Goal: Information Seeking & Learning: Learn about a topic

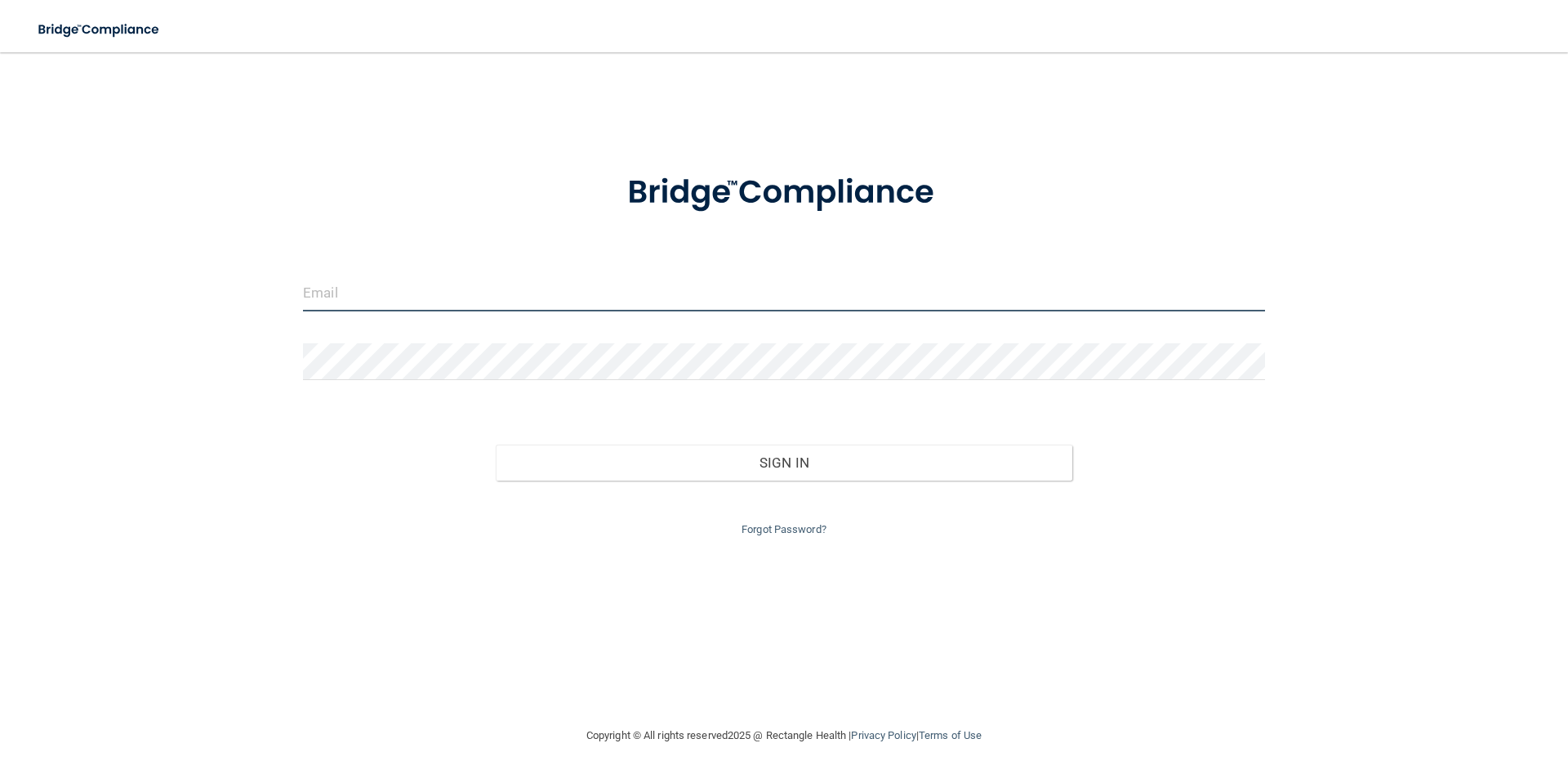
click at [542, 295] on input "email" at bounding box center [784, 293] width 962 height 37
type input "[PERSON_NAME][EMAIL_ADDRESS][DOMAIN_NAME]"
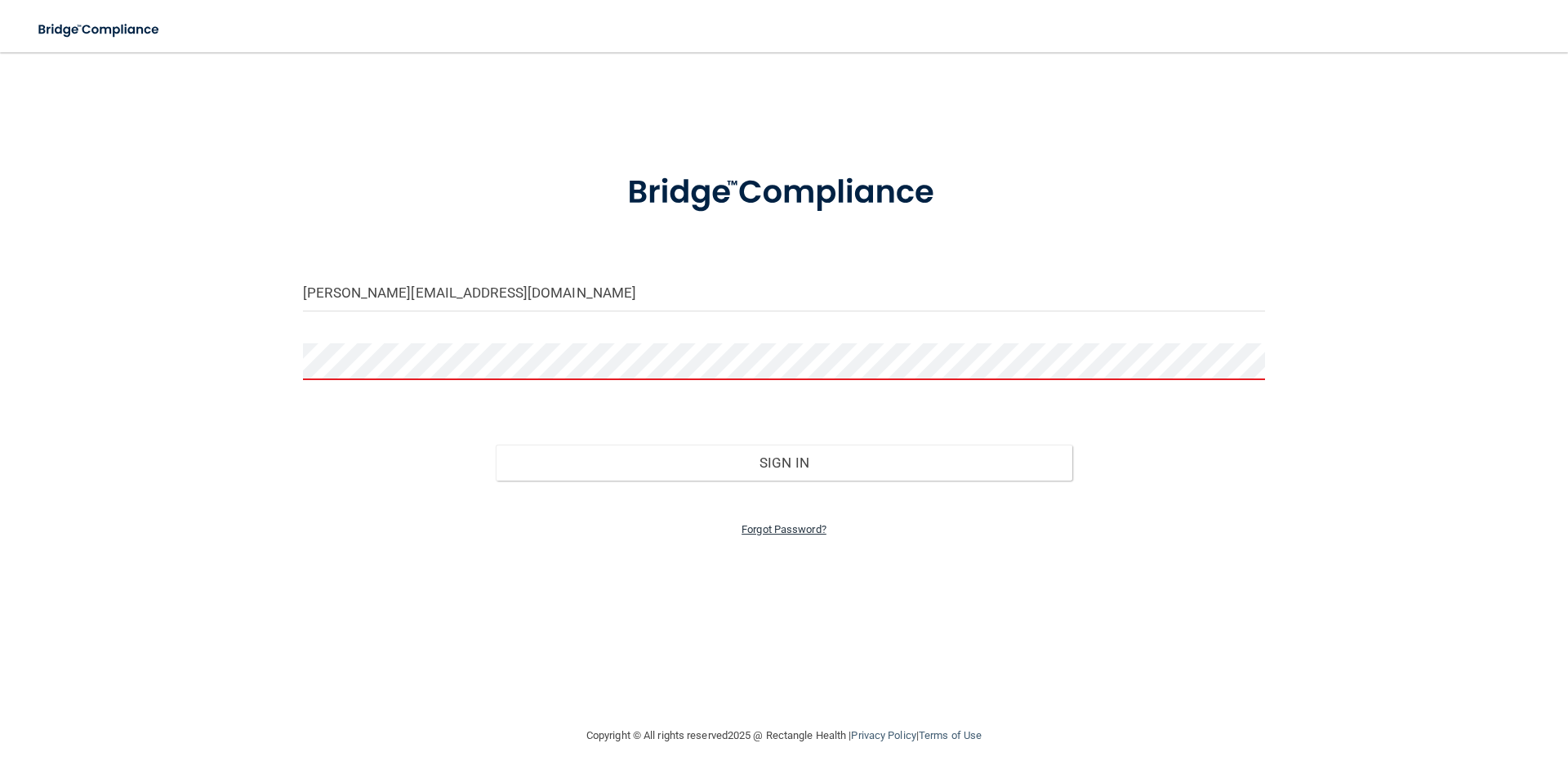
click at [797, 532] on link "Forgot Password?" at bounding box center [784, 529] width 85 height 13
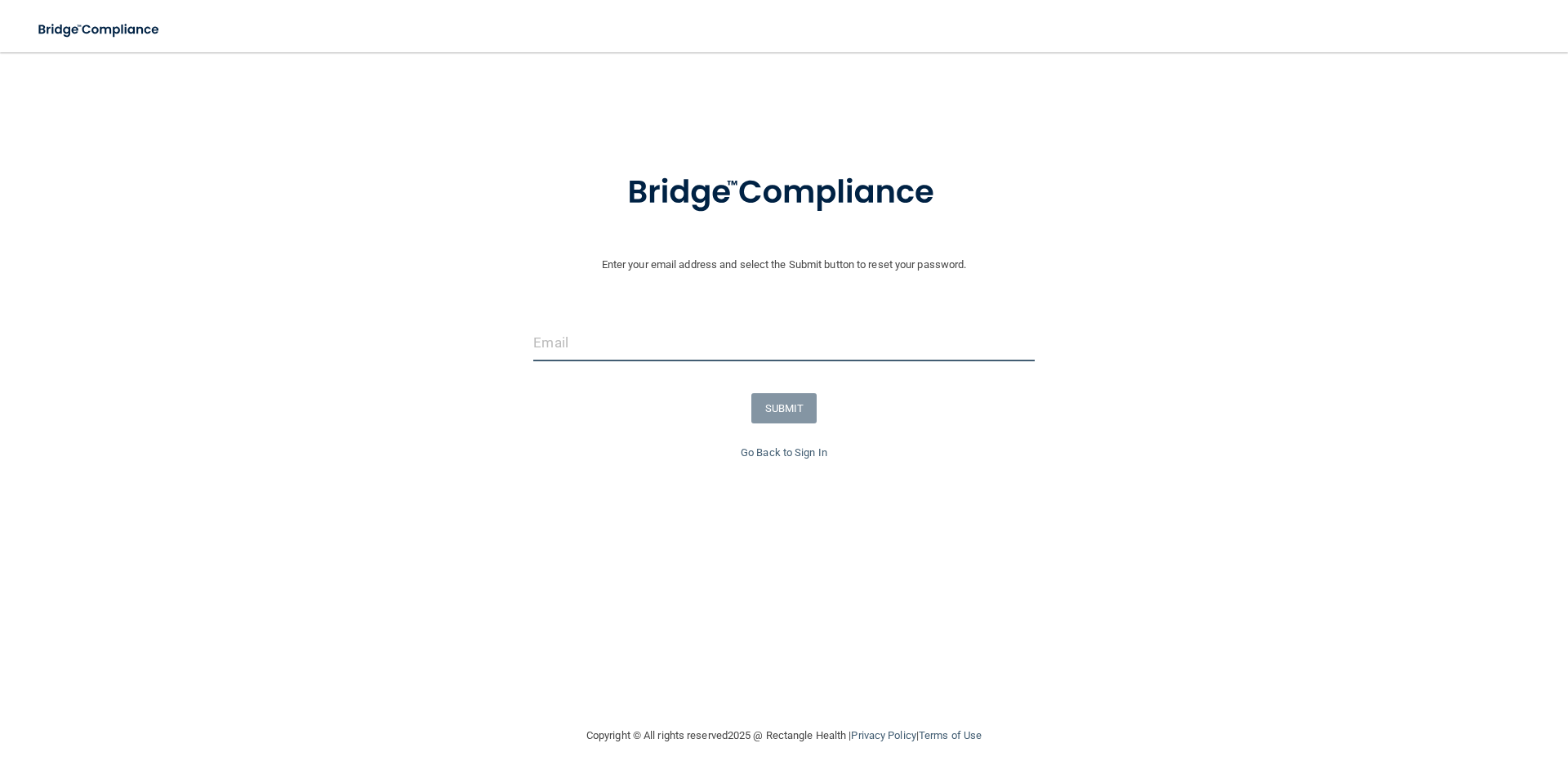
click at [570, 345] on input "email" at bounding box center [783, 342] width 501 height 37
type input "[PERSON_NAME][EMAIL_ADDRESS][DOMAIN_NAME]"
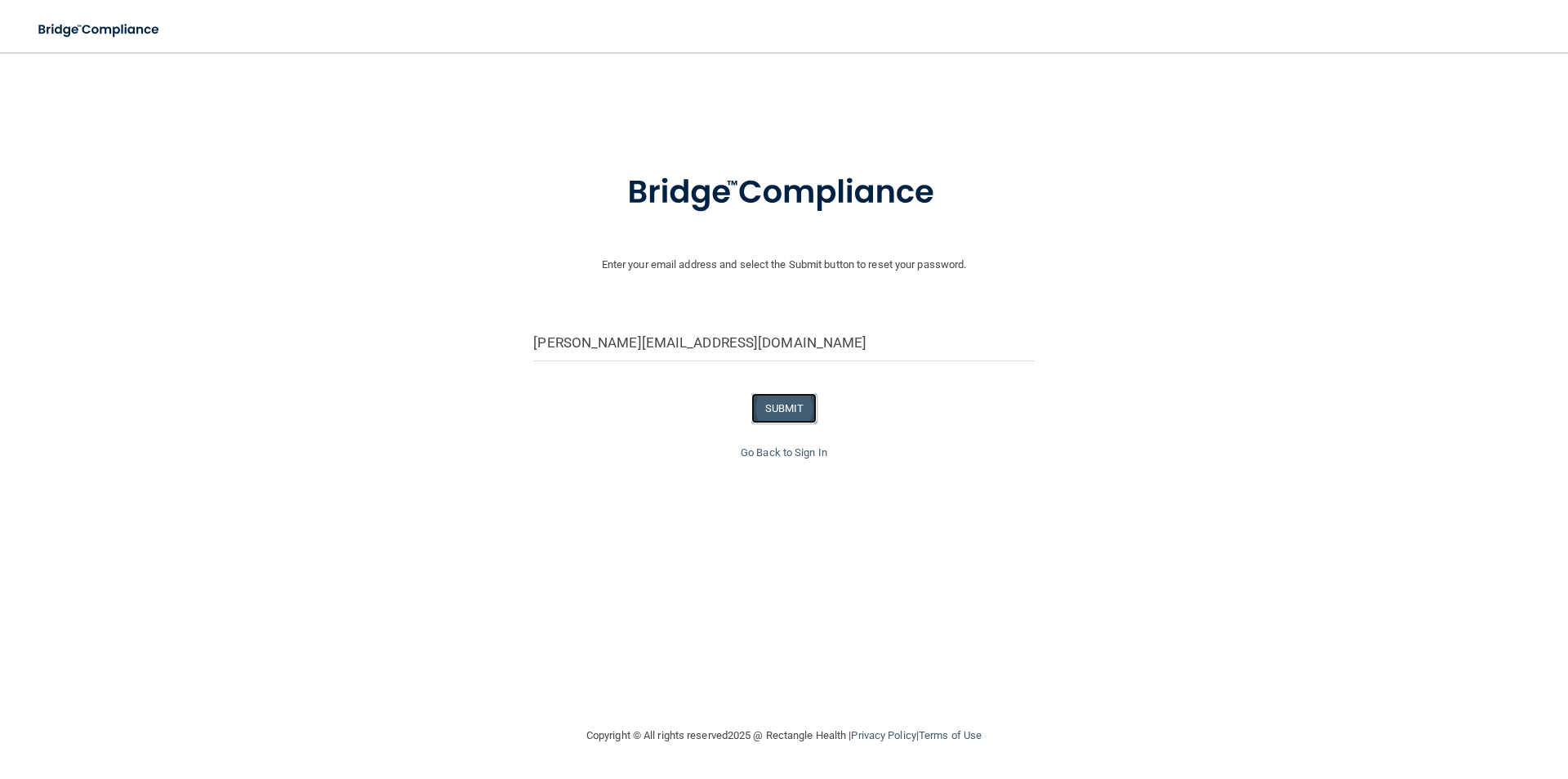
click at [759, 401] on button "SUBMIT" at bounding box center [784, 408] width 66 height 30
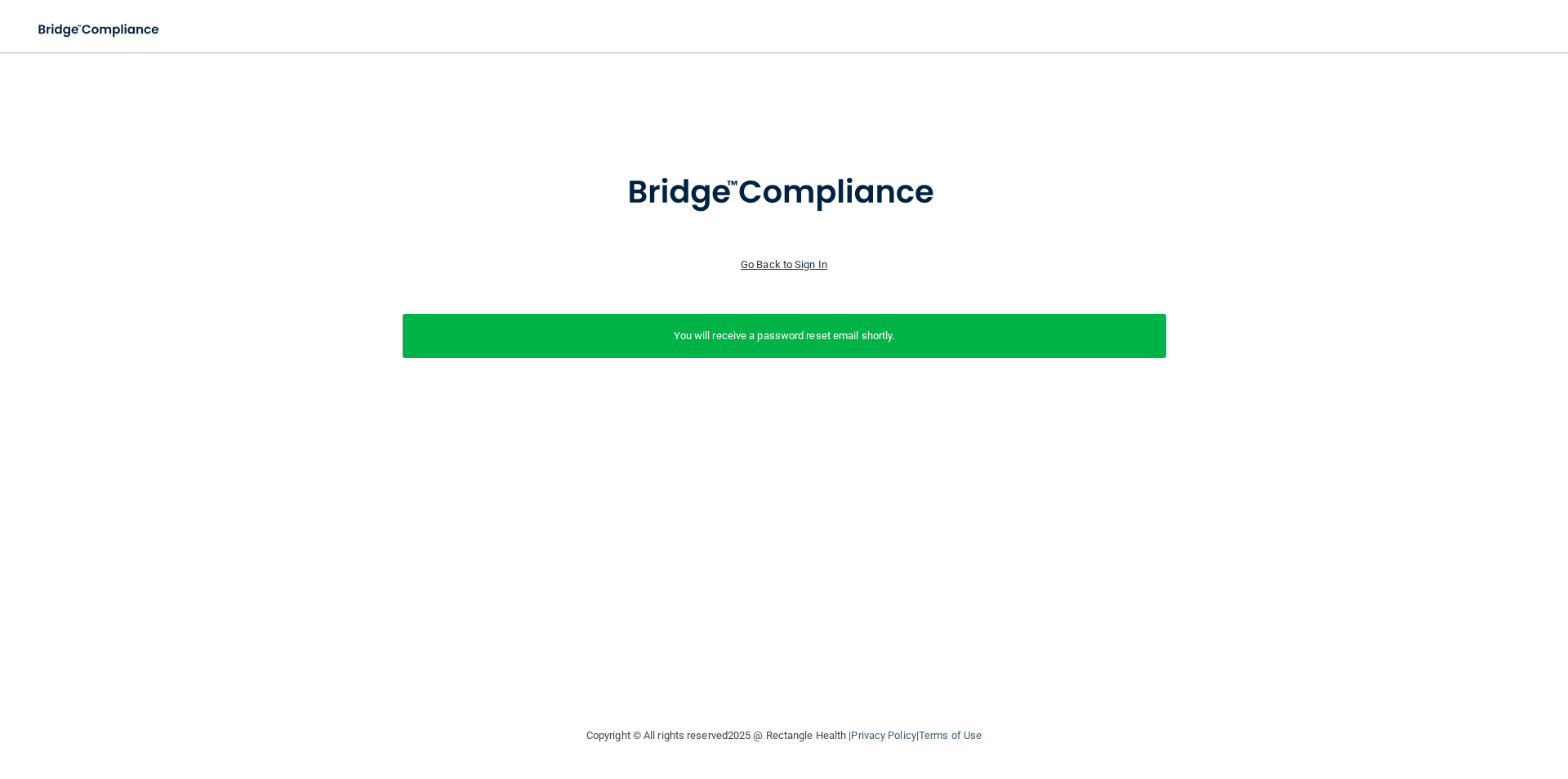
click at [766, 264] on link "Go Back to Sign In" at bounding box center [784, 264] width 87 height 13
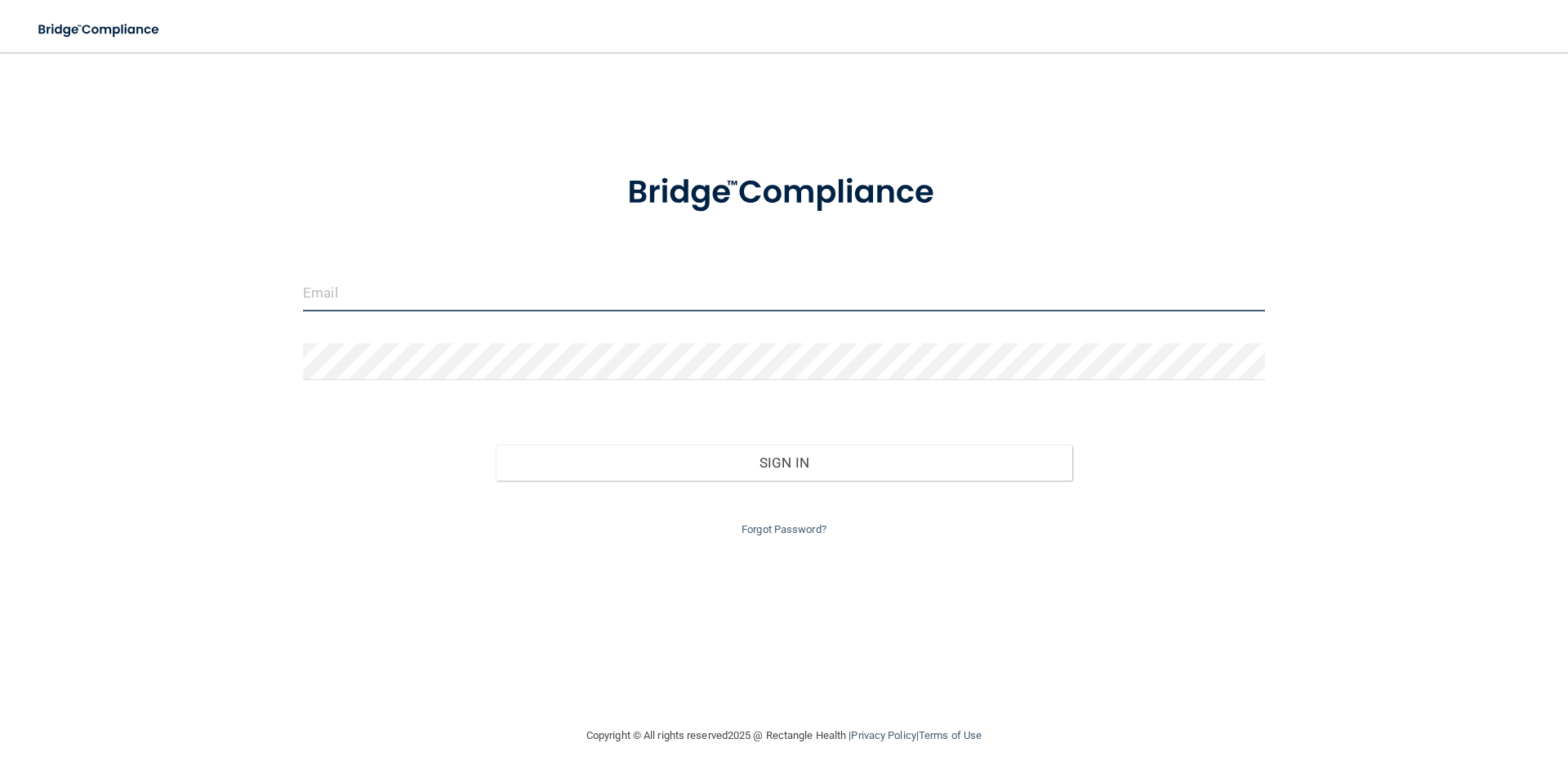
click at [505, 288] on input "email" at bounding box center [784, 293] width 962 height 37
type input "[PERSON_NAME][EMAIL_ADDRESS][DOMAIN_NAME]"
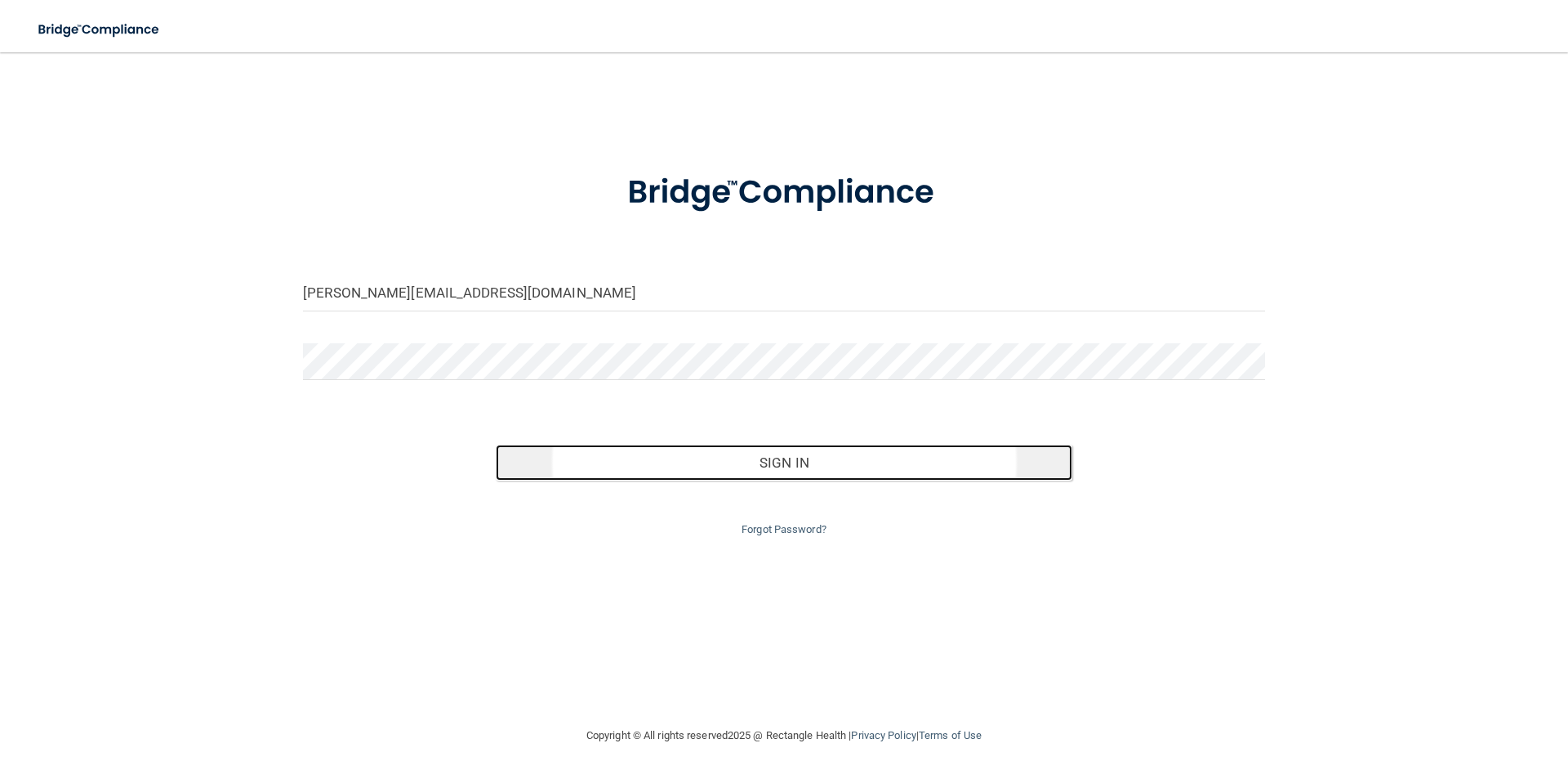
click at [572, 454] on button "Sign In" at bounding box center [784, 463] width 578 height 36
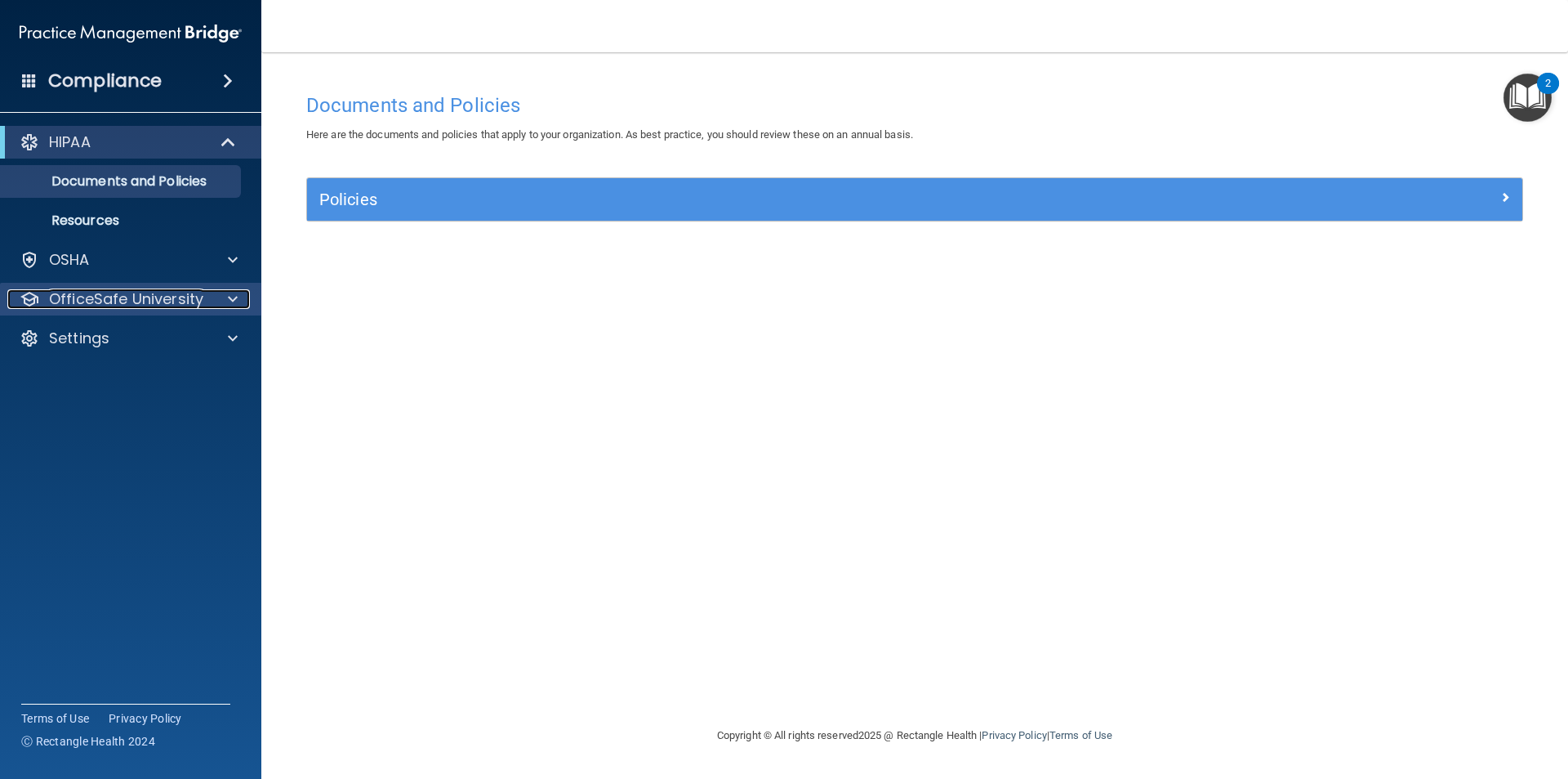
click at [234, 298] on span at bounding box center [233, 299] width 10 height 20
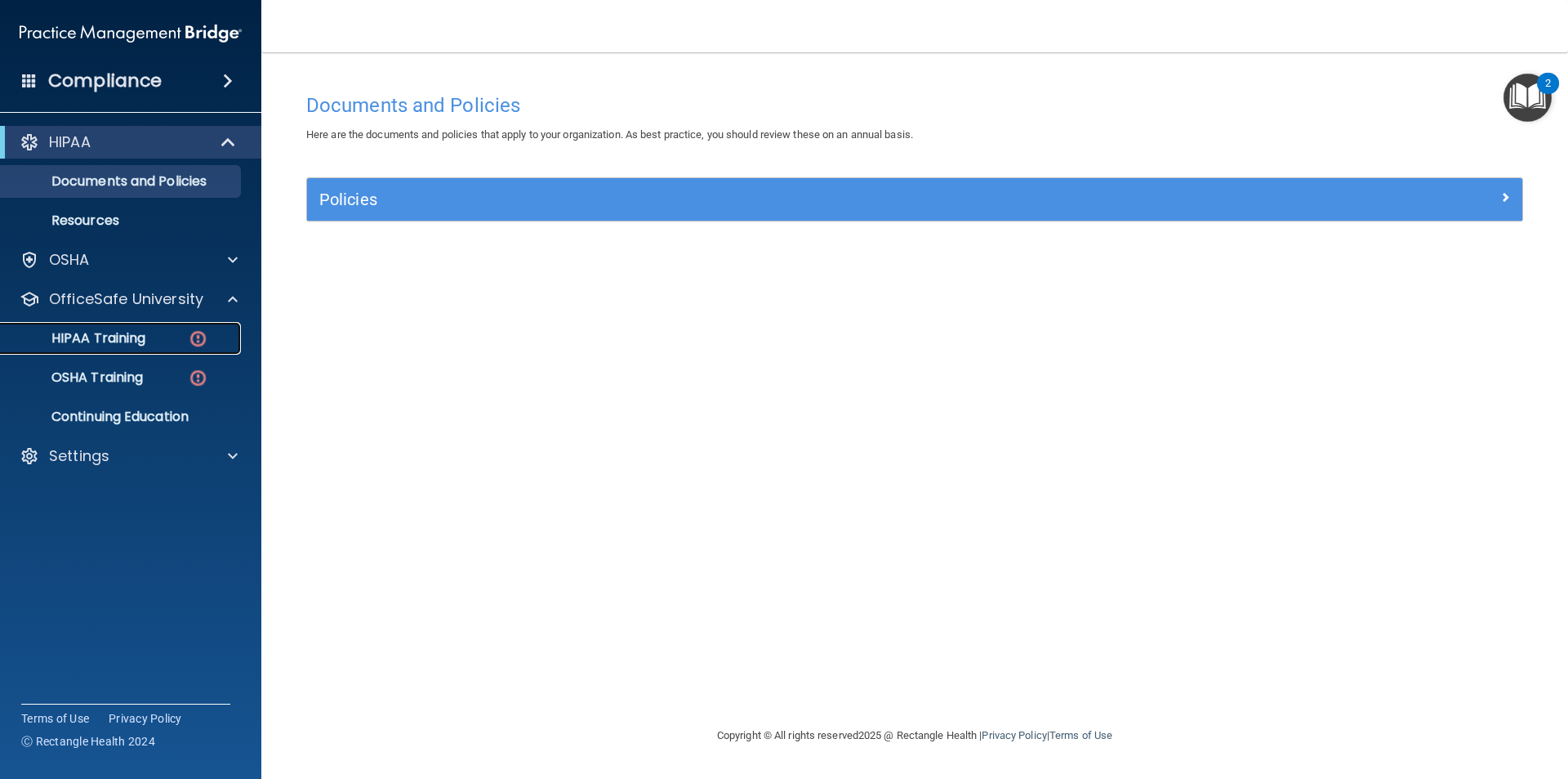
click at [143, 330] on p "HIPAA Training" at bounding box center [78, 338] width 135 height 16
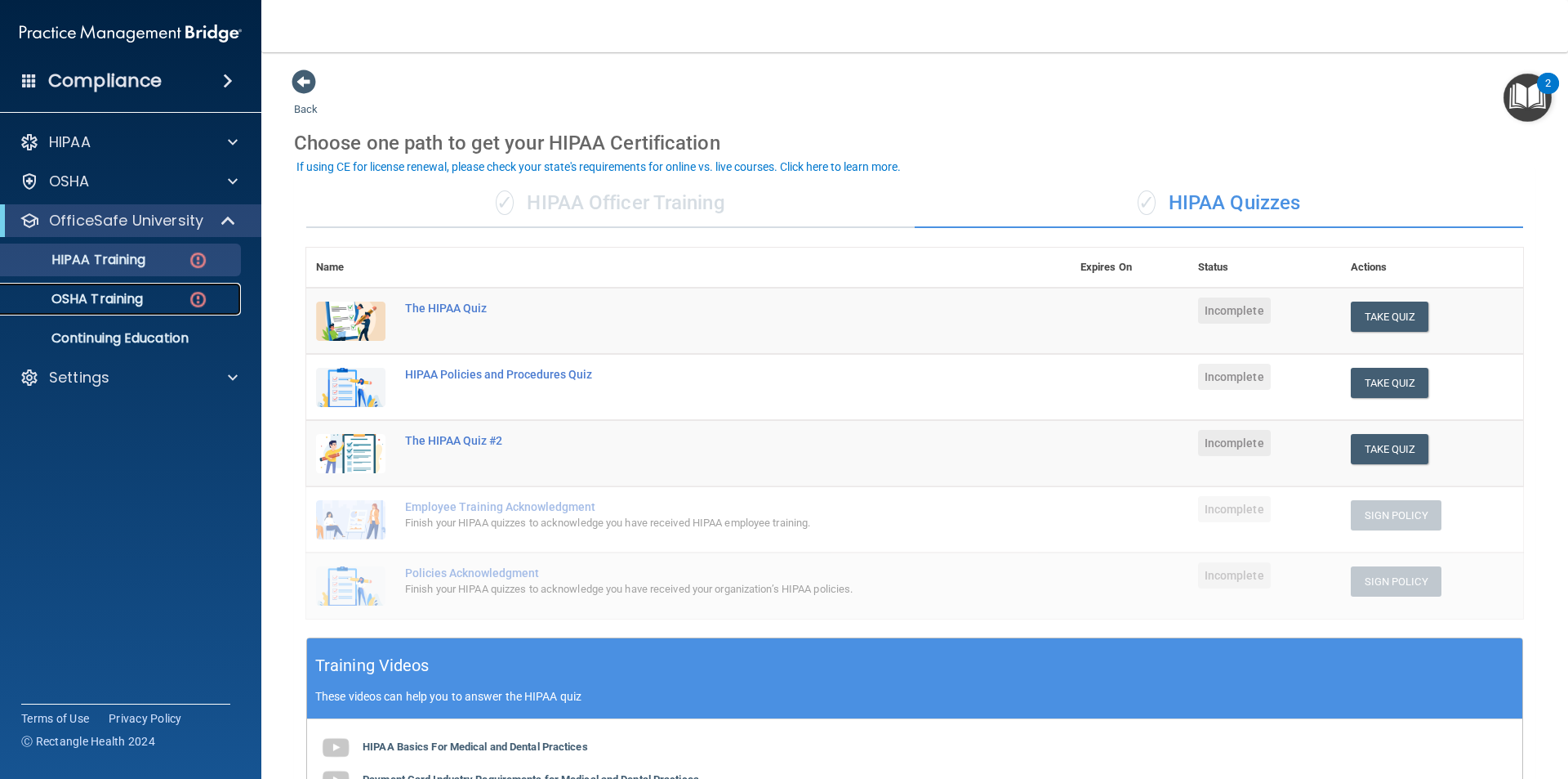
click at [123, 302] on p "OSHA Training" at bounding box center [77, 299] width 132 height 16
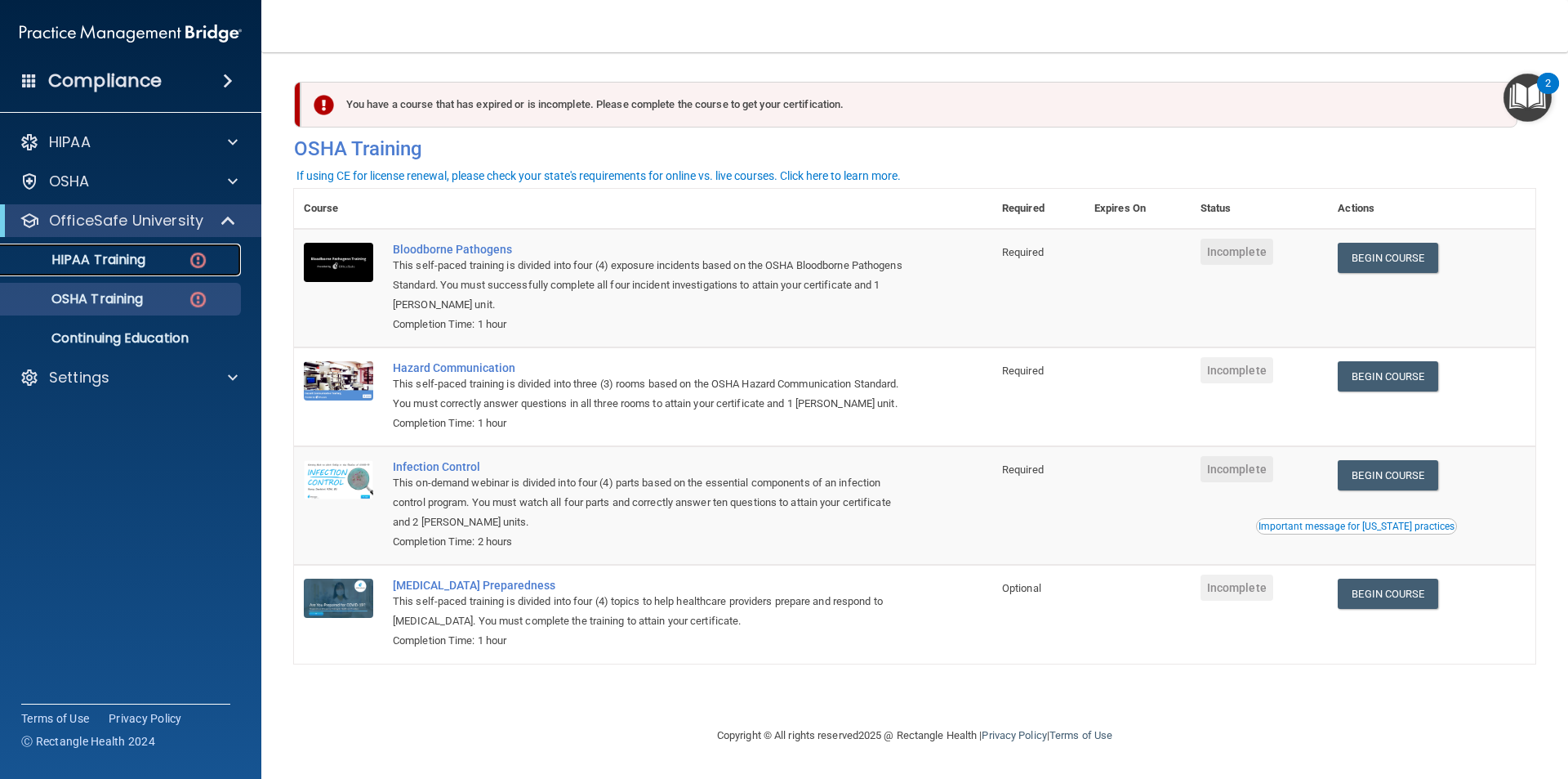
click at [114, 261] on p "HIPAA Training" at bounding box center [78, 260] width 135 height 16
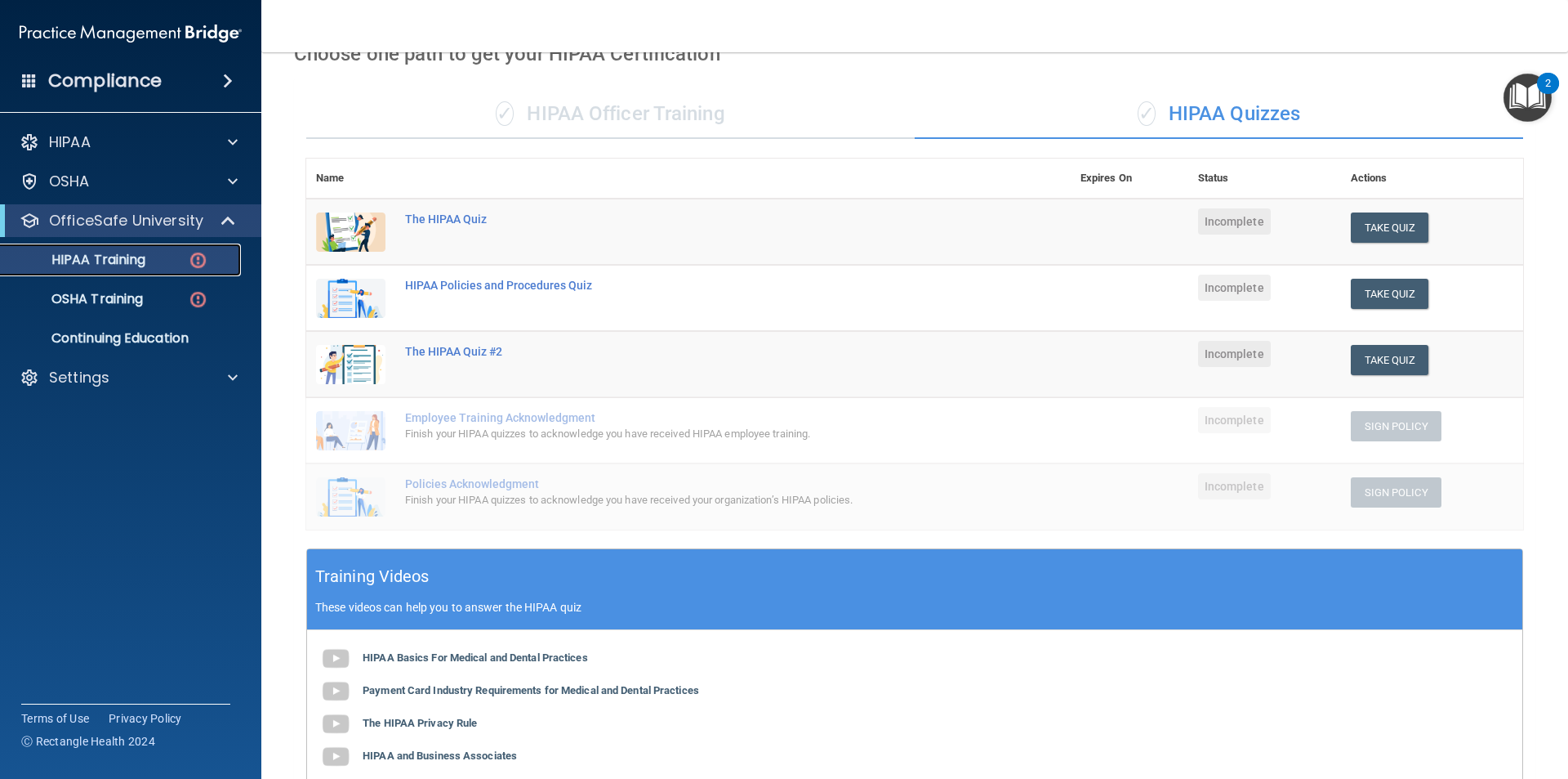
scroll to position [82, 0]
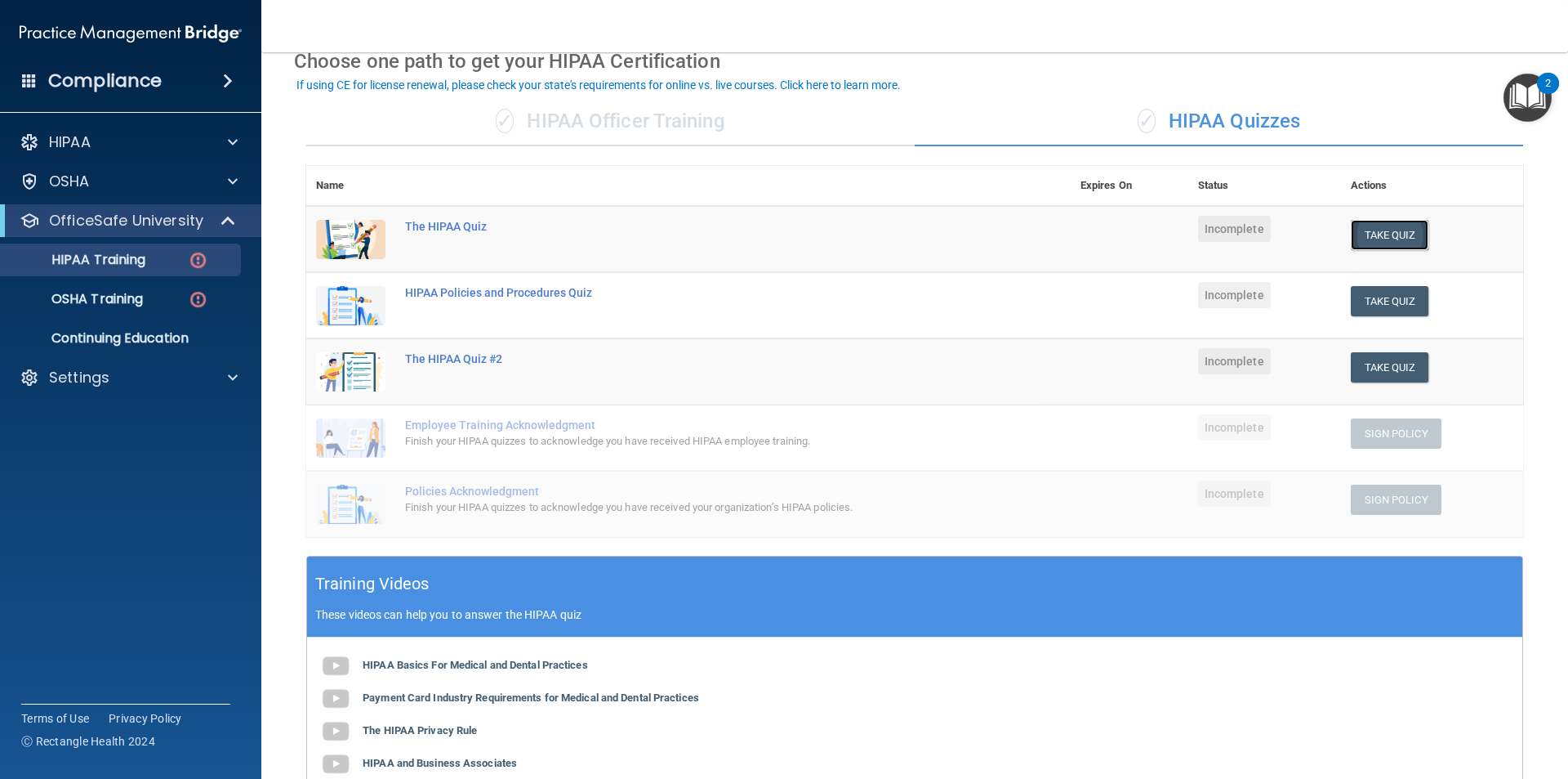
click at [1365, 236] on button "Take Quiz" at bounding box center [1390, 235] width 79 height 30
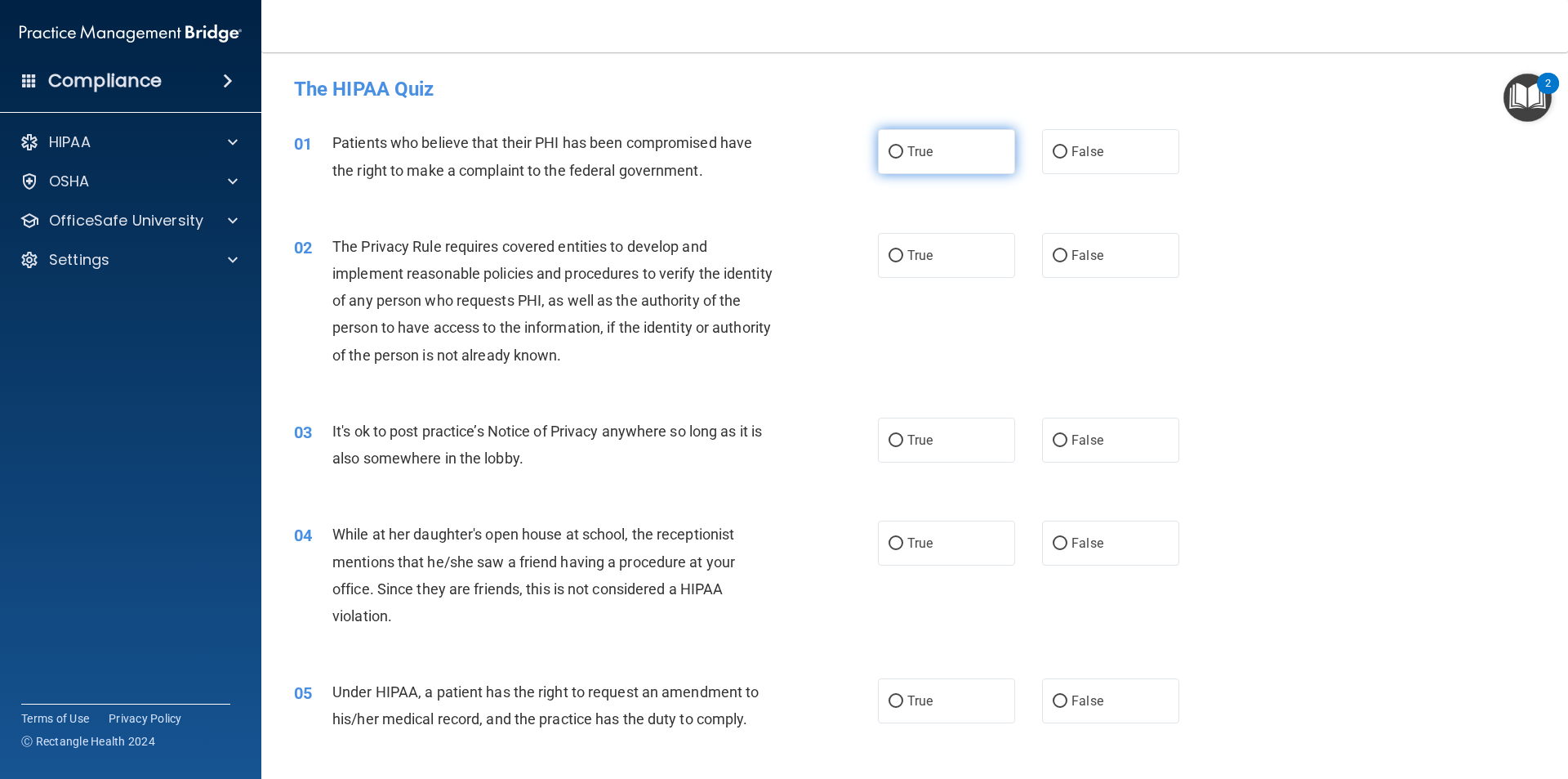
click at [889, 154] on input "True" at bounding box center [895, 152] width 14 height 13
radio input "true"
click at [888, 255] on input "True" at bounding box center [895, 256] width 14 height 13
radio input "true"
click at [1053, 446] on input "False" at bounding box center [1060, 441] width 14 height 13
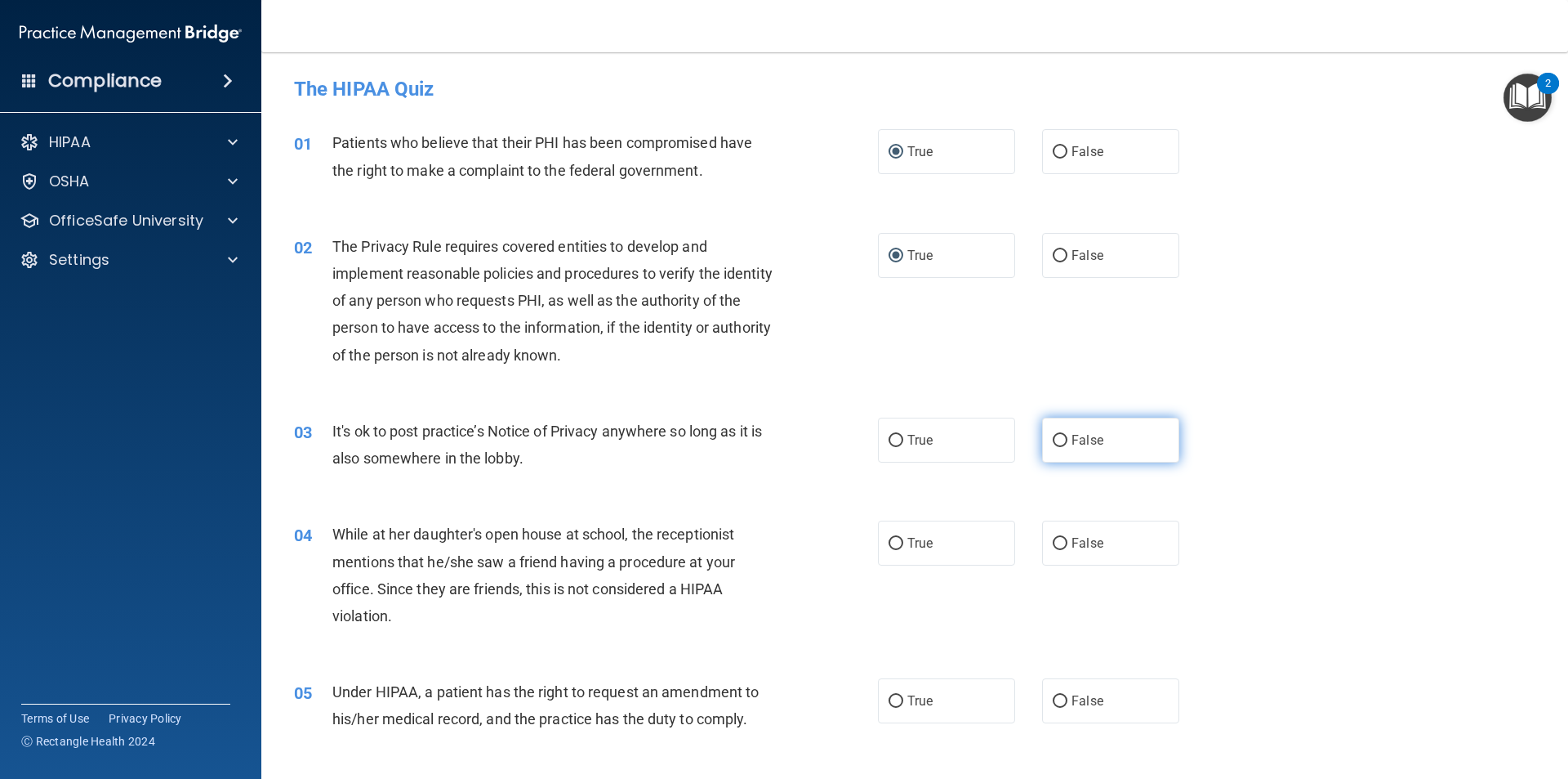
radio input "true"
click at [1053, 543] on input "False" at bounding box center [1060, 543] width 14 height 13
radio input "true"
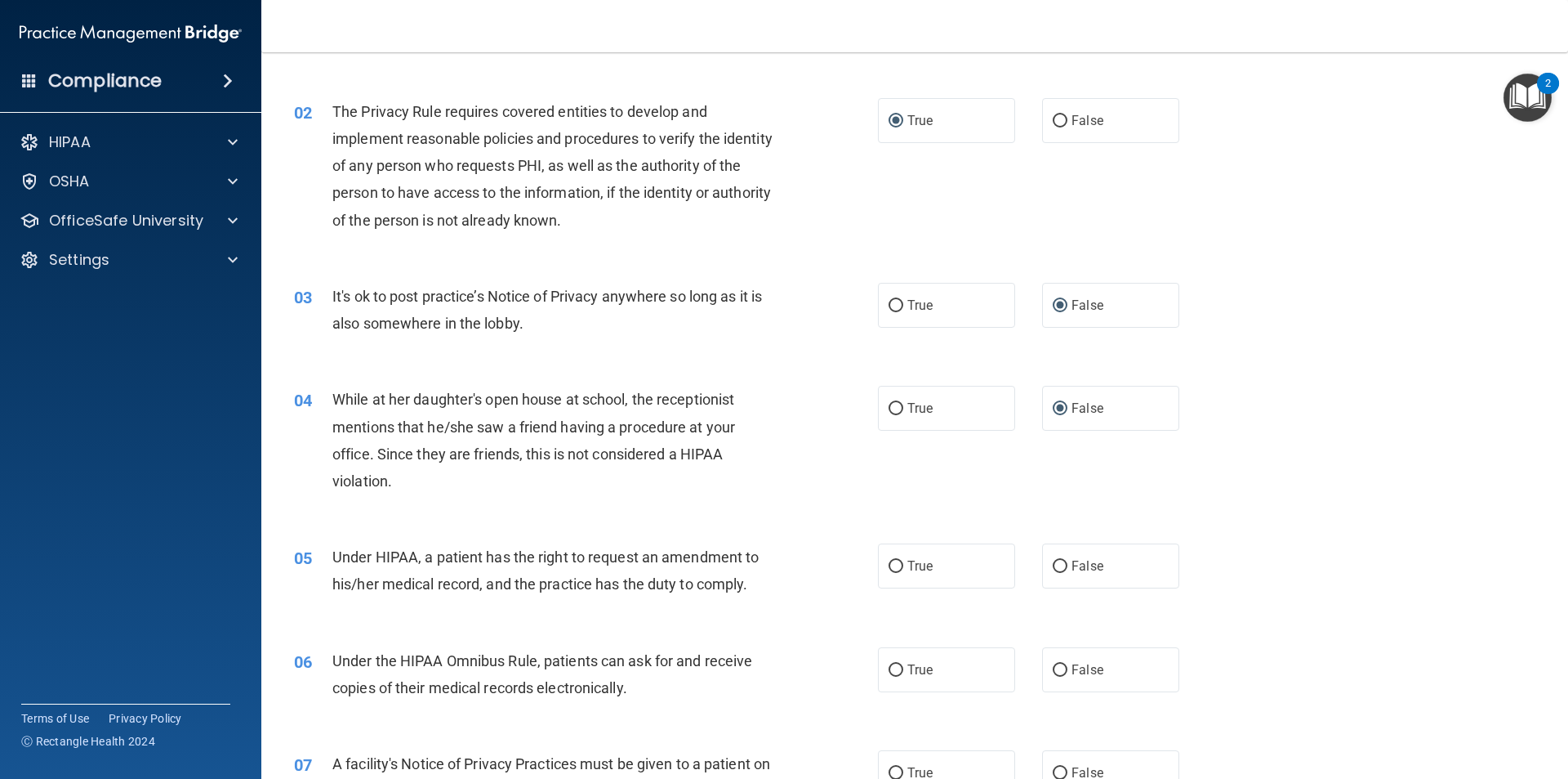
scroll to position [163, 0]
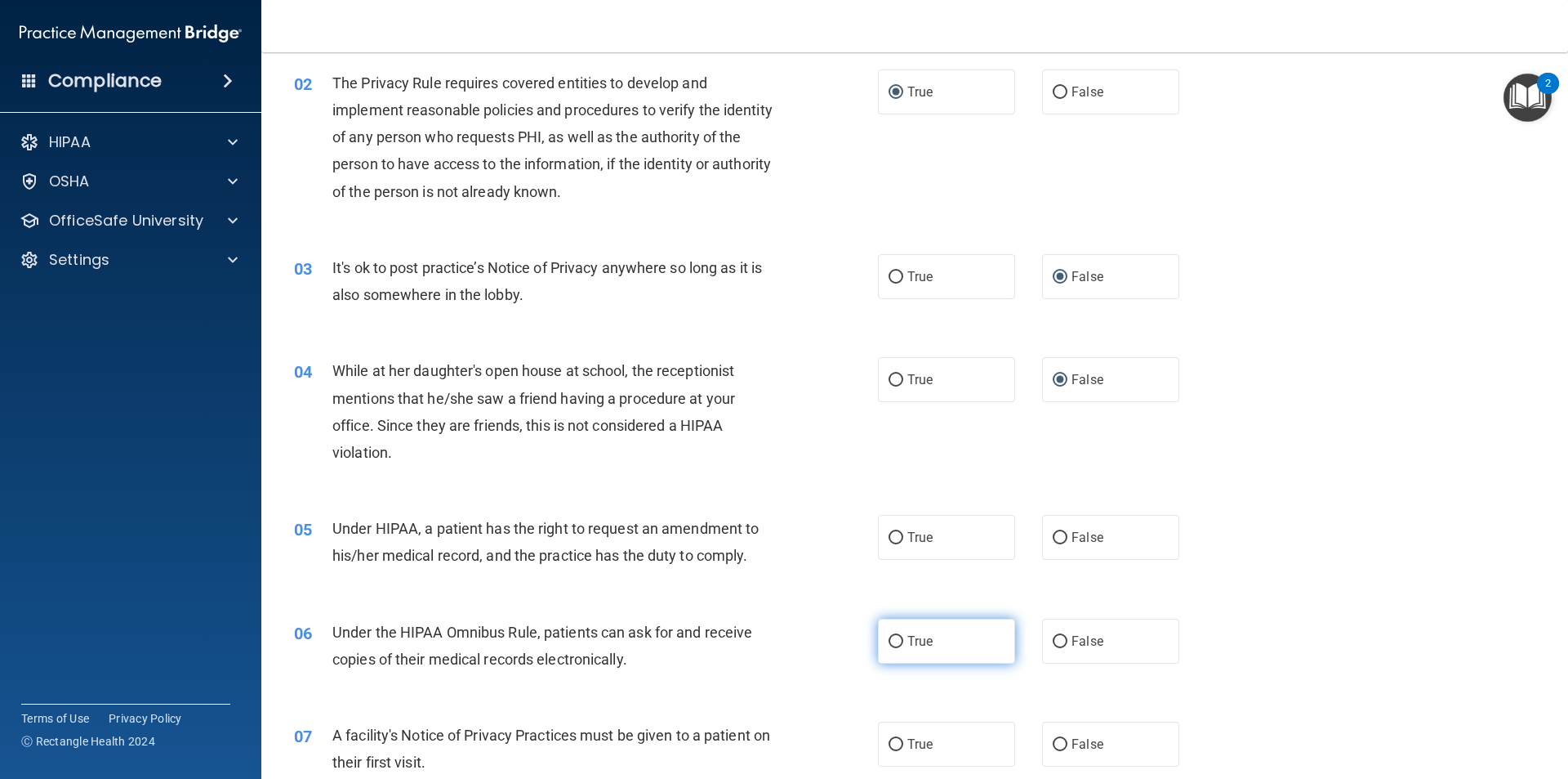
click at [891, 640] on input "True" at bounding box center [895, 642] width 14 height 13
radio input "true"
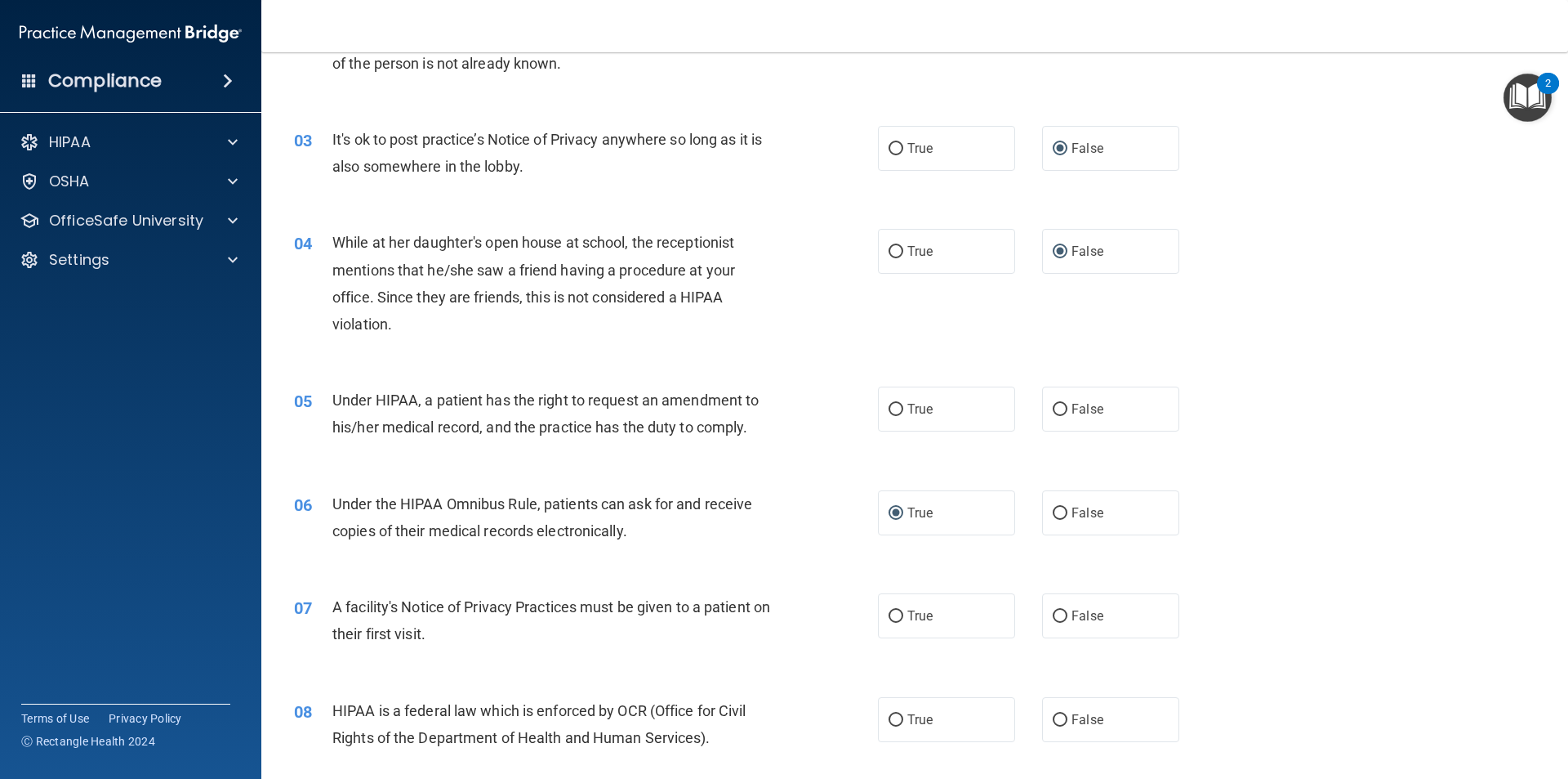
scroll to position [327, 0]
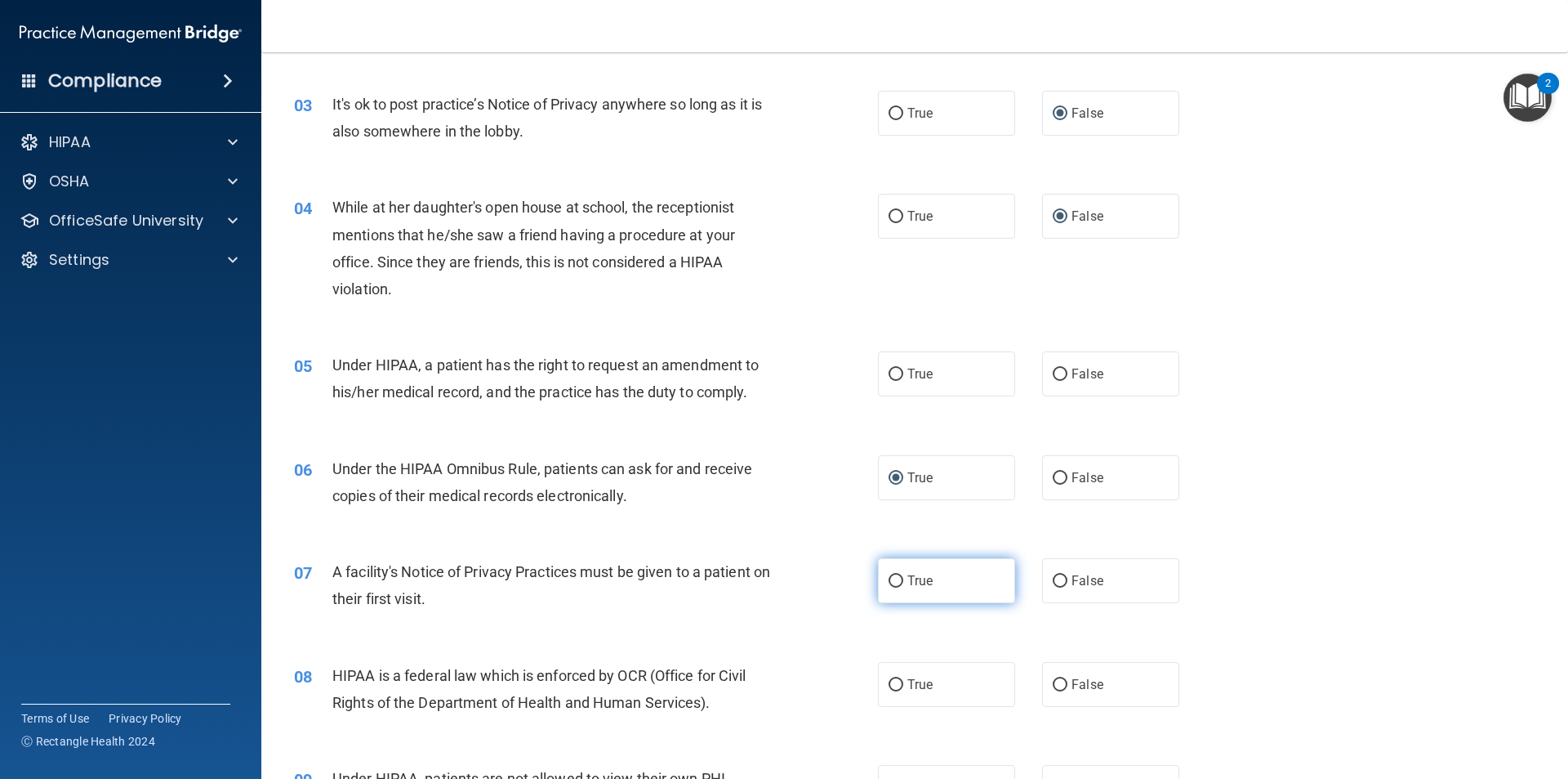
click at [888, 581] on input "True" at bounding box center [895, 582] width 14 height 13
radio input "true"
drag, startPoint x: 890, startPoint y: 684, endPoint x: 873, endPoint y: 671, distance: 21.4
click at [889, 684] on input "True" at bounding box center [895, 686] width 14 height 13
radio input "true"
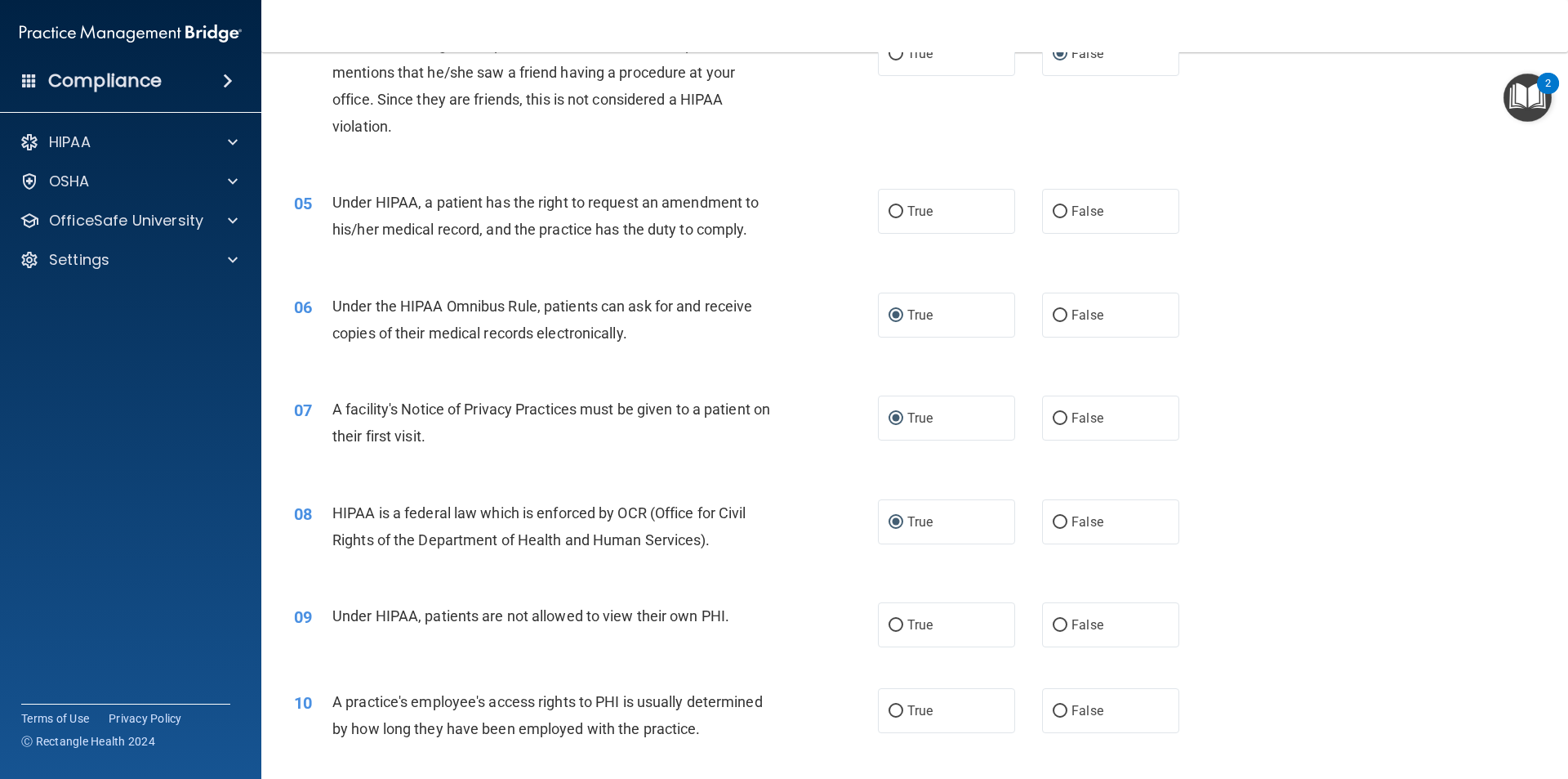
scroll to position [490, 0]
click at [1053, 712] on input "False" at bounding box center [1060, 710] width 14 height 13
radio input "true"
click at [891, 628] on input "True" at bounding box center [895, 625] width 14 height 13
radio input "true"
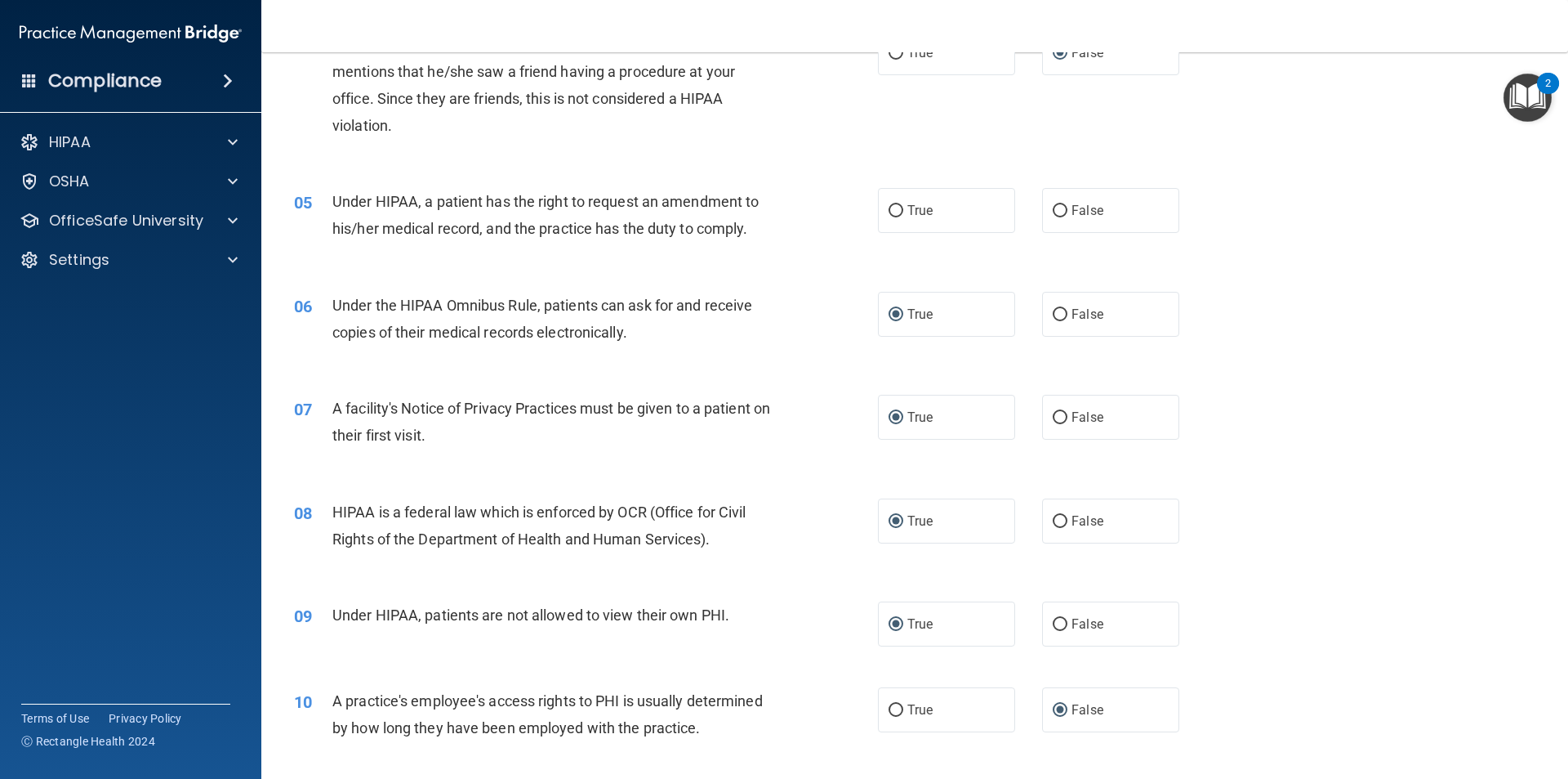
scroll to position [409, 0]
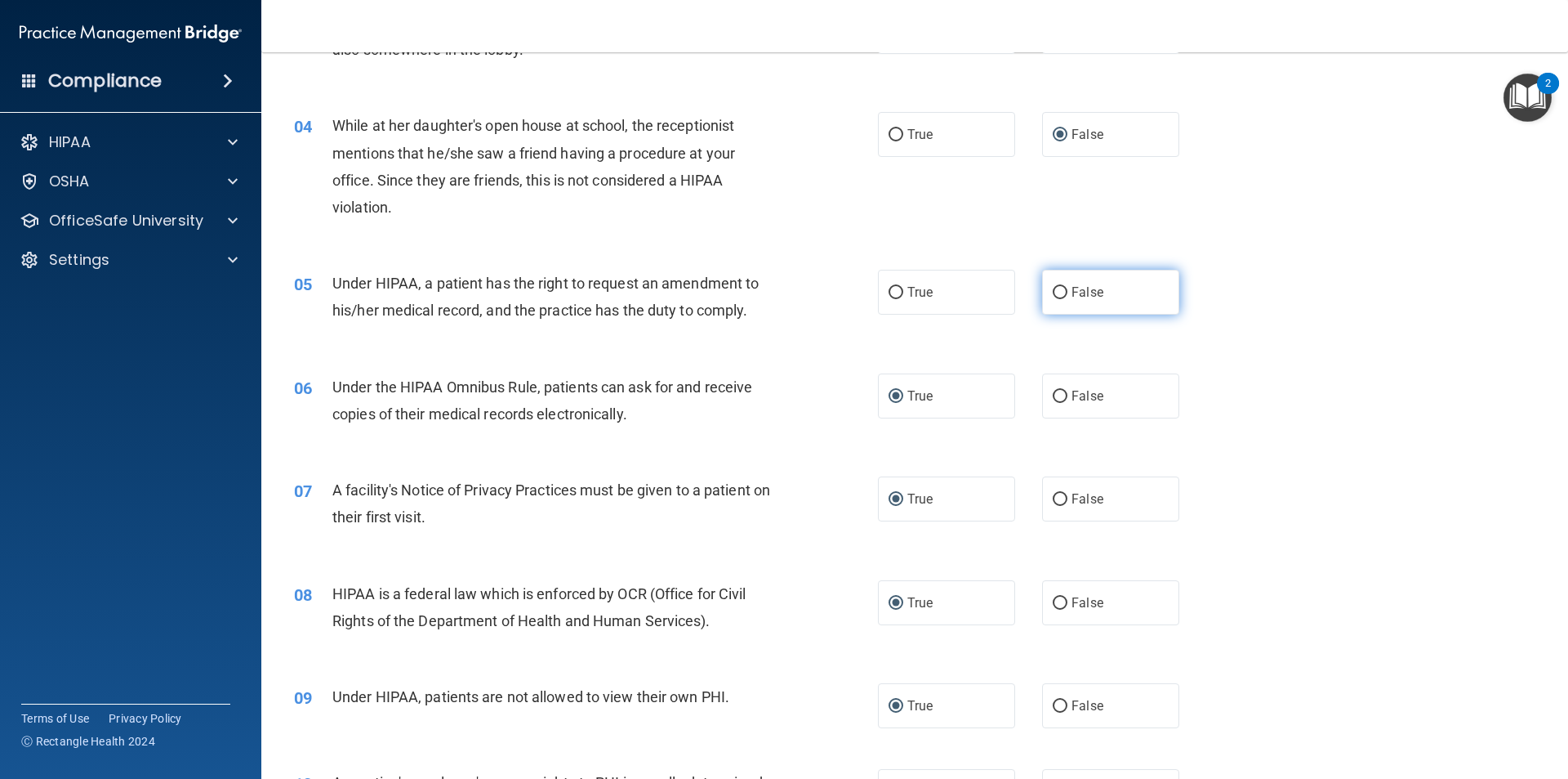
click at [1053, 293] on input "False" at bounding box center [1060, 293] width 14 height 13
radio input "true"
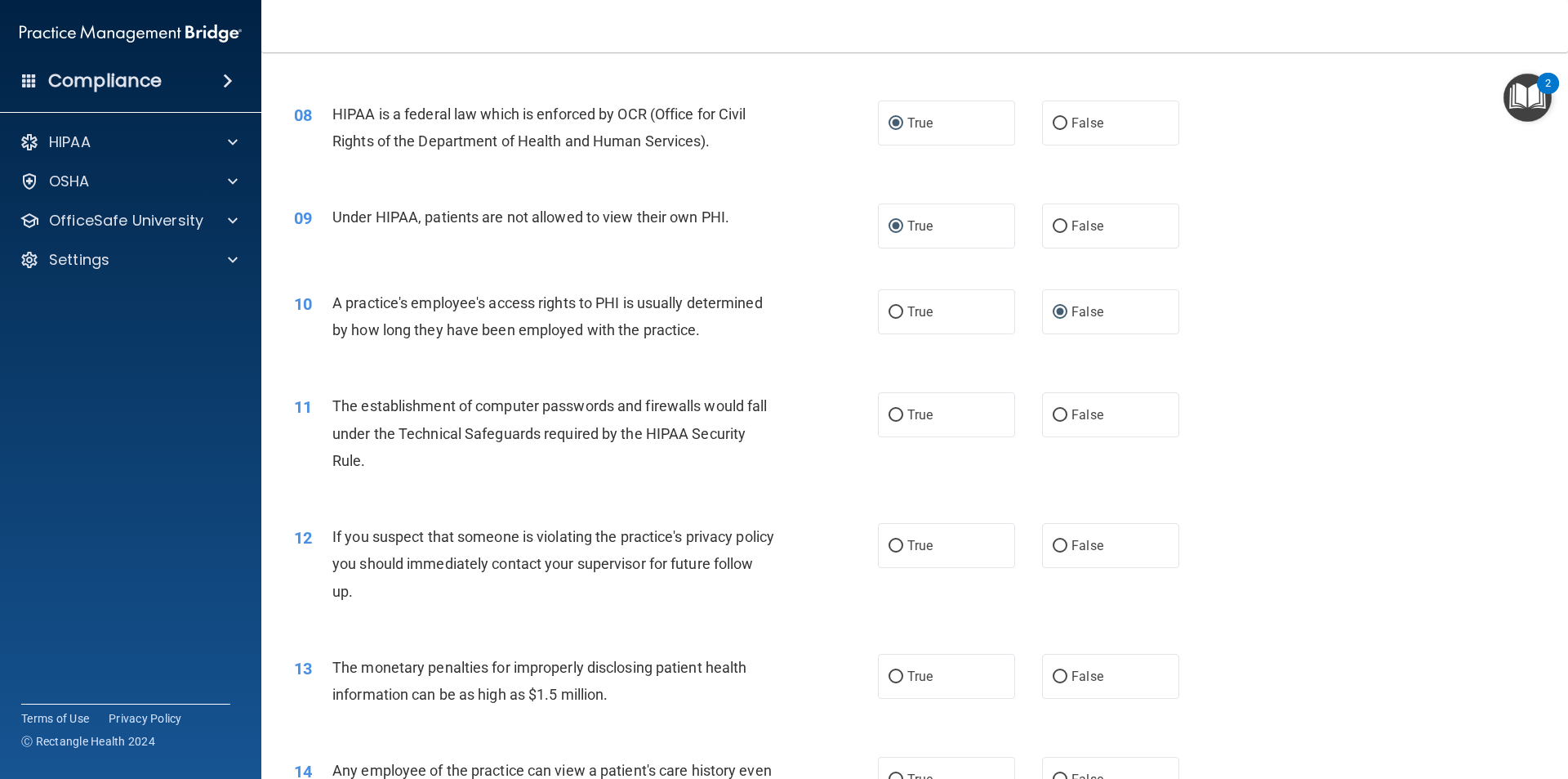
scroll to position [980, 0]
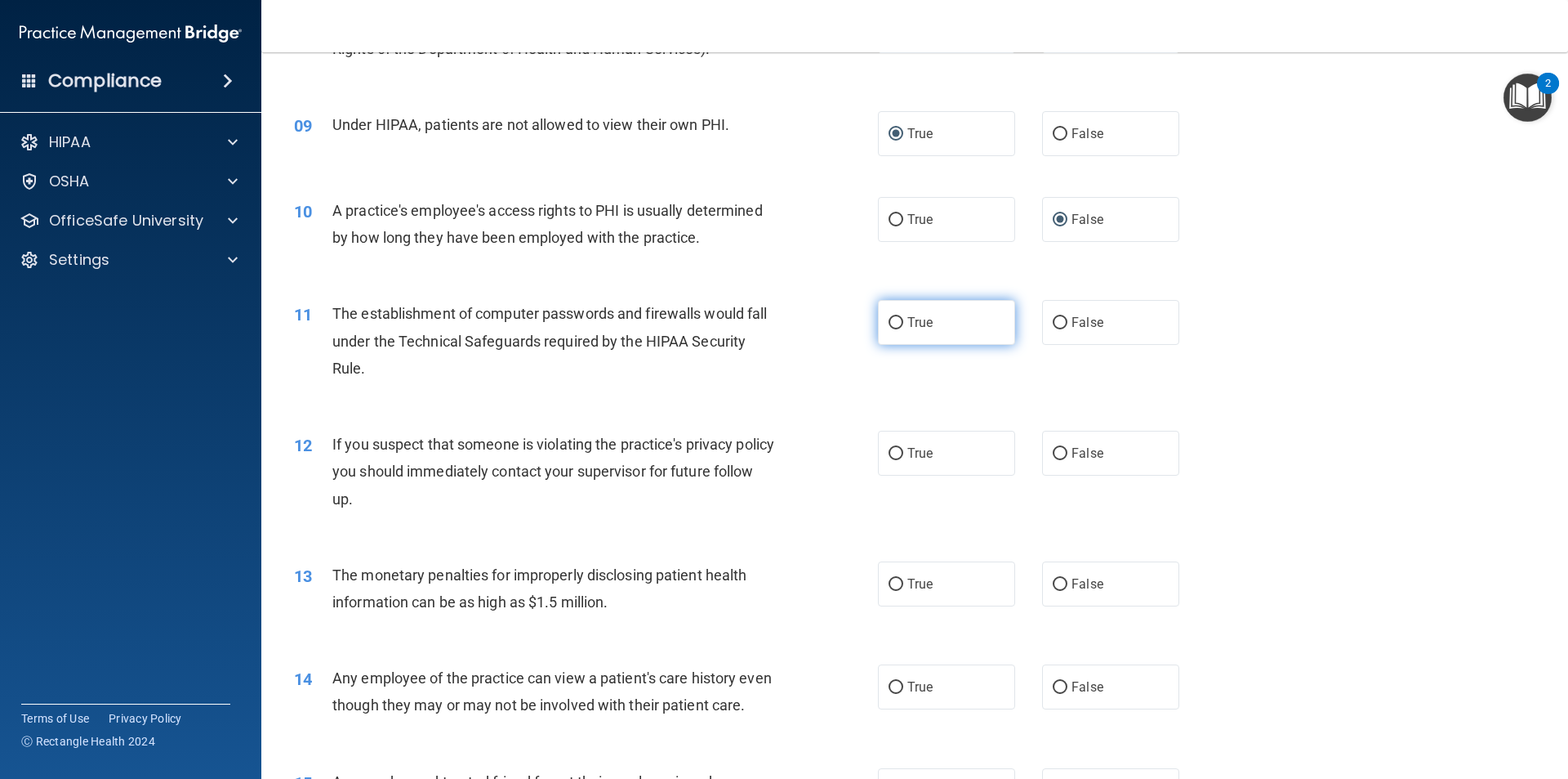
click at [888, 322] on input "True" at bounding box center [895, 323] width 14 height 13
radio input "true"
click at [888, 454] on input "True" at bounding box center [895, 454] width 14 height 13
radio input "true"
click at [888, 583] on input "True" at bounding box center [895, 585] width 14 height 13
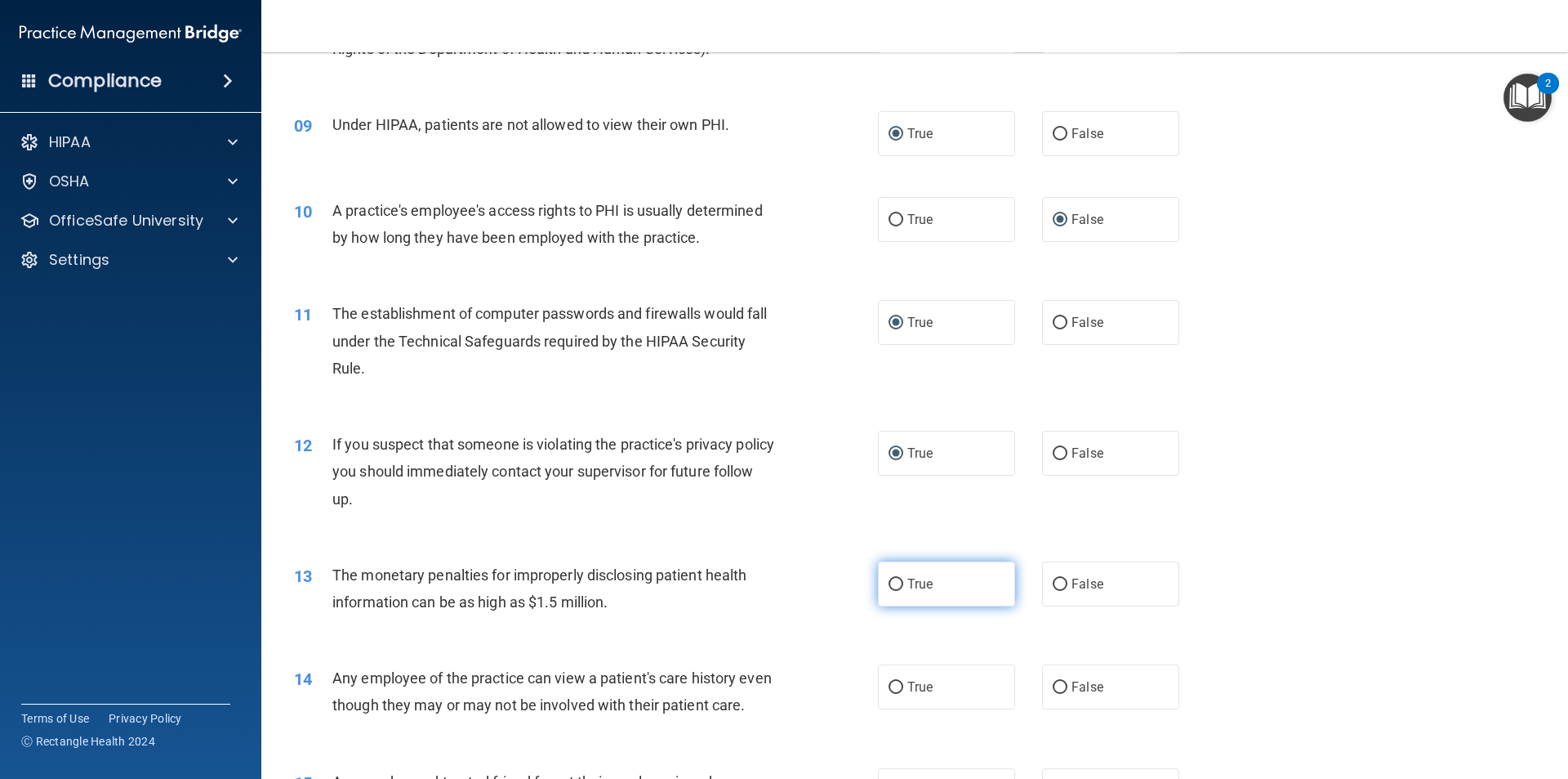
radio input "true"
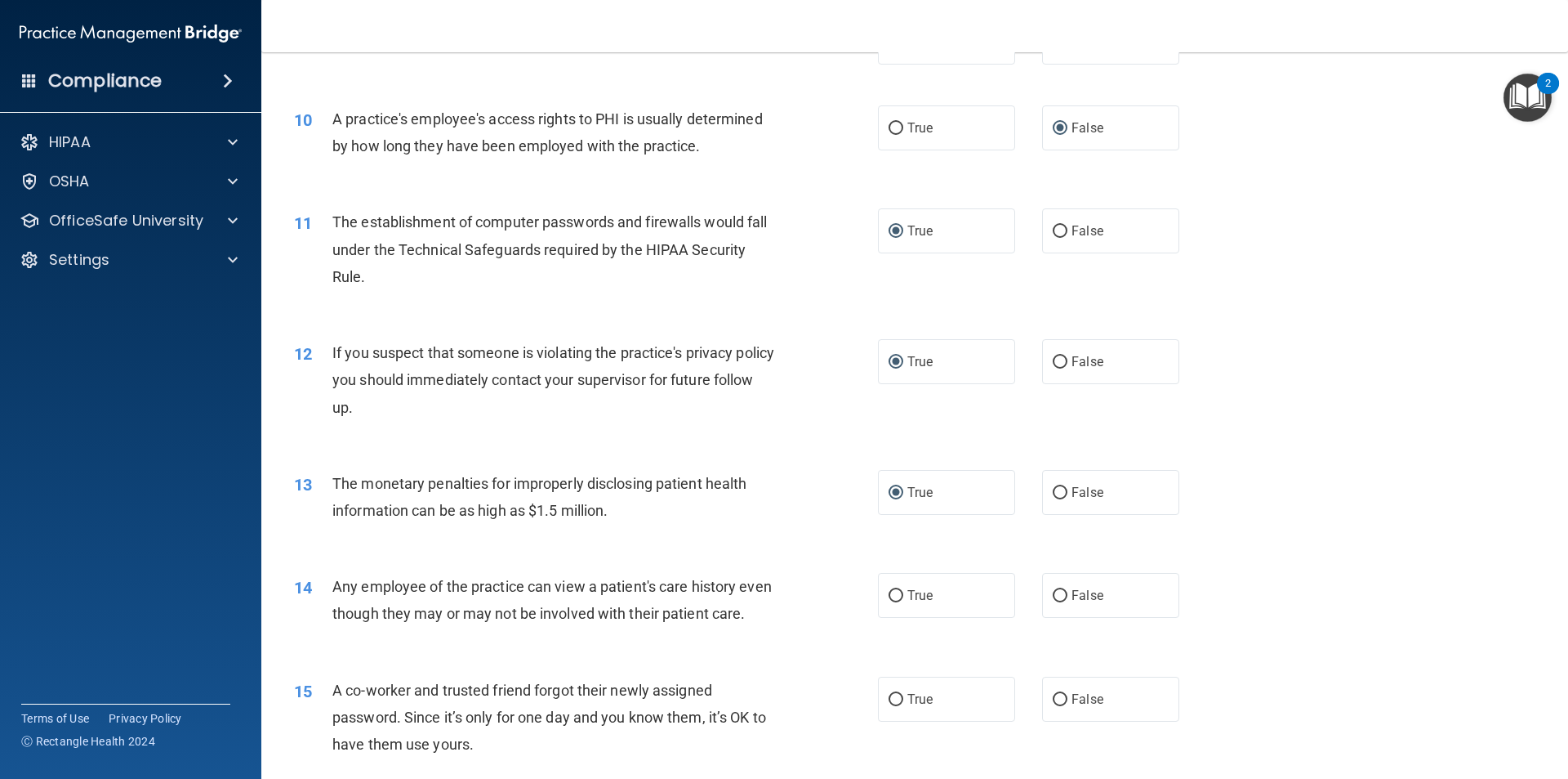
scroll to position [1144, 0]
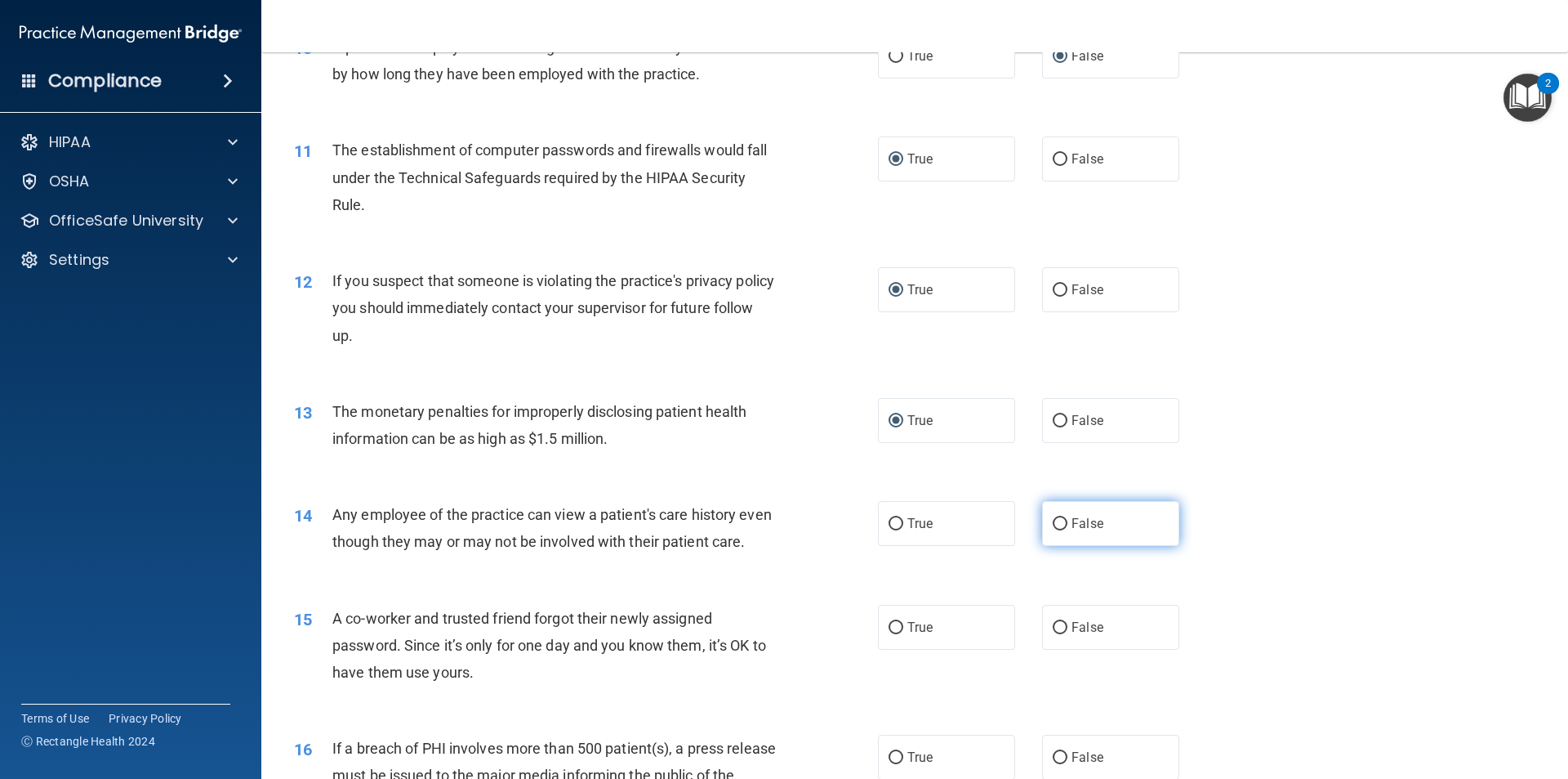
click at [1053, 525] on input "False" at bounding box center [1060, 524] width 14 height 13
radio input "true"
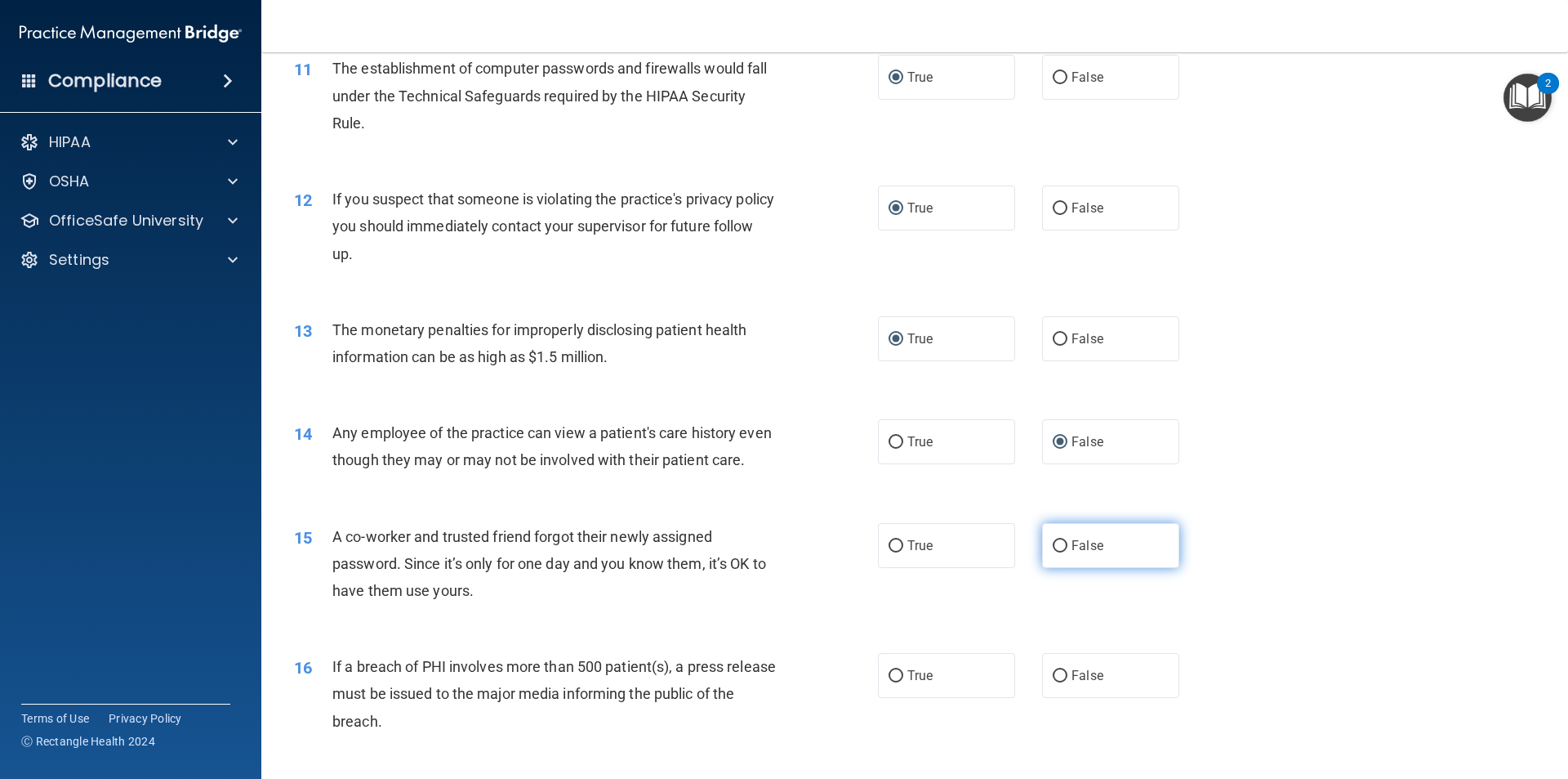
click at [1053, 553] on input "False" at bounding box center [1060, 546] width 14 height 13
radio input "true"
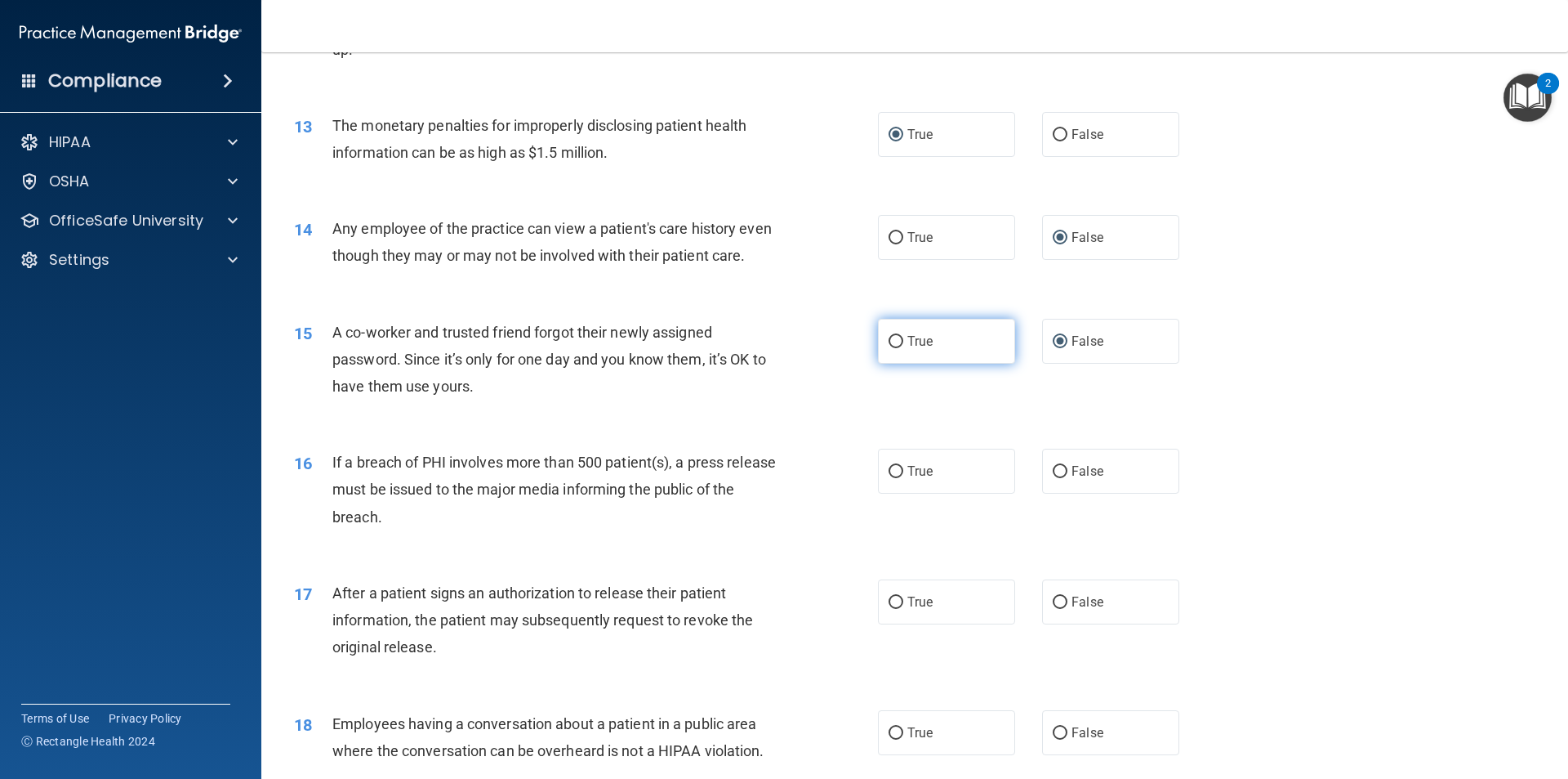
scroll to position [1471, 0]
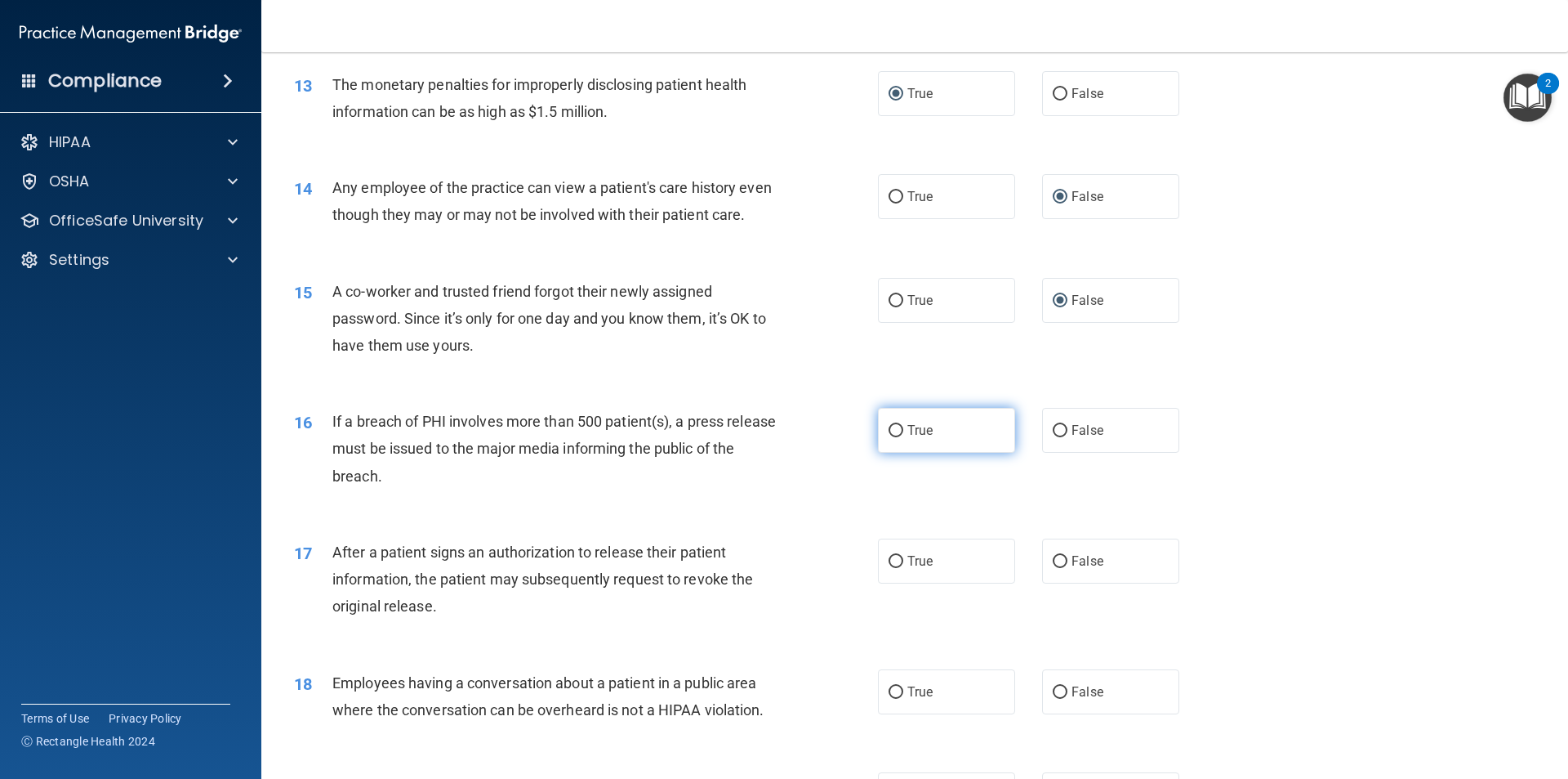
click at [888, 438] on input "True" at bounding box center [895, 431] width 14 height 13
radio input "true"
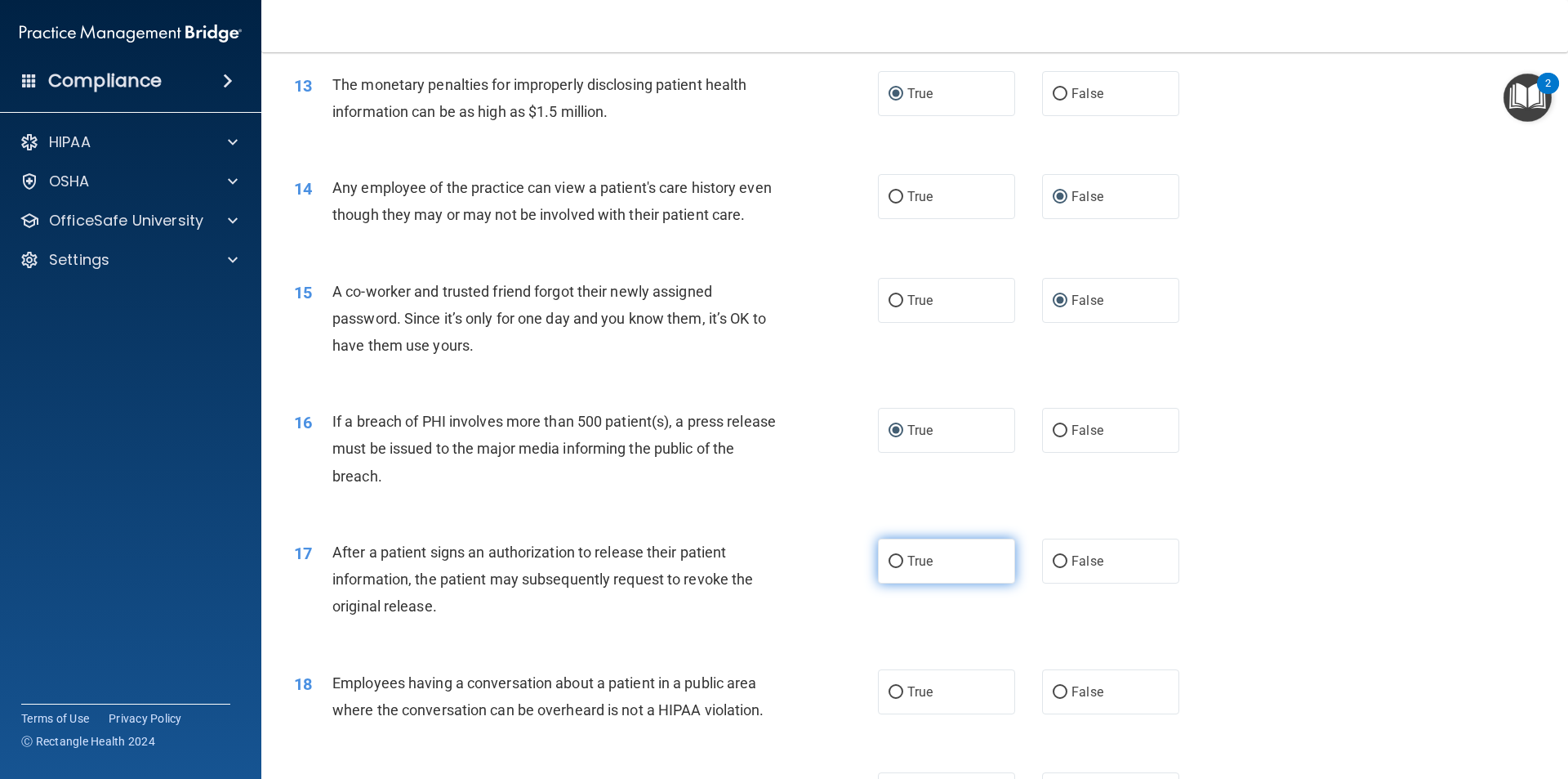
click at [888, 568] on input "True" at bounding box center [895, 562] width 14 height 13
radio input "true"
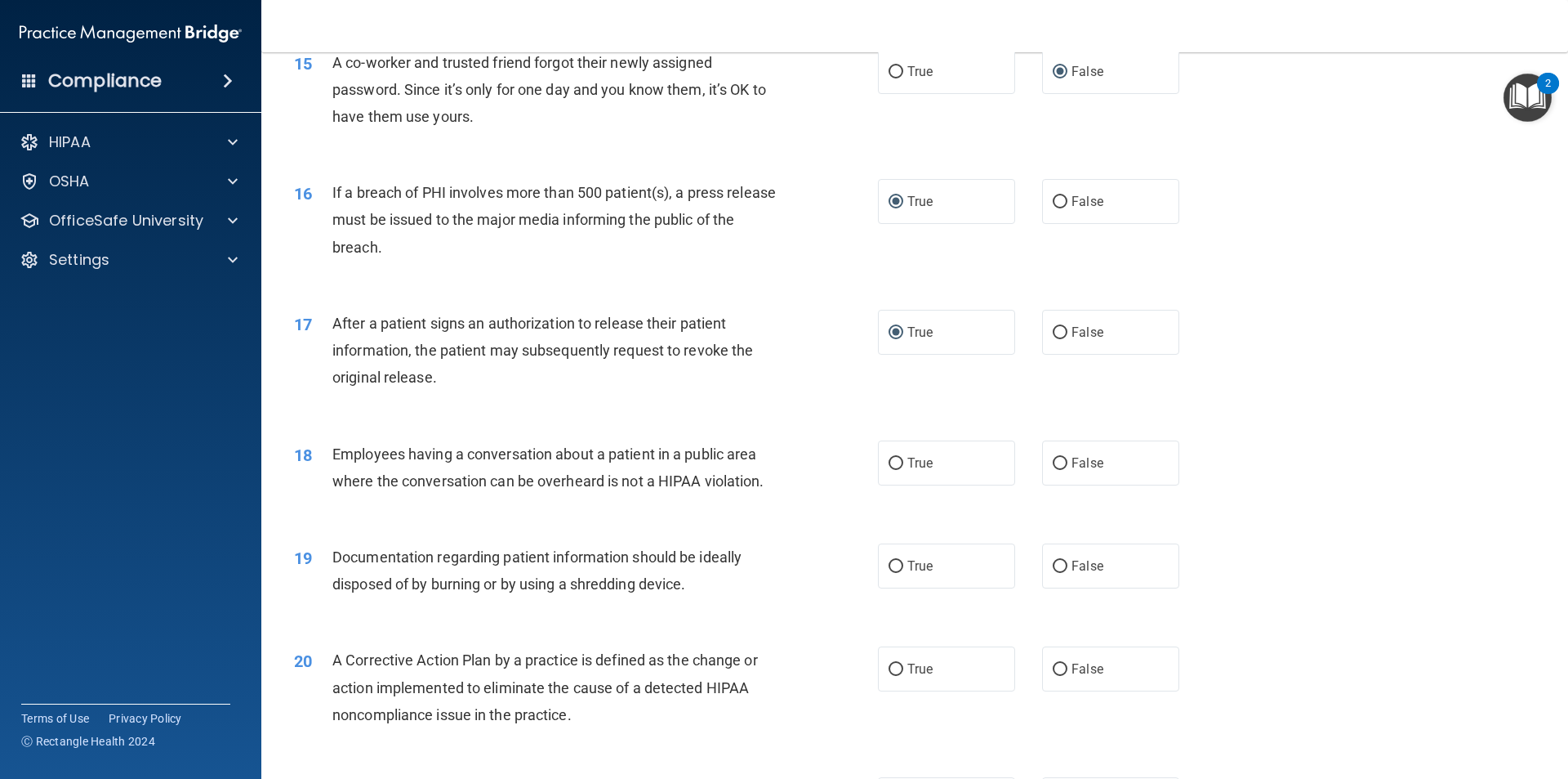
scroll to position [1716, 0]
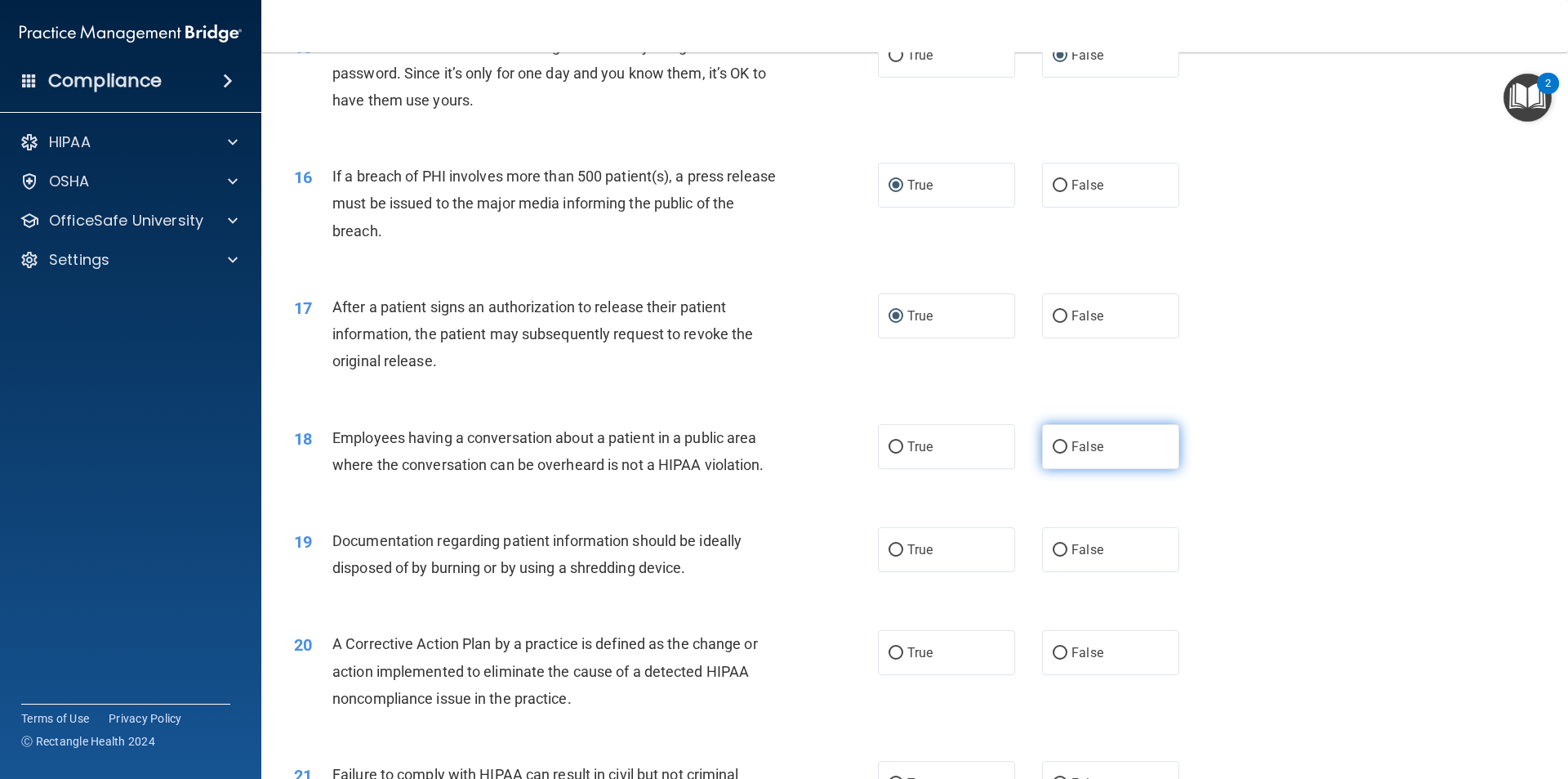
click at [1053, 454] on input "False" at bounding box center [1060, 447] width 14 height 13
radio input "true"
click at [889, 556] on input "True" at bounding box center [895, 551] width 14 height 13
radio input "true"
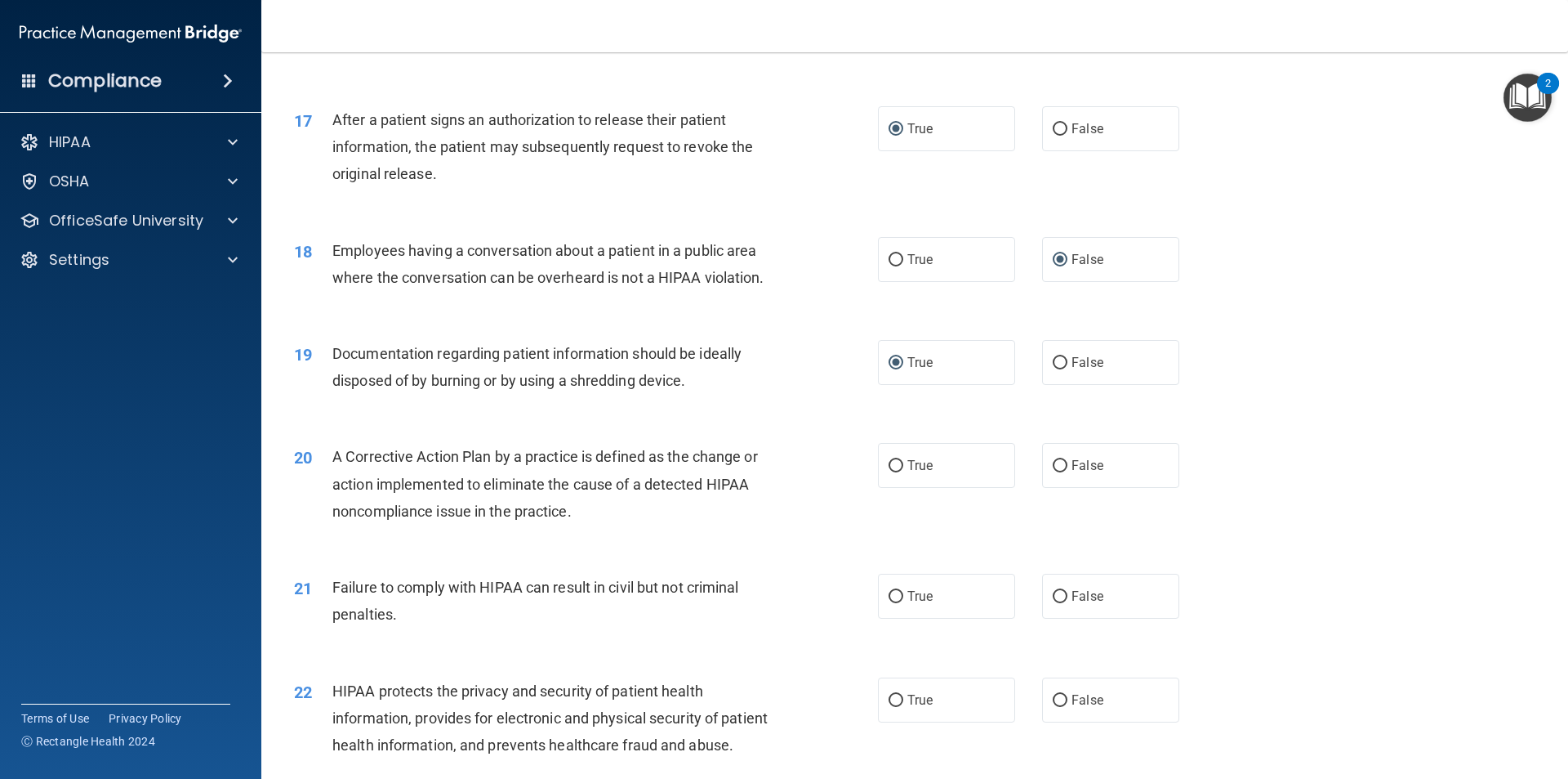
scroll to position [1961, 0]
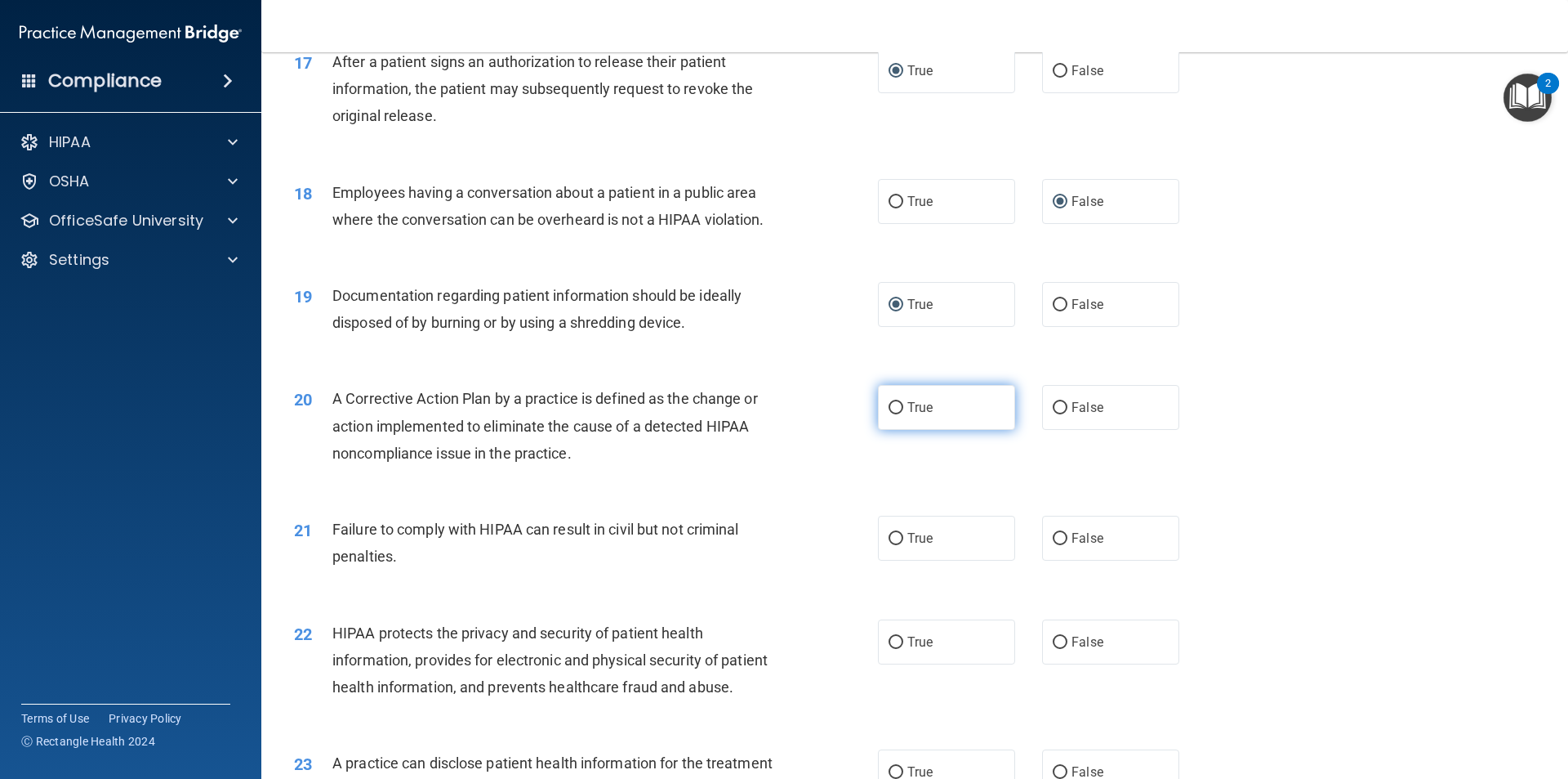
click at [888, 414] on input "True" at bounding box center [895, 409] width 14 height 13
radio input "true"
click at [1053, 545] on input "False" at bounding box center [1060, 539] width 14 height 13
radio input "true"
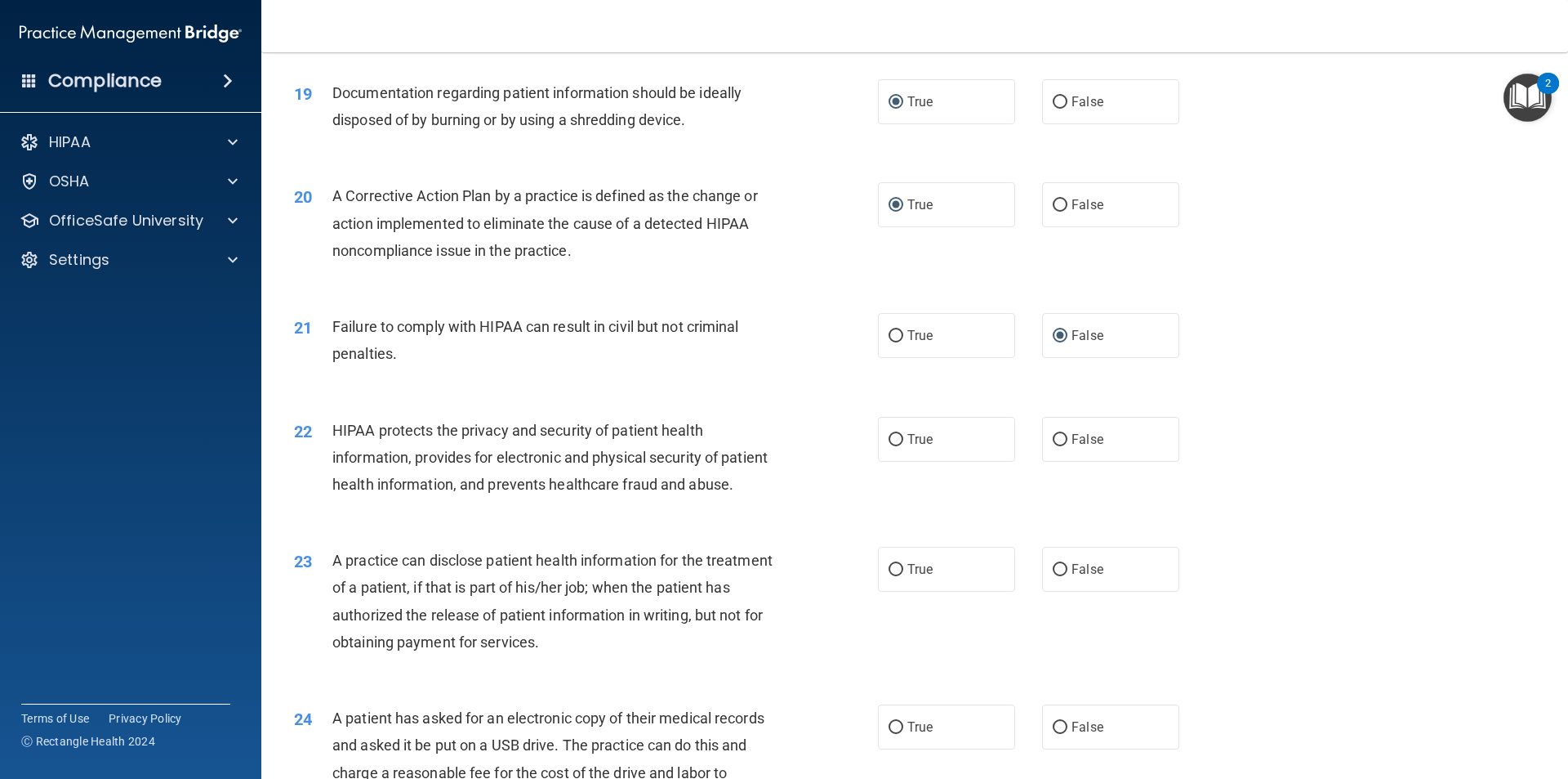
scroll to position [2206, 0]
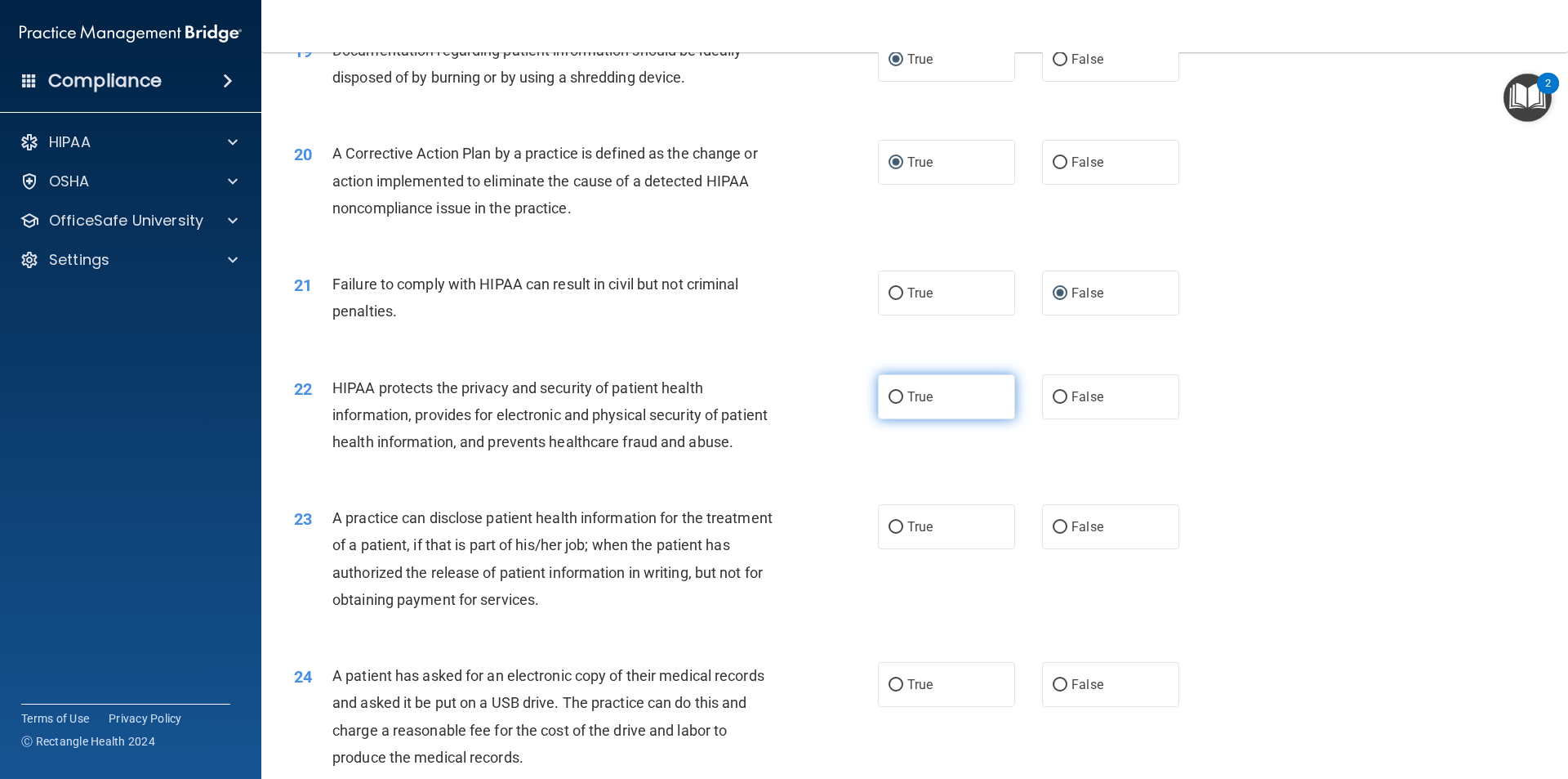
click at [893, 404] on input "True" at bounding box center [895, 398] width 14 height 13
radio input "true"
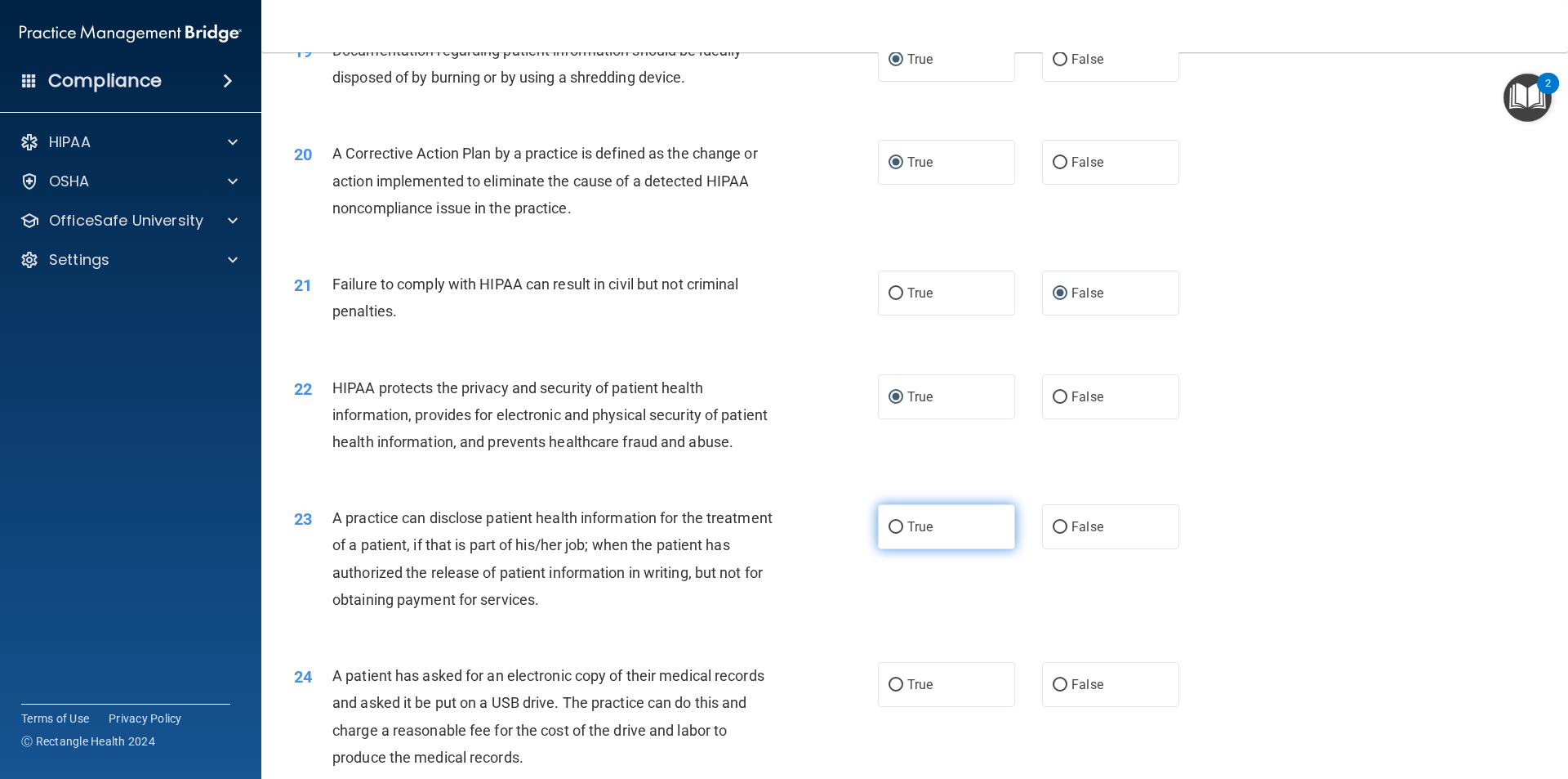
click at [890, 534] on input "True" at bounding box center [895, 527] width 14 height 13
radio input "true"
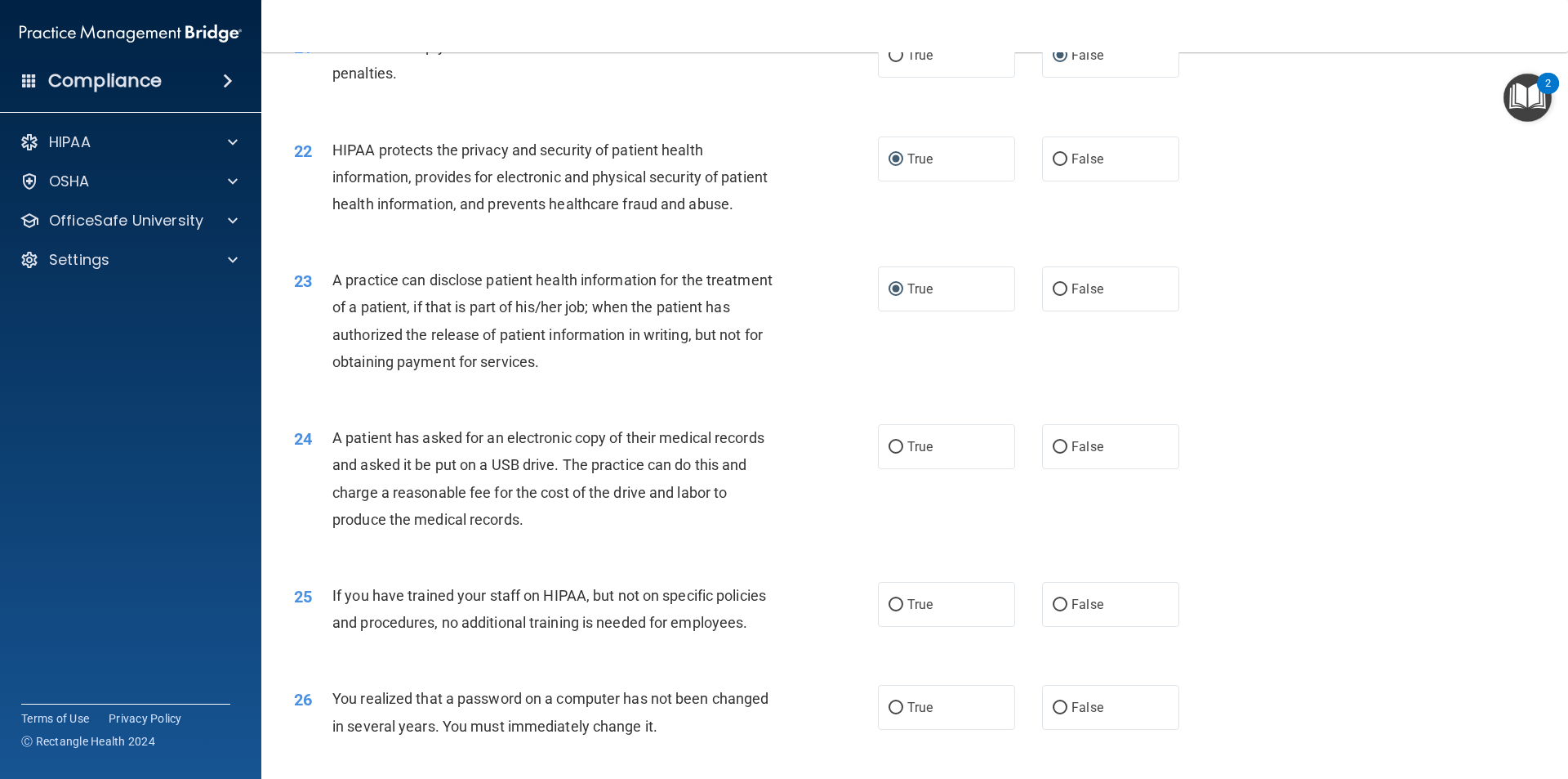
scroll to position [2451, 0]
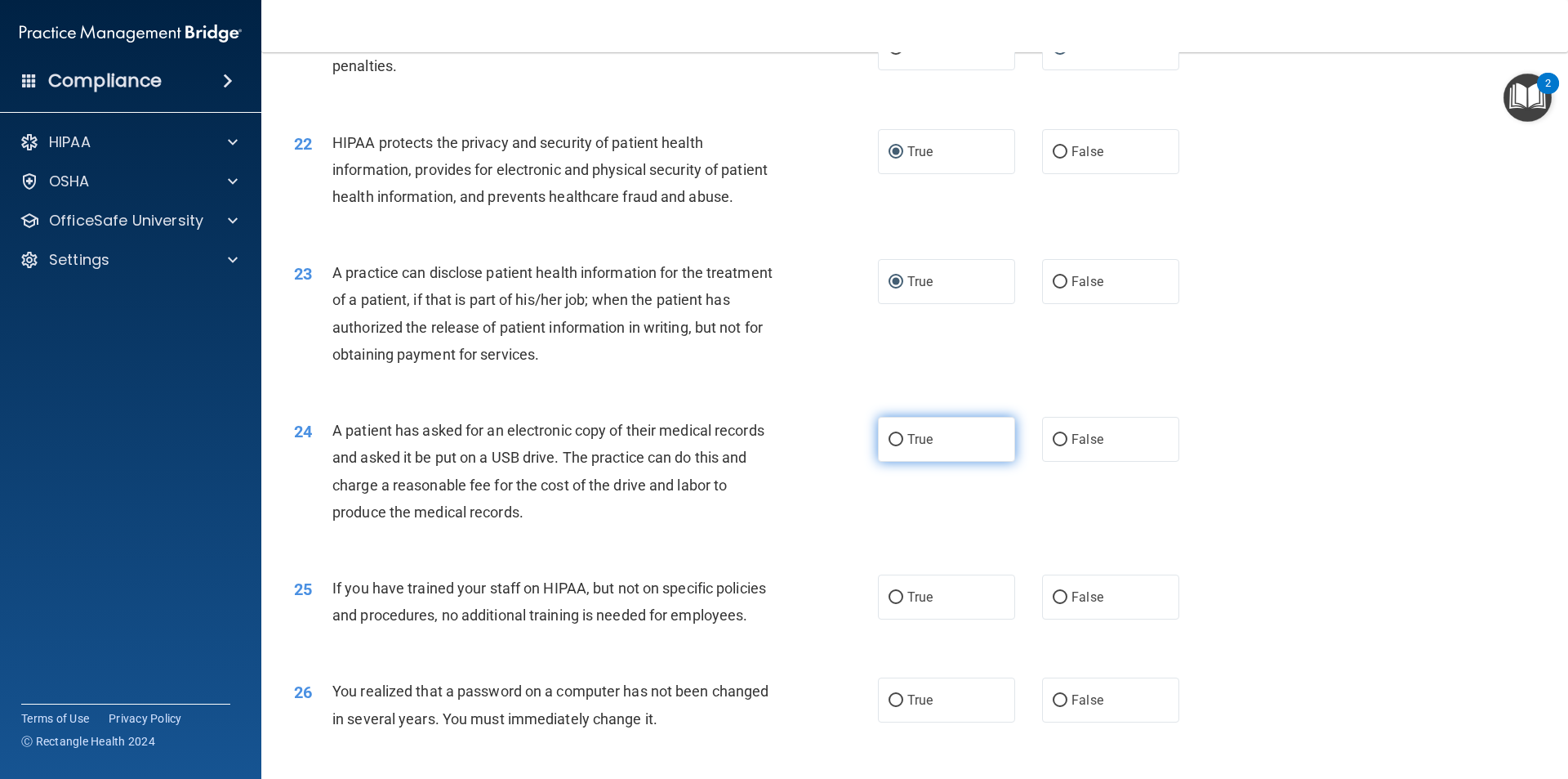
click at [894, 446] on input "True" at bounding box center [895, 440] width 14 height 13
radio input "true"
click at [1053, 604] on input "False" at bounding box center [1060, 598] width 14 height 13
radio input "true"
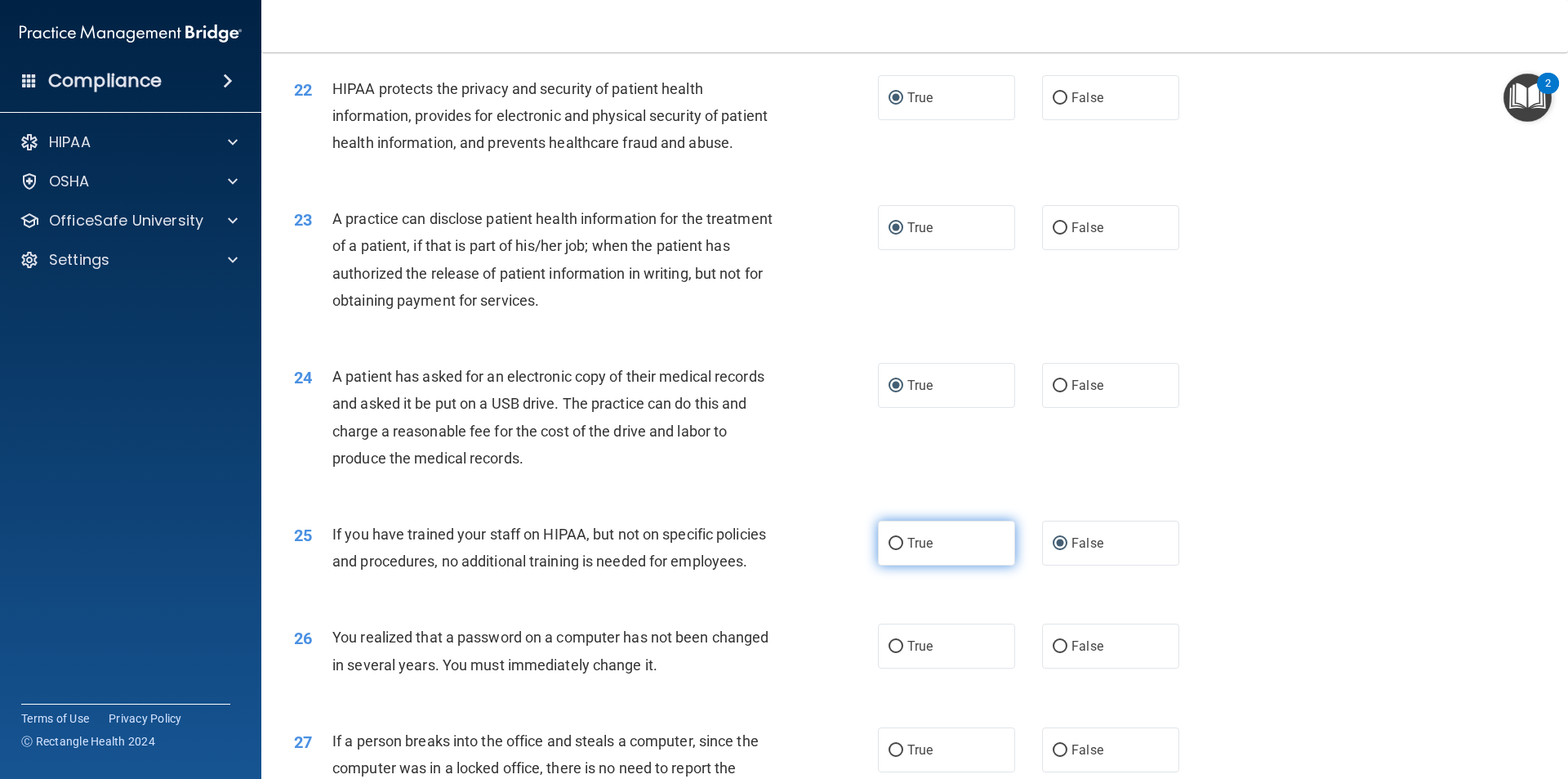
scroll to position [2614, 0]
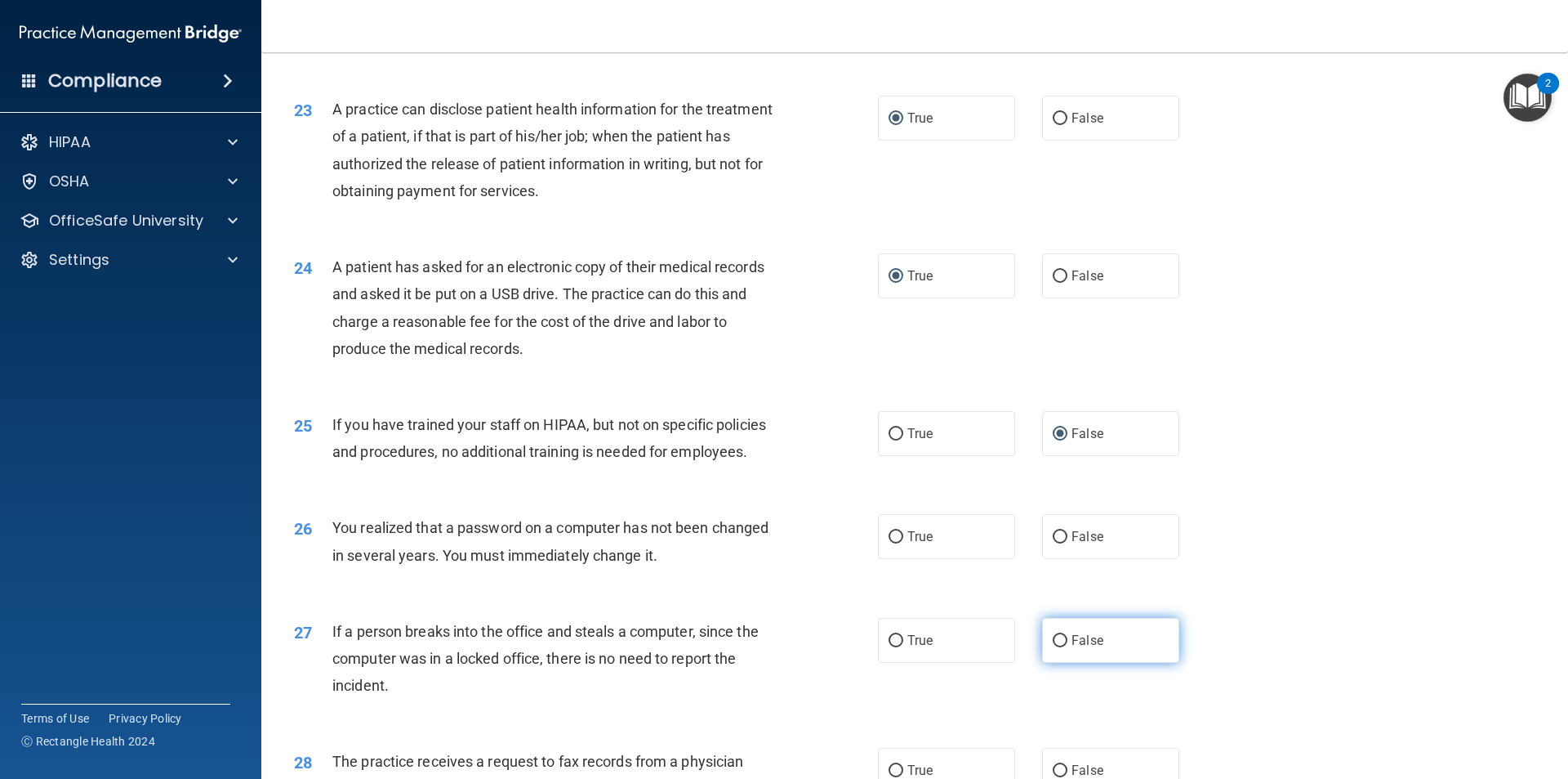
click at [1053, 647] on input "False" at bounding box center [1060, 641] width 14 height 13
radio input "true"
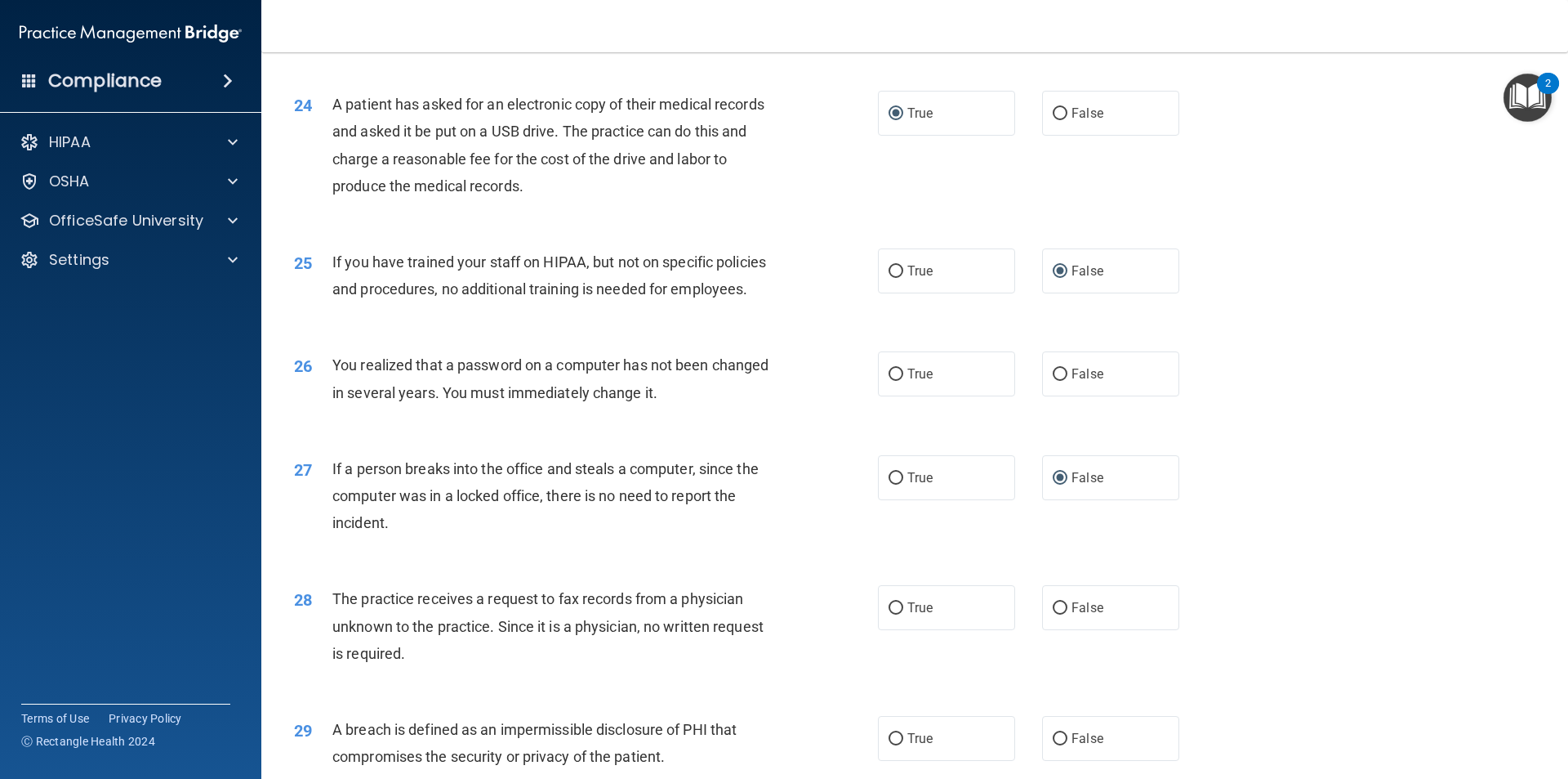
scroll to position [2778, 0]
click at [1053, 613] on input "False" at bounding box center [1060, 608] width 14 height 13
radio input "true"
click at [894, 380] on input "True" at bounding box center [895, 374] width 14 height 13
radio input "true"
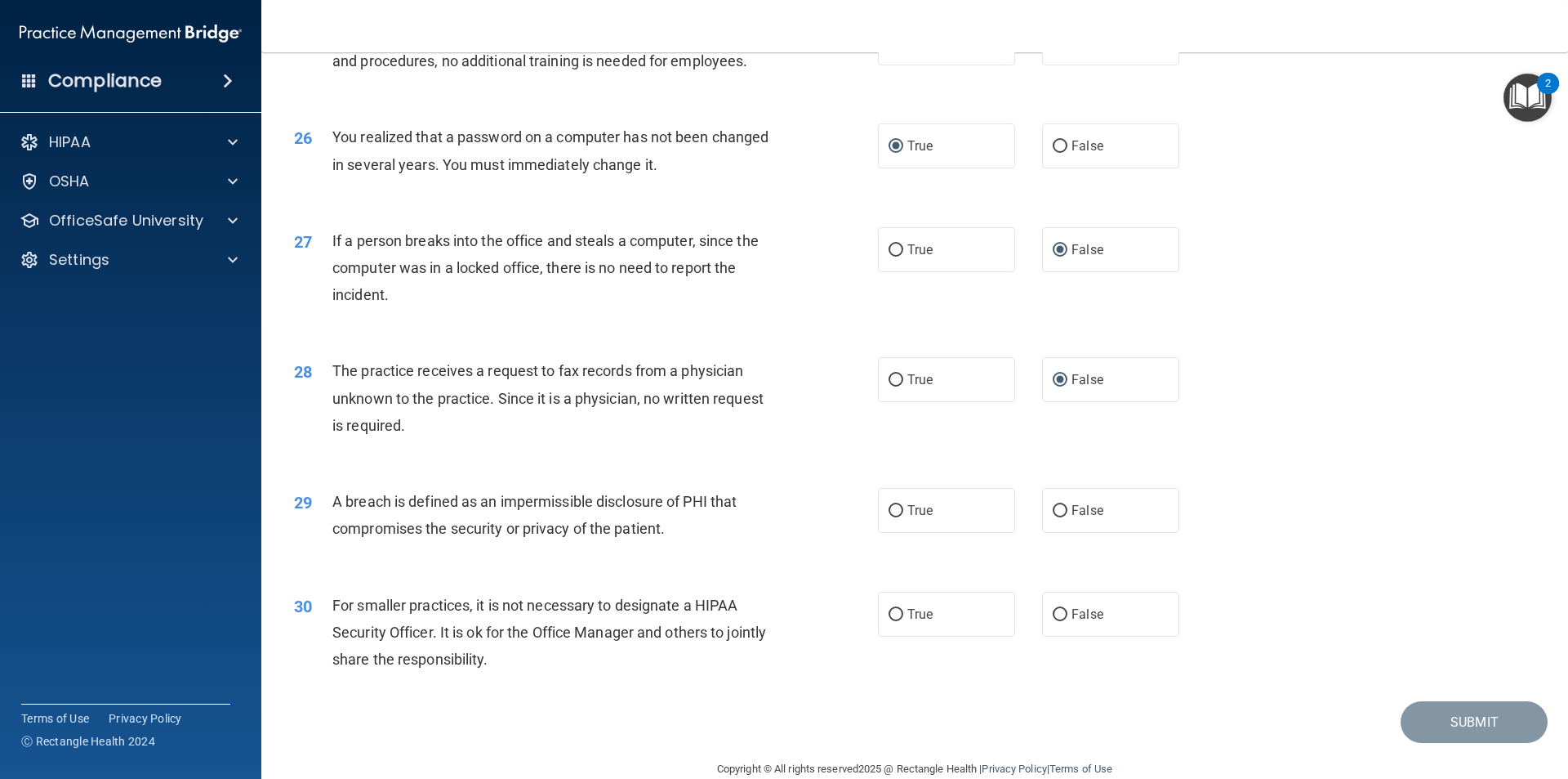
scroll to position [3088, 0]
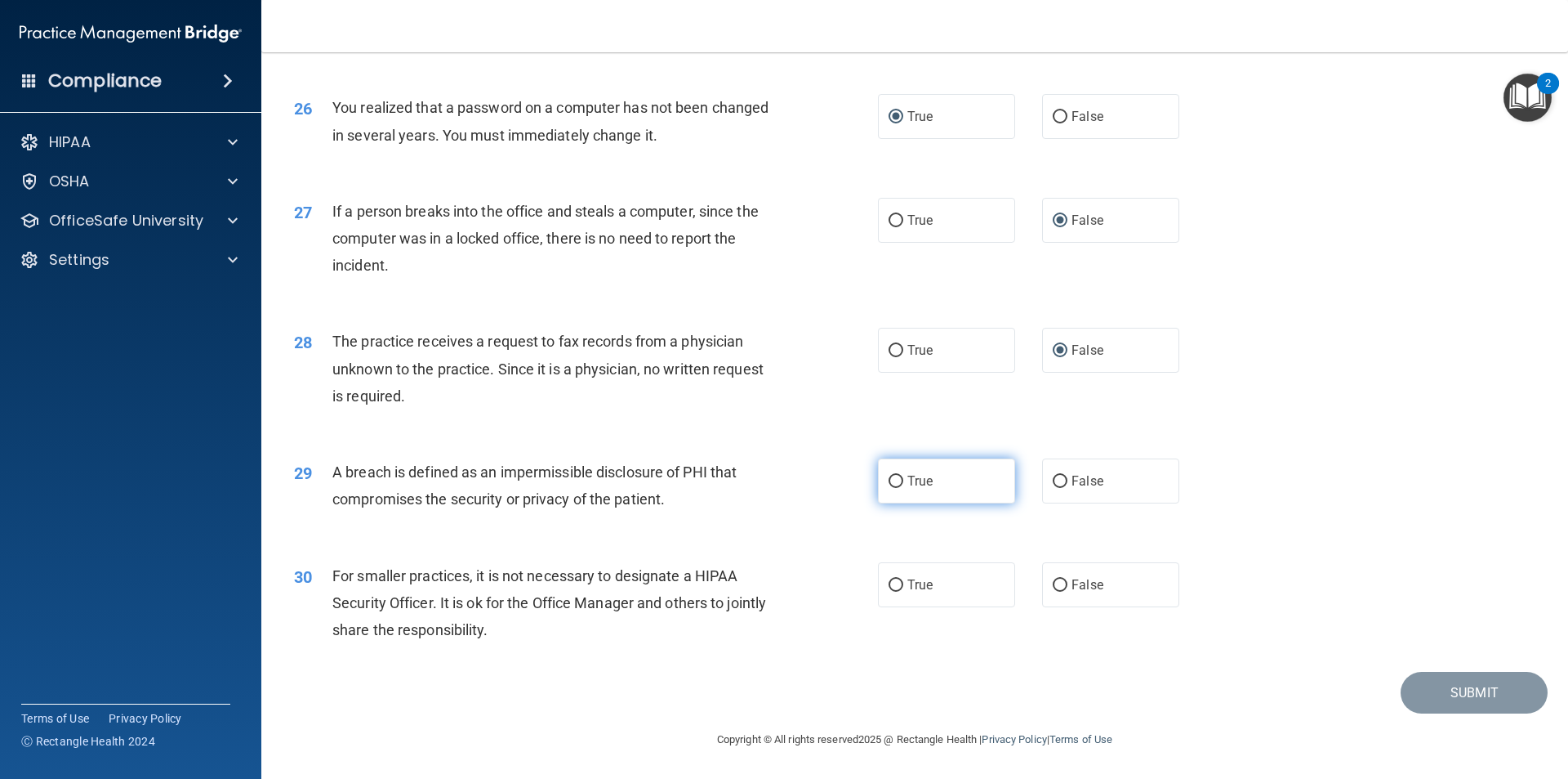
click at [888, 484] on input "True" at bounding box center [895, 482] width 14 height 13
radio input "true"
click at [888, 586] on input "True" at bounding box center [895, 585] width 14 height 13
radio input "true"
click at [1426, 684] on button "Submit" at bounding box center [1474, 692] width 147 height 42
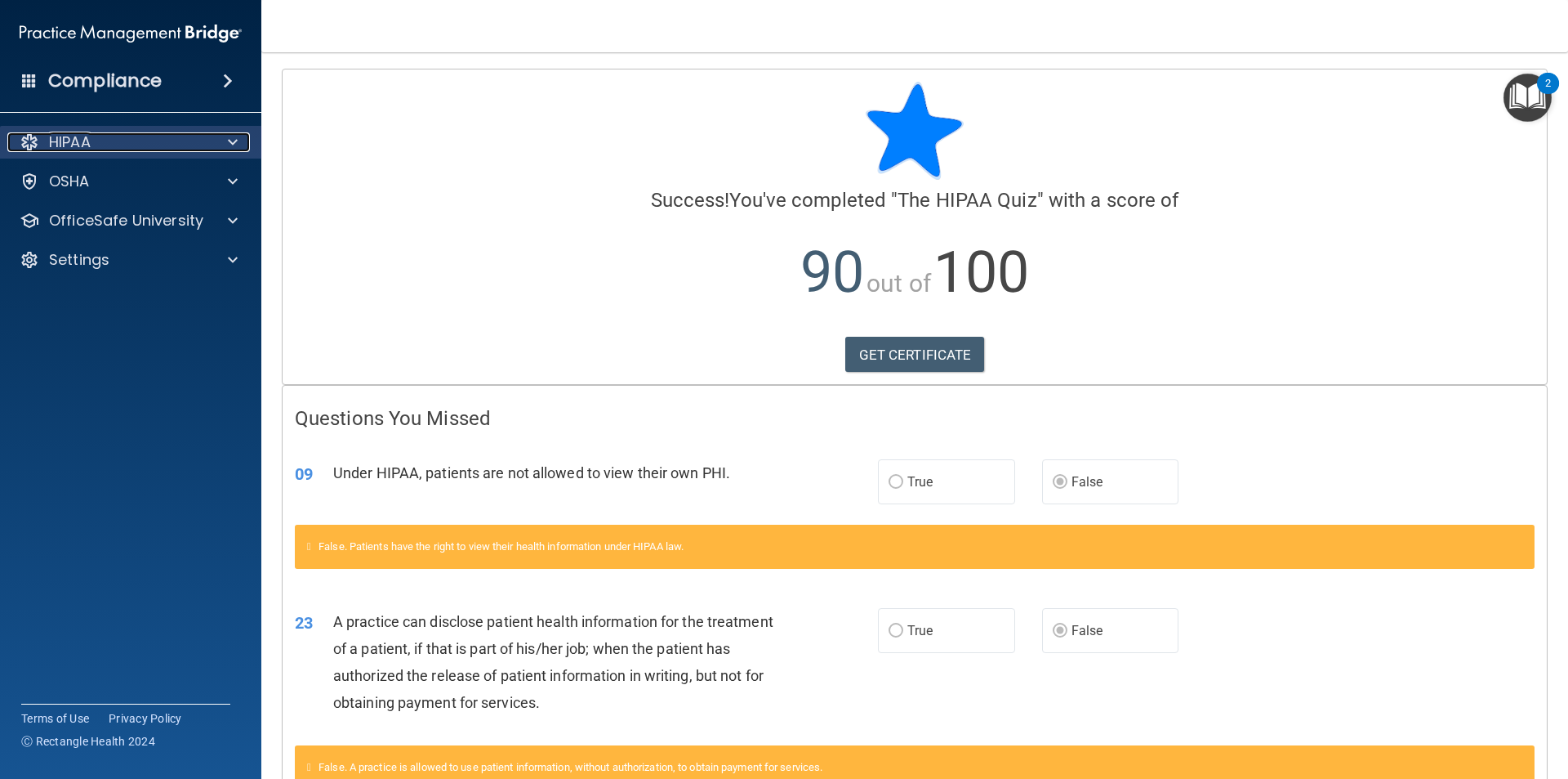
click at [237, 138] on span at bounding box center [233, 142] width 10 height 20
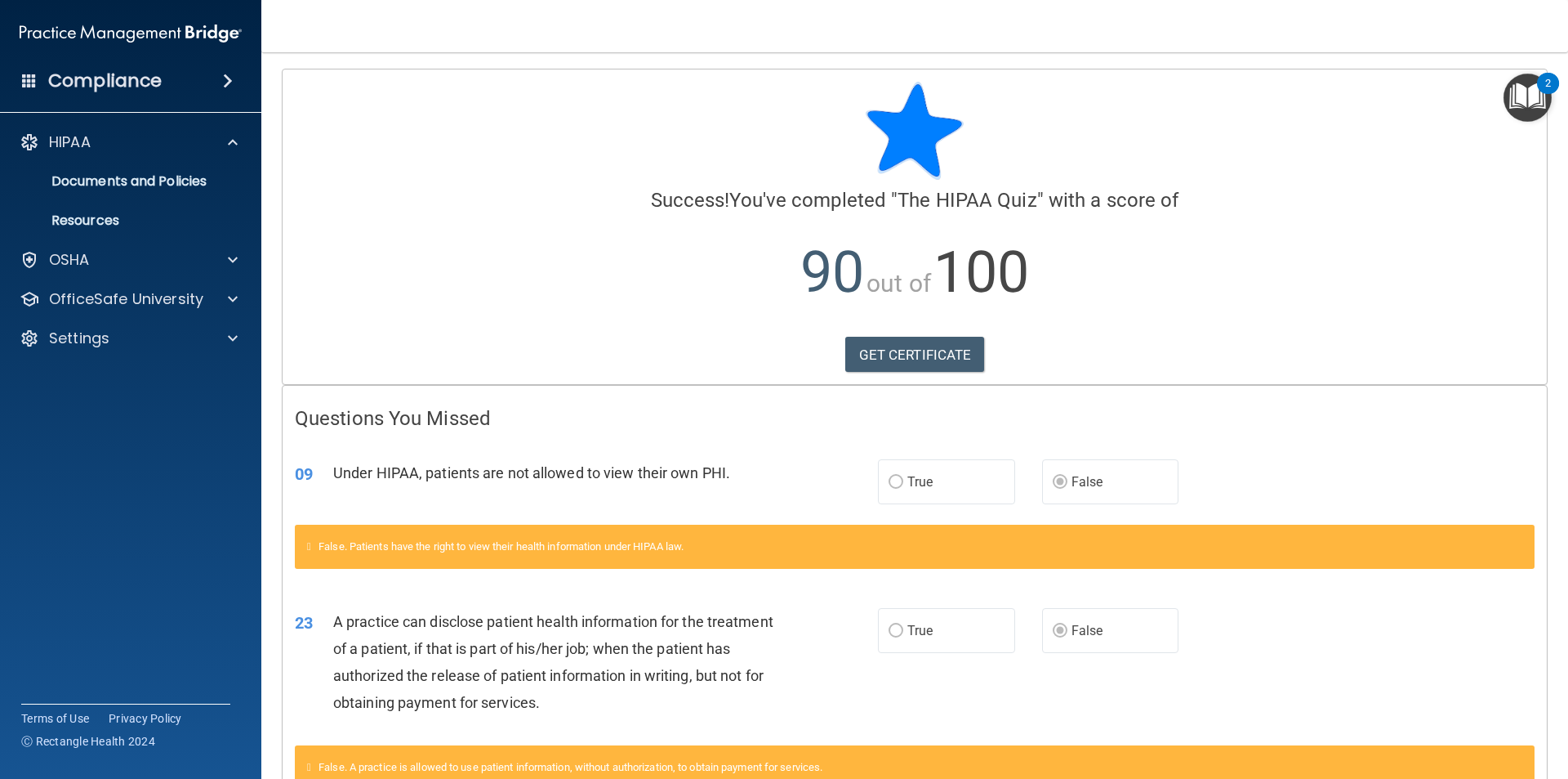
click at [412, 159] on div at bounding box center [914, 130] width 1239 height 98
click at [234, 138] on span at bounding box center [233, 142] width 10 height 20
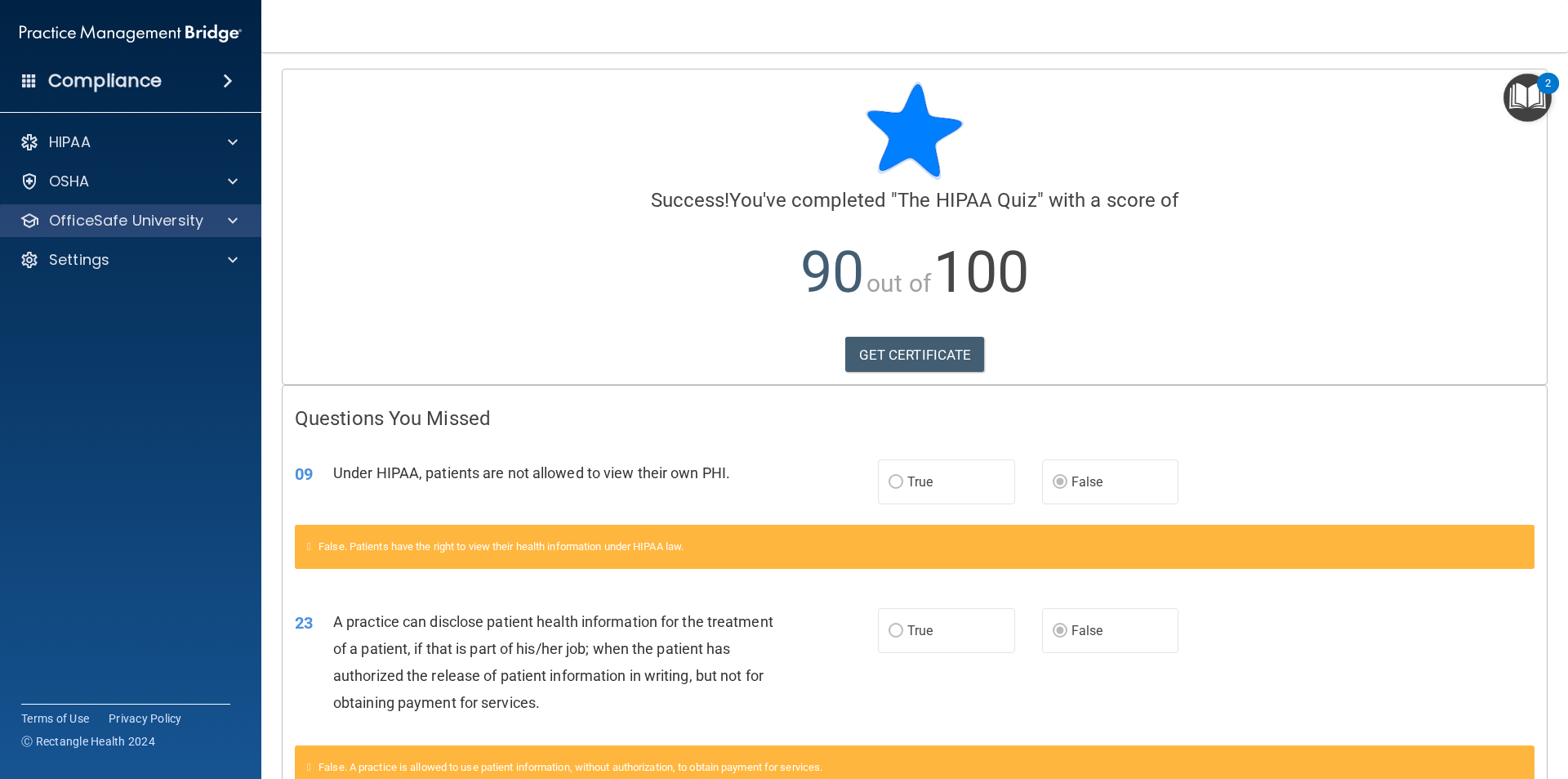
click at [233, 204] on div "OfficeSafe University" at bounding box center [131, 220] width 263 height 33
click at [233, 213] on span at bounding box center [233, 221] width 10 height 20
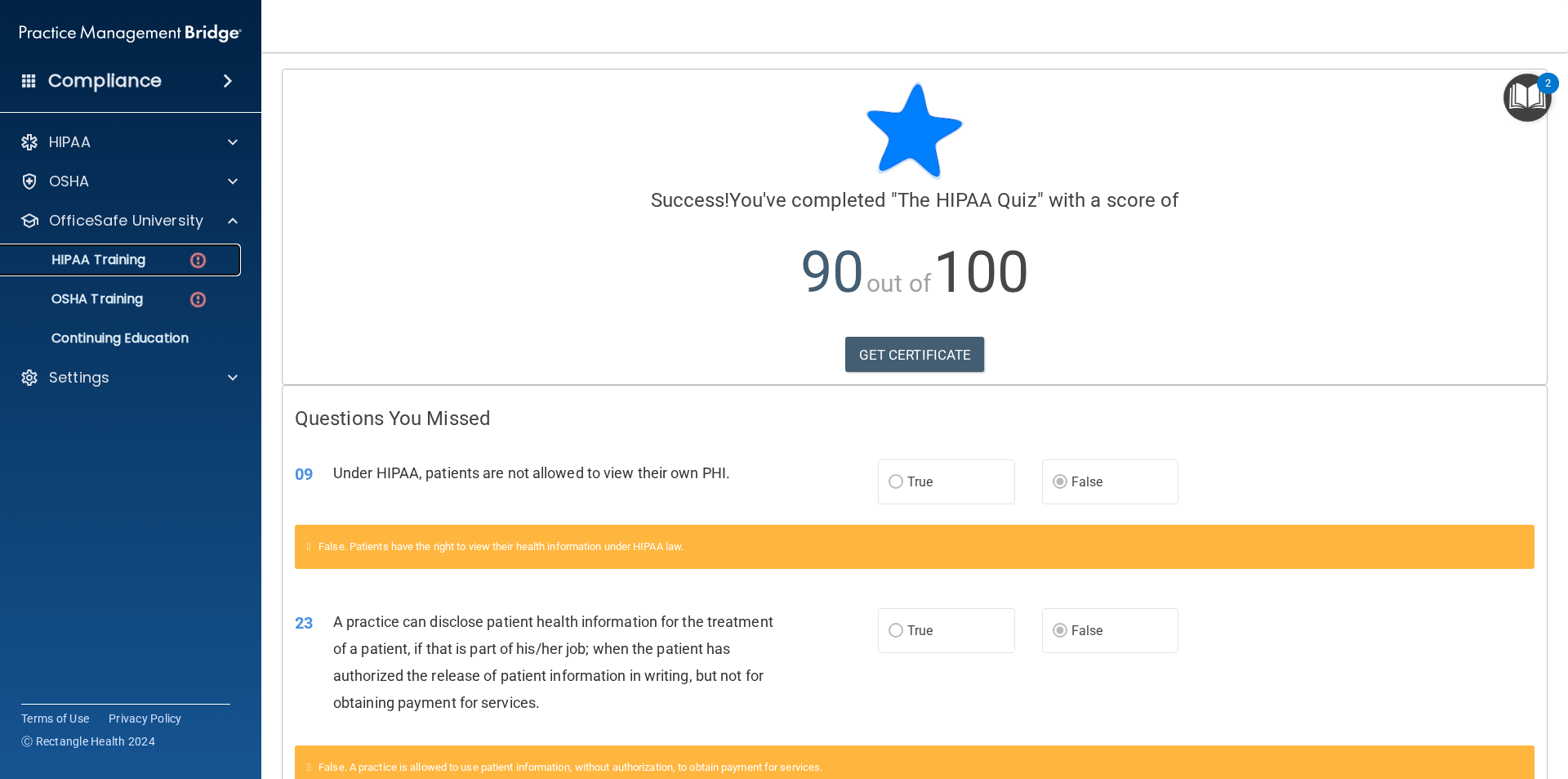
click at [148, 255] on div "HIPAA Training" at bounding box center [122, 260] width 223 height 16
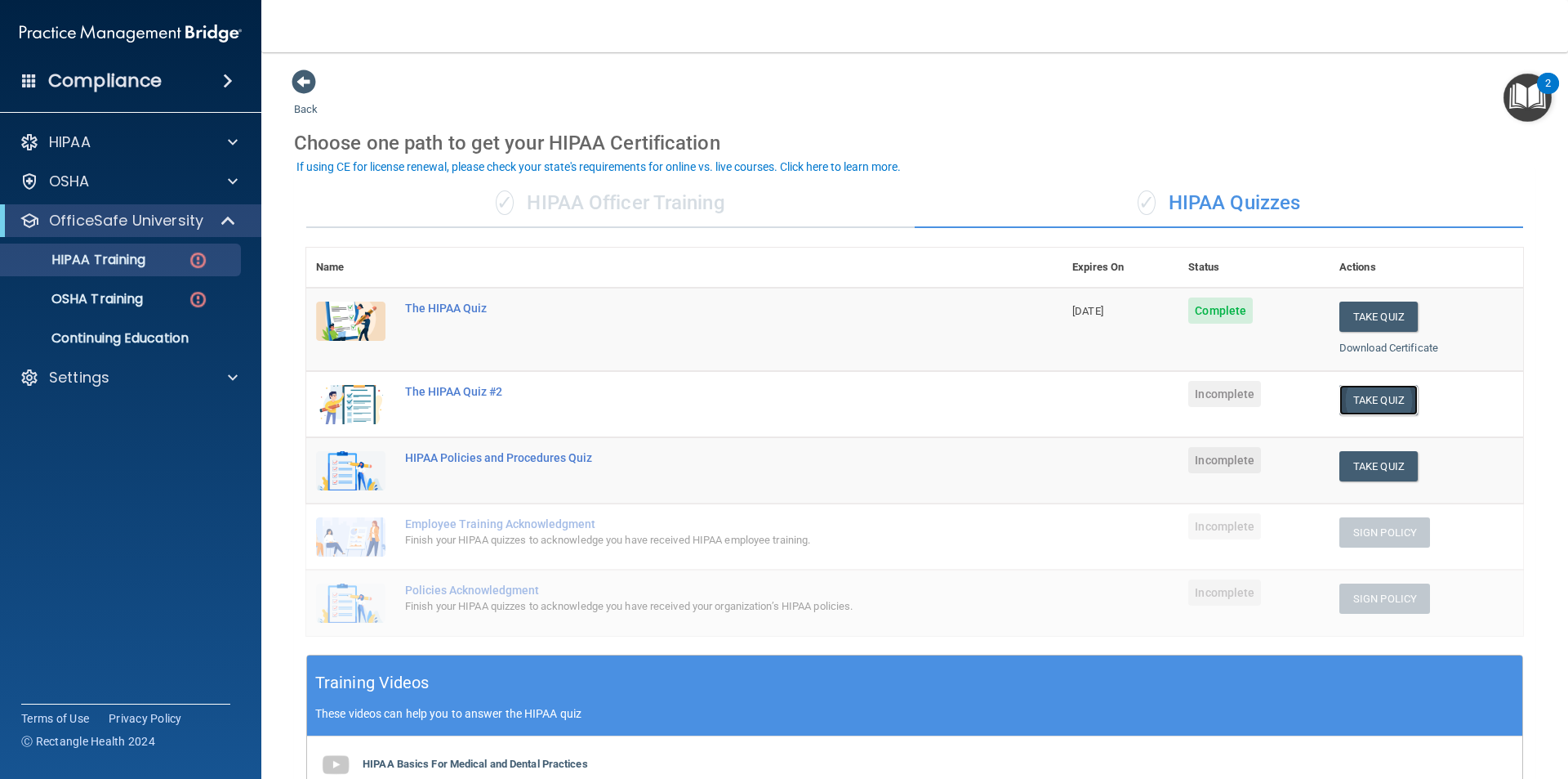
click at [1367, 400] on button "Take Quiz" at bounding box center [1378, 399] width 79 height 30
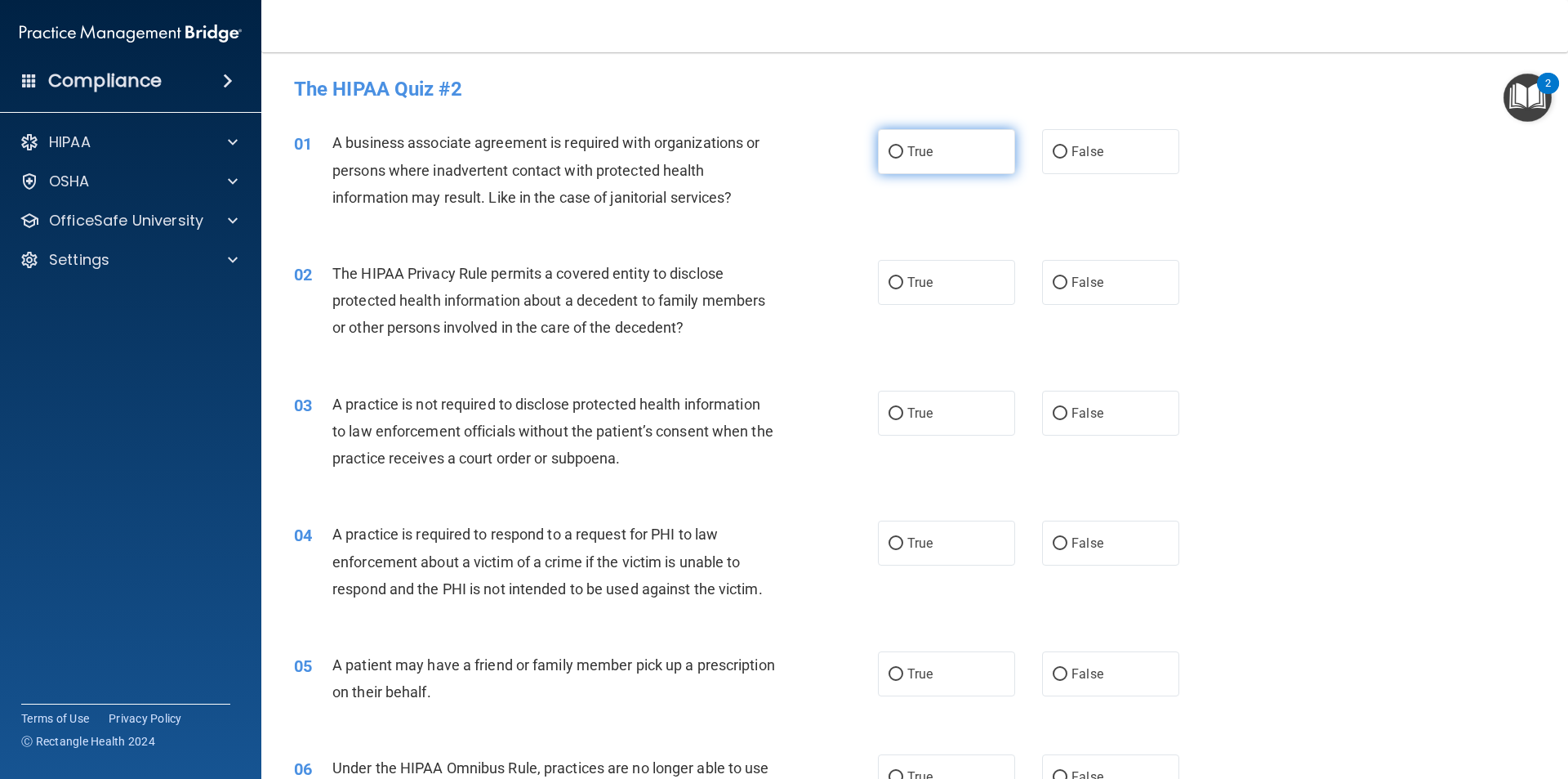
click at [889, 153] on input "True" at bounding box center [895, 152] width 14 height 13
radio input "true"
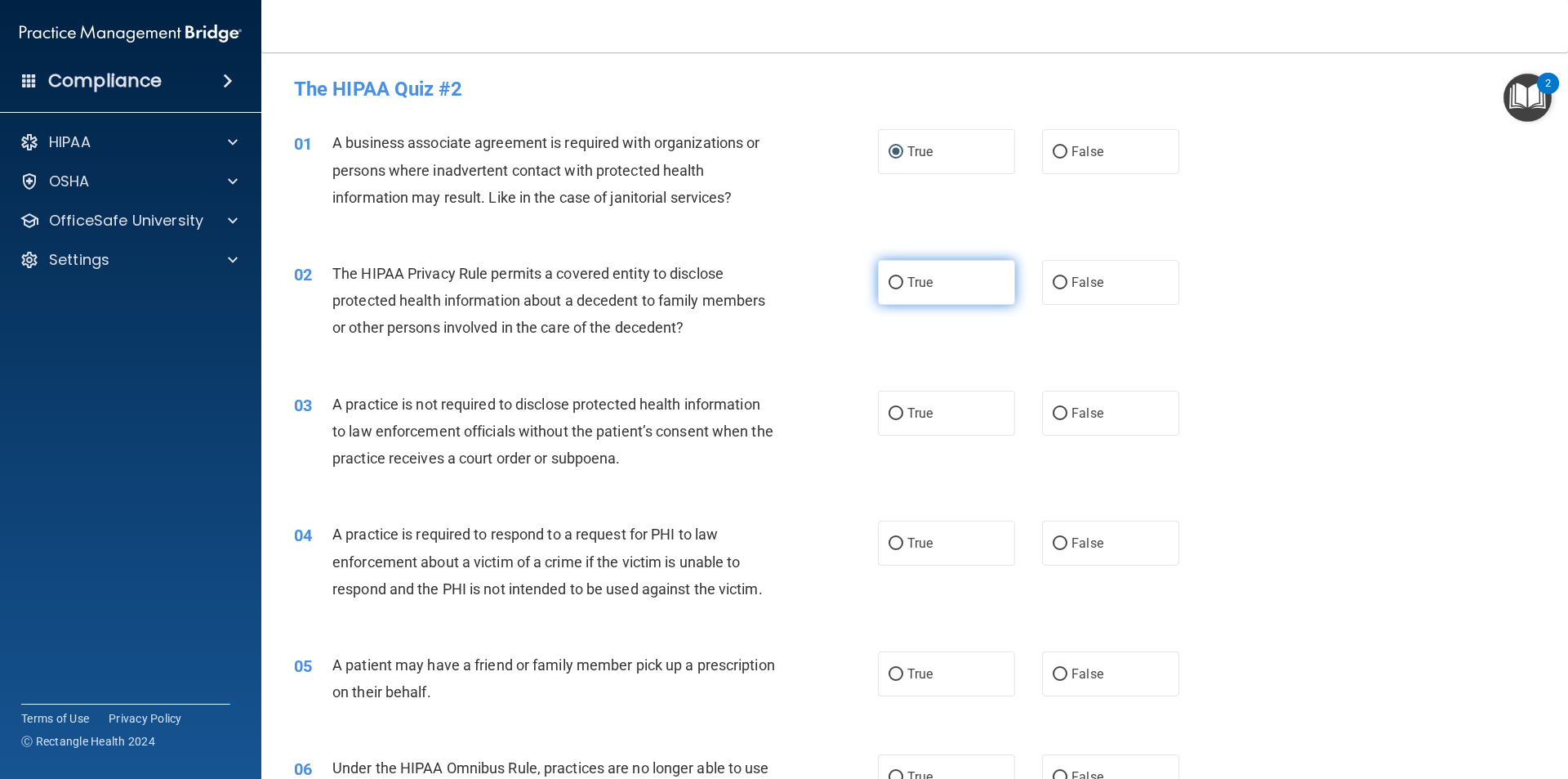
click at [888, 279] on input "True" at bounding box center [895, 284] width 14 height 13
radio input "true"
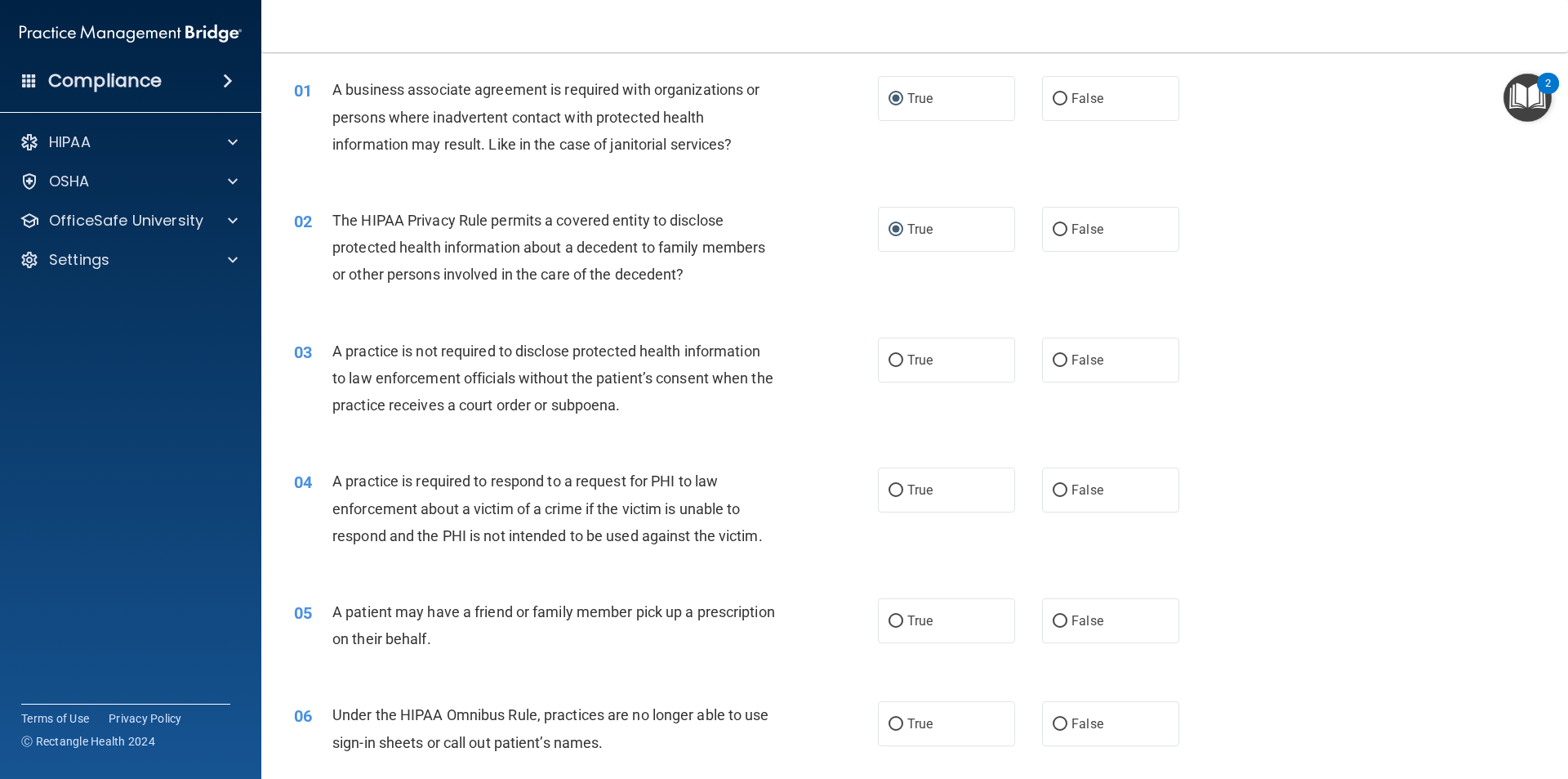
scroll to position [82, 0]
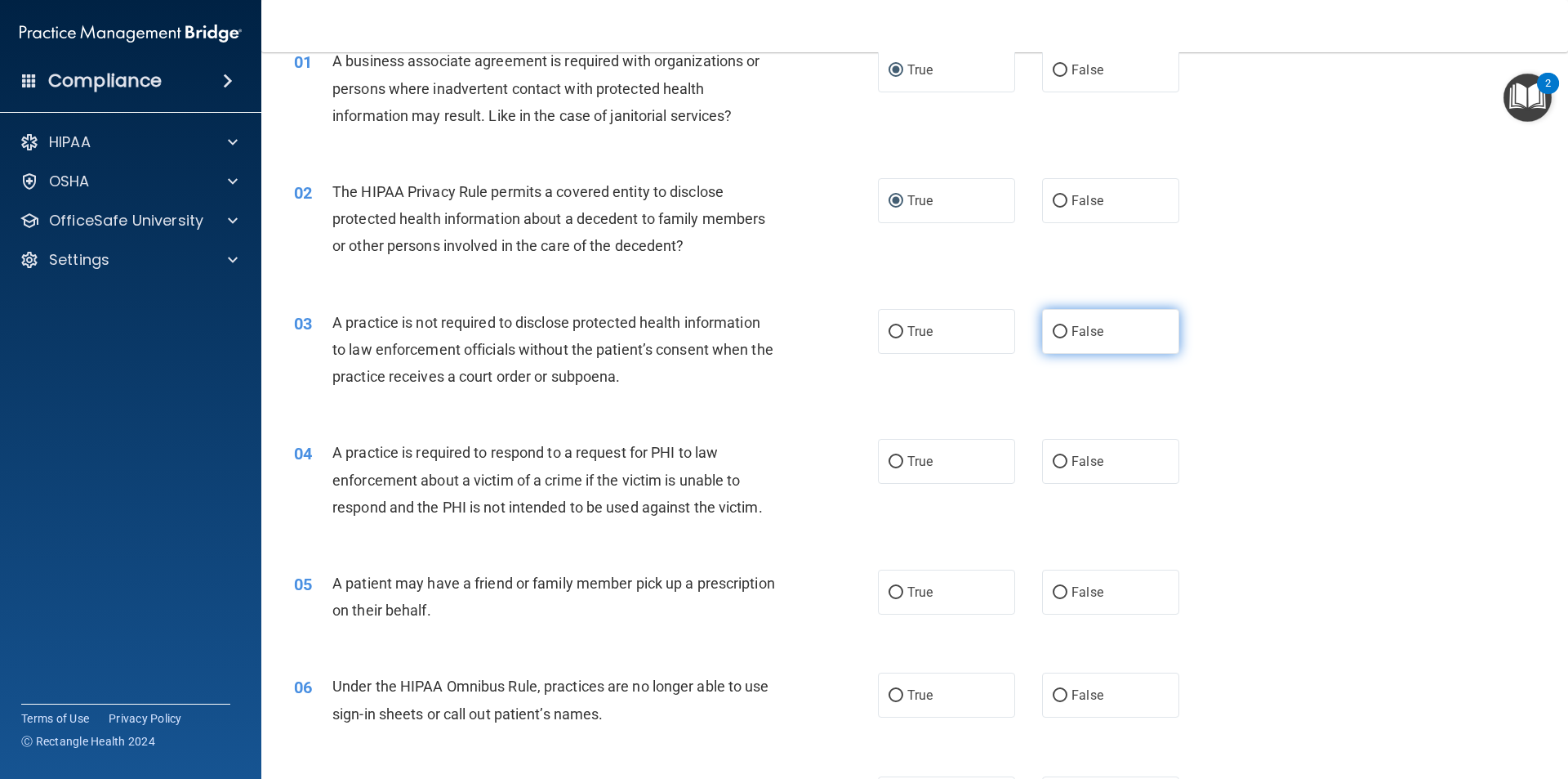
click at [1054, 332] on input "False" at bounding box center [1060, 332] width 14 height 13
radio input "true"
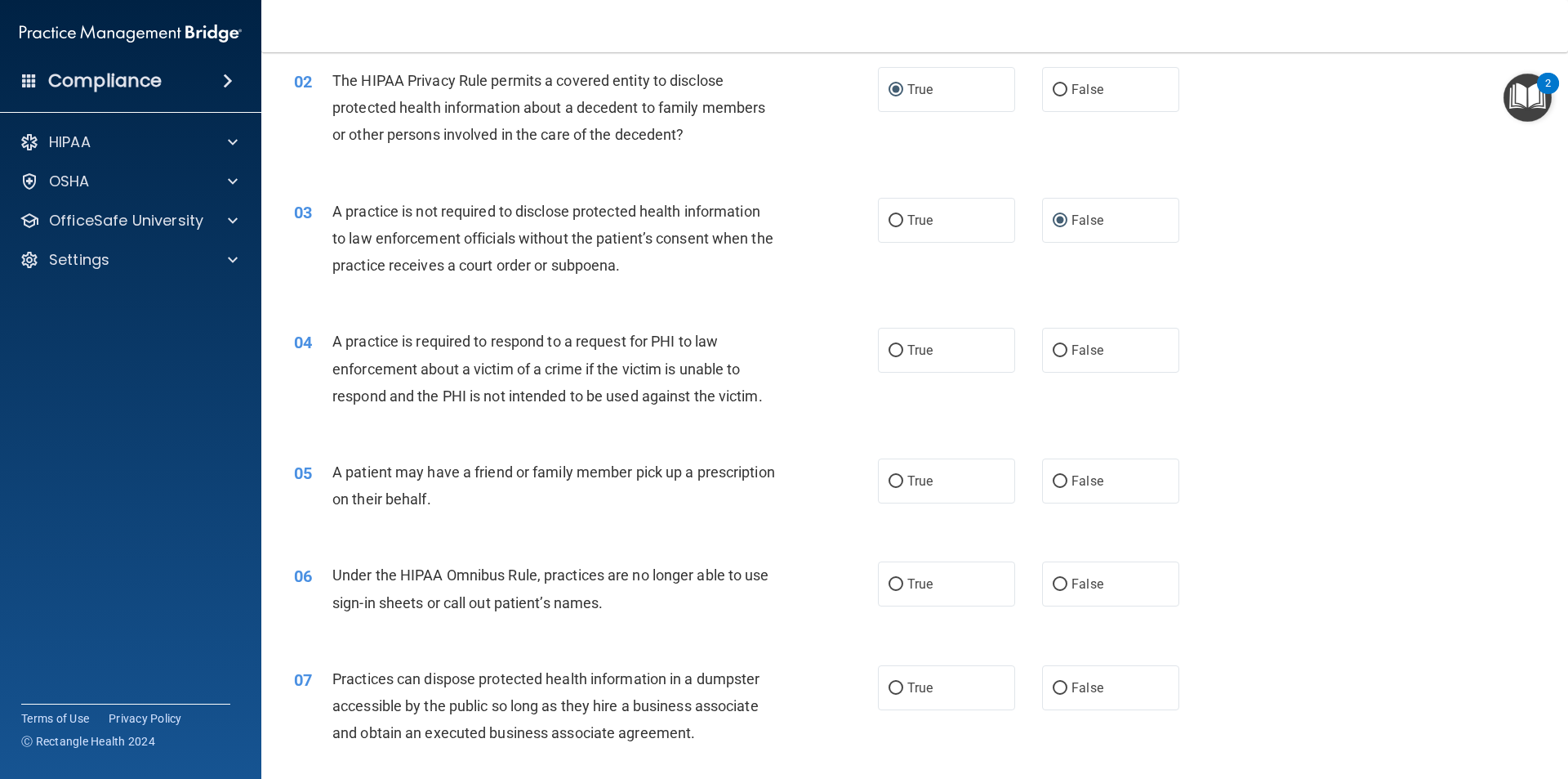
scroll to position [245, 0]
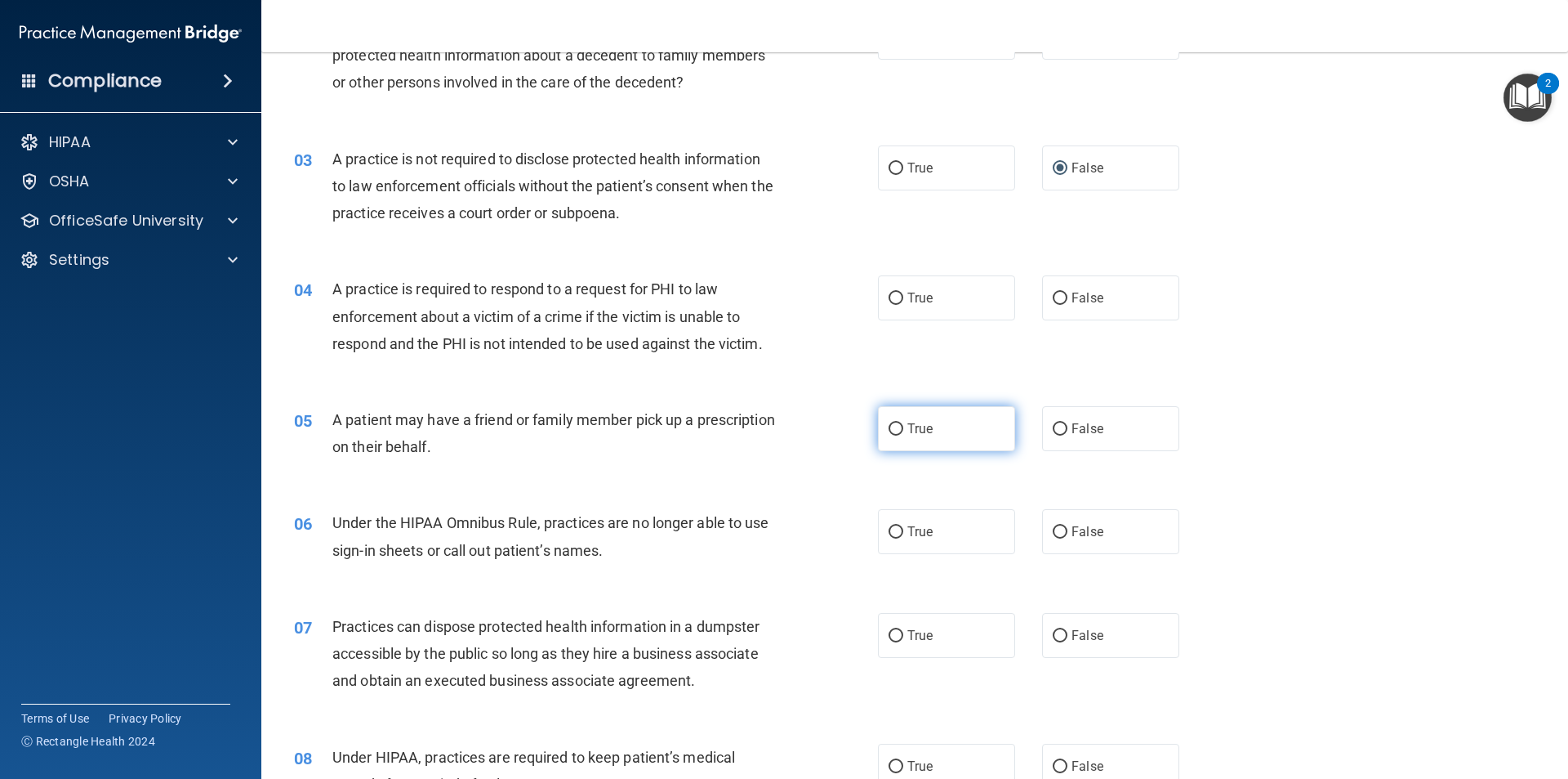
click at [893, 427] on input "True" at bounding box center [895, 429] width 14 height 13
radio input "true"
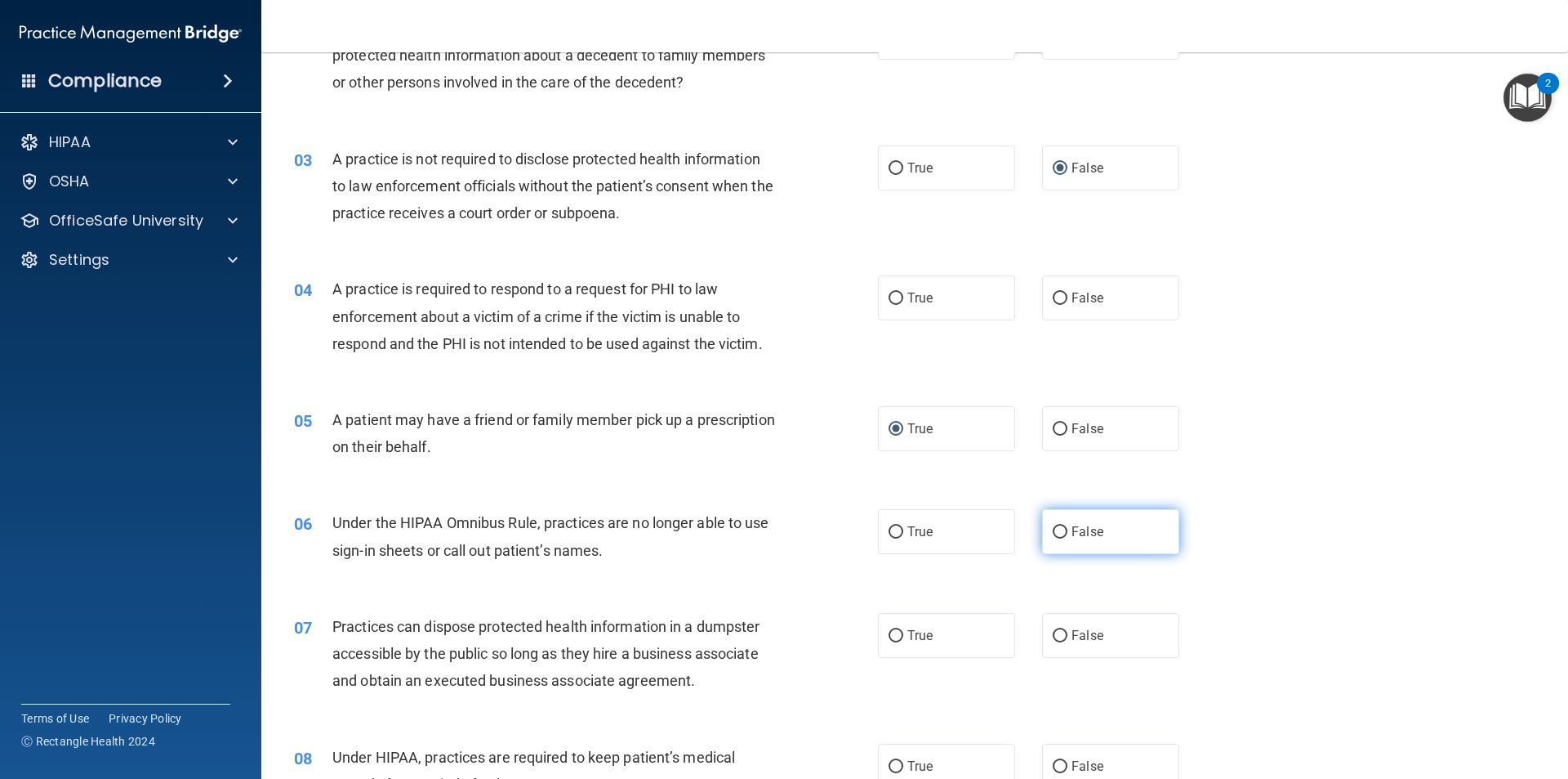
click at [1053, 531] on input "False" at bounding box center [1060, 533] width 14 height 13
radio input "true"
click at [1053, 295] on input "False" at bounding box center [1060, 299] width 14 height 13
radio input "true"
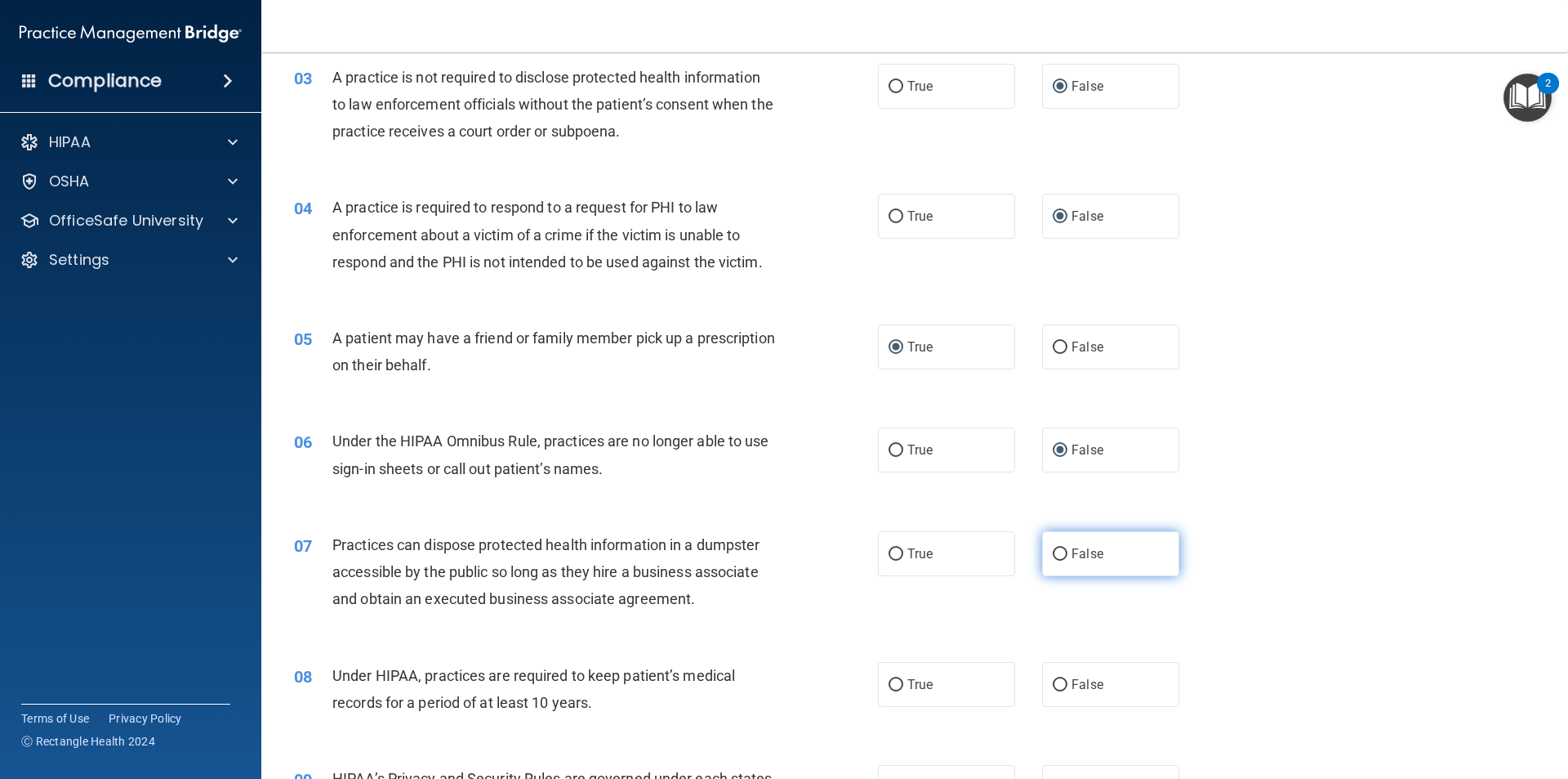
click at [1054, 553] on input "False" at bounding box center [1060, 554] width 14 height 13
radio input "true"
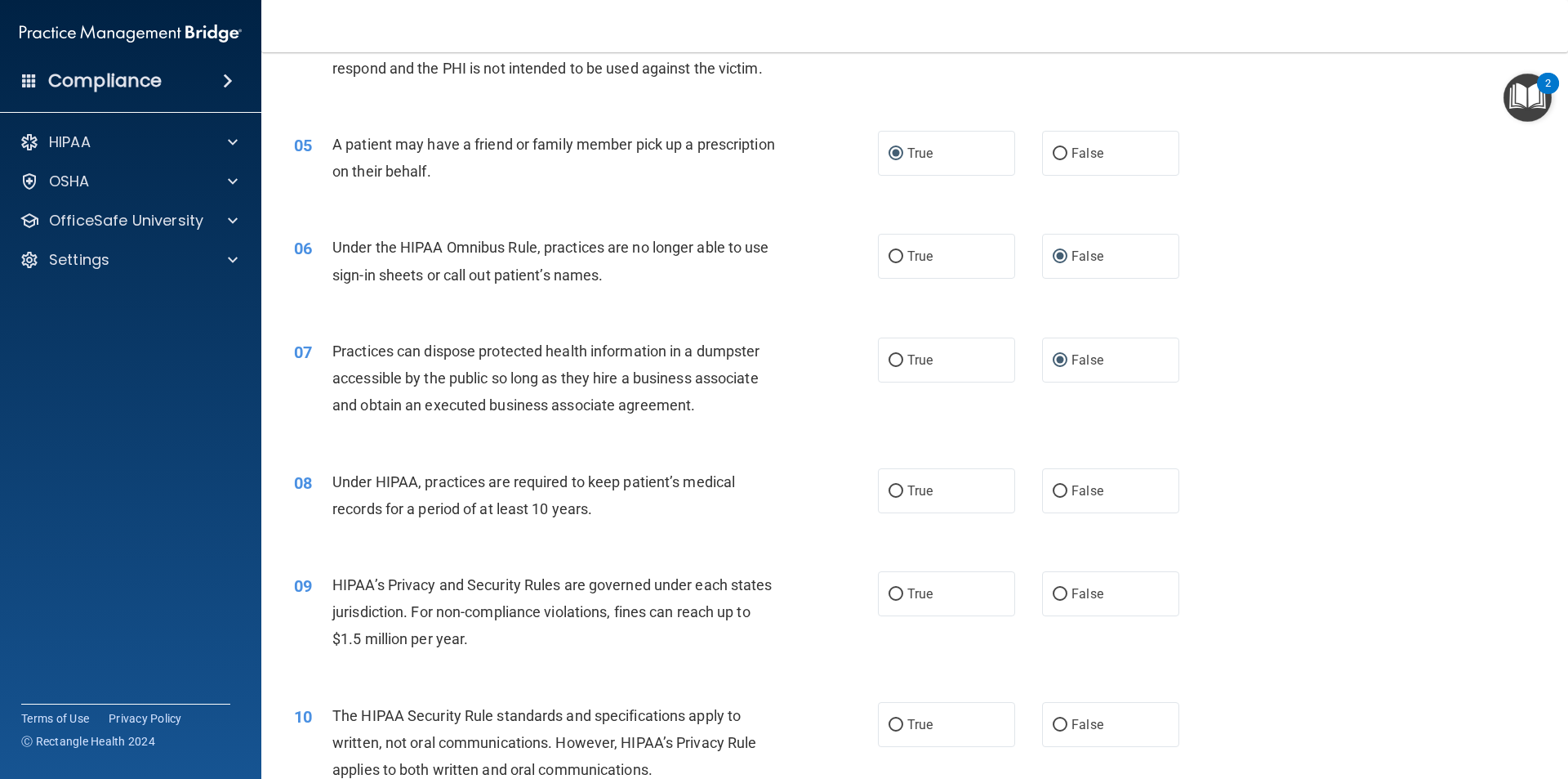
scroll to position [572, 0]
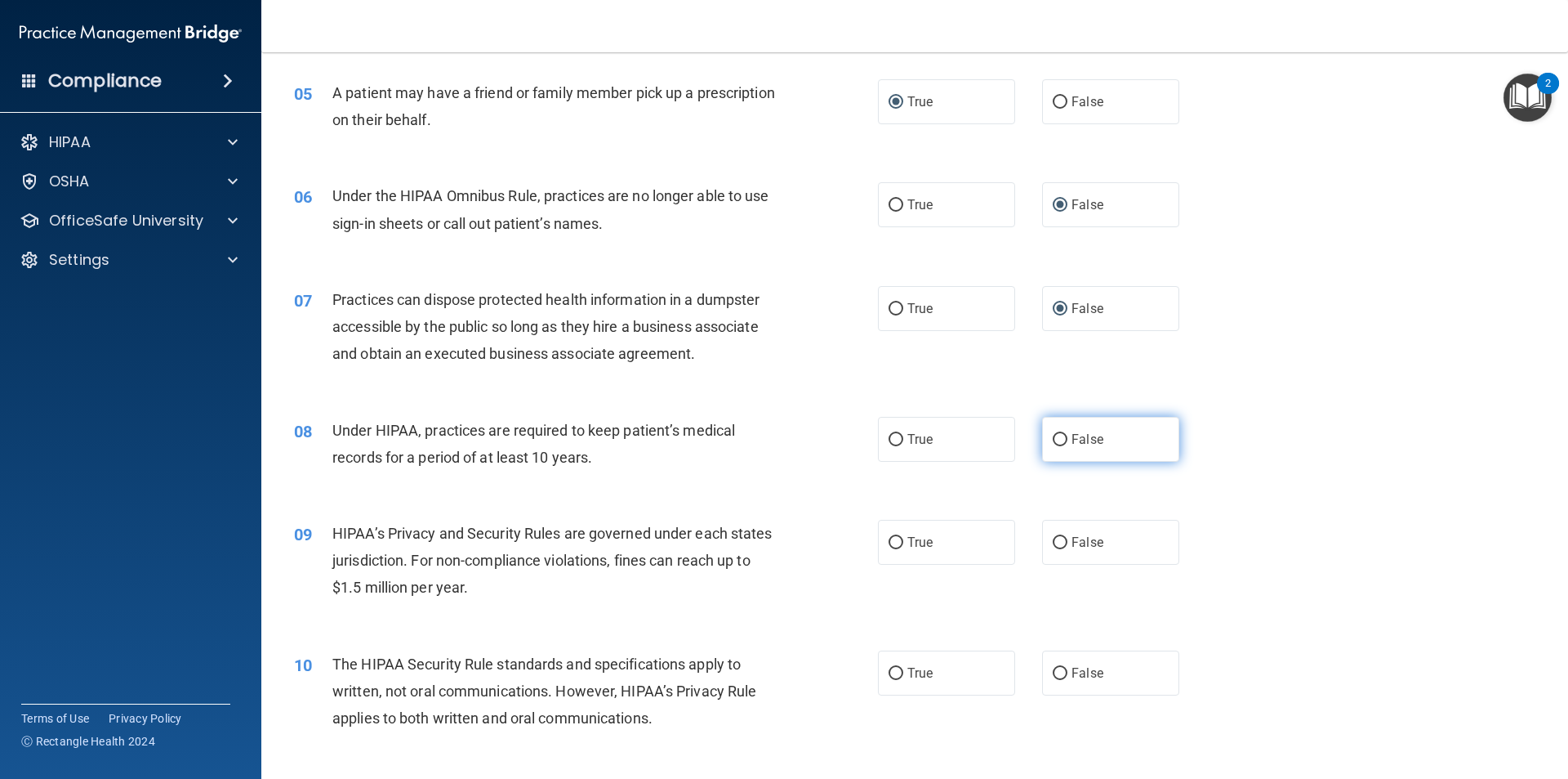
click at [1053, 438] on input "False" at bounding box center [1060, 440] width 14 height 13
radio input "true"
click at [1056, 544] on input "False" at bounding box center [1060, 543] width 14 height 13
radio input "true"
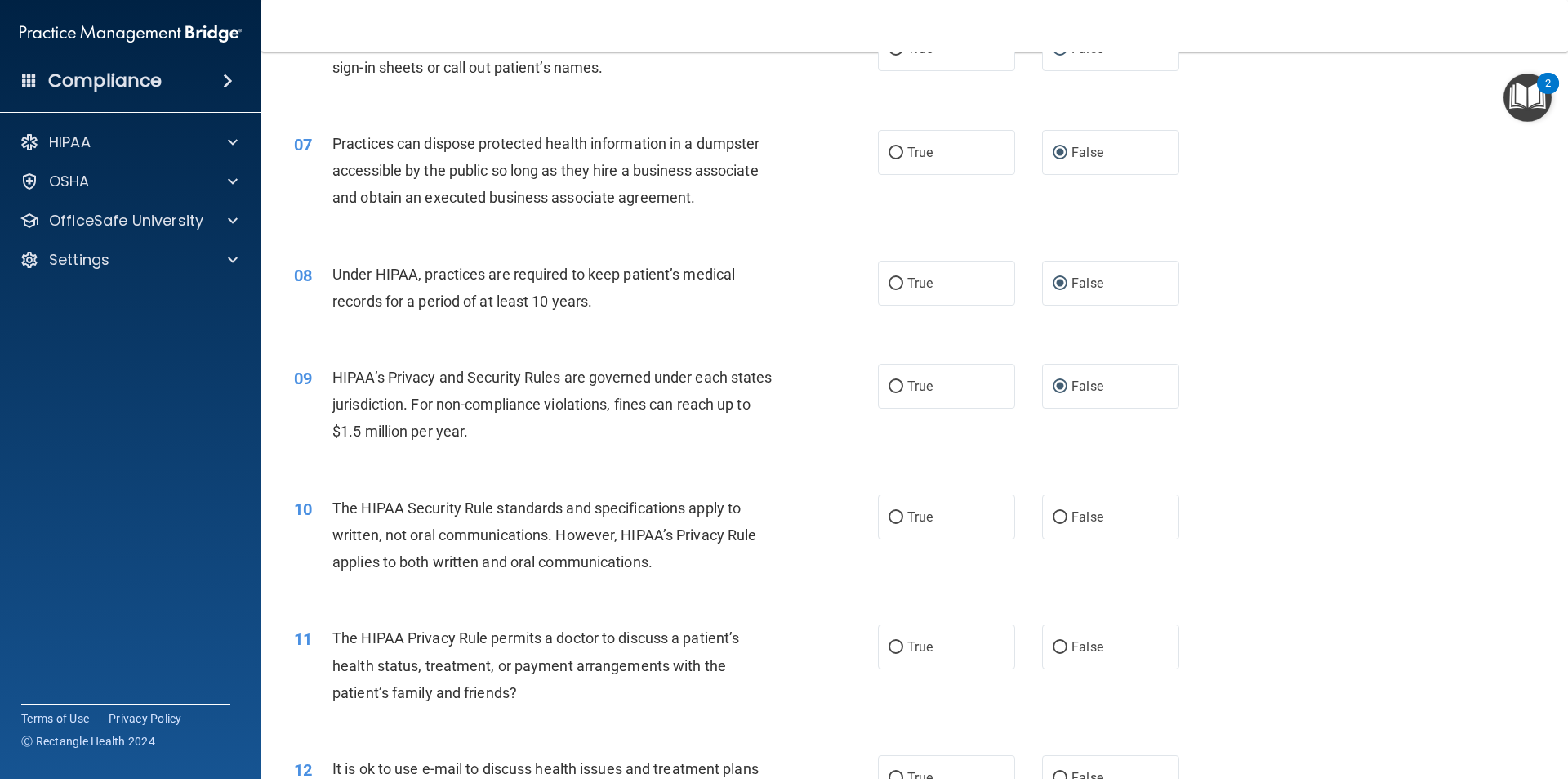
scroll to position [736, 0]
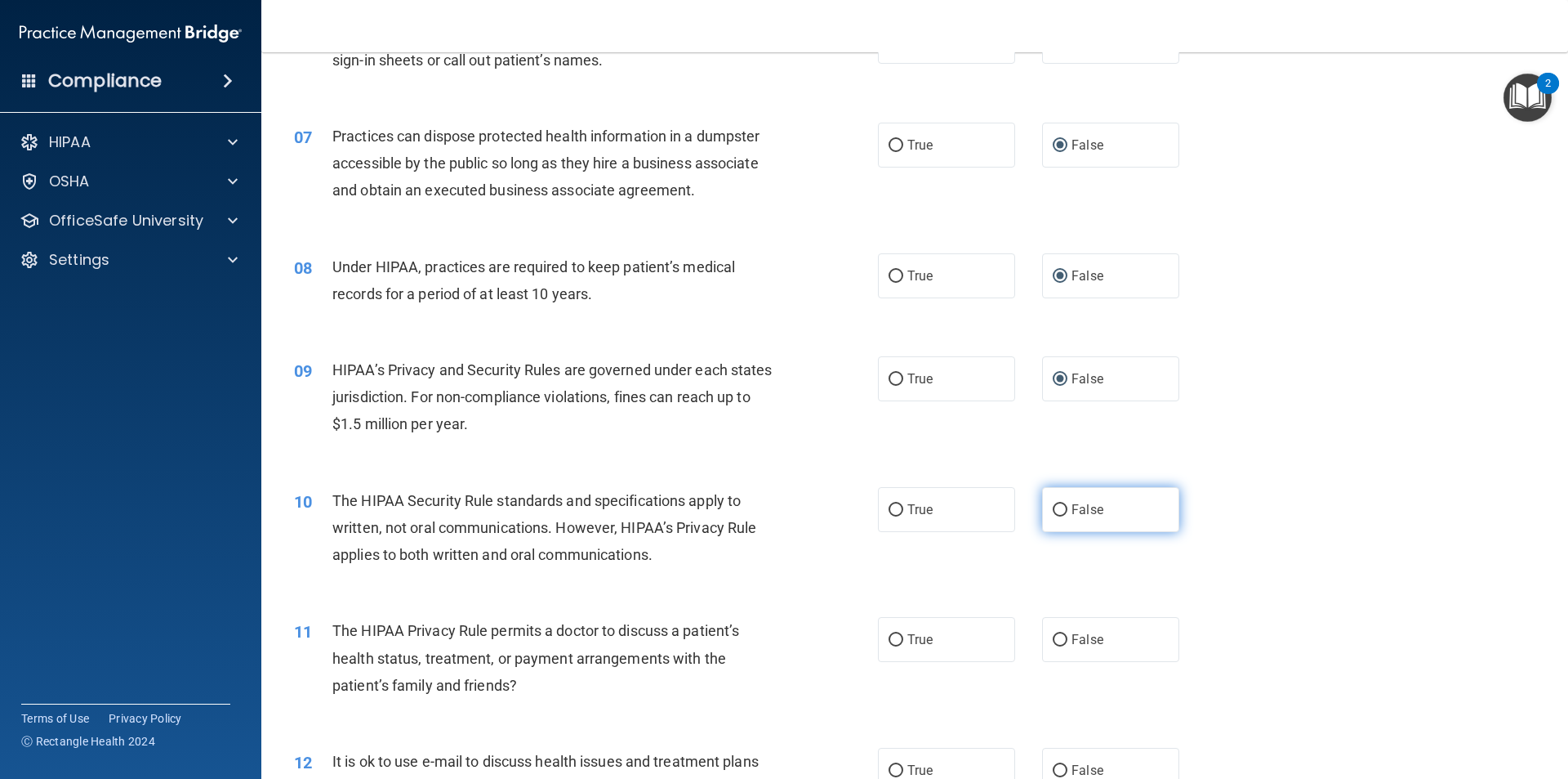
click at [1053, 511] on input "False" at bounding box center [1060, 511] width 14 height 13
radio input "true"
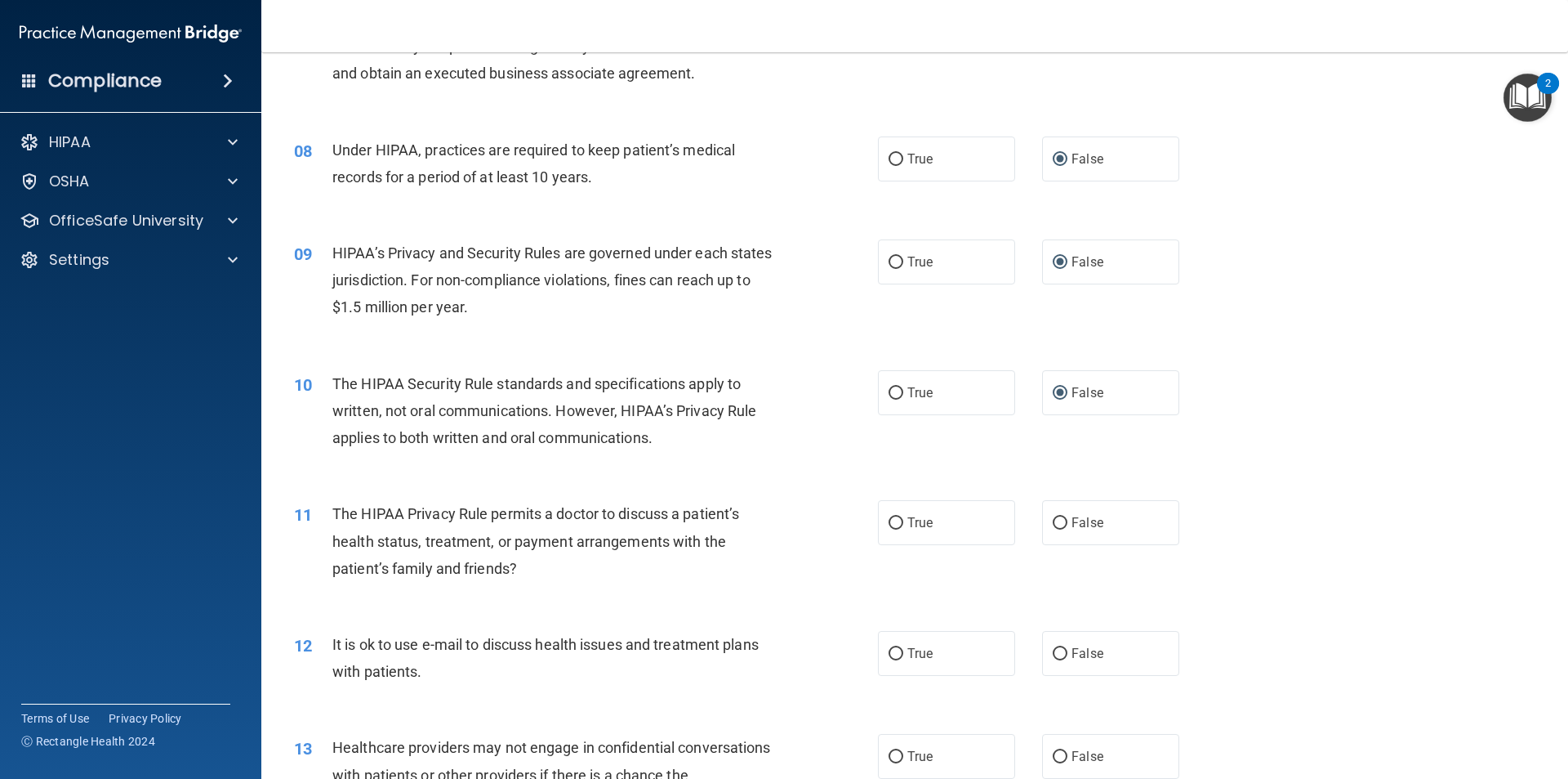
scroll to position [899, 0]
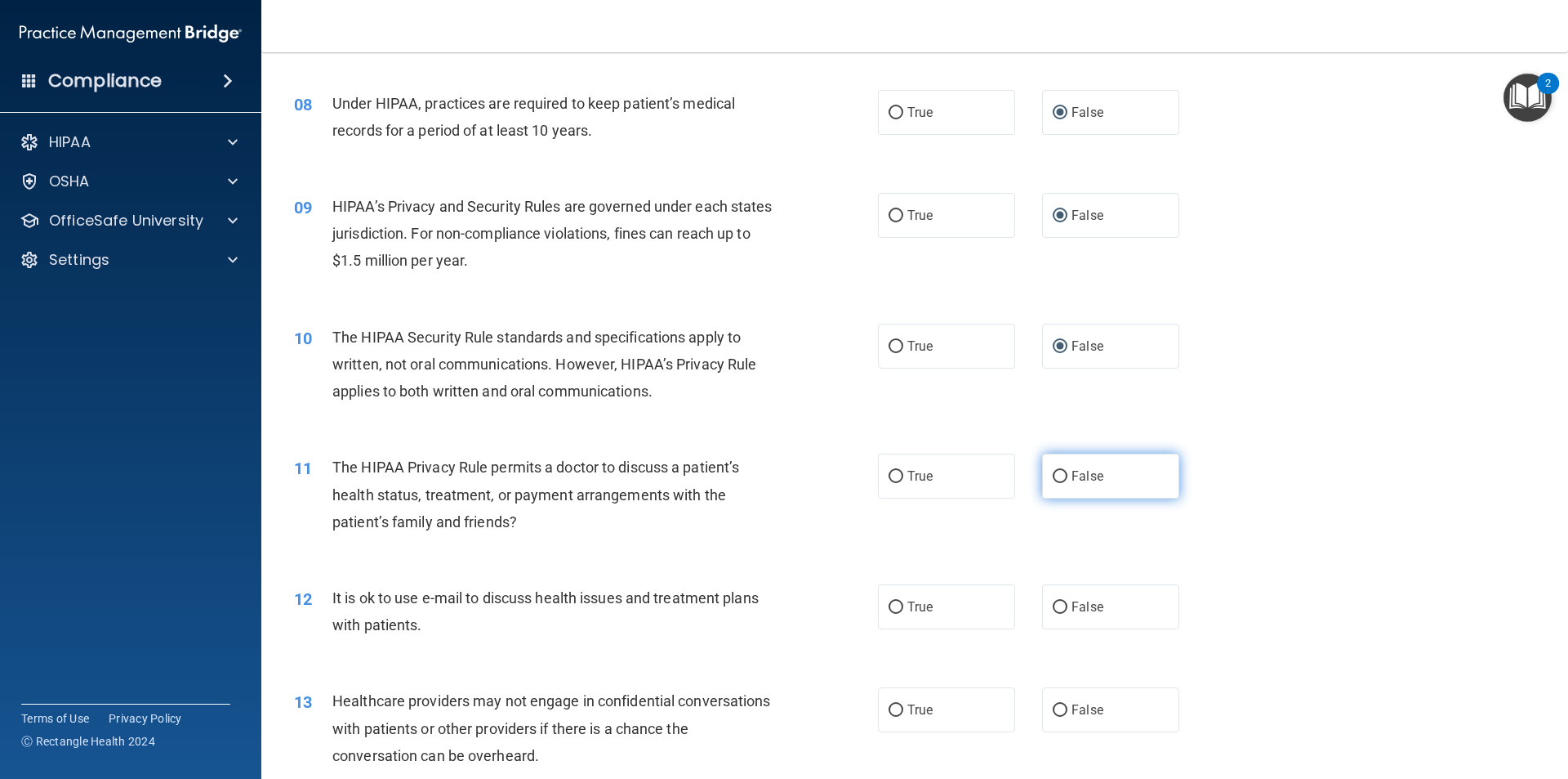
click at [1056, 478] on input "False" at bounding box center [1060, 477] width 14 height 13
radio input "true"
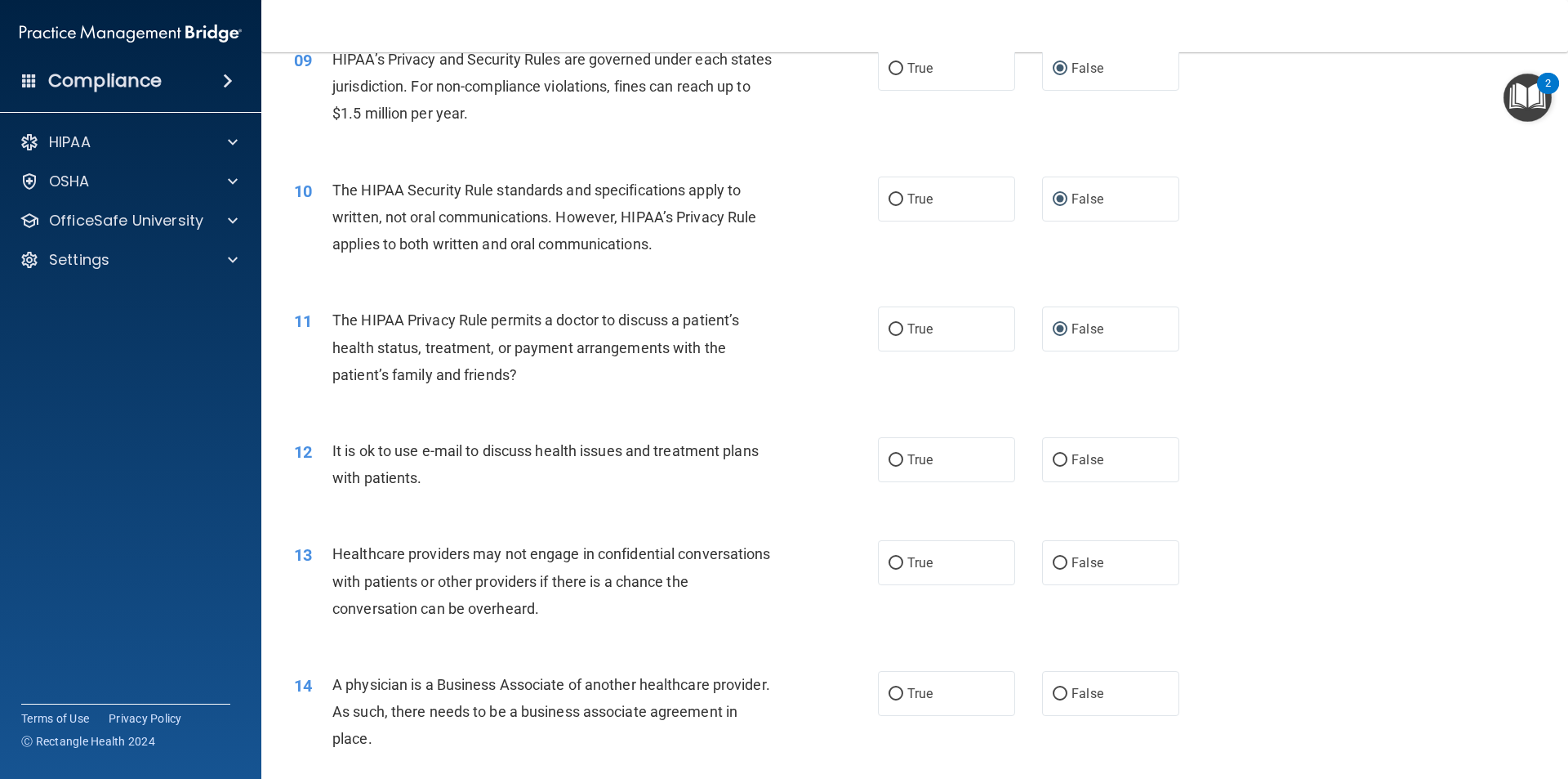
scroll to position [1063, 0]
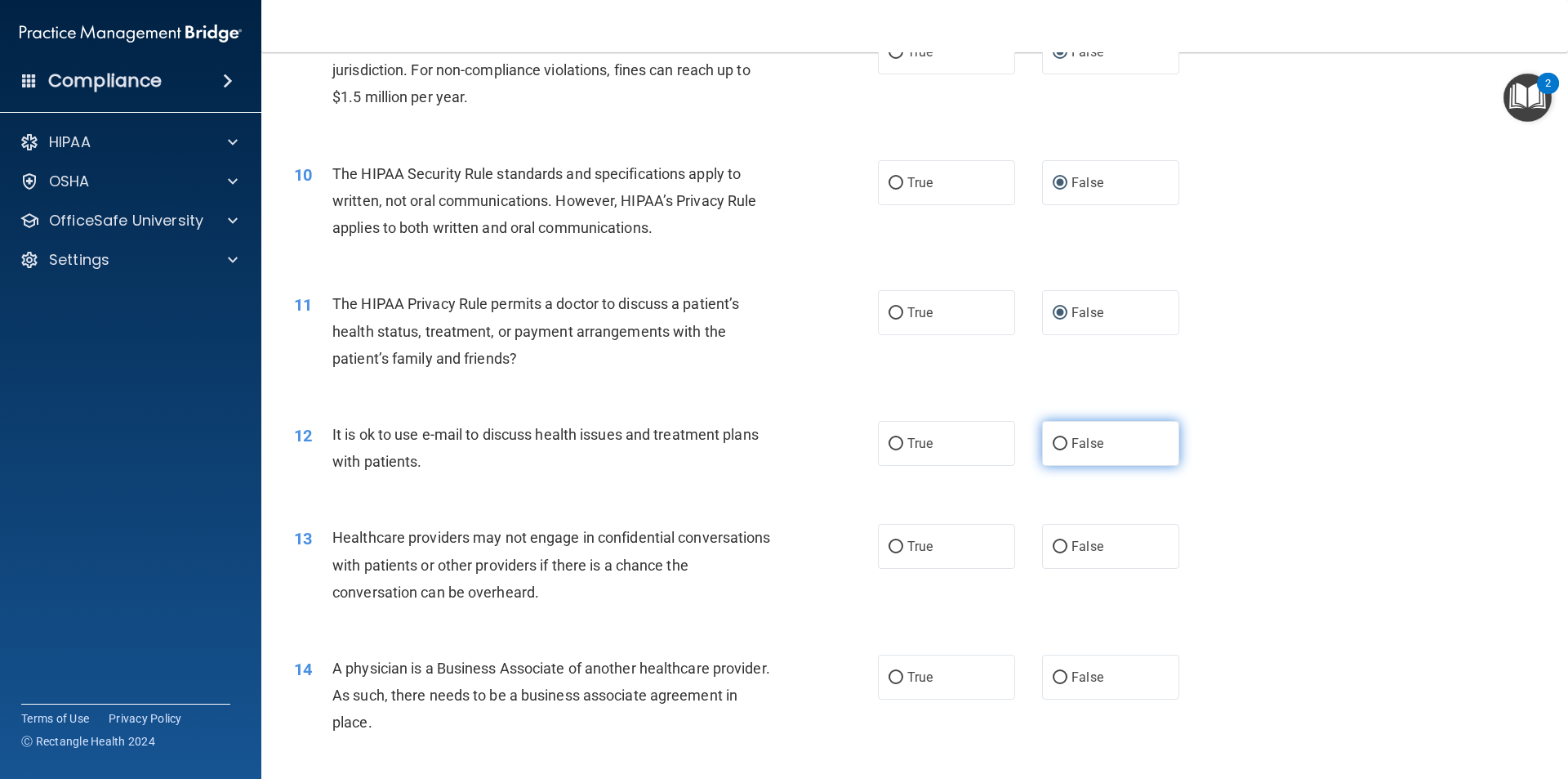
click at [1053, 442] on input "False" at bounding box center [1060, 444] width 14 height 13
radio input "true"
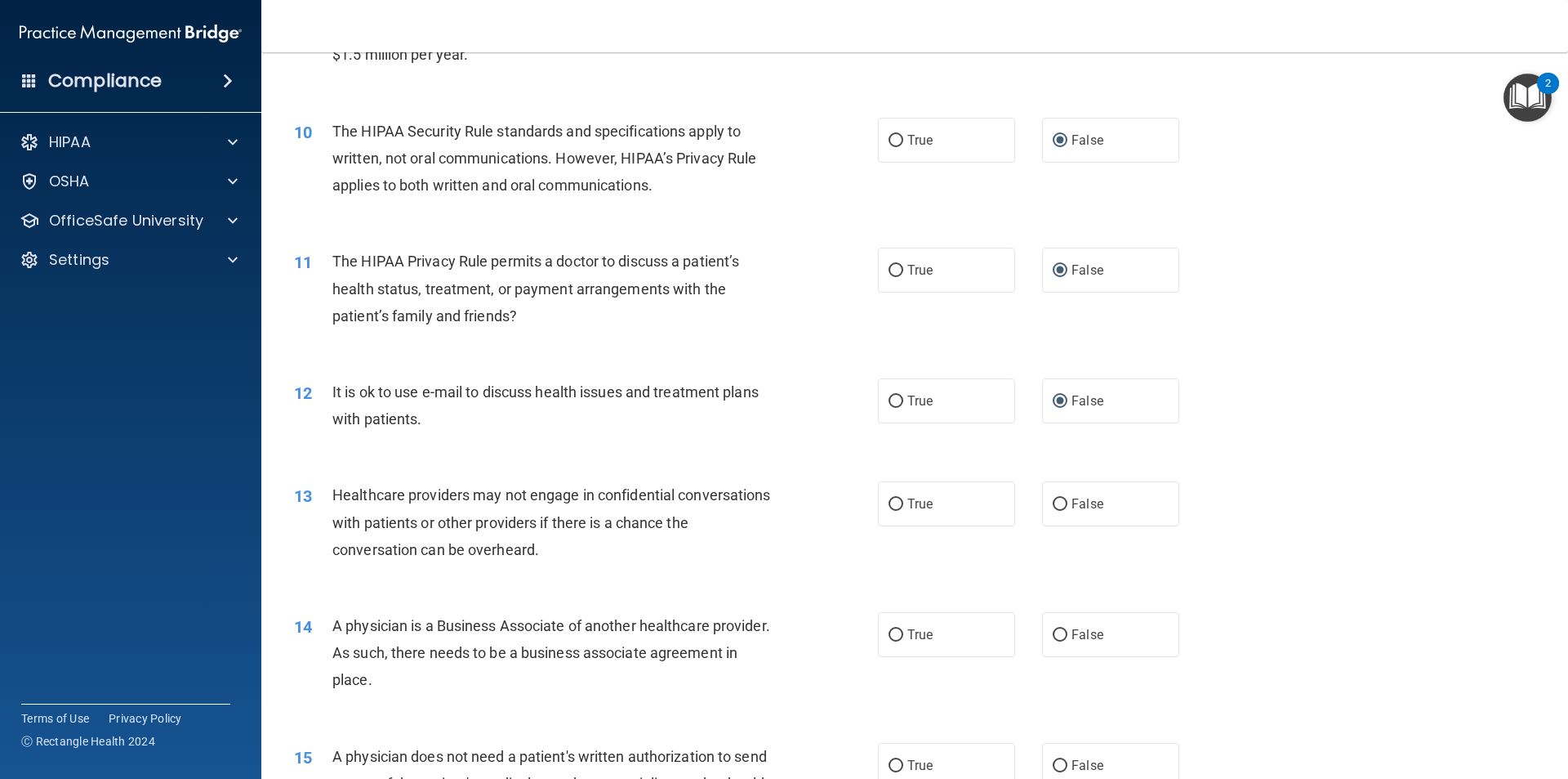
scroll to position [1144, 0]
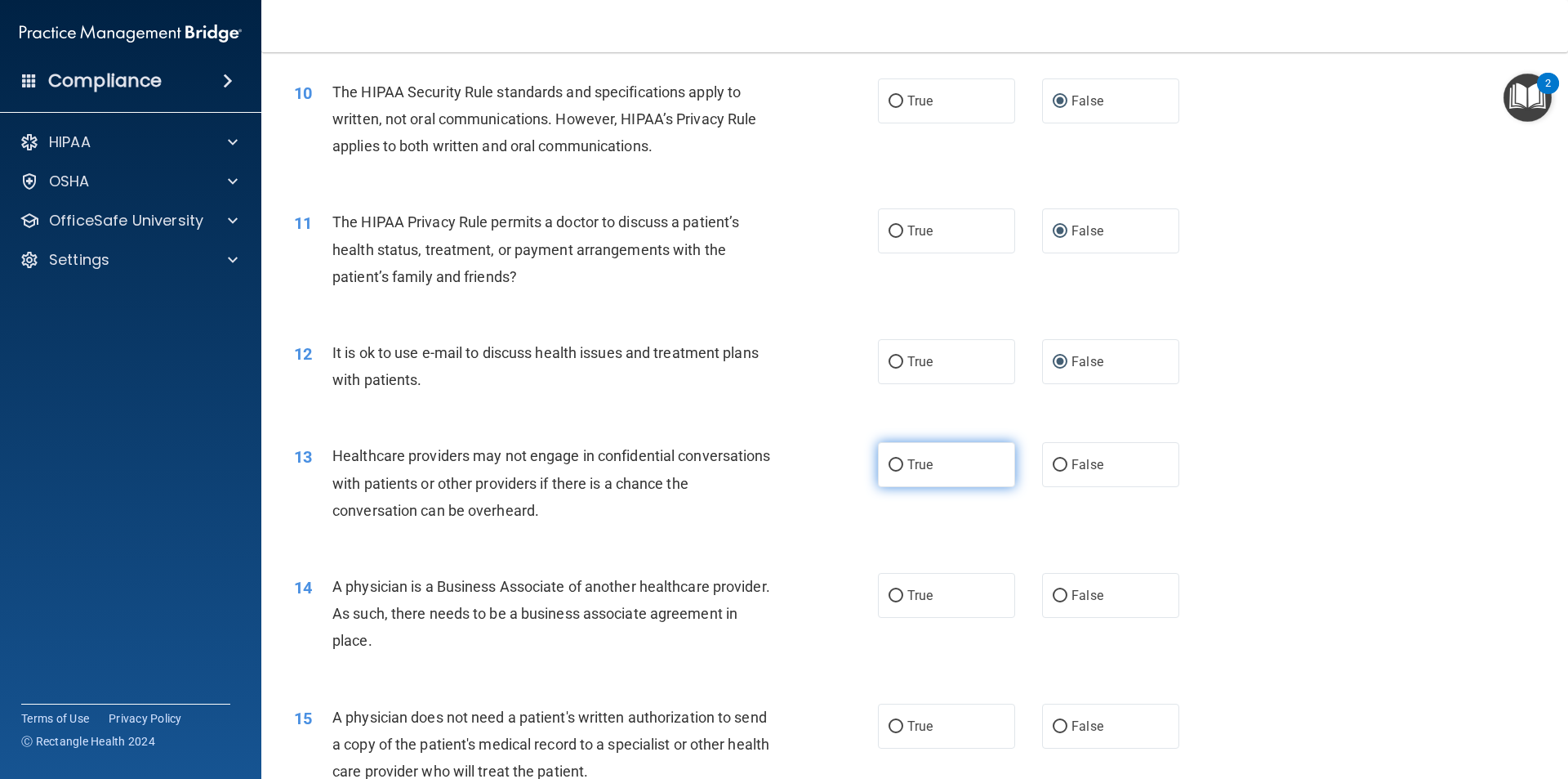
click at [892, 465] on input "True" at bounding box center [895, 466] width 14 height 13
radio input "true"
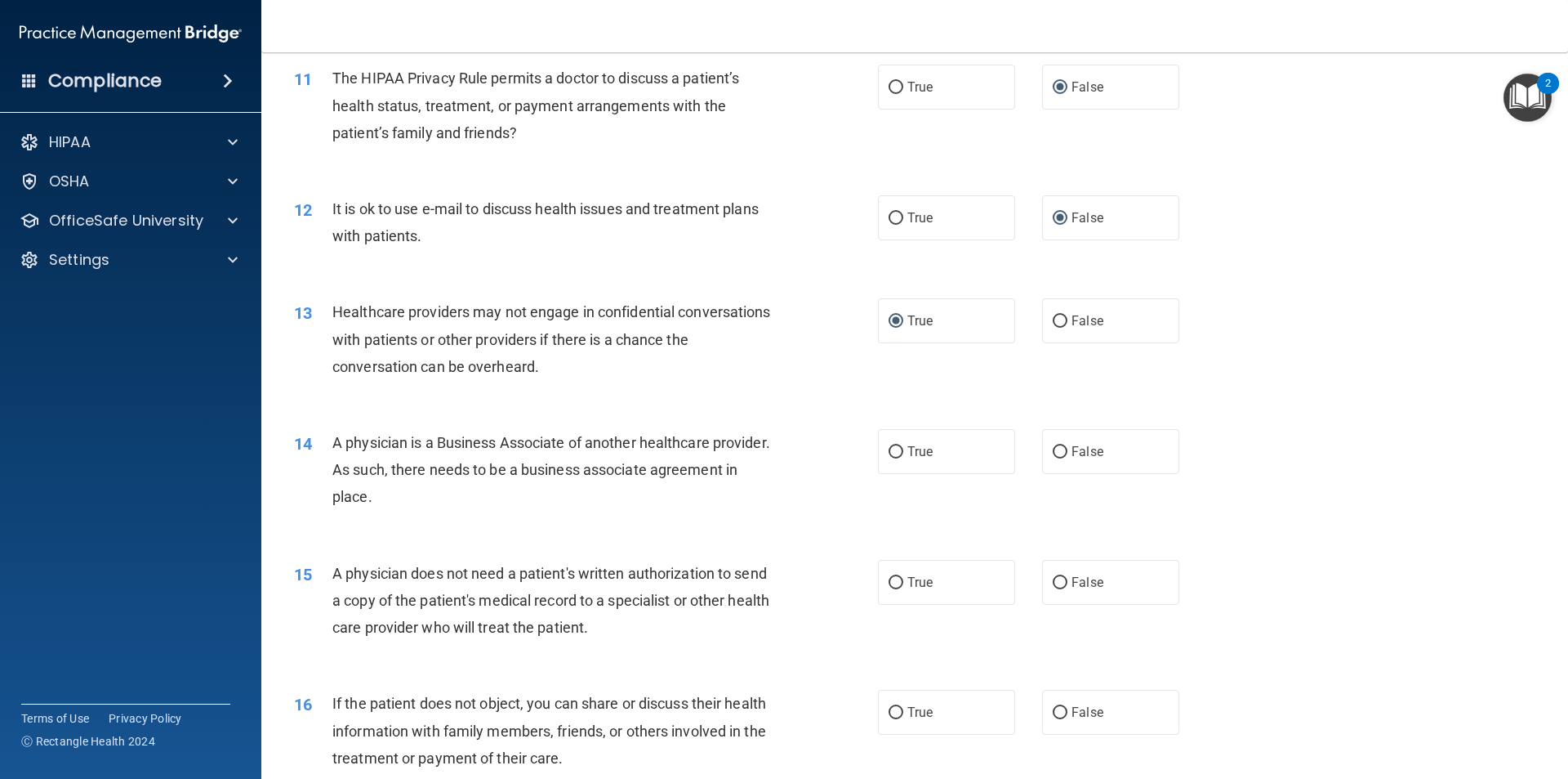
scroll to position [1307, 0]
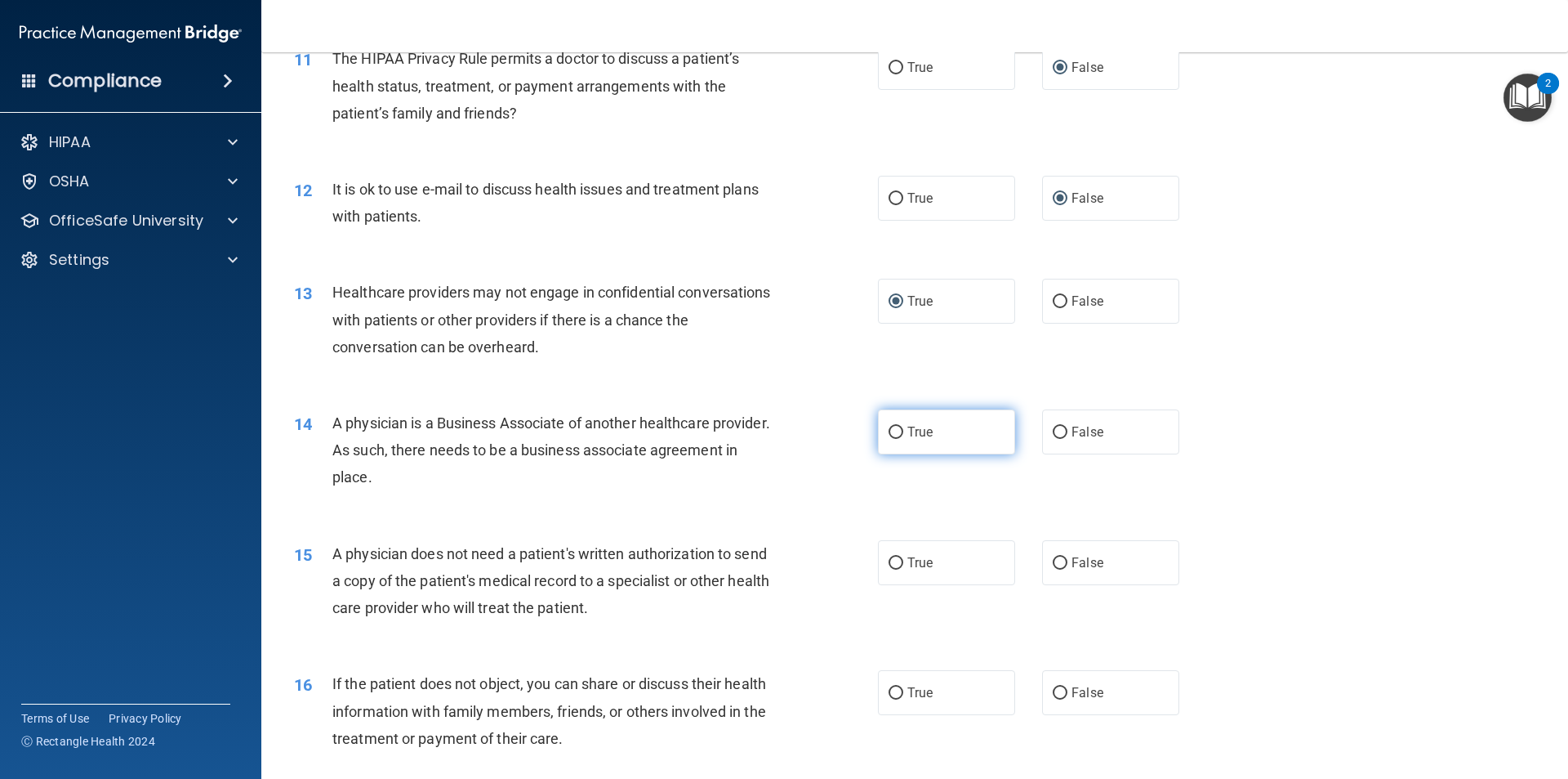
click at [891, 429] on input "True" at bounding box center [895, 433] width 14 height 13
radio input "true"
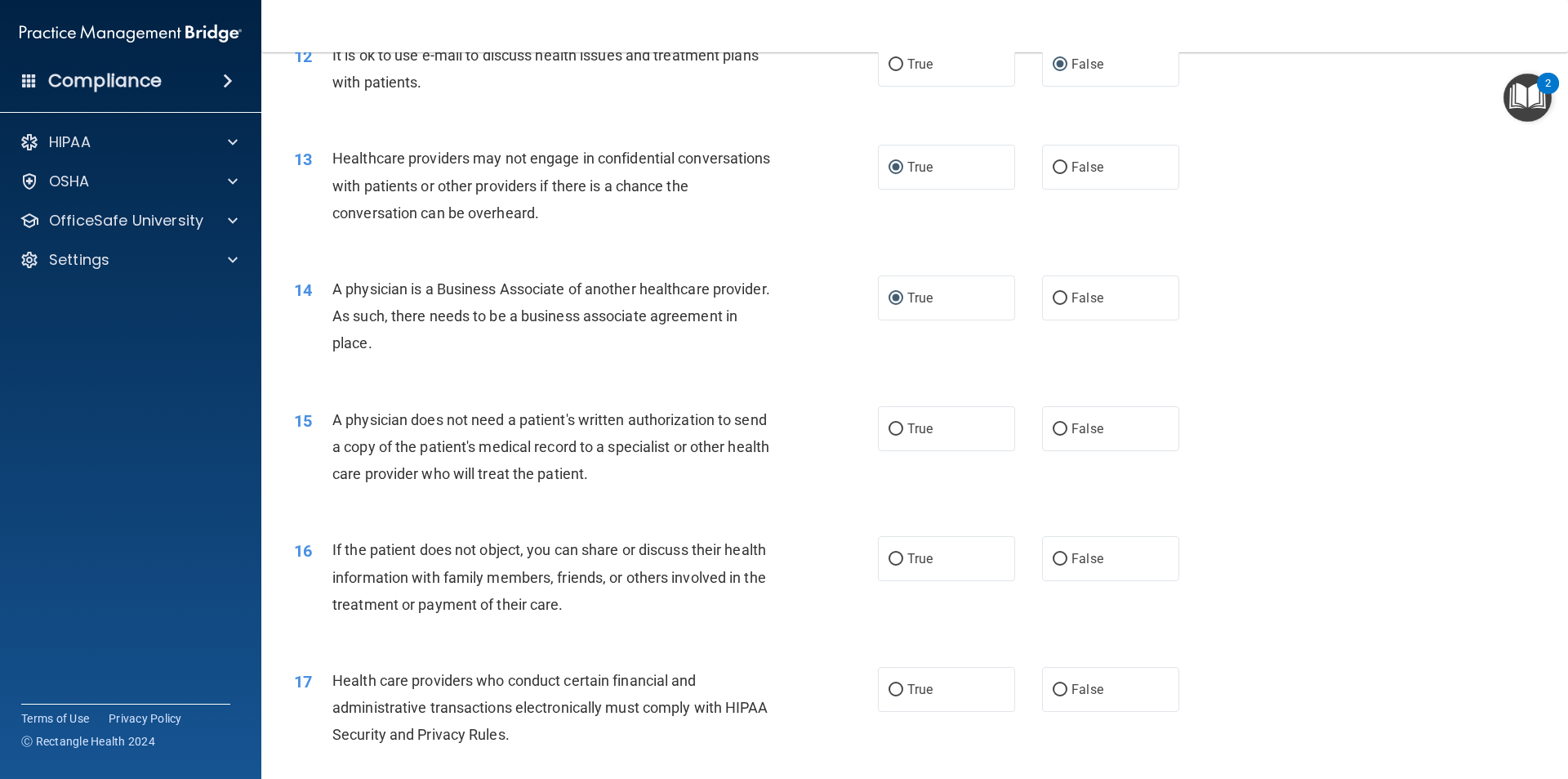
scroll to position [1471, 0]
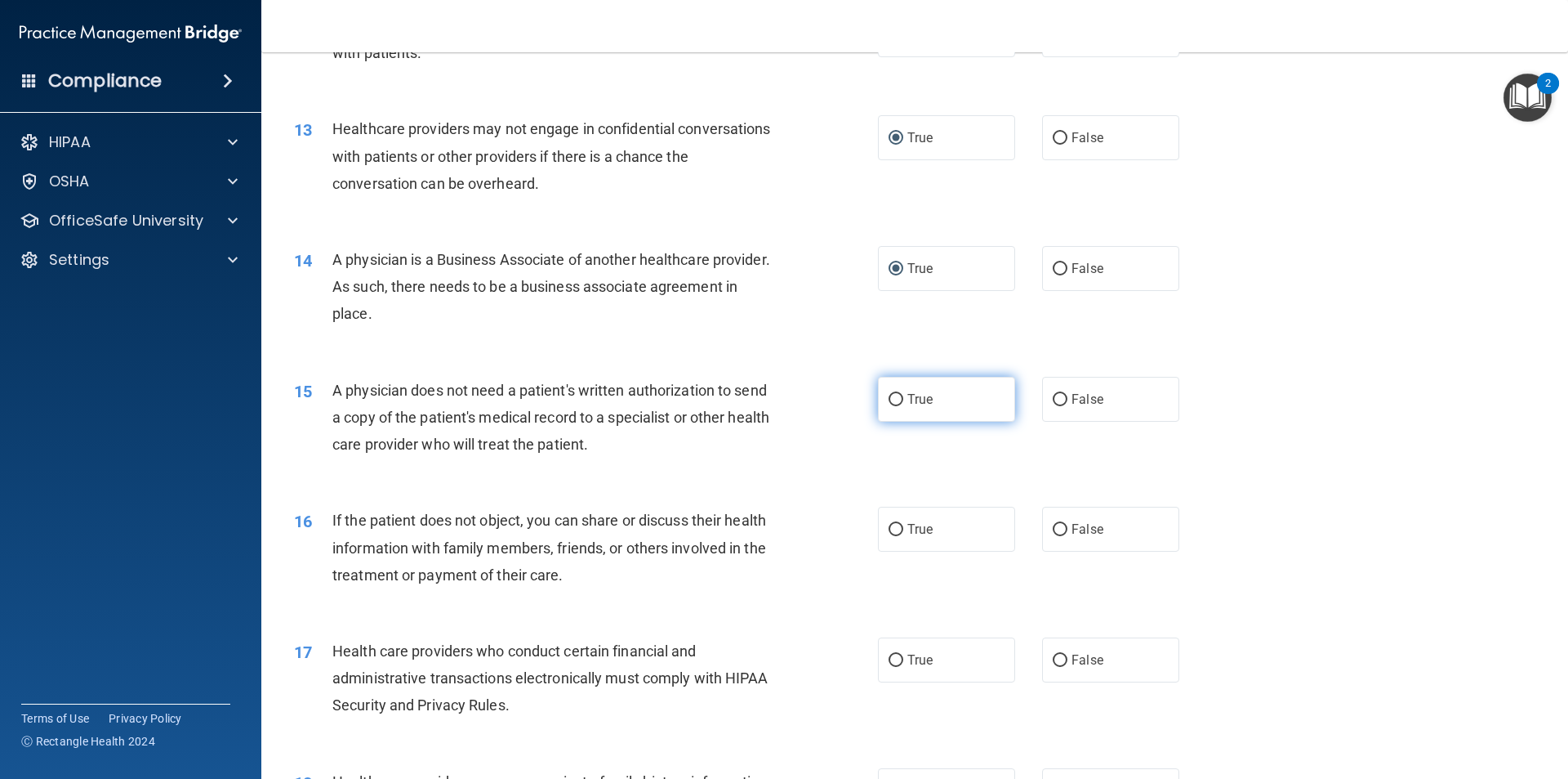
click at [892, 399] on input "True" at bounding box center [895, 400] width 14 height 13
radio input "true"
click at [895, 661] on input "True" at bounding box center [895, 660] width 14 height 13
radio input "true"
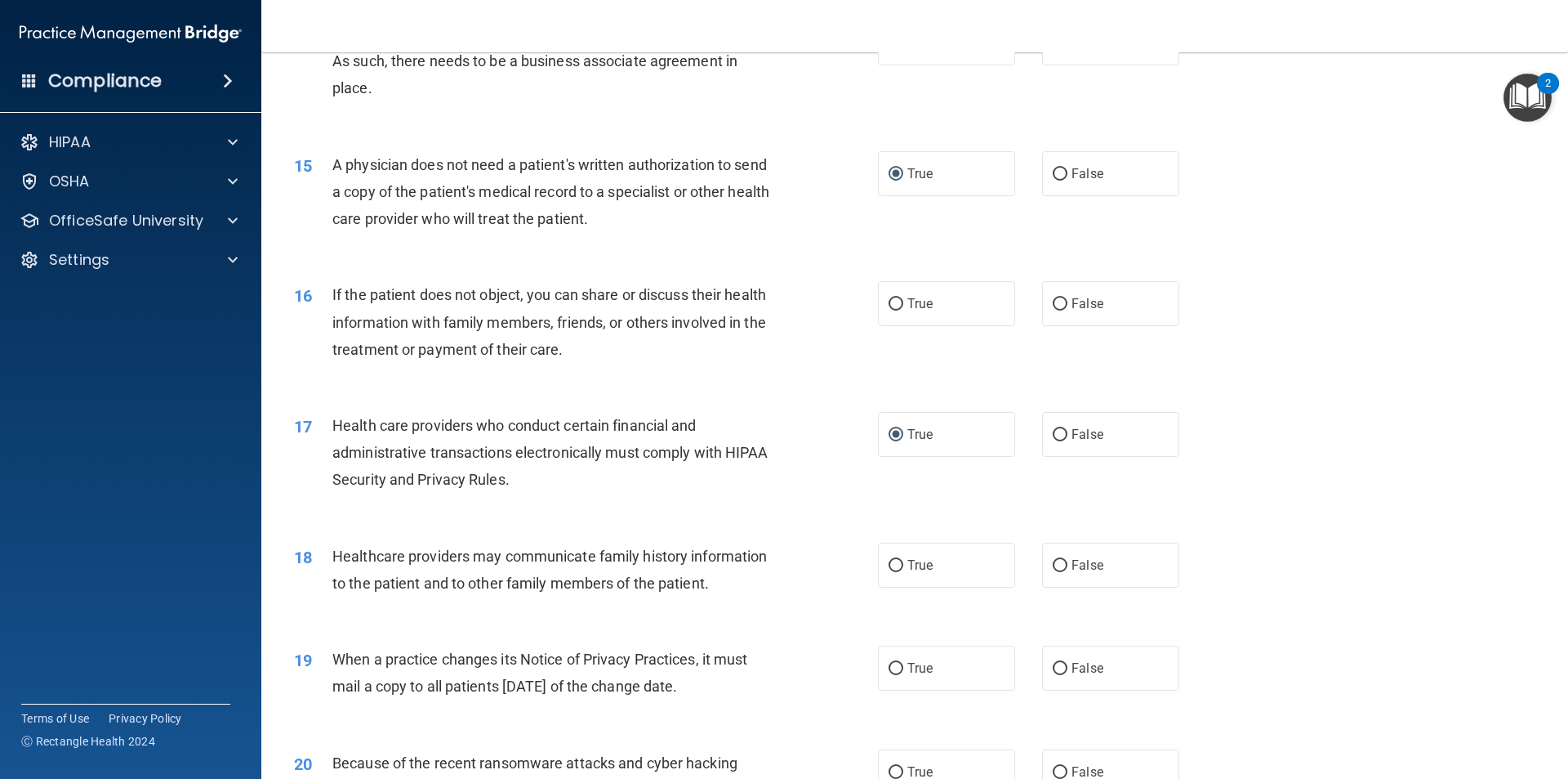
scroll to position [1716, 0]
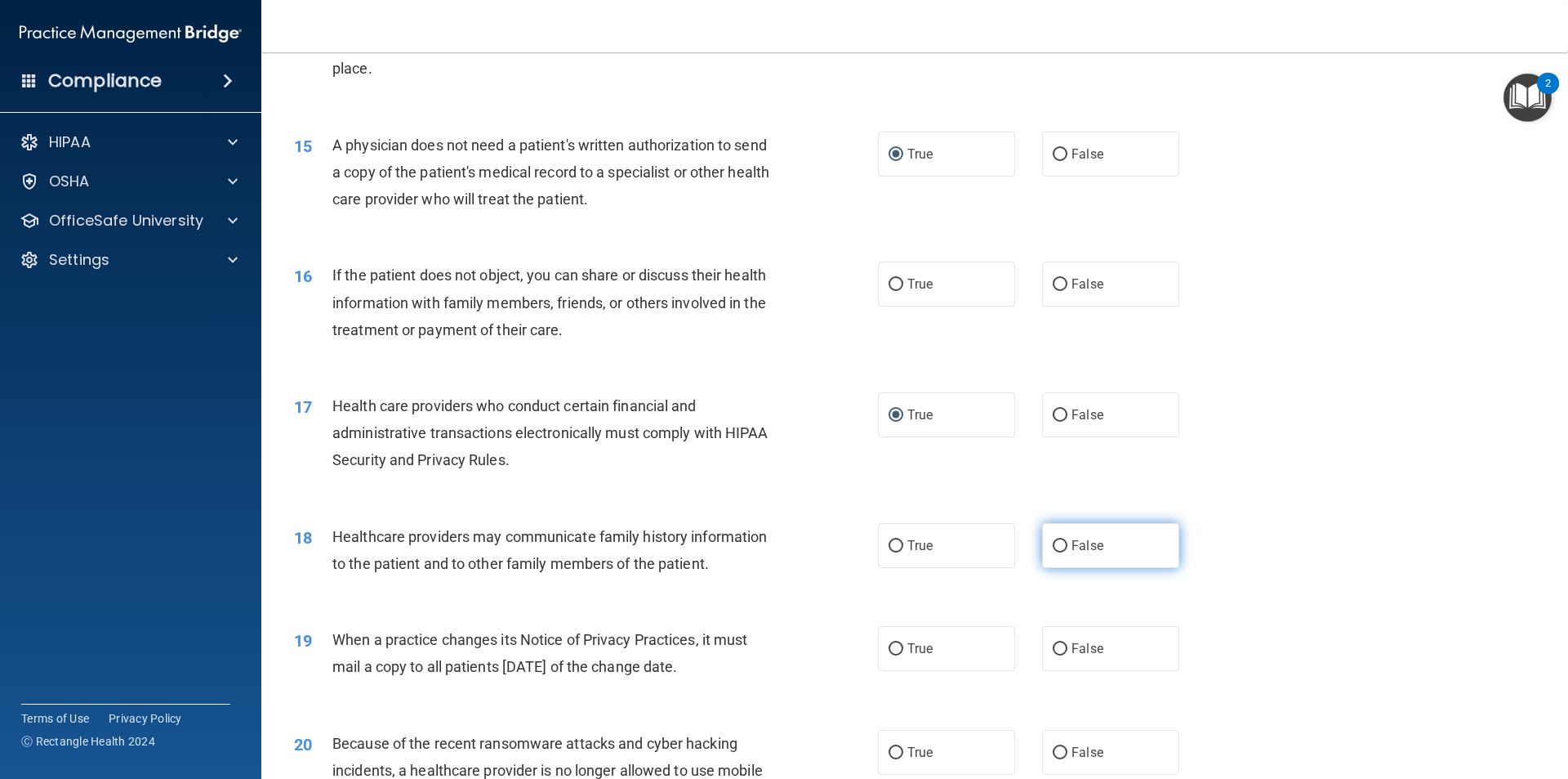
click at [1053, 546] on input "False" at bounding box center [1060, 546] width 14 height 13
radio input "true"
click at [893, 644] on input "True" at bounding box center [895, 649] width 14 height 13
radio input "true"
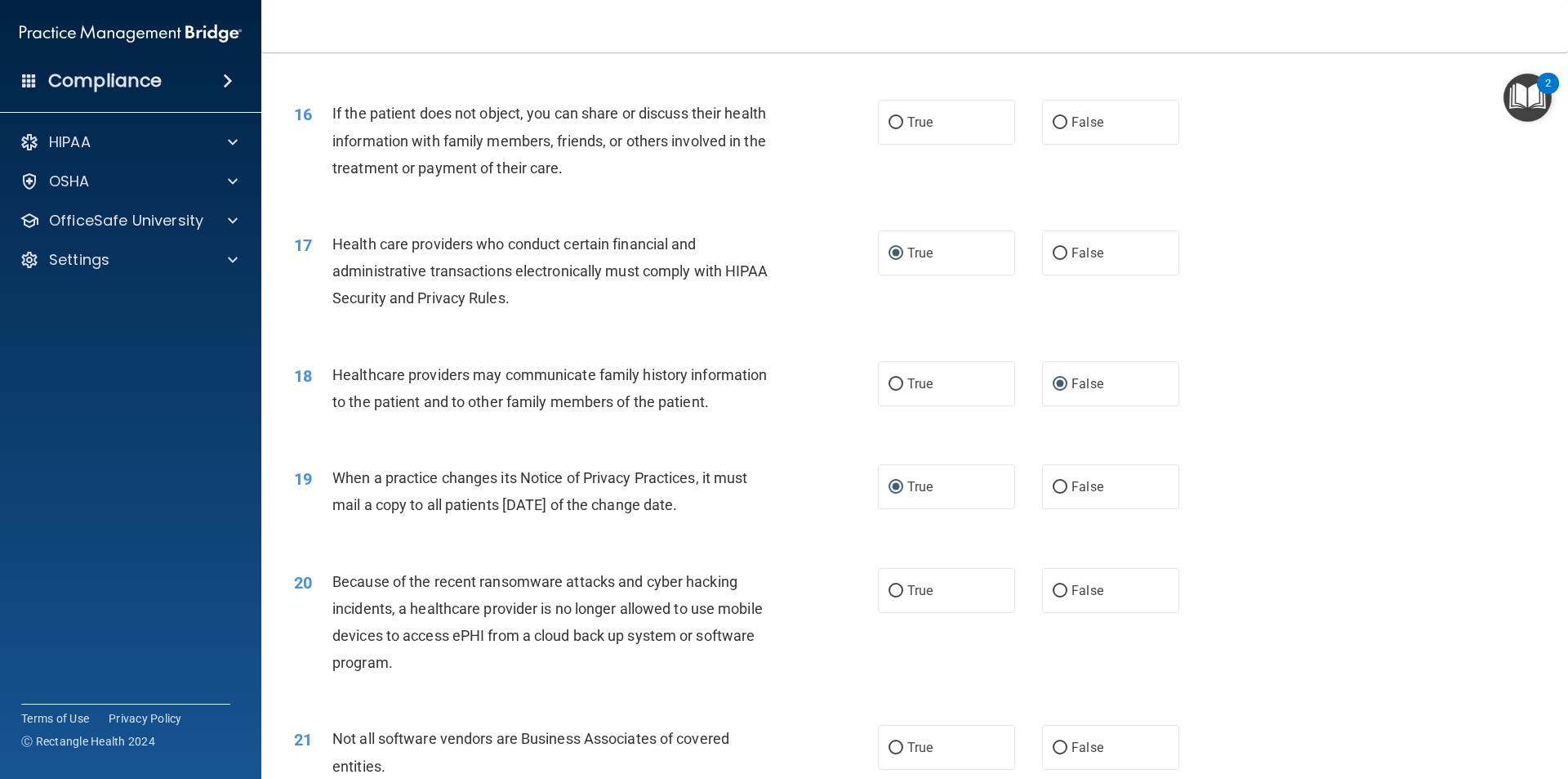
scroll to position [1880, 0]
click at [892, 590] on input "True" at bounding box center [895, 590] width 14 height 13
radio input "true"
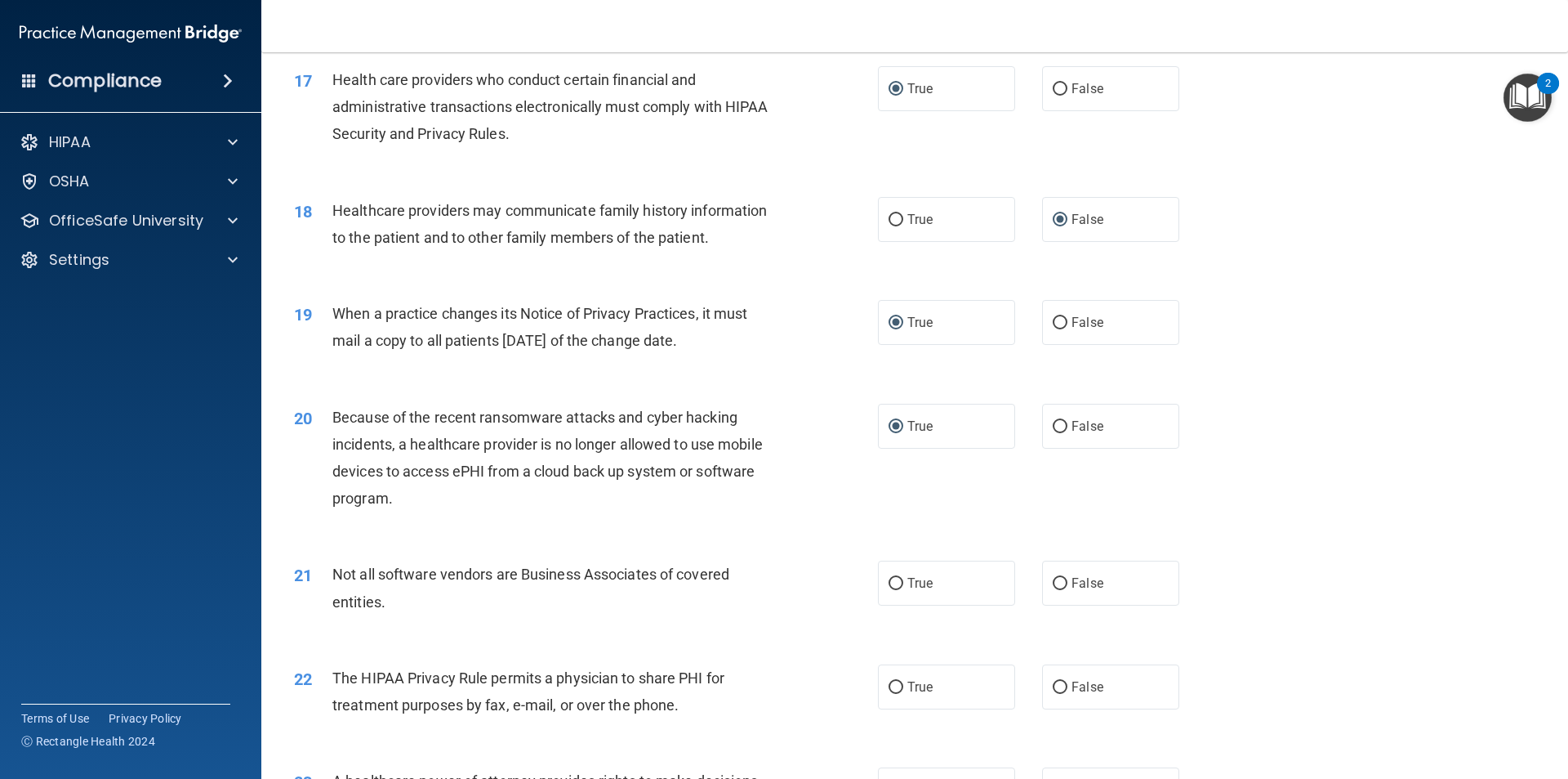
scroll to position [2043, 0]
click at [888, 582] on input "True" at bounding box center [895, 583] width 14 height 13
radio input "true"
click at [889, 686] on input "True" at bounding box center [895, 687] width 14 height 13
radio input "true"
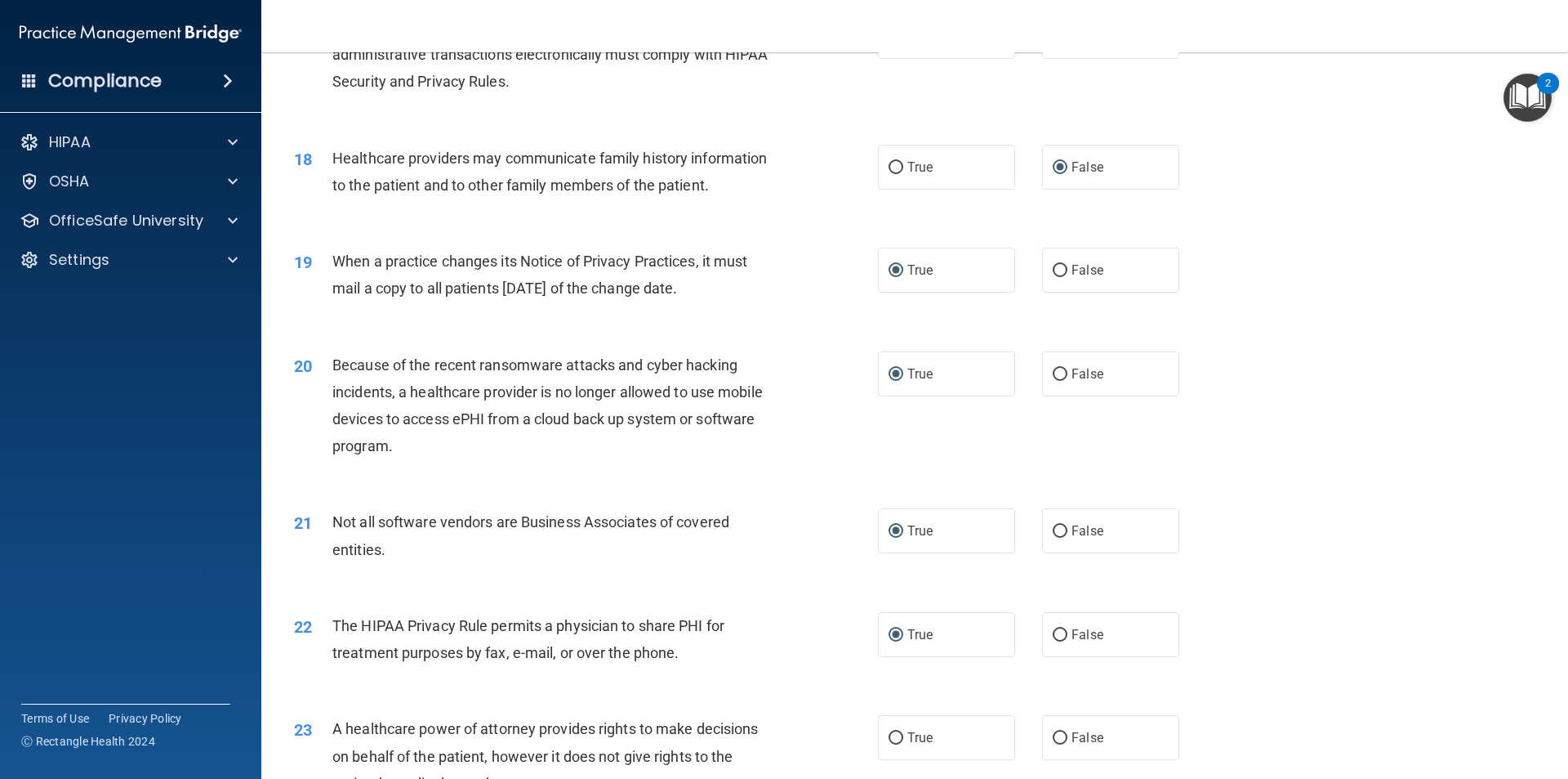
scroll to position [2288, 0]
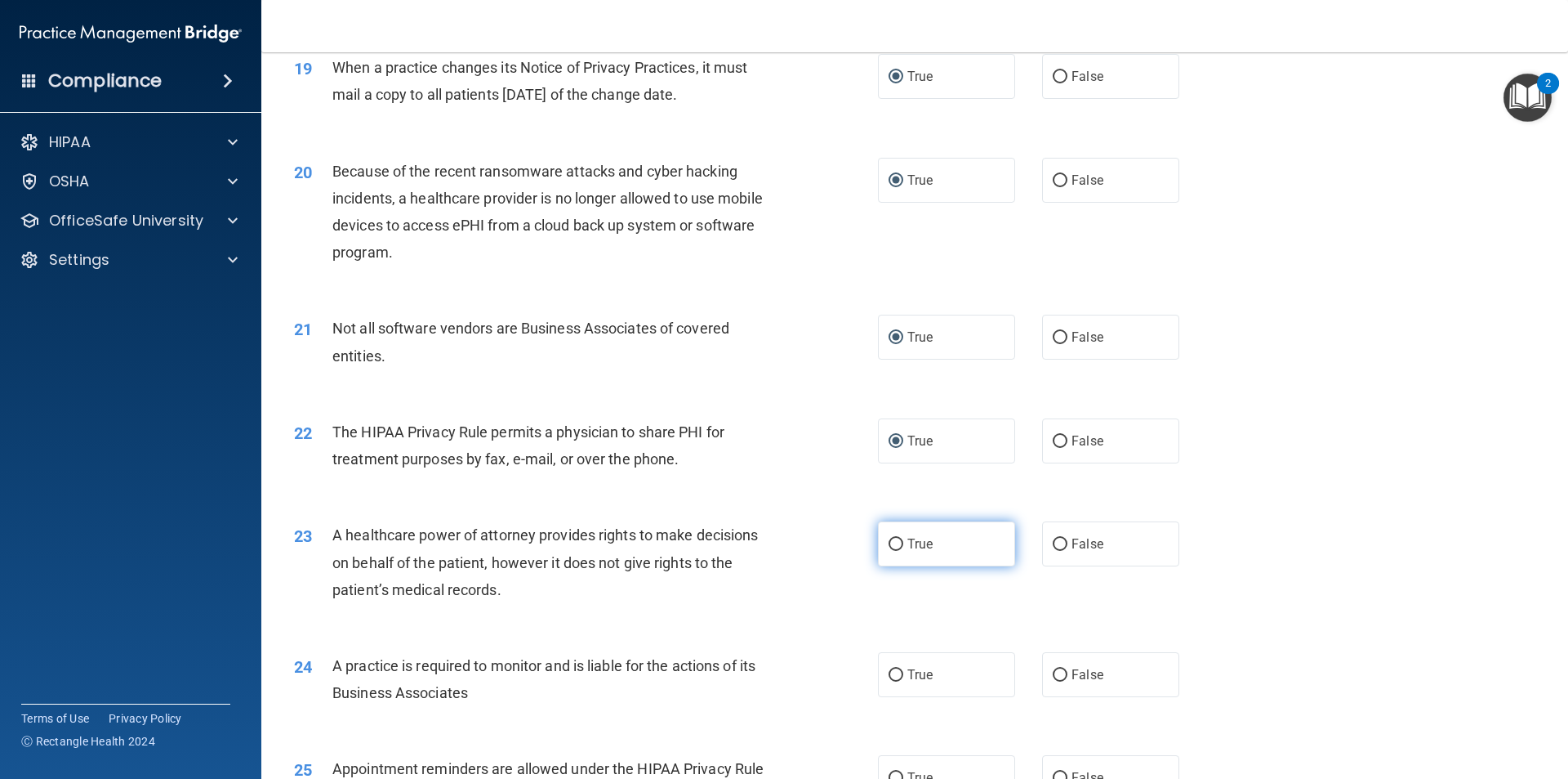
click at [888, 545] on input "True" at bounding box center [895, 544] width 14 height 13
radio input "true"
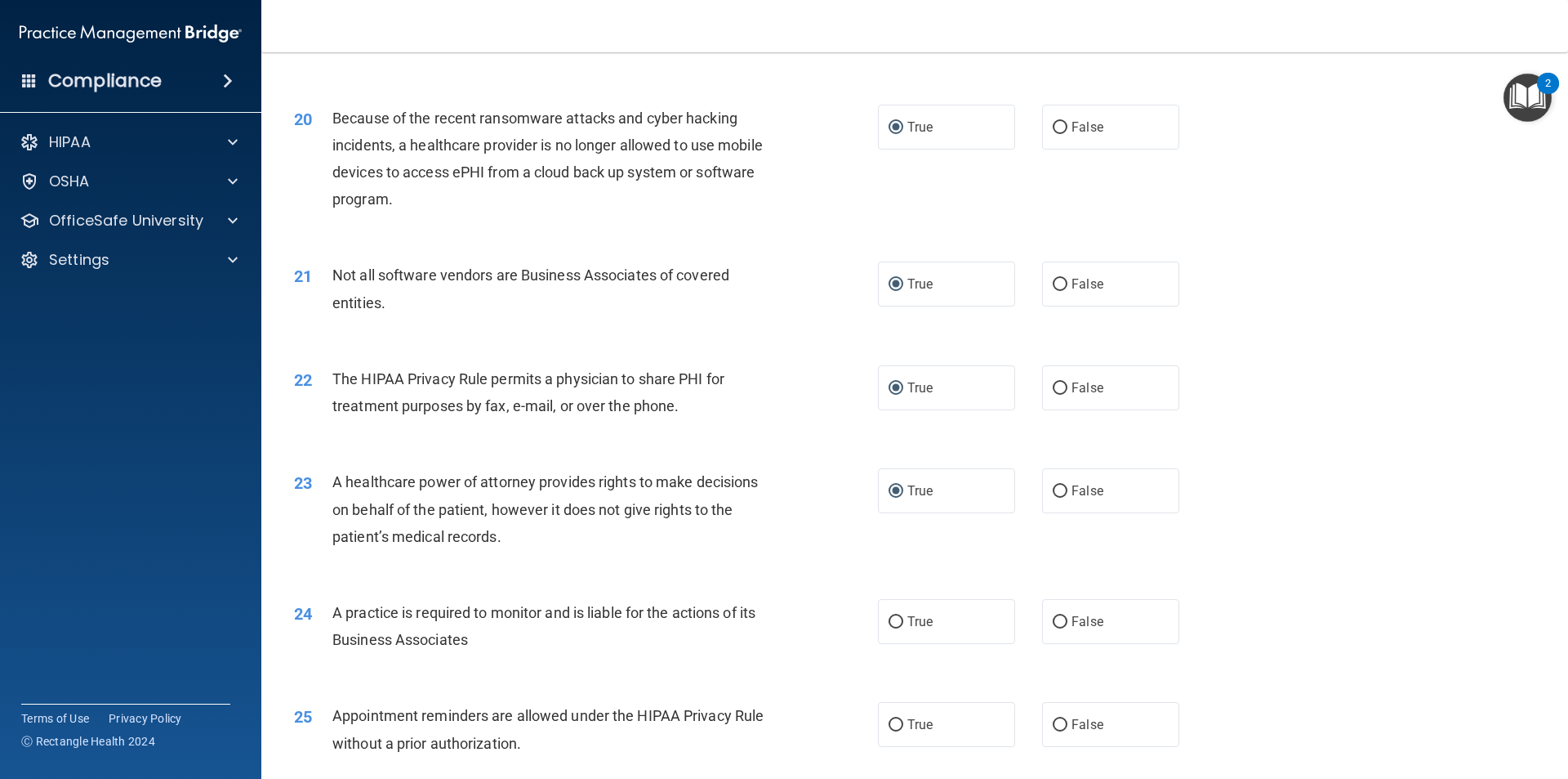
scroll to position [2370, 0]
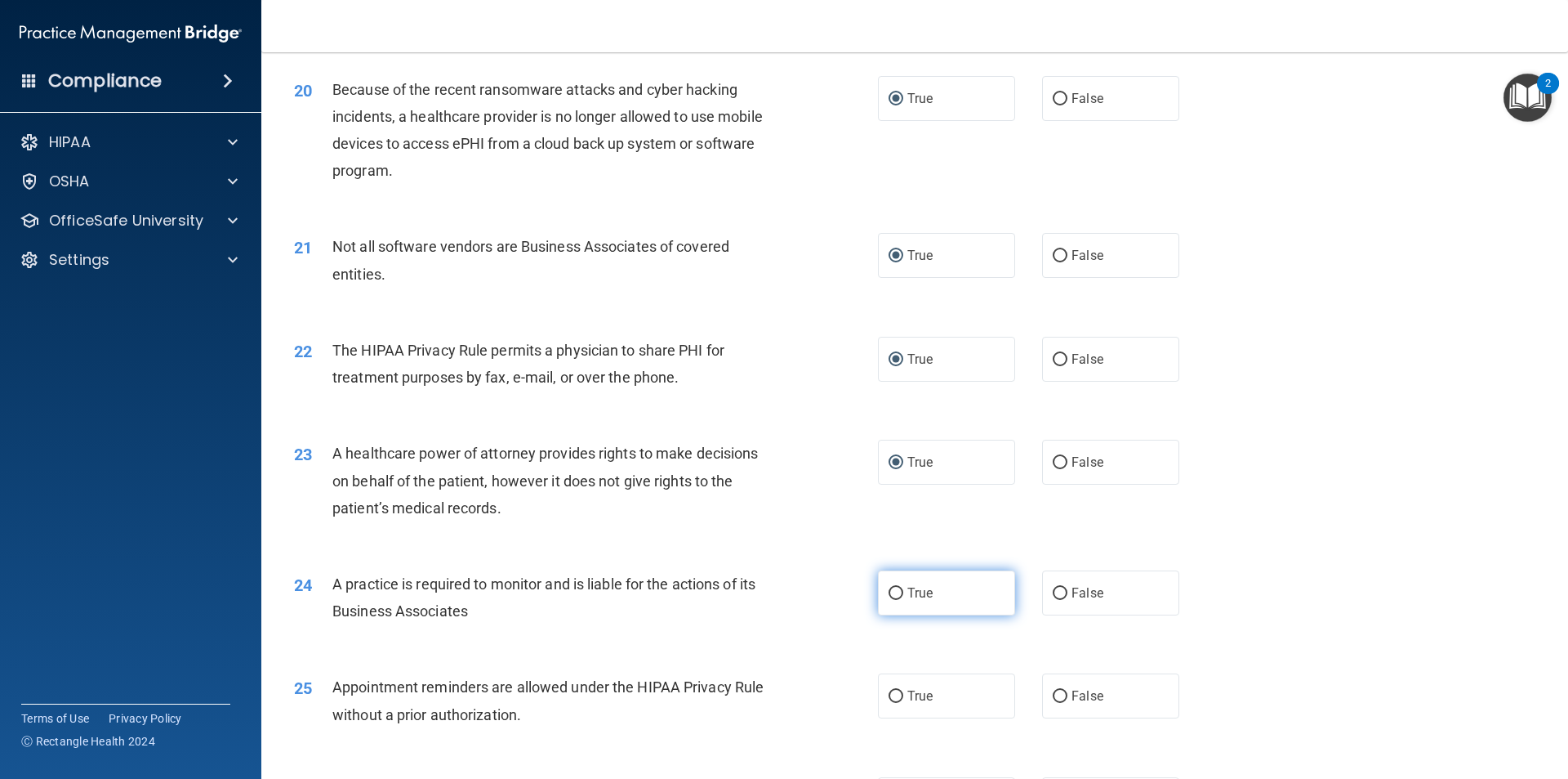
click at [888, 592] on input "True" at bounding box center [895, 594] width 14 height 13
radio input "true"
click at [891, 696] on input "True" at bounding box center [895, 697] width 14 height 13
radio input "true"
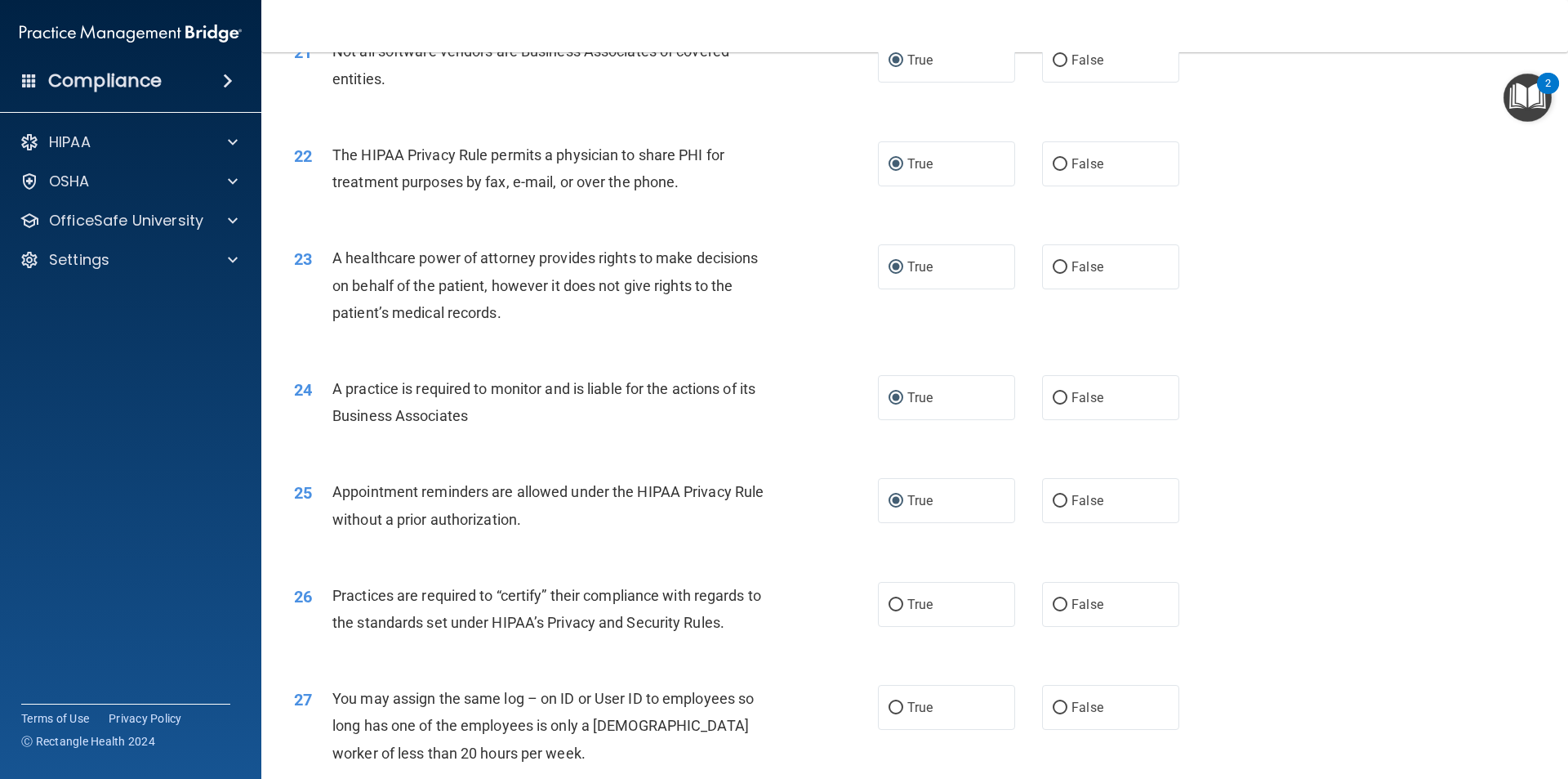
scroll to position [2614, 0]
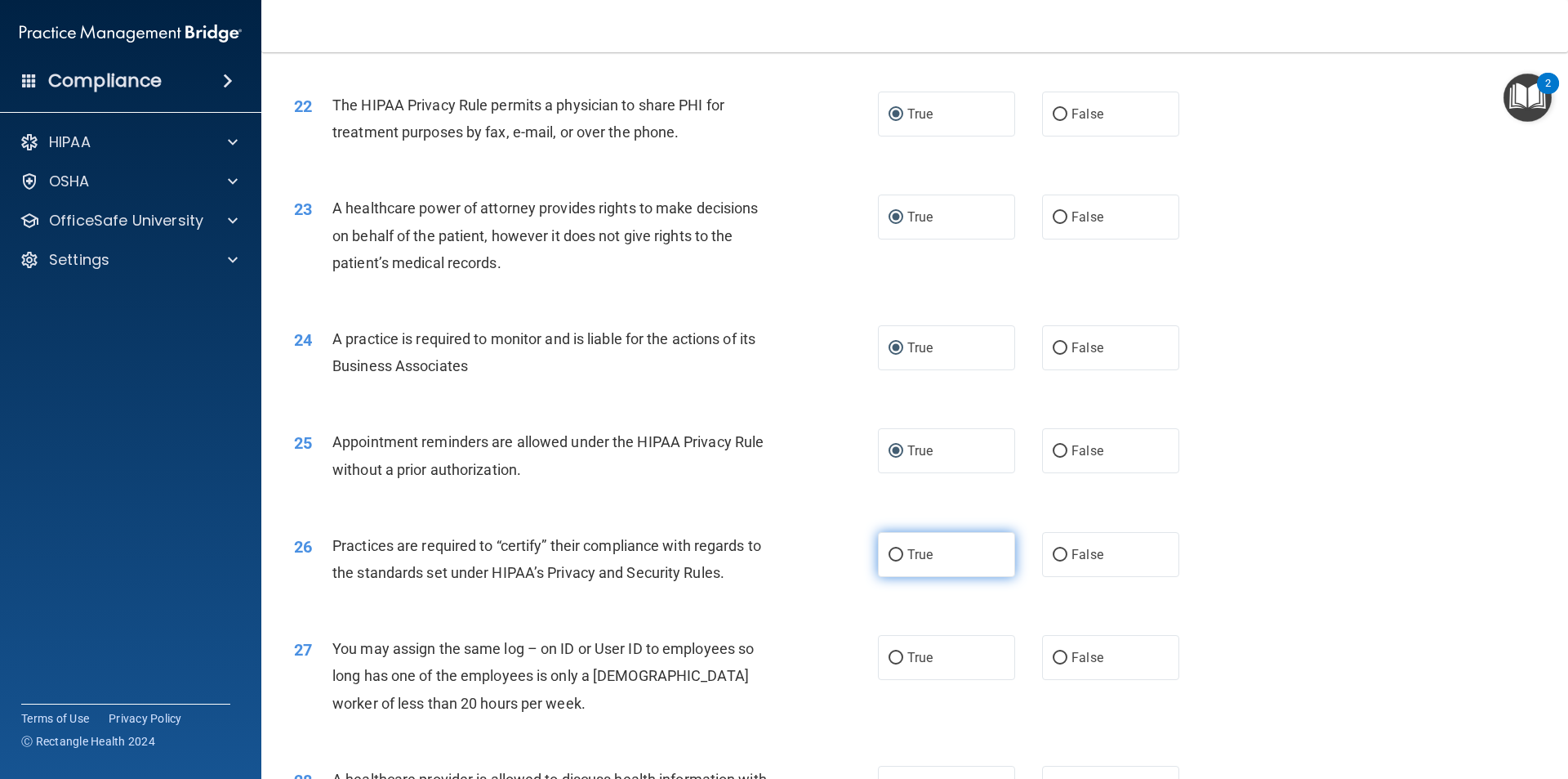
click at [889, 554] on input "True" at bounding box center [895, 555] width 14 height 13
radio input "true"
click at [1055, 662] on input "False" at bounding box center [1060, 659] width 14 height 13
radio input "true"
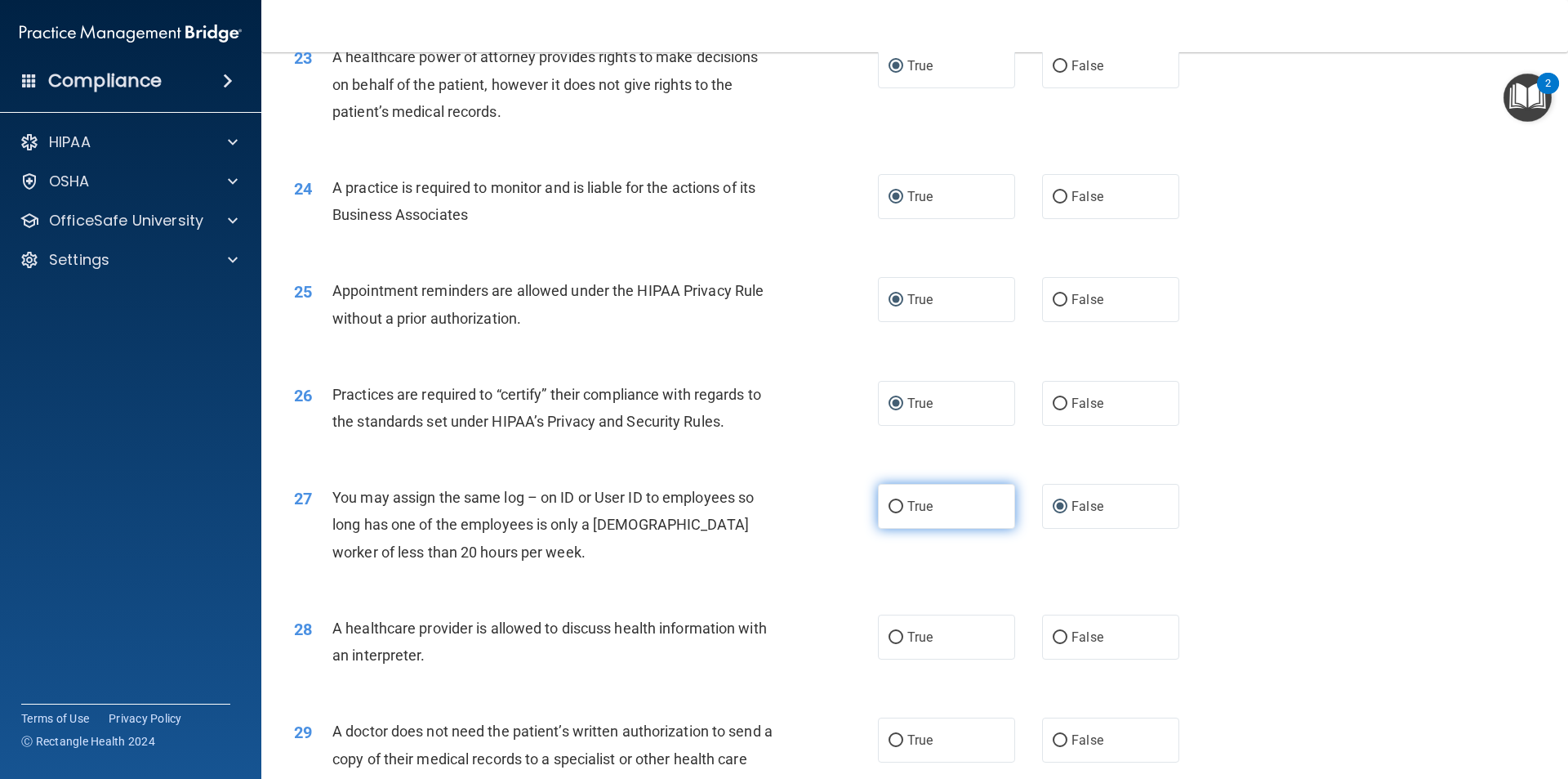
scroll to position [2778, 0]
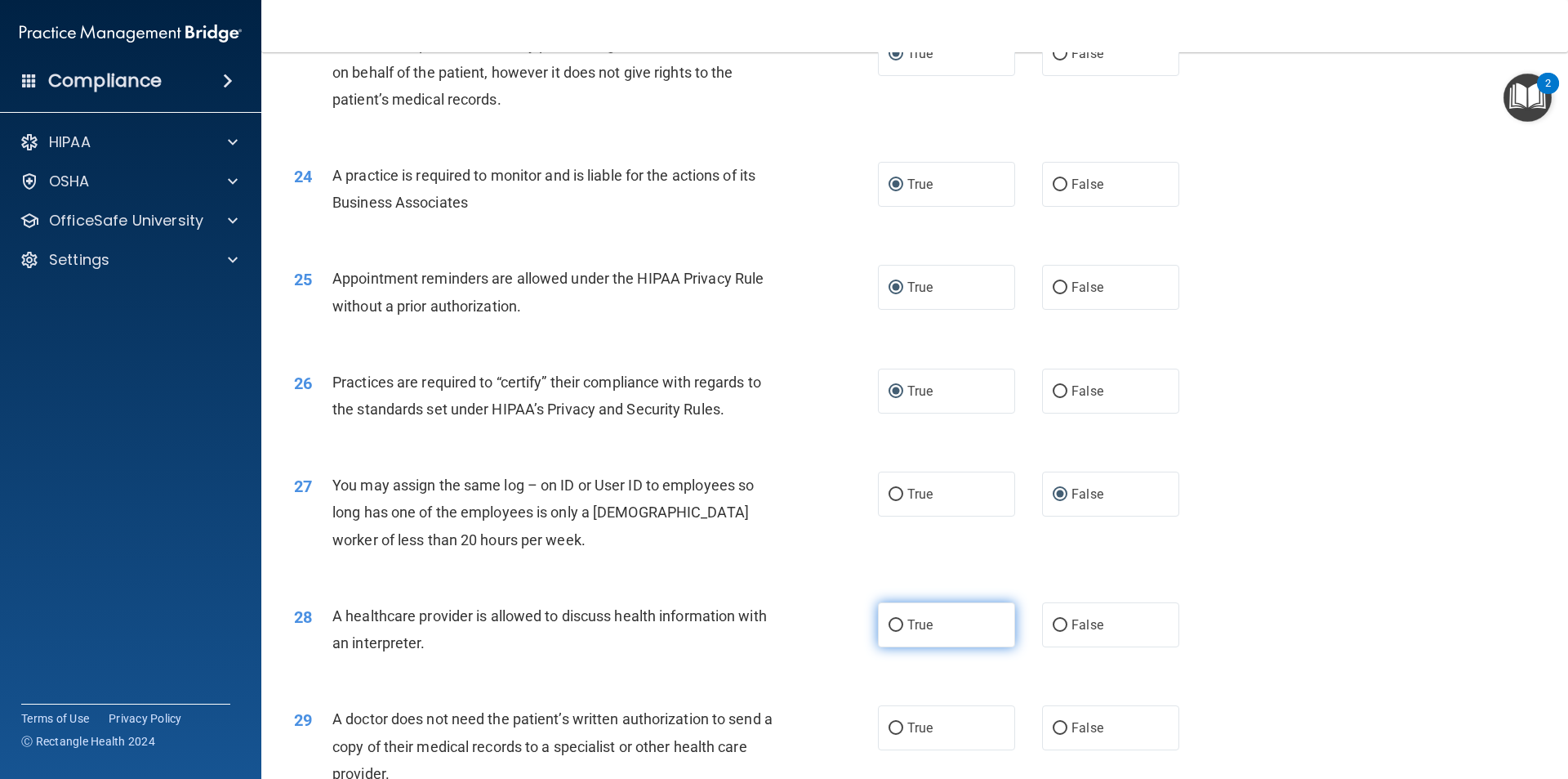
click at [892, 627] on input "True" at bounding box center [895, 626] width 14 height 13
radio input "true"
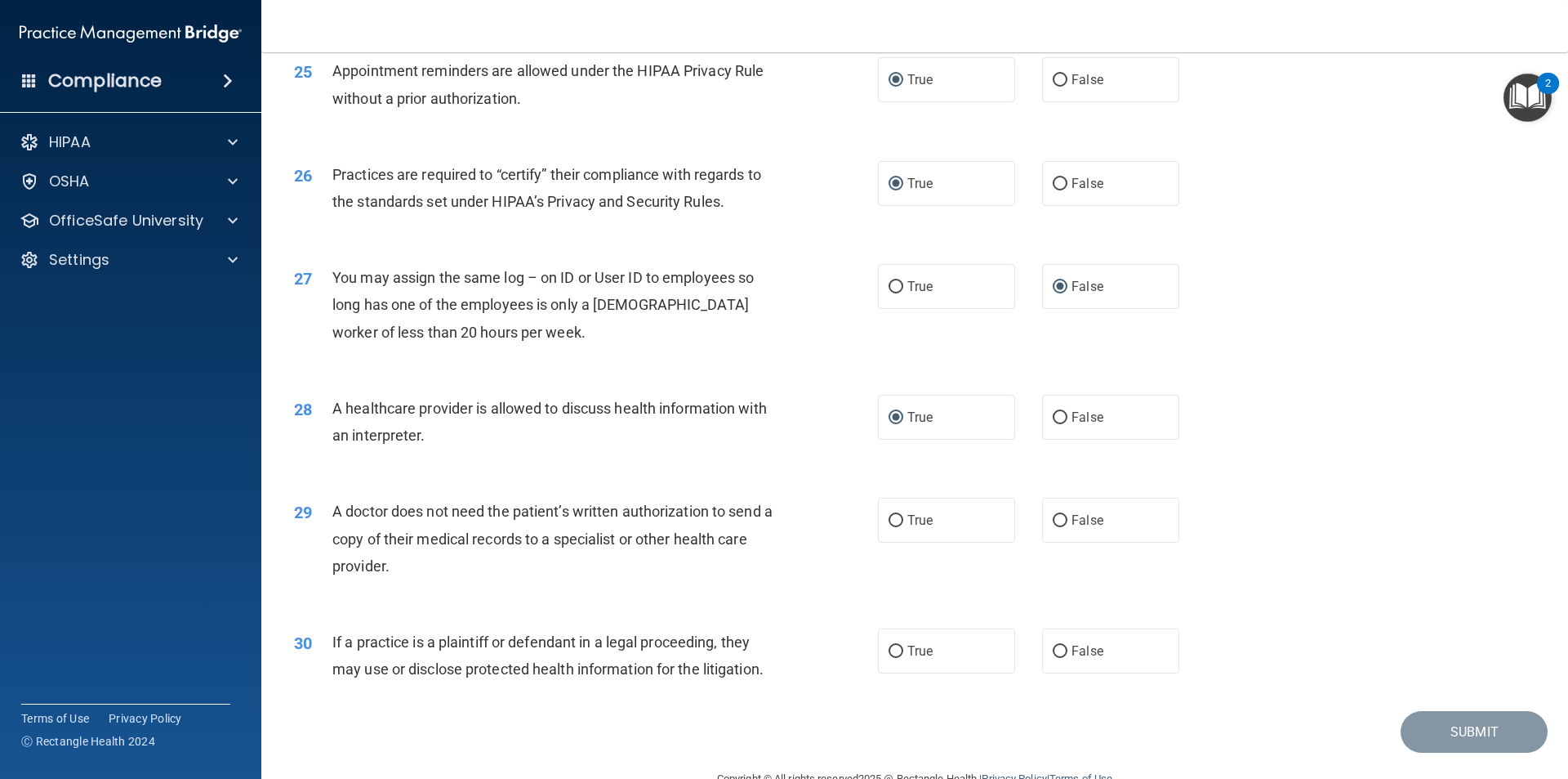
scroll to position [3023, 0]
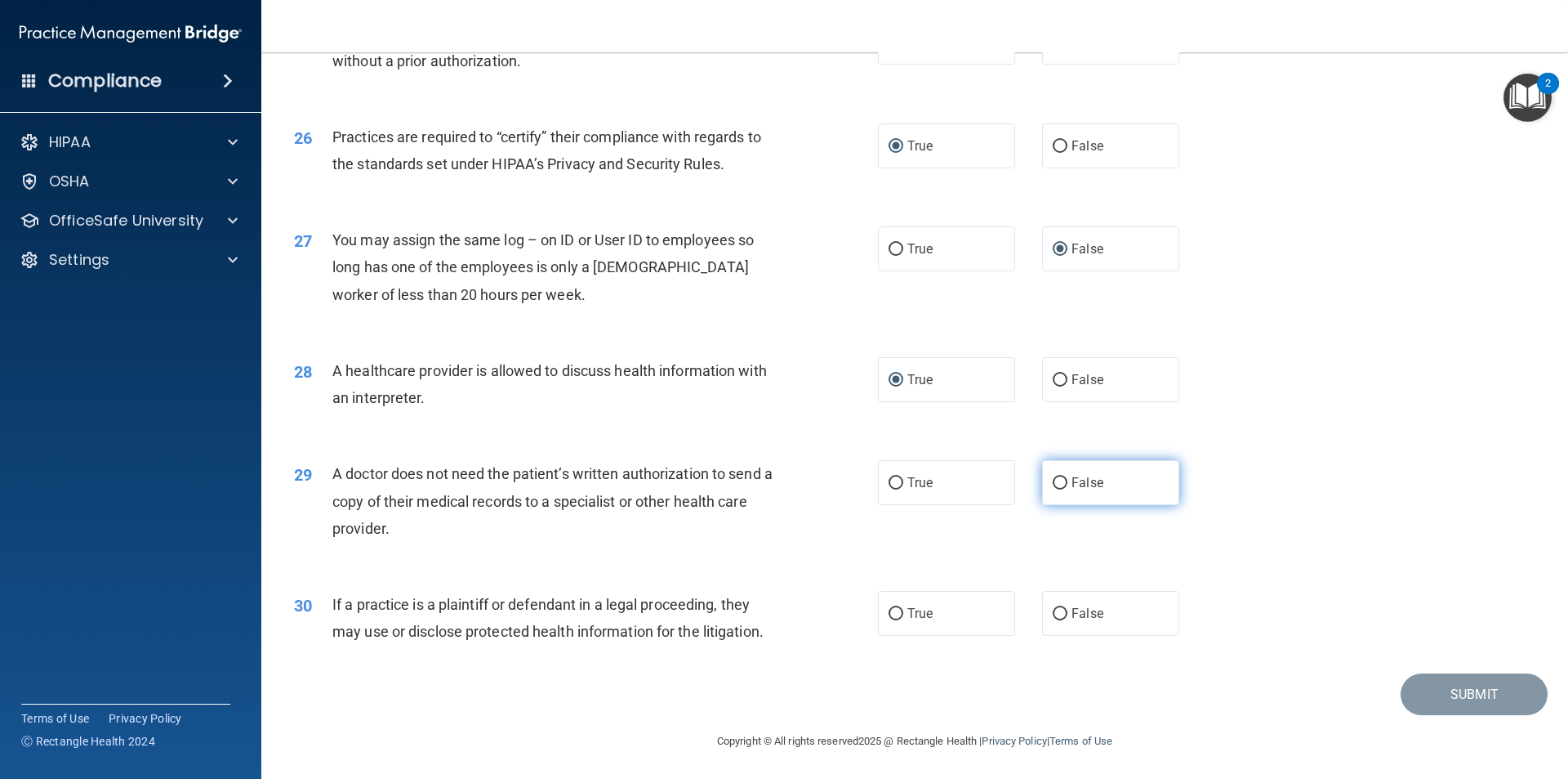
click at [1053, 480] on input "False" at bounding box center [1060, 484] width 14 height 13
radio input "true"
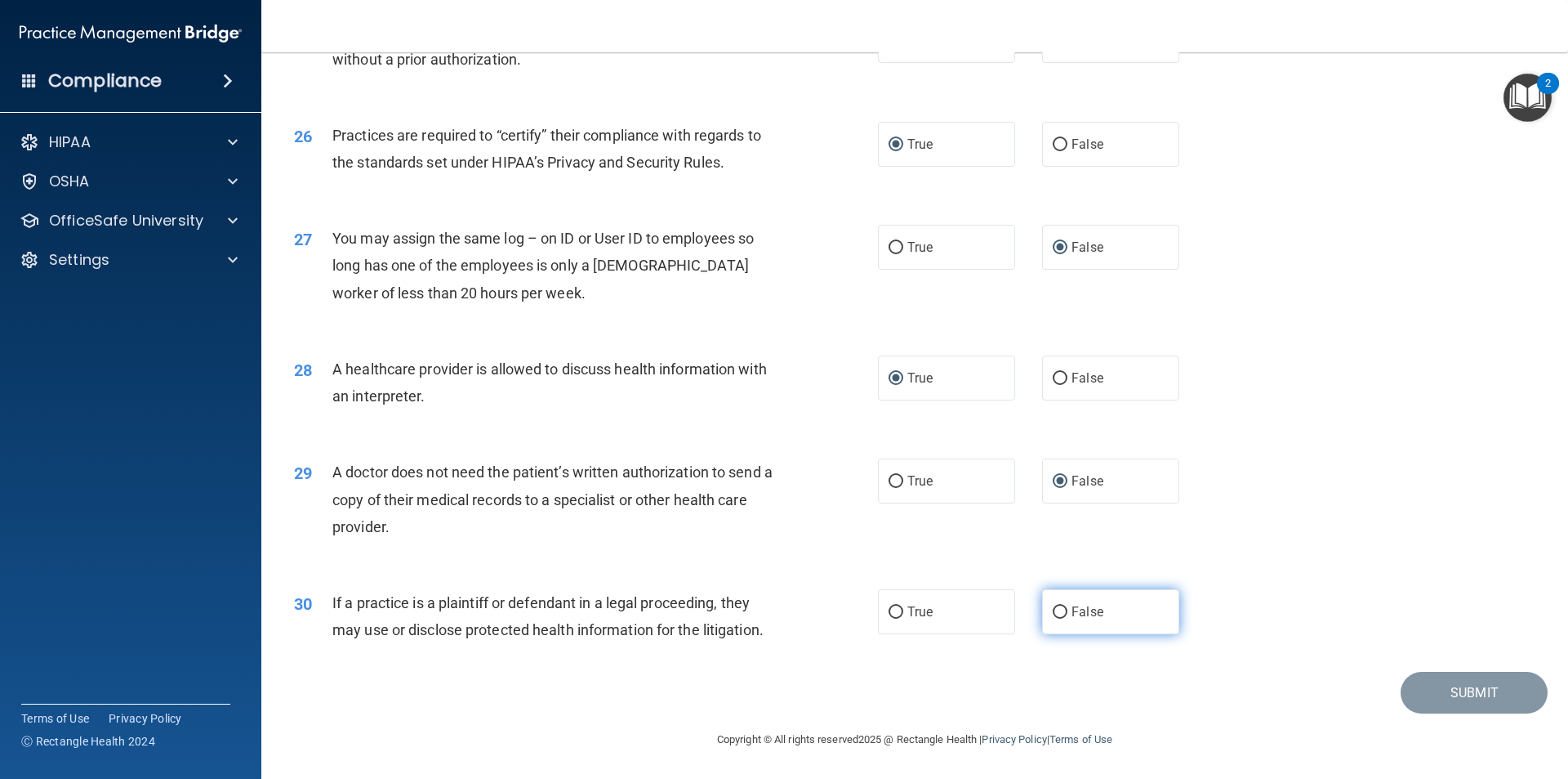
click at [1053, 616] on input "False" at bounding box center [1060, 612] width 14 height 13
radio input "true"
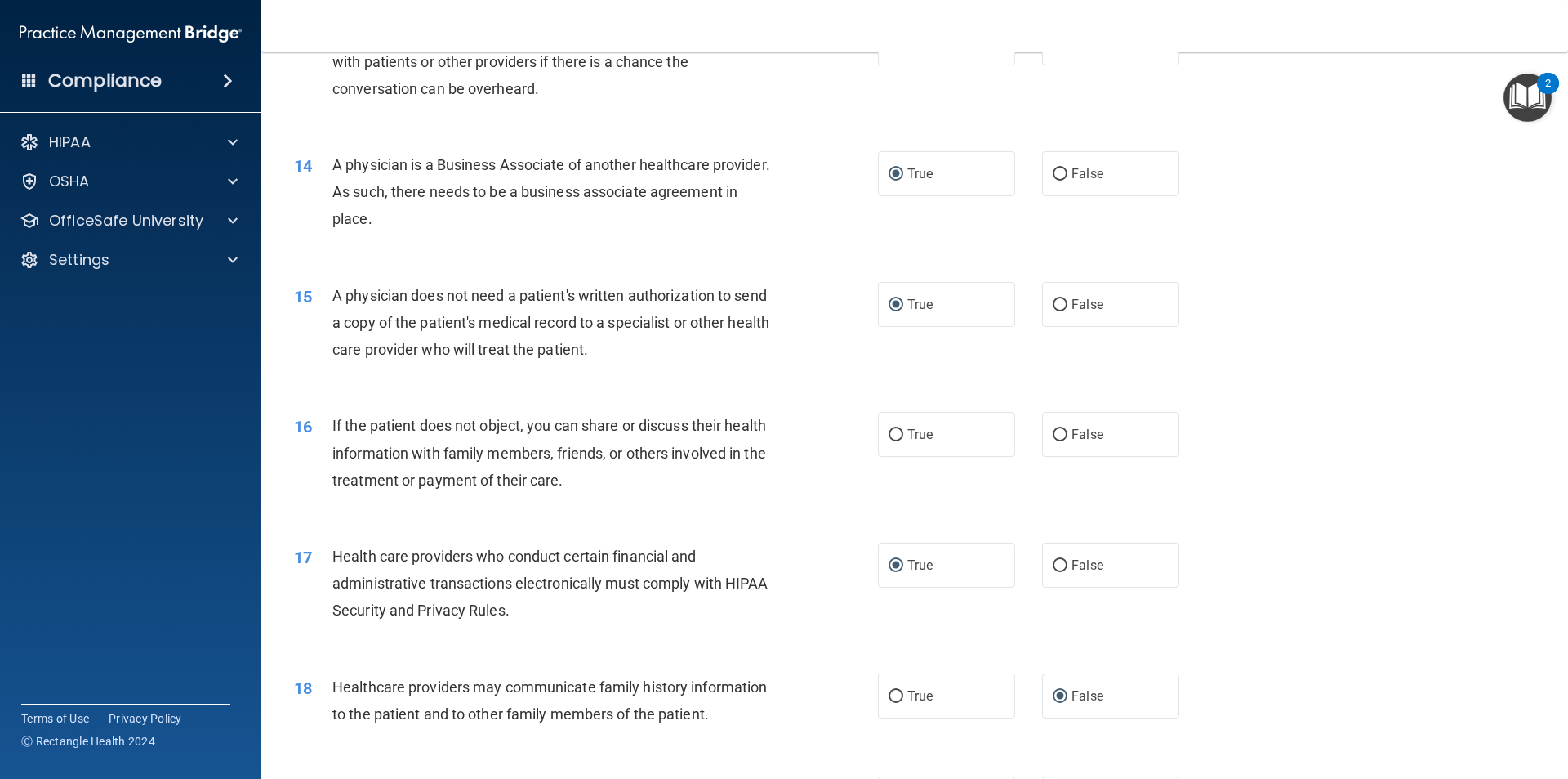
scroll to position [1554, 0]
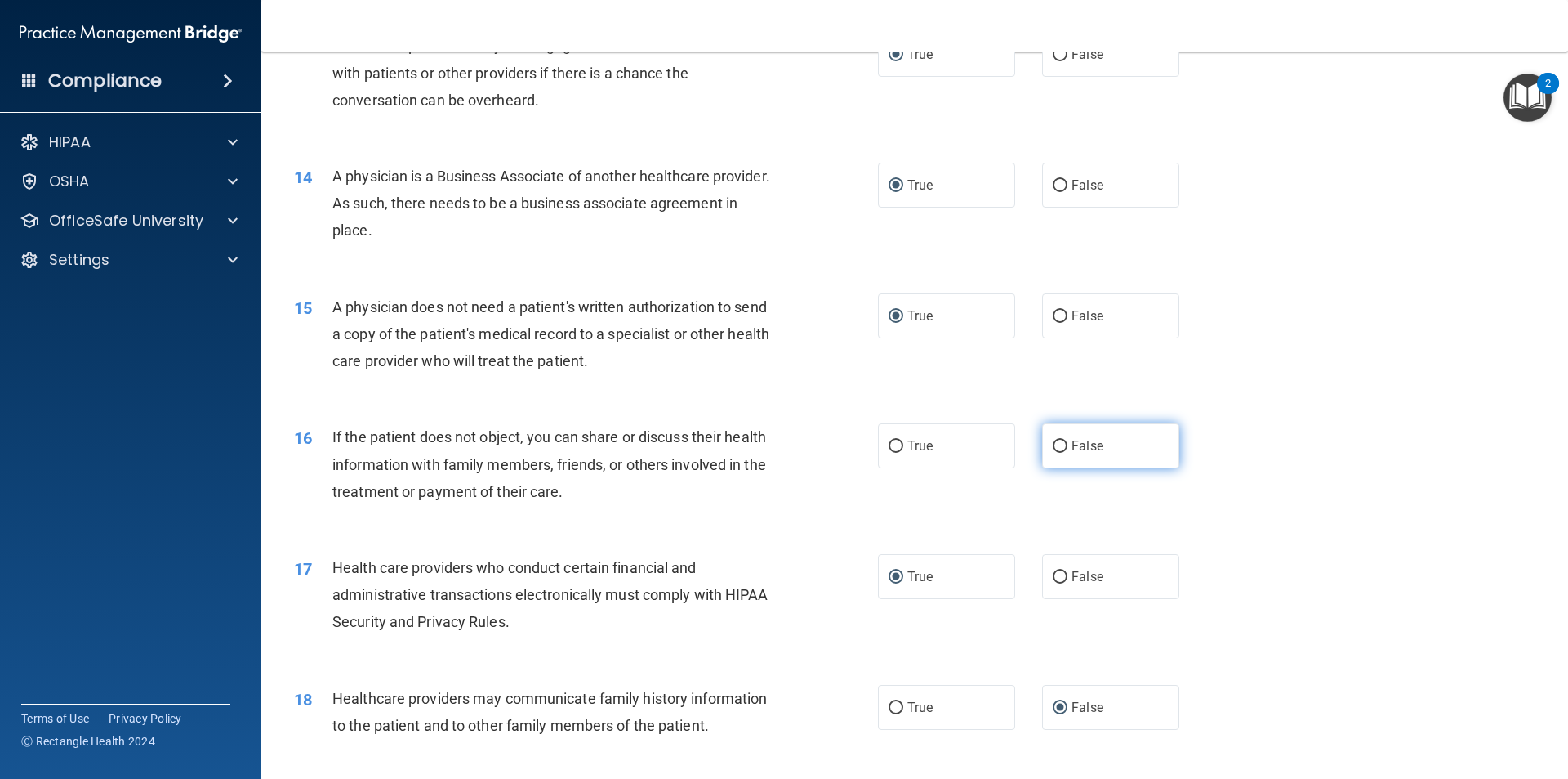
click at [1053, 445] on input "False" at bounding box center [1060, 447] width 14 height 13
radio input "true"
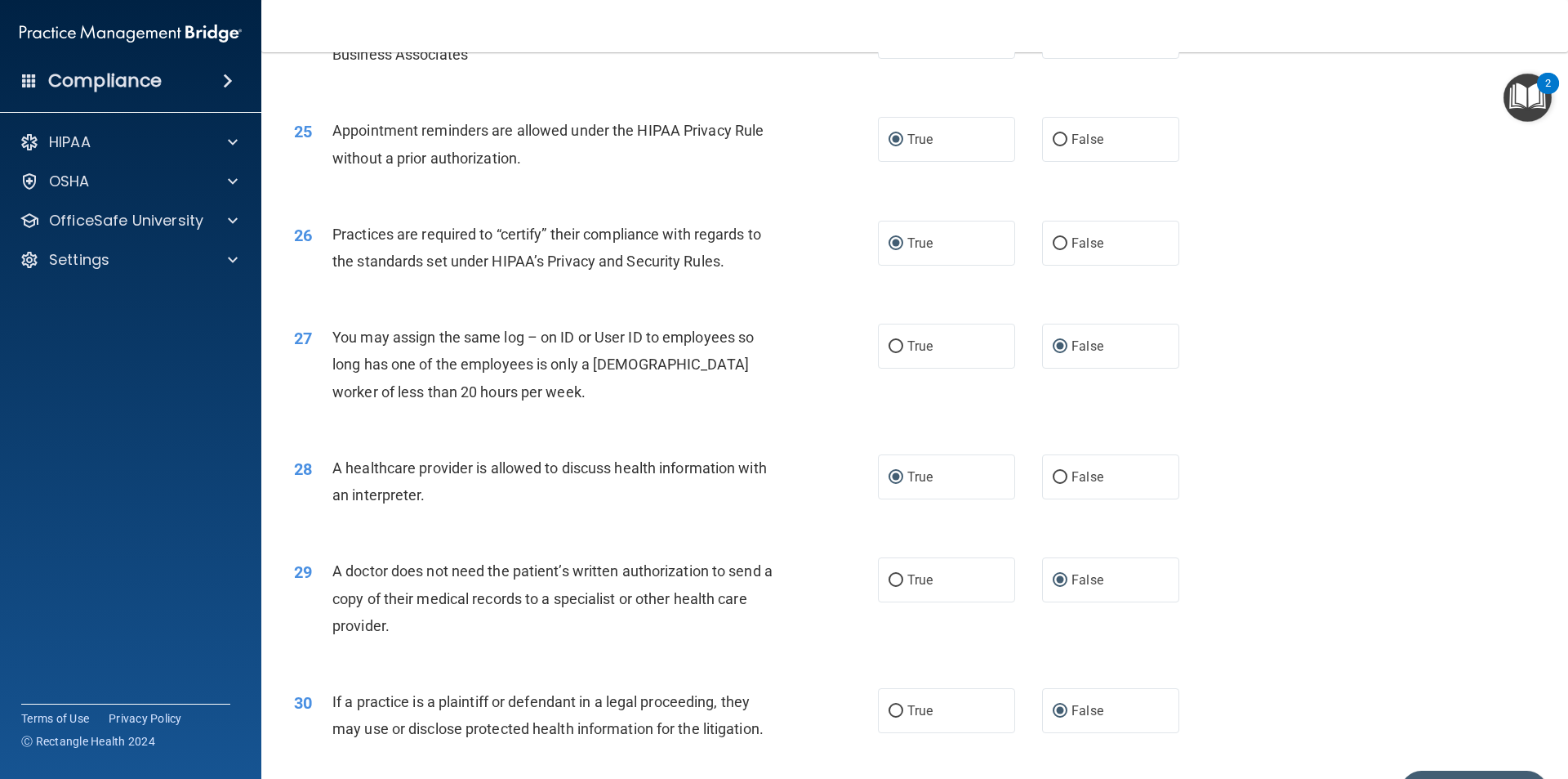
scroll to position [3025, 0]
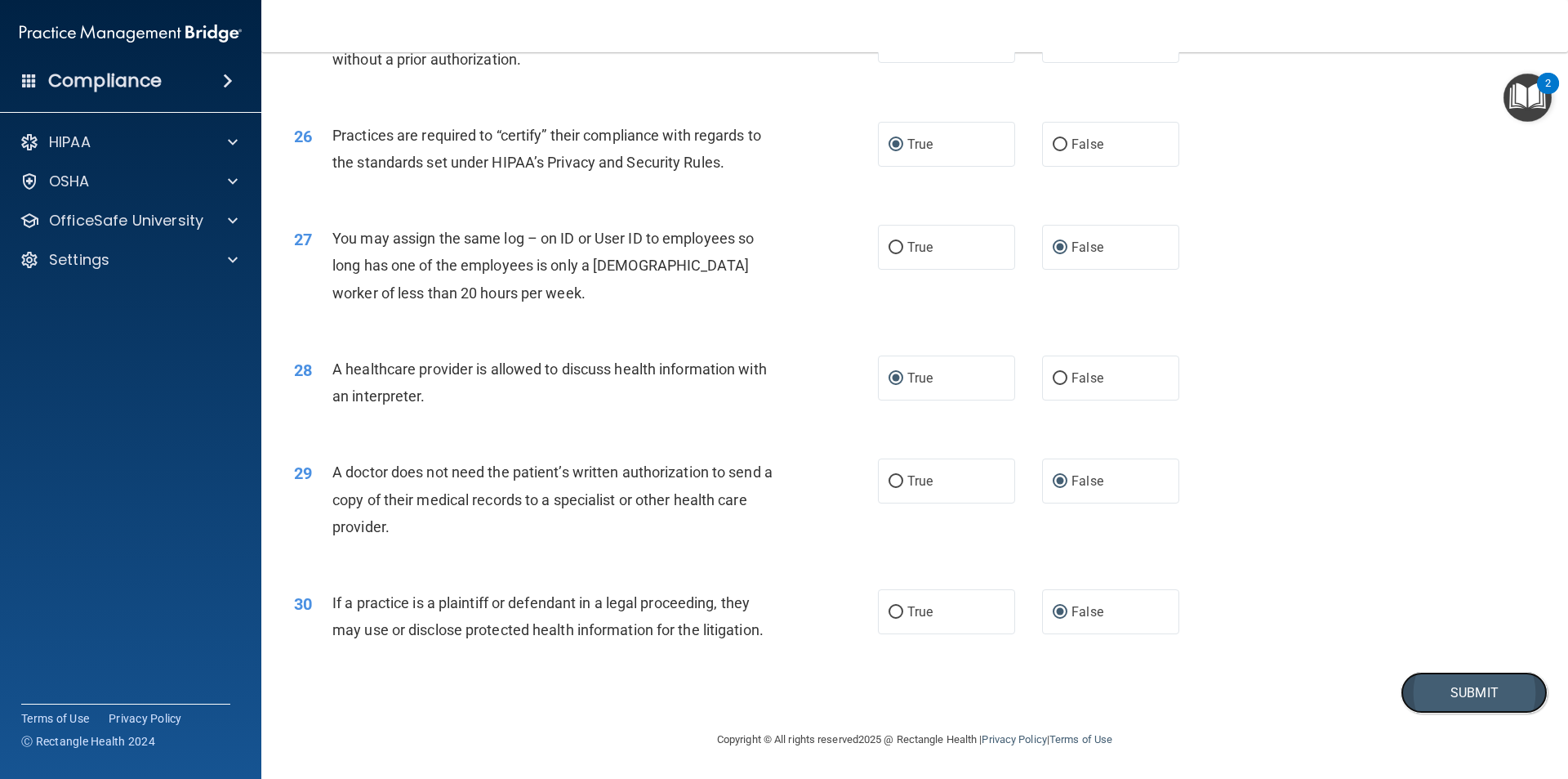
click at [1419, 679] on button "Submit" at bounding box center [1474, 692] width 147 height 42
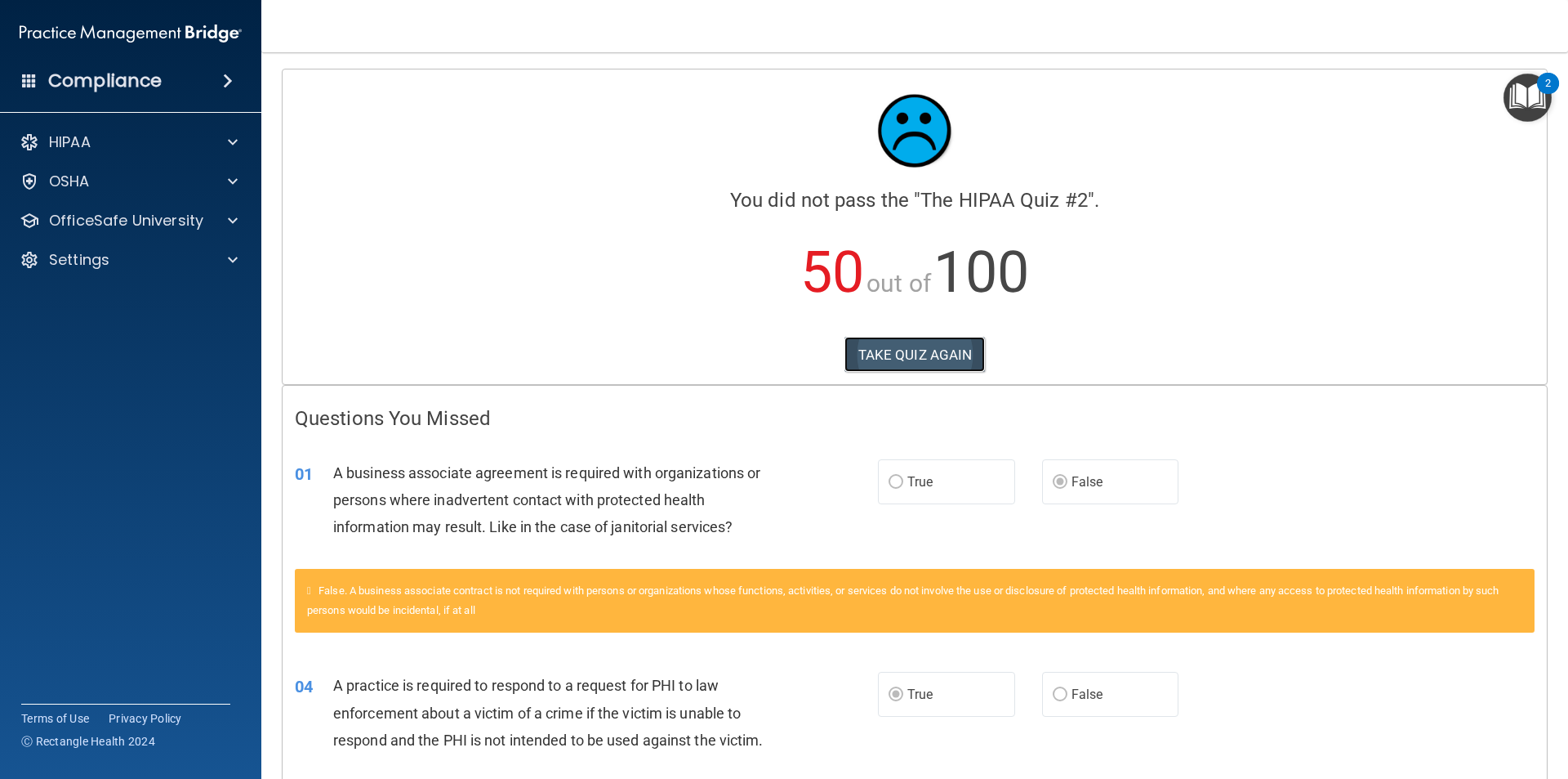
click at [891, 361] on button "TAKE QUIZ AGAIN" at bounding box center [915, 355] width 141 height 36
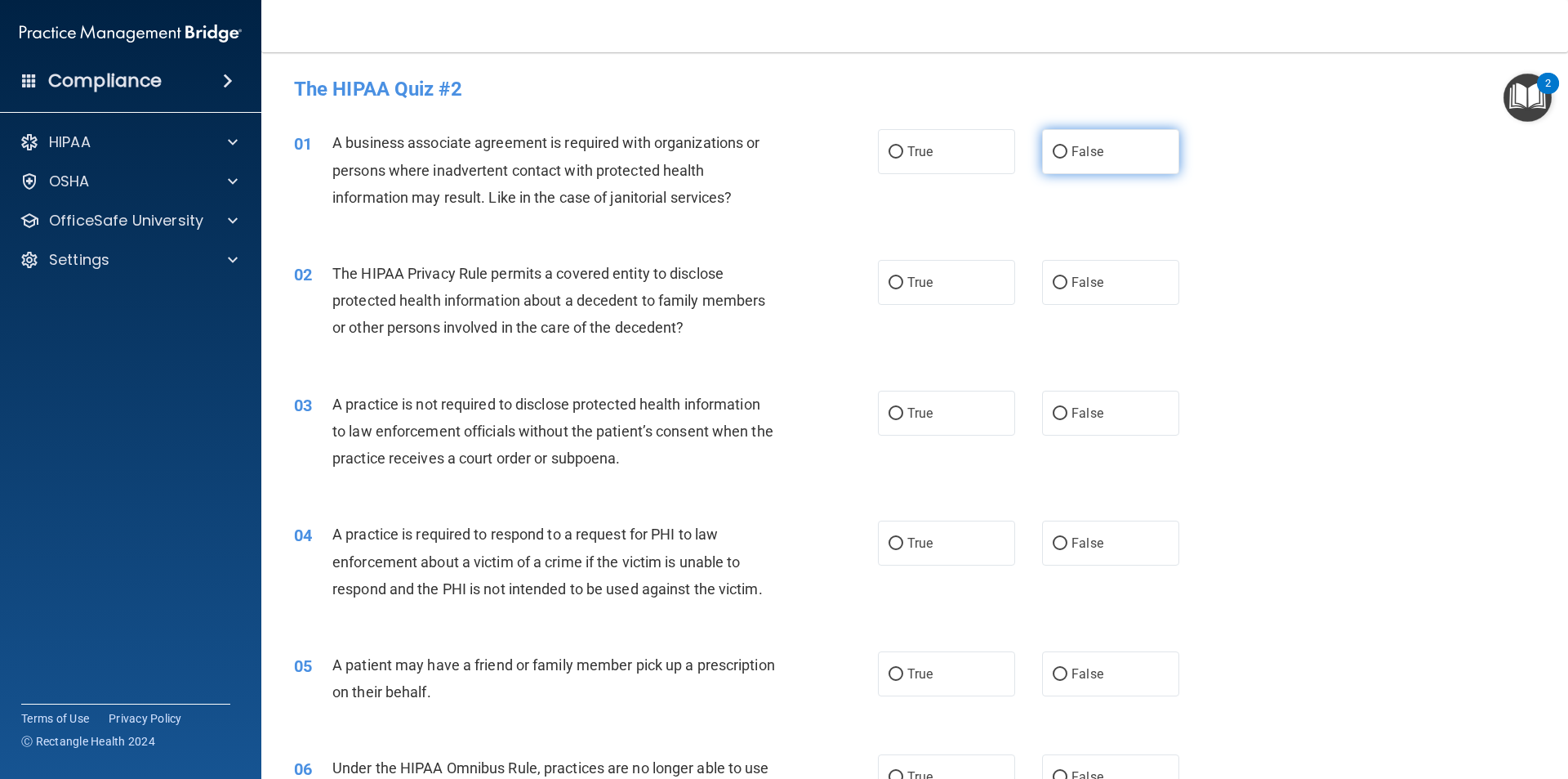
click at [1053, 149] on input "False" at bounding box center [1060, 152] width 14 height 13
radio input "true"
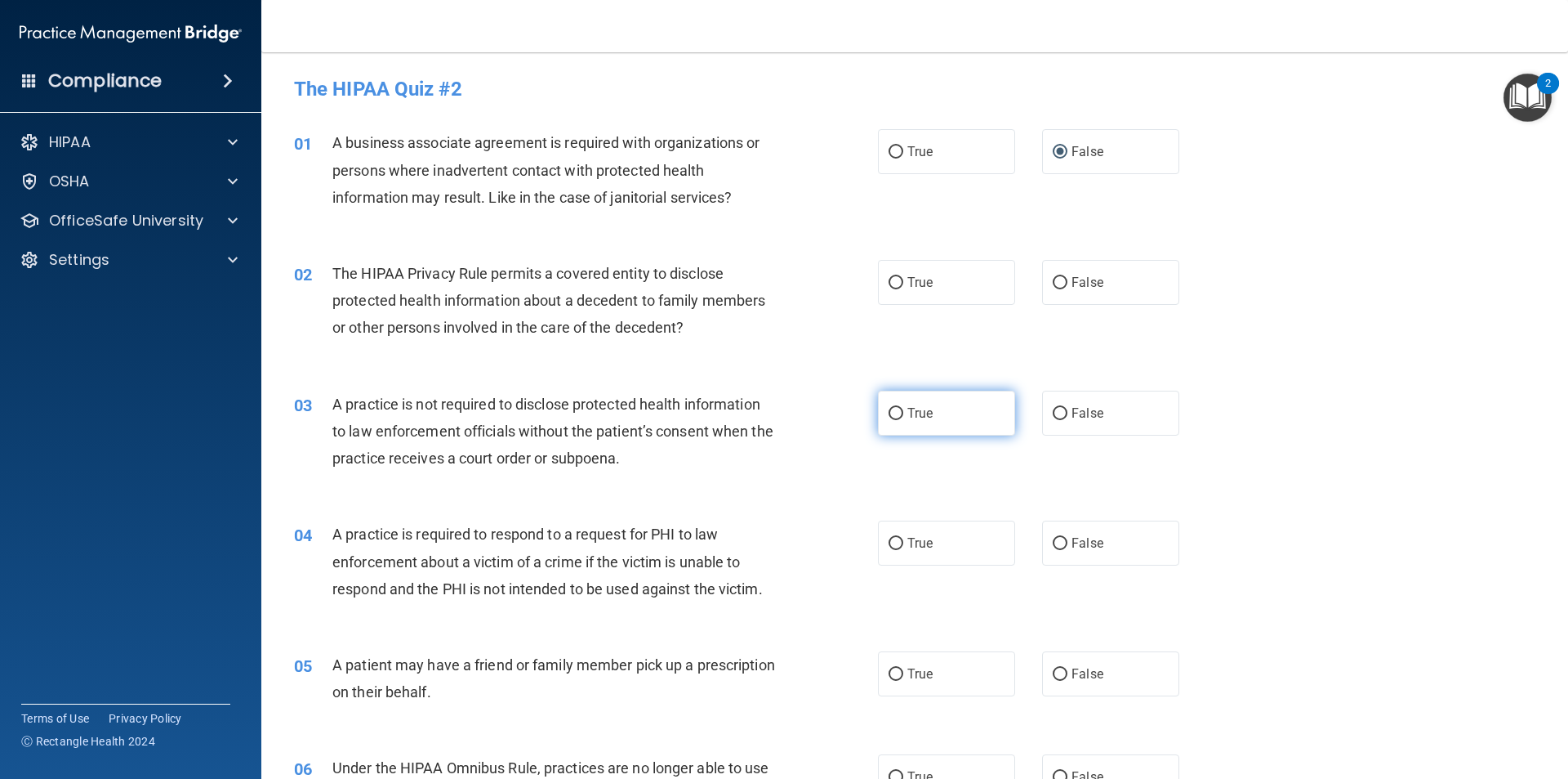
click at [888, 415] on input "True" at bounding box center [895, 414] width 14 height 13
radio input "true"
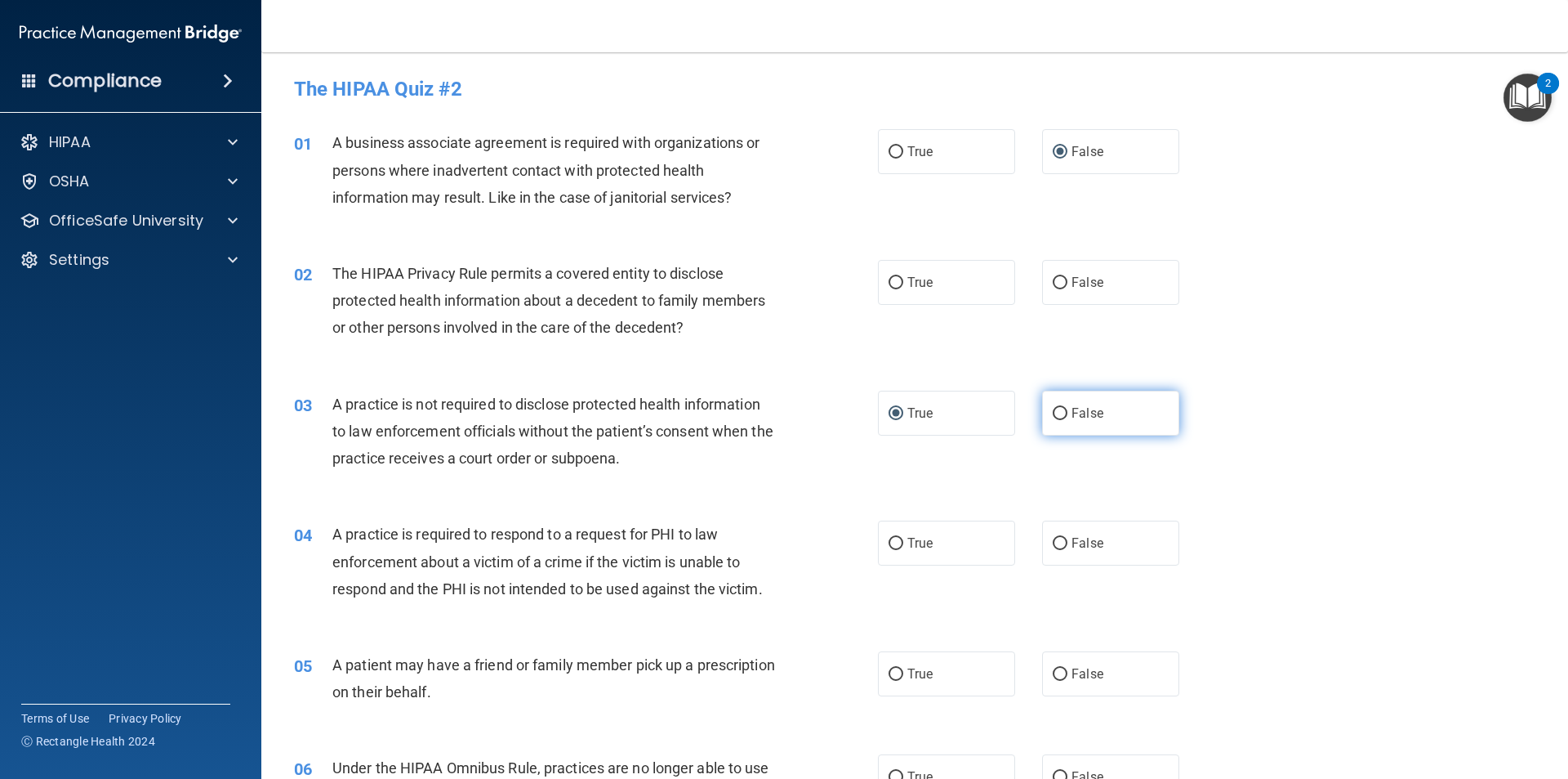
click at [1054, 412] on input "False" at bounding box center [1060, 414] width 14 height 13
radio input "true"
radio input "false"
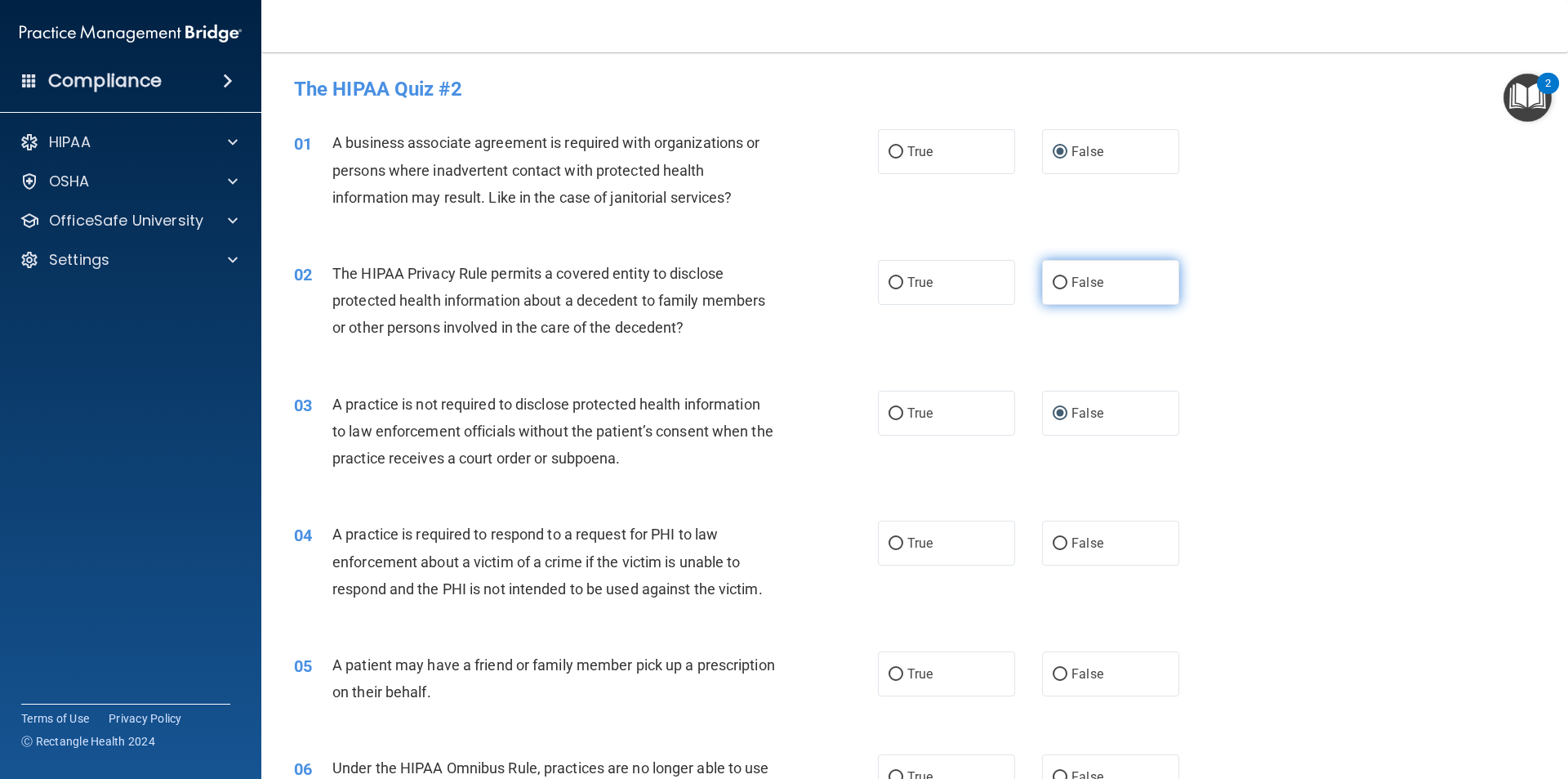
click at [1053, 279] on input "False" at bounding box center [1060, 284] width 14 height 13
radio input "true"
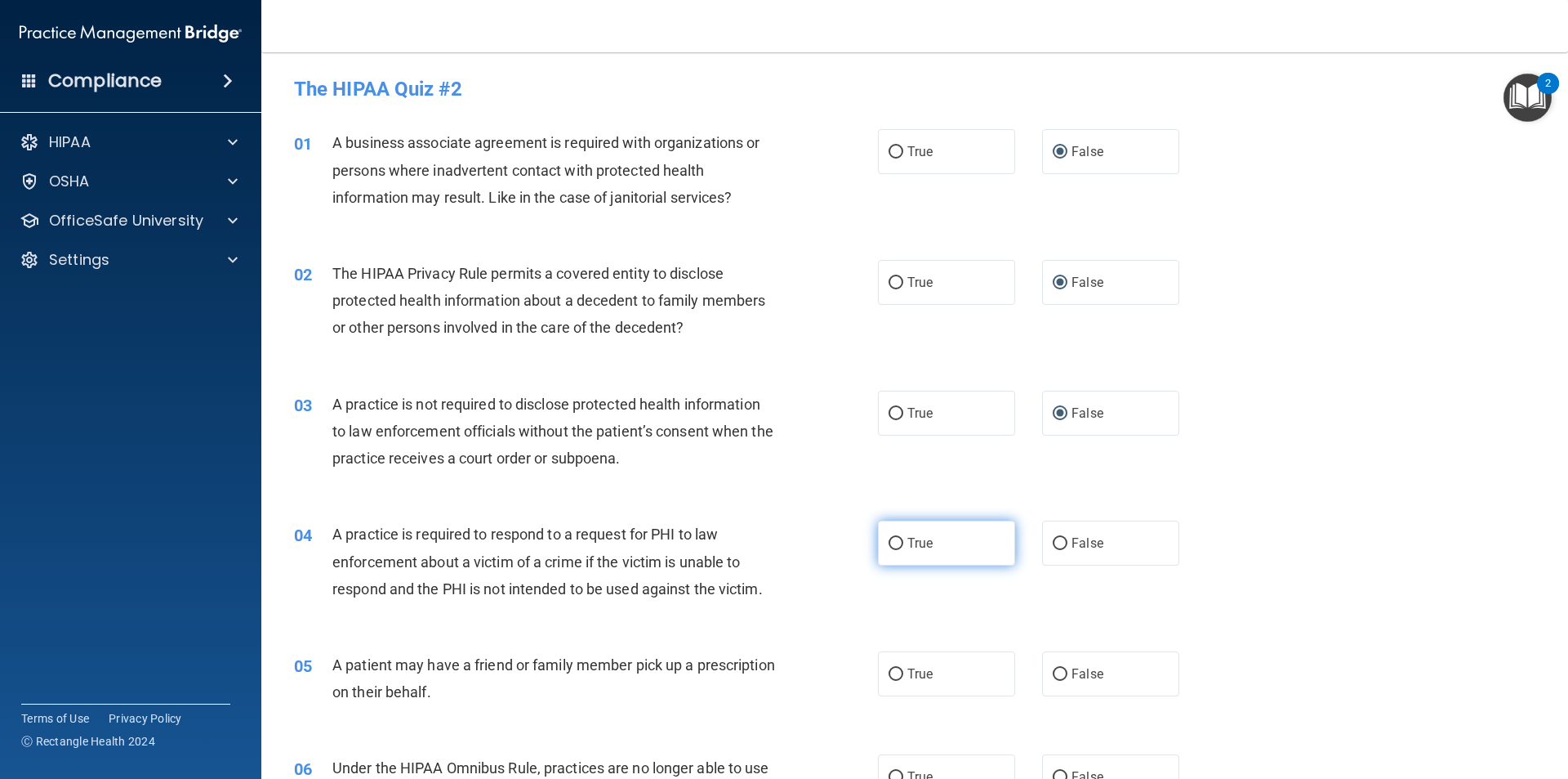
click at [892, 541] on input "True" at bounding box center [895, 543] width 14 height 13
radio input "true"
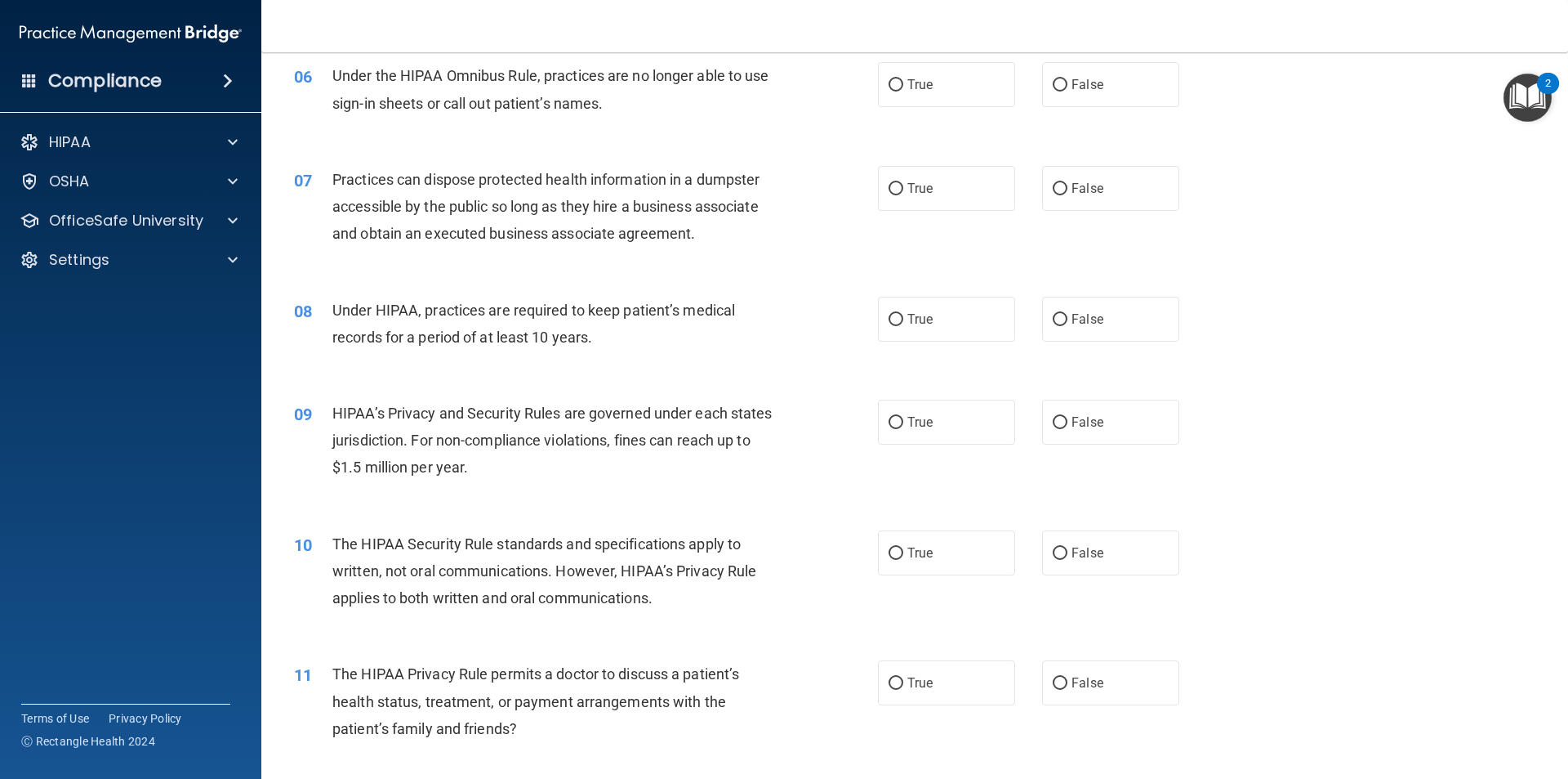
scroll to position [736, 0]
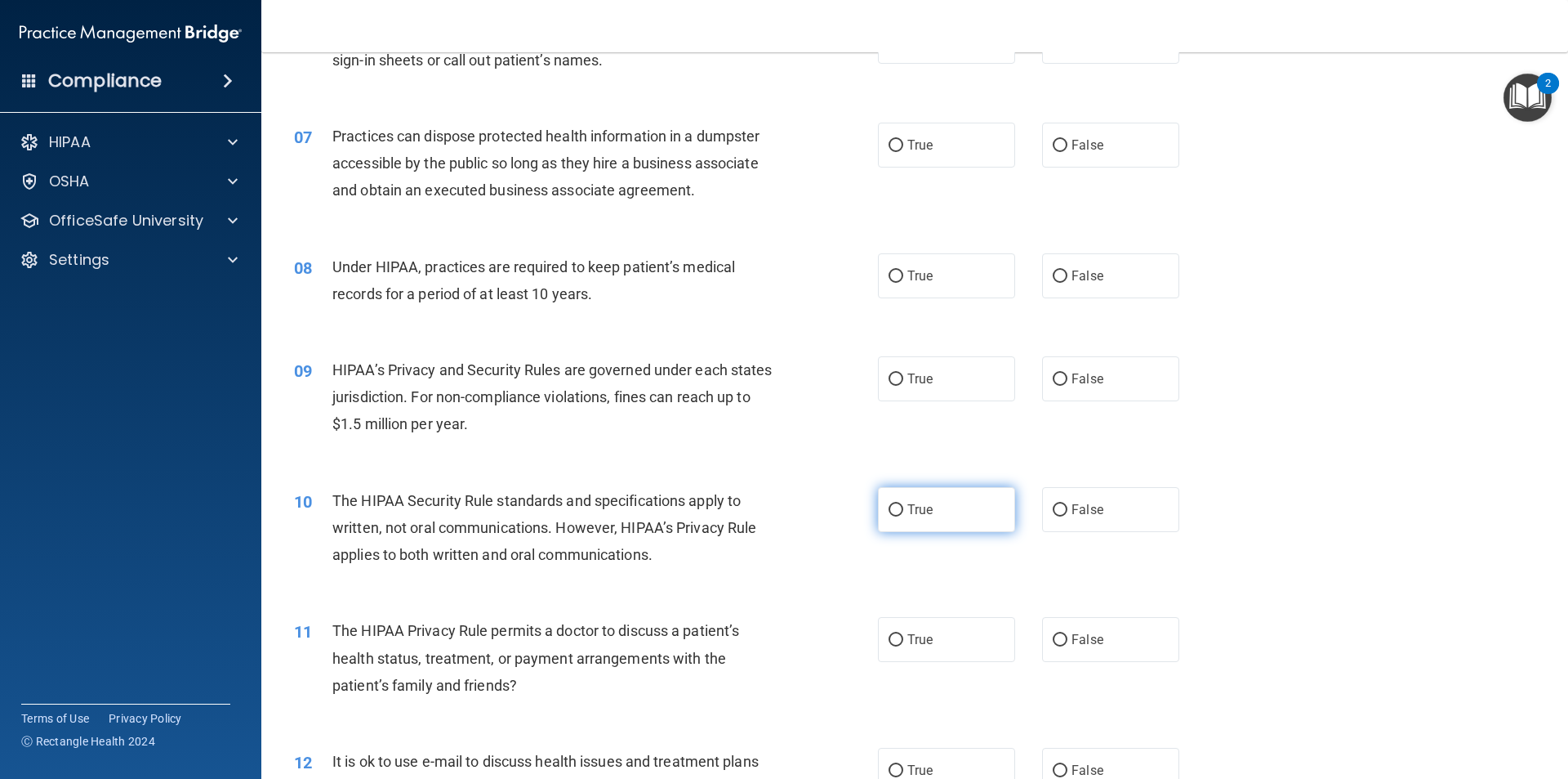
click at [893, 506] on input "True" at bounding box center [895, 511] width 14 height 13
radio input "true"
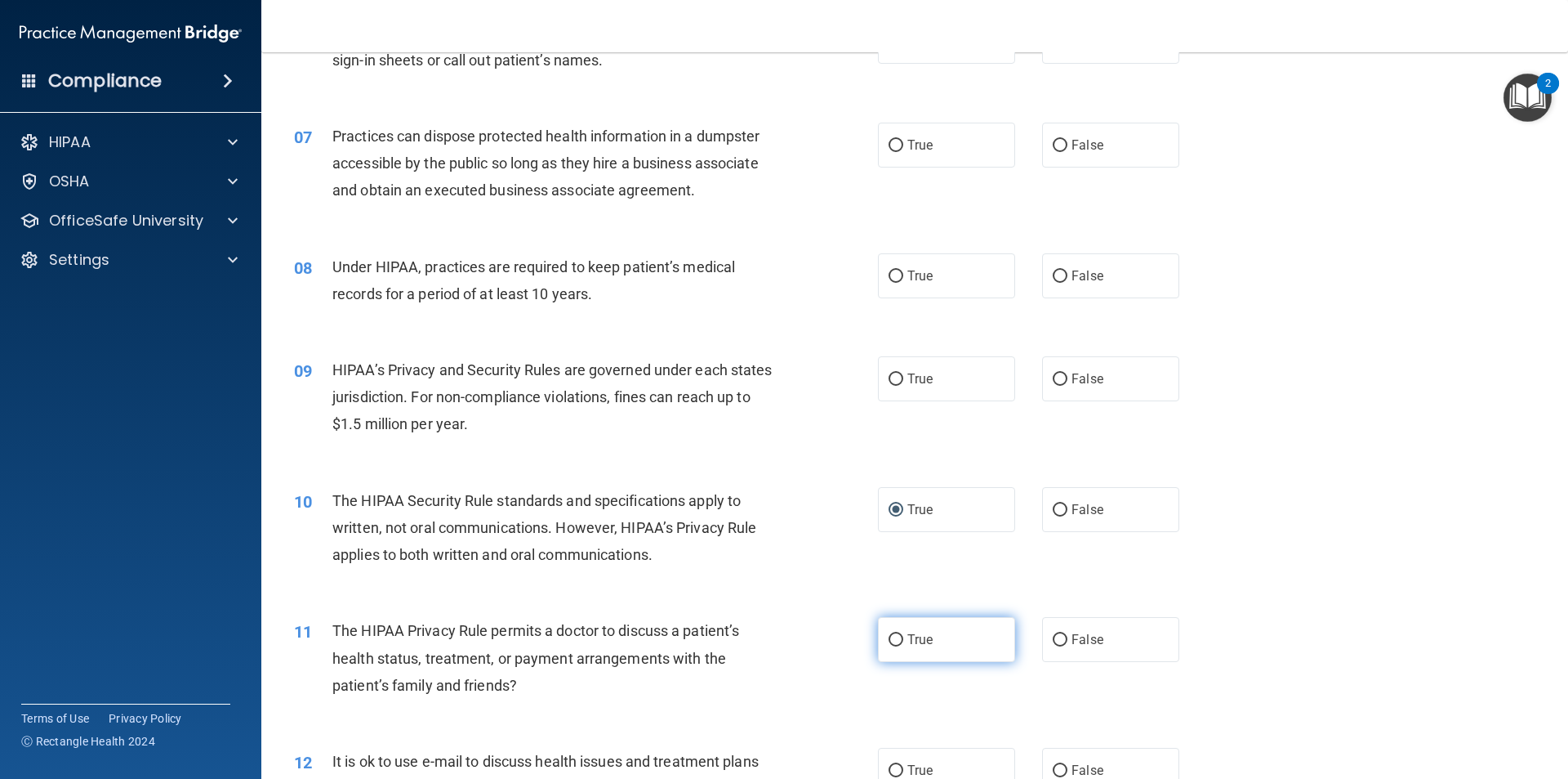
click at [889, 634] on input "True" at bounding box center [895, 640] width 14 height 13
radio input "true"
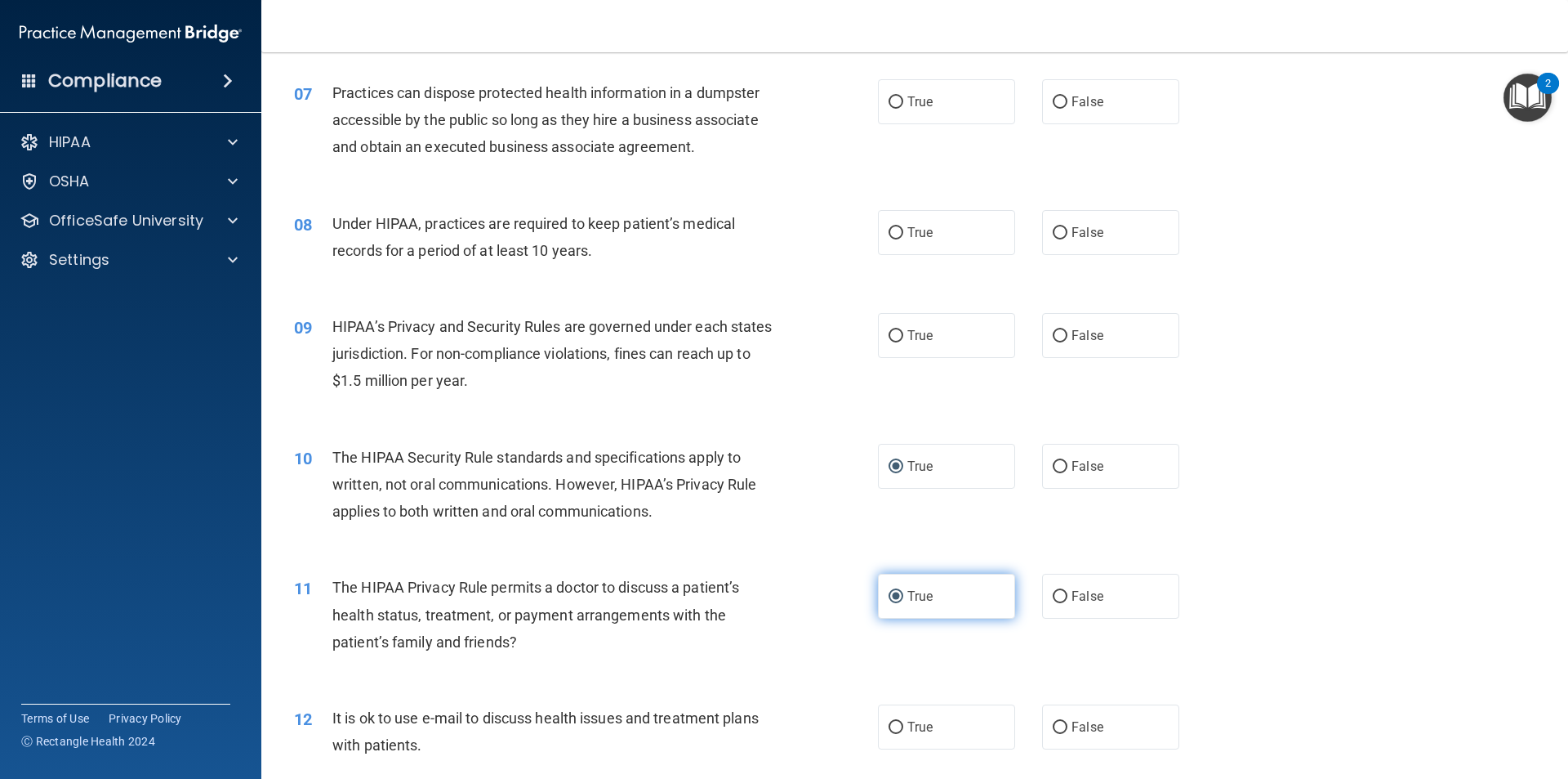
scroll to position [817, 0]
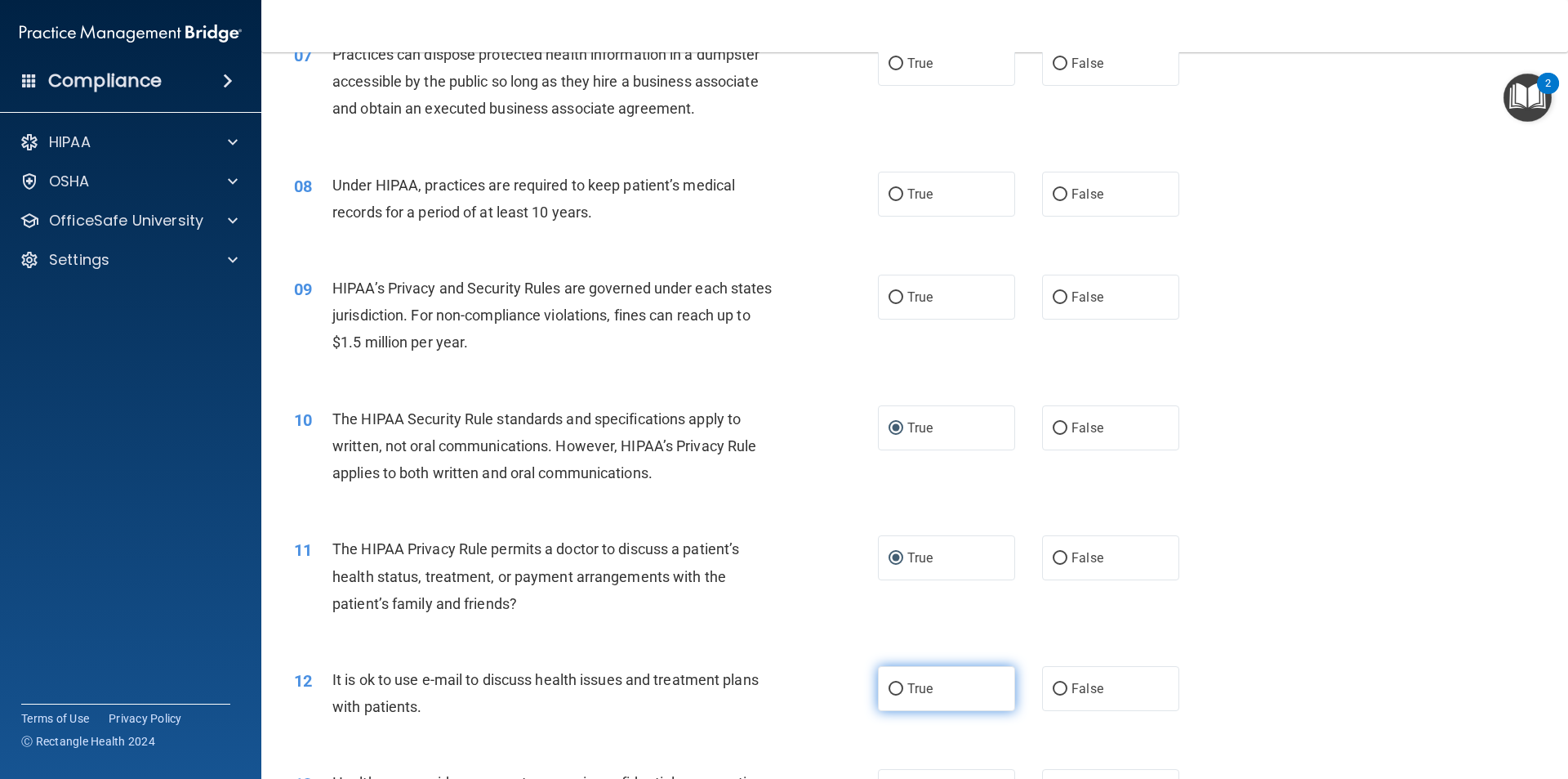
click at [891, 686] on input "True" at bounding box center [895, 689] width 14 height 13
radio input "true"
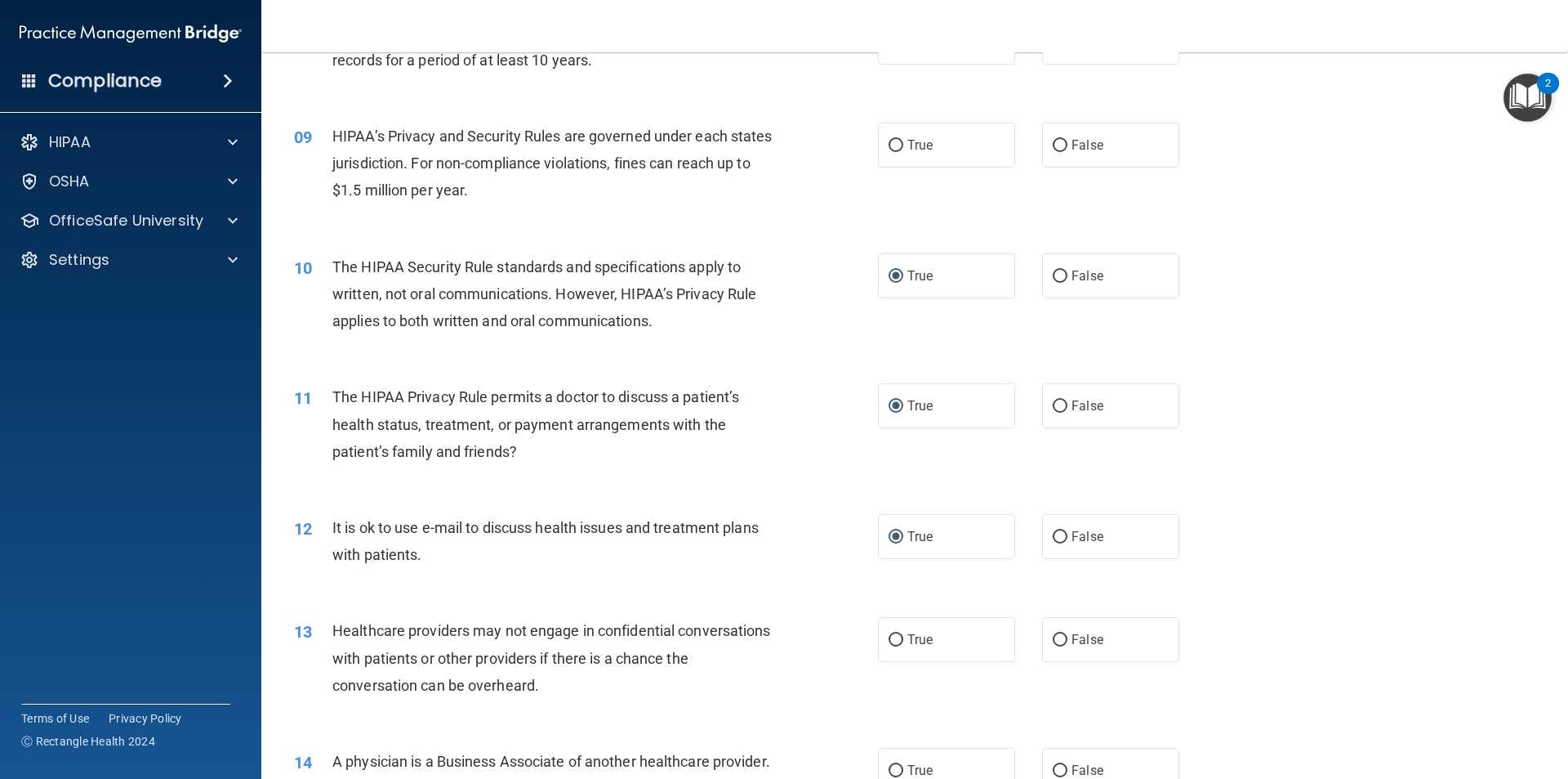
scroll to position [980, 0]
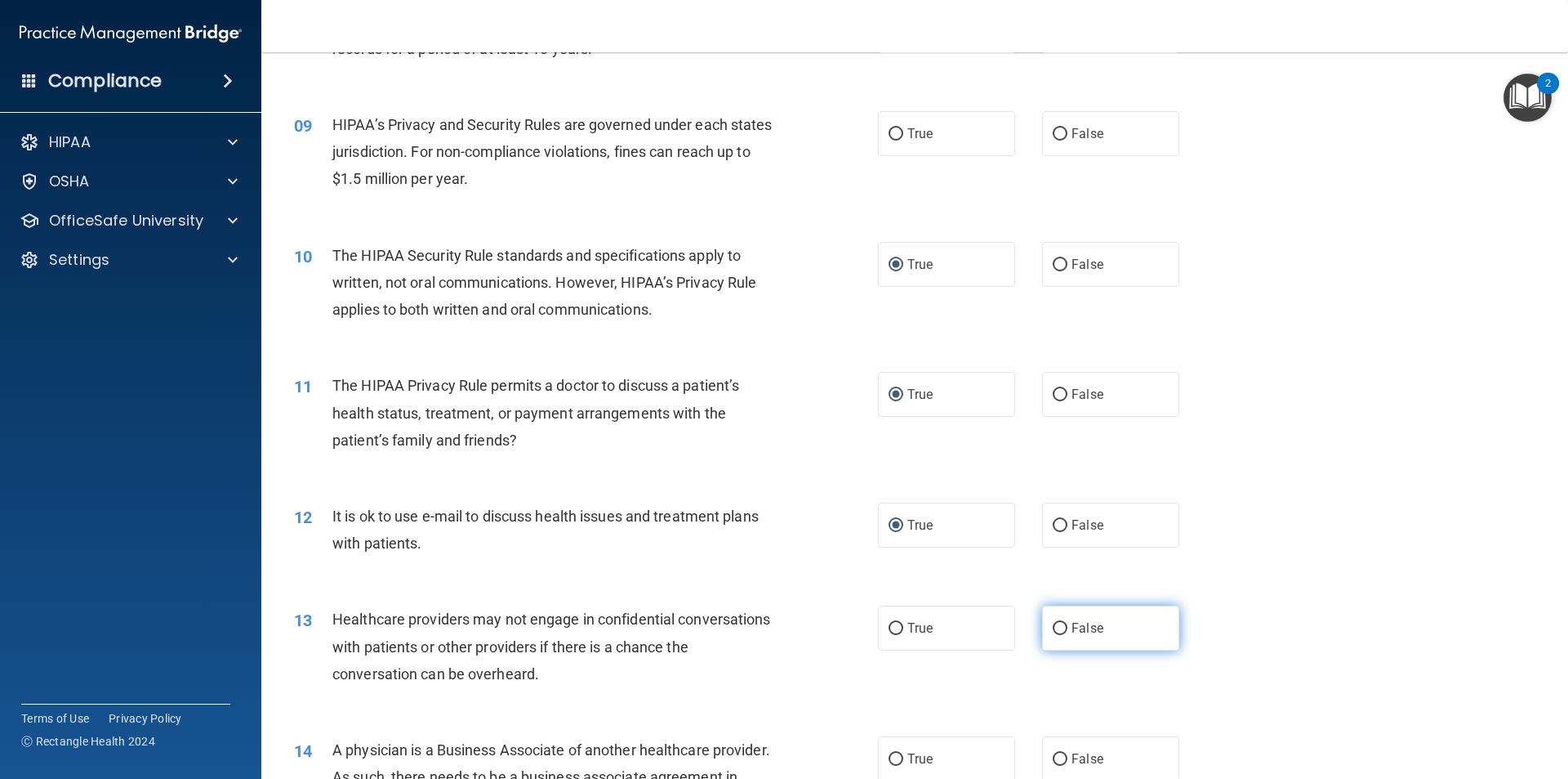
click at [1053, 627] on input "False" at bounding box center [1060, 629] width 14 height 13
radio input "true"
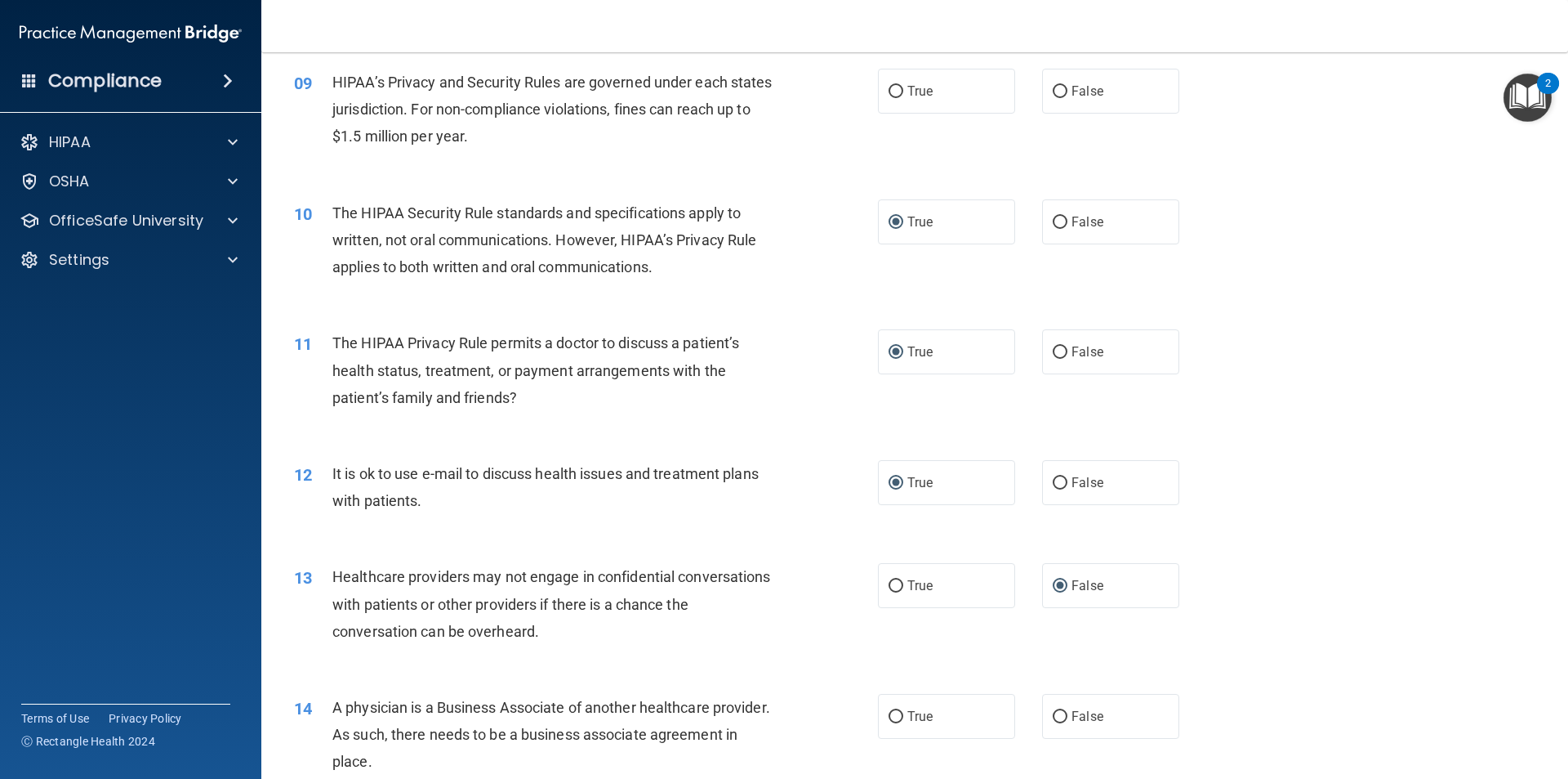
scroll to position [1144, 0]
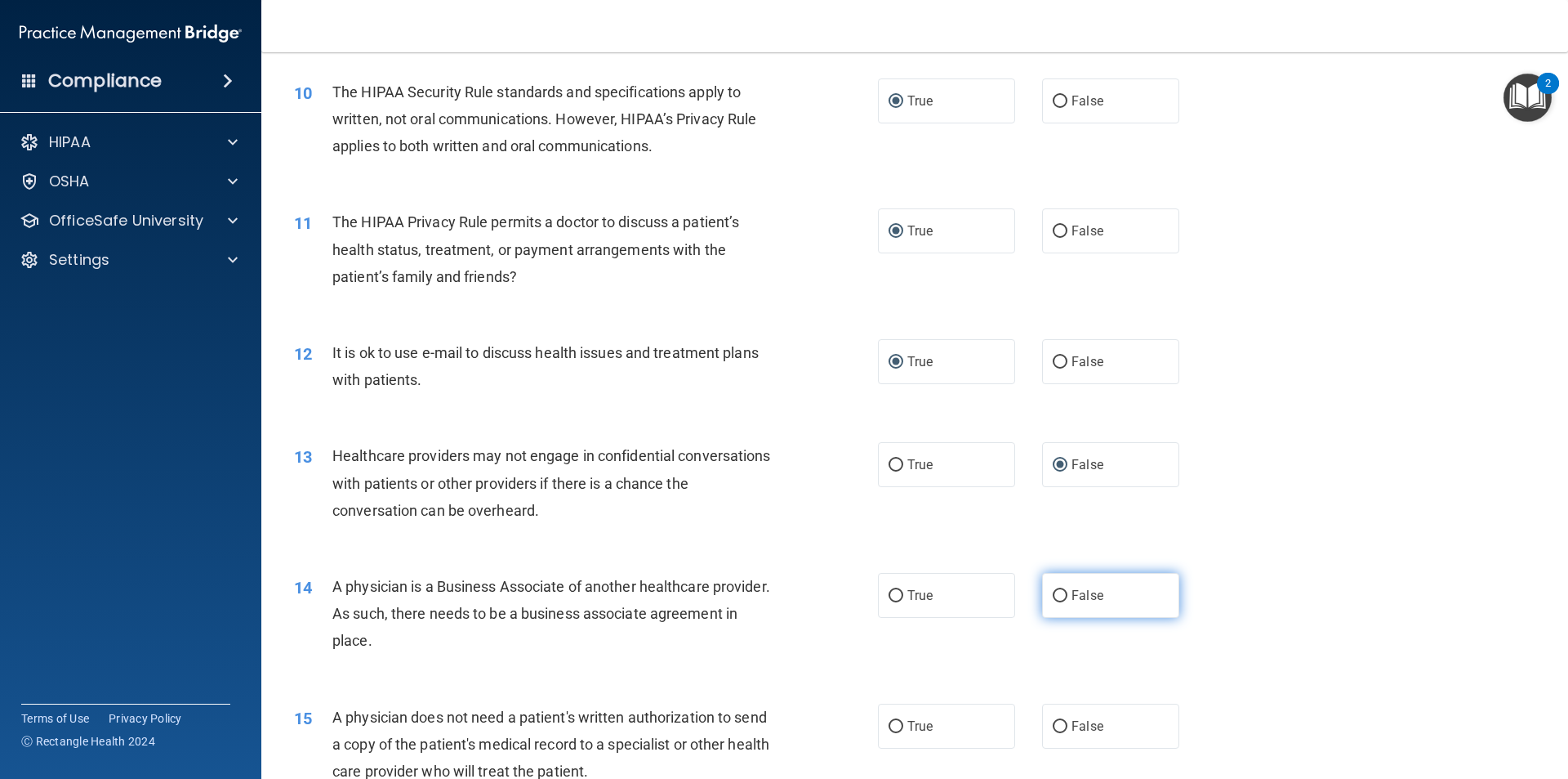
click at [1053, 597] on input "False" at bounding box center [1060, 596] width 14 height 13
radio input "true"
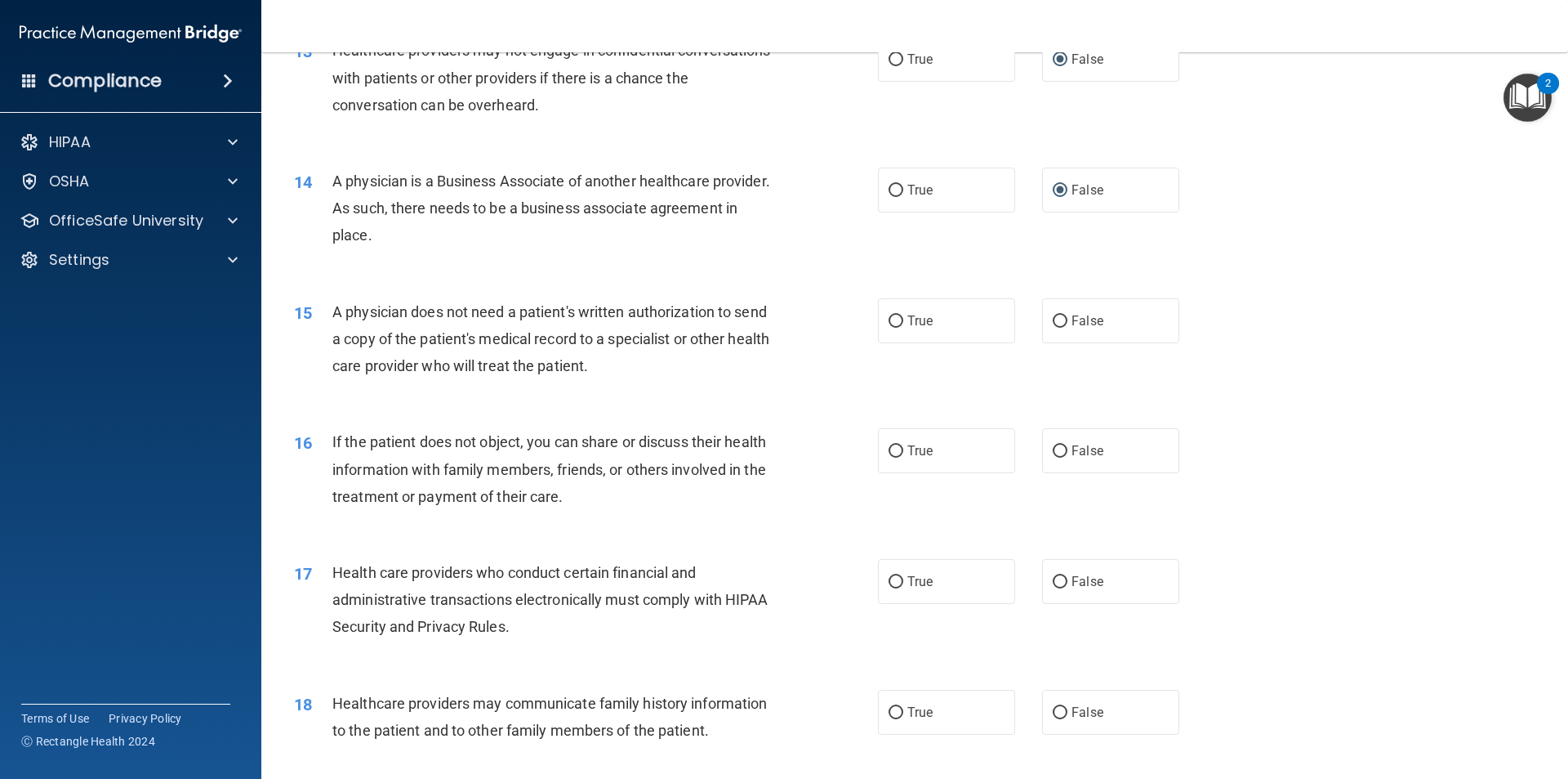
scroll to position [1553, 0]
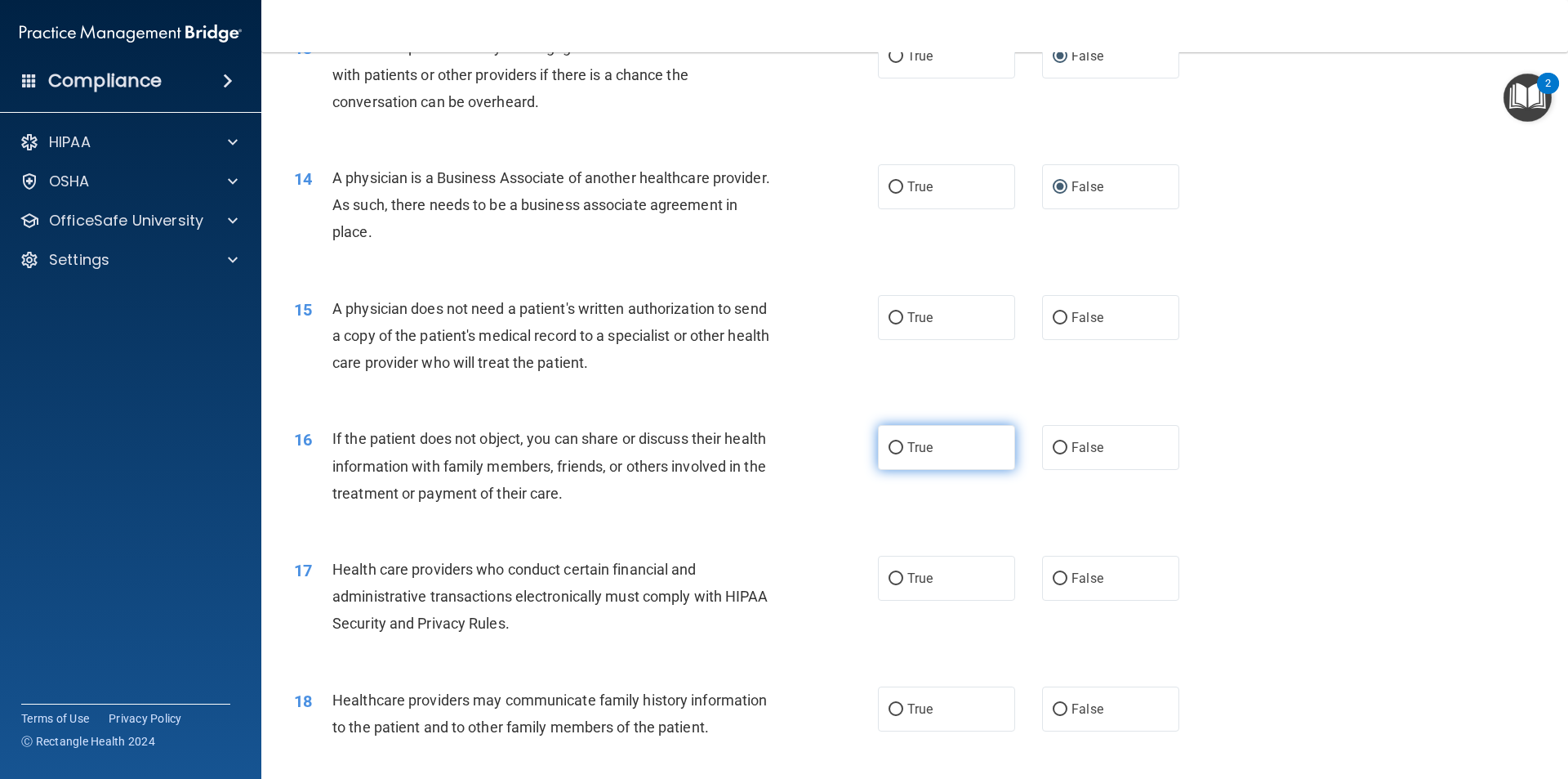
click at [890, 447] on input "True" at bounding box center [895, 448] width 14 height 13
radio input "true"
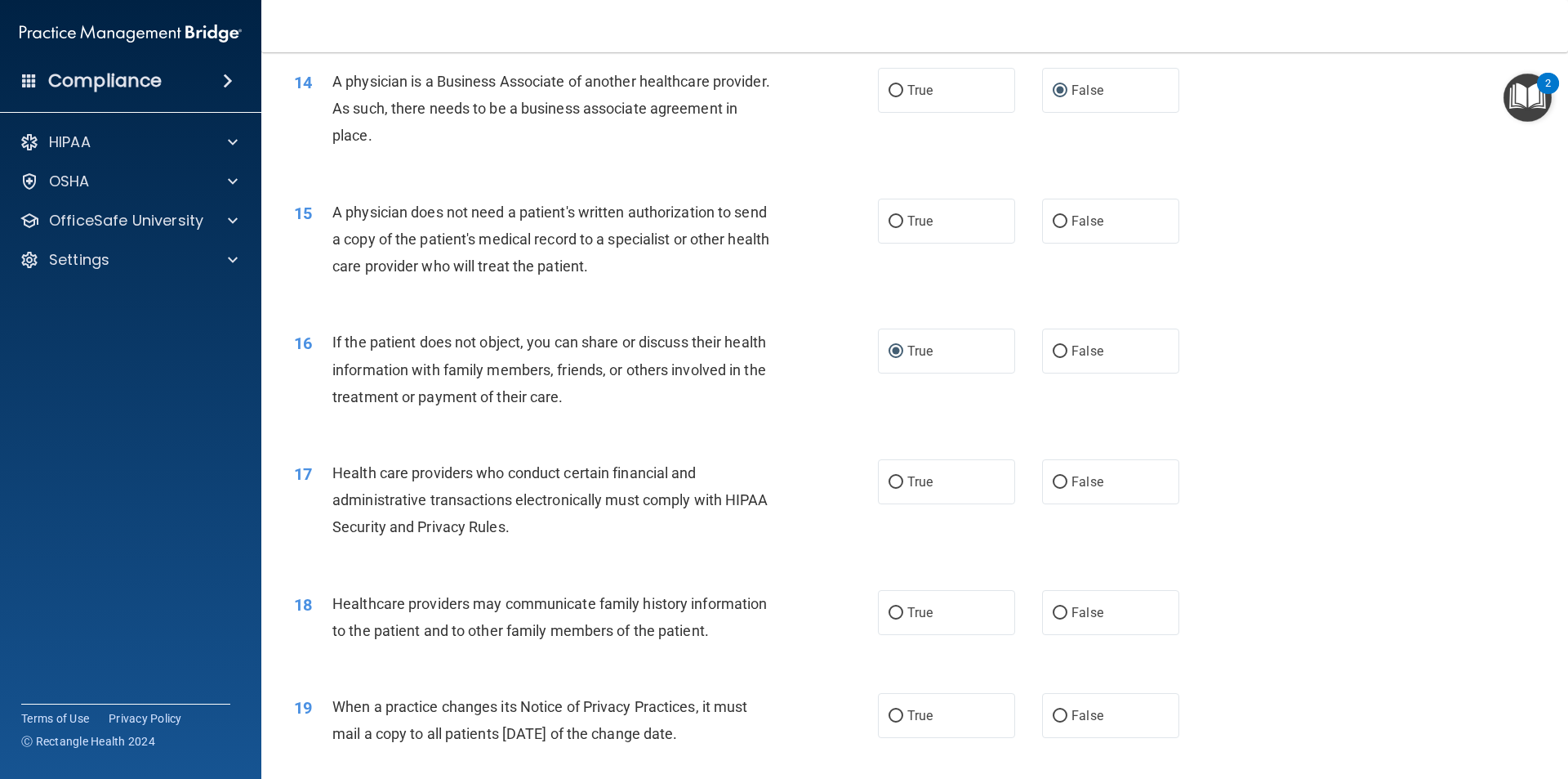
scroll to position [1880, 0]
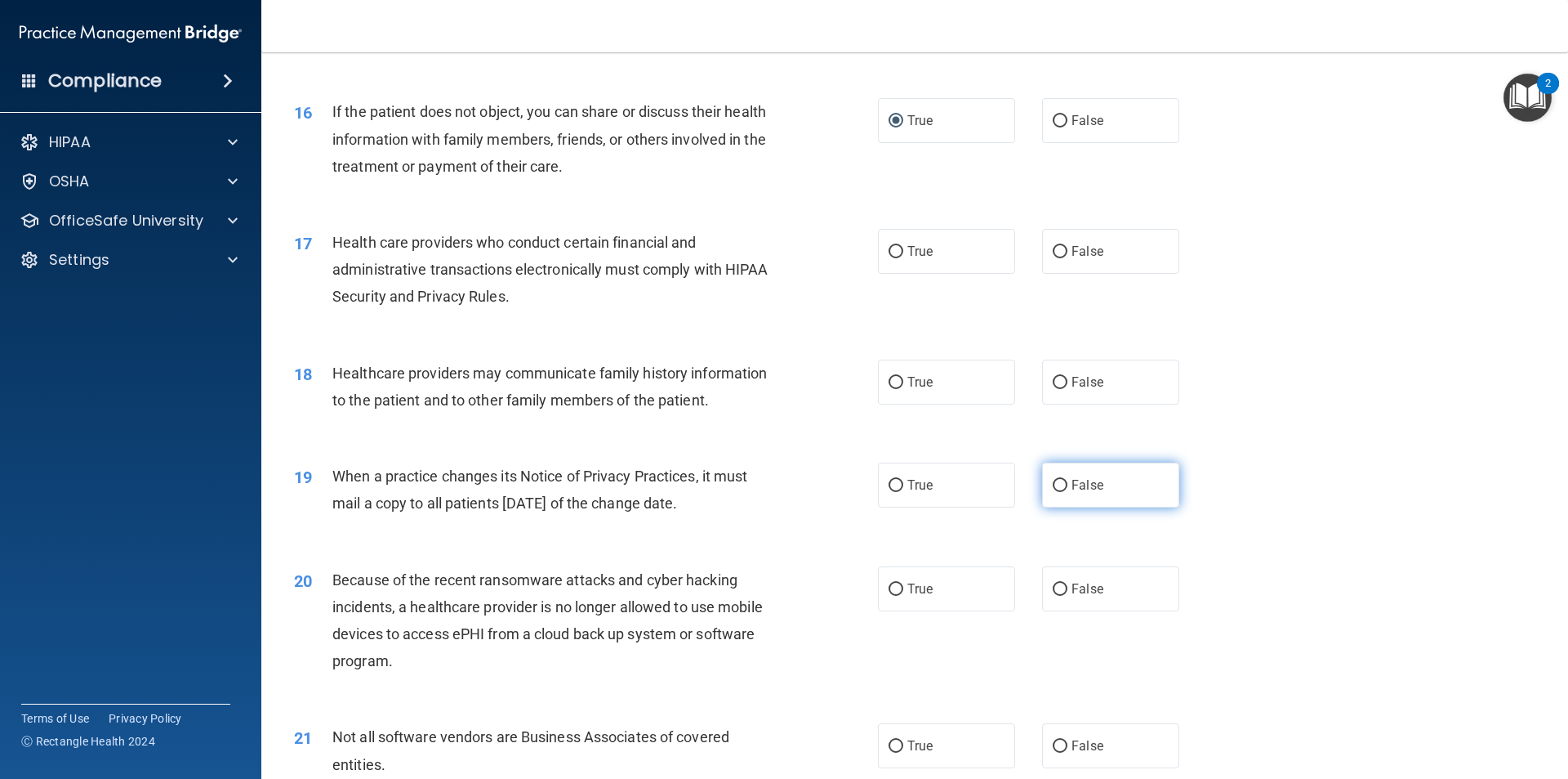
click at [1054, 485] on input "False" at bounding box center [1060, 486] width 14 height 13
radio input "true"
click at [1054, 585] on input "False" at bounding box center [1060, 590] width 14 height 13
radio input "true"
click at [1053, 386] on input "False" at bounding box center [1060, 383] width 14 height 13
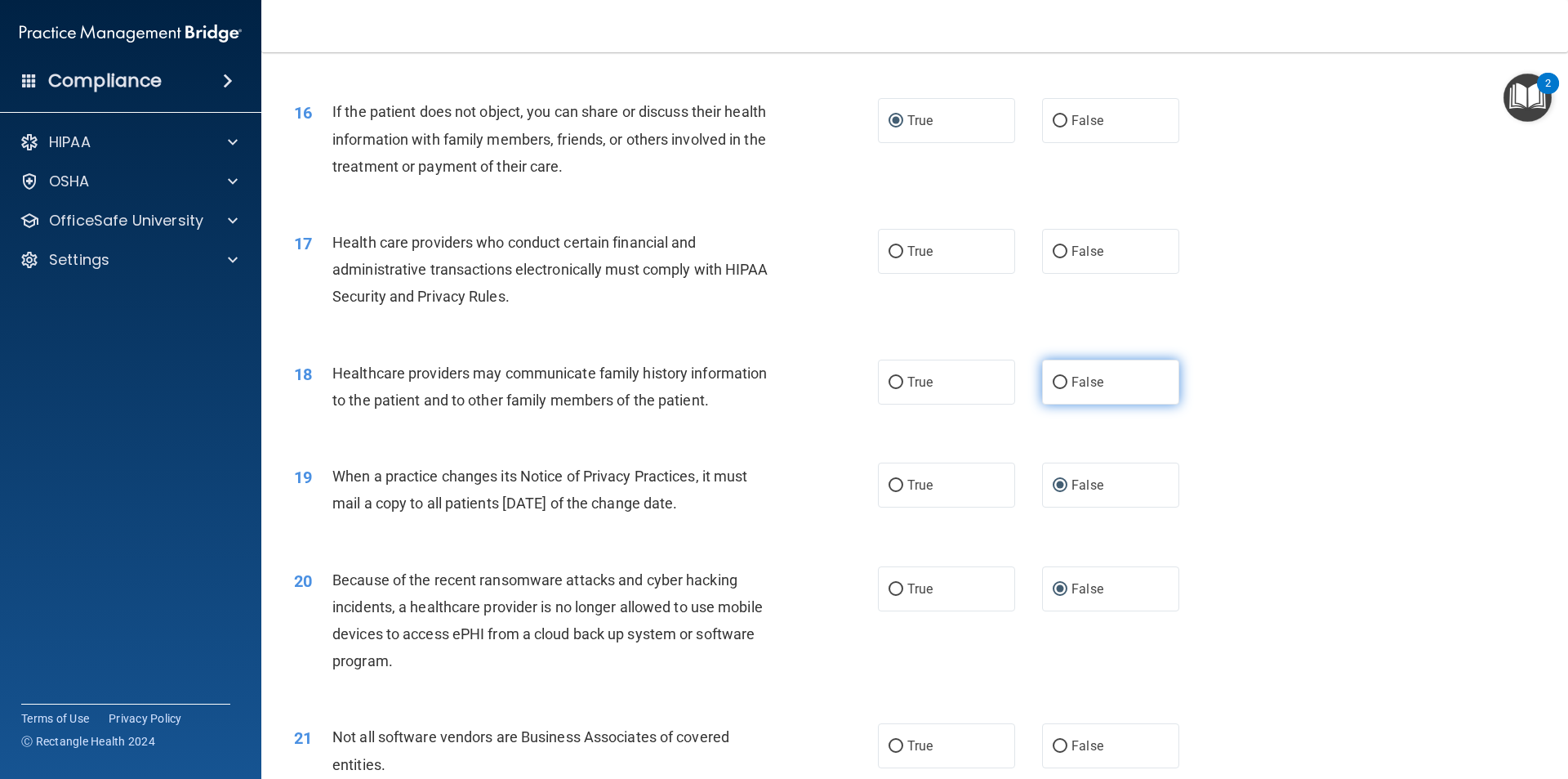
radio input "true"
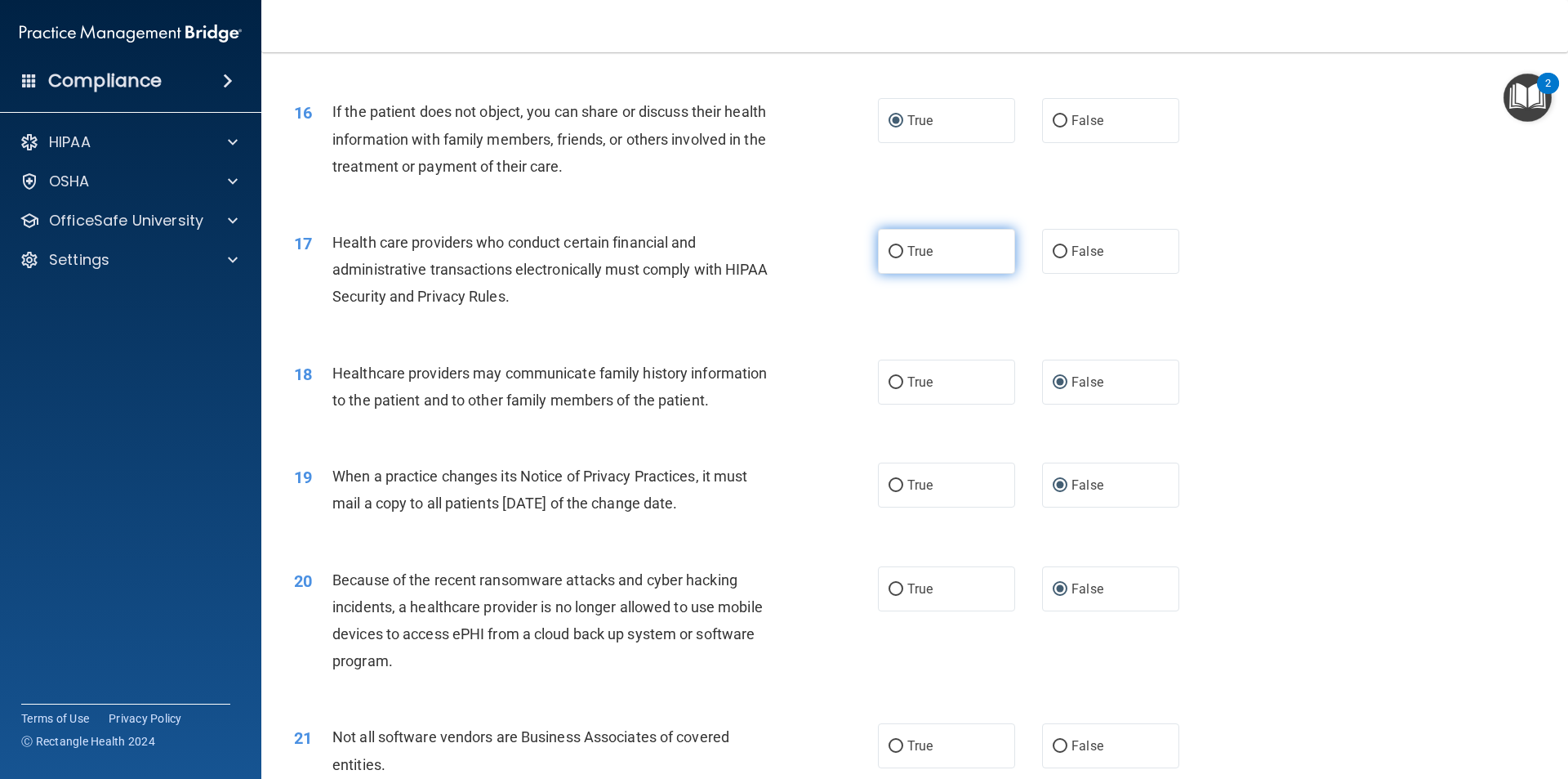
click at [894, 248] on input "True" at bounding box center [895, 252] width 14 height 13
radio input "true"
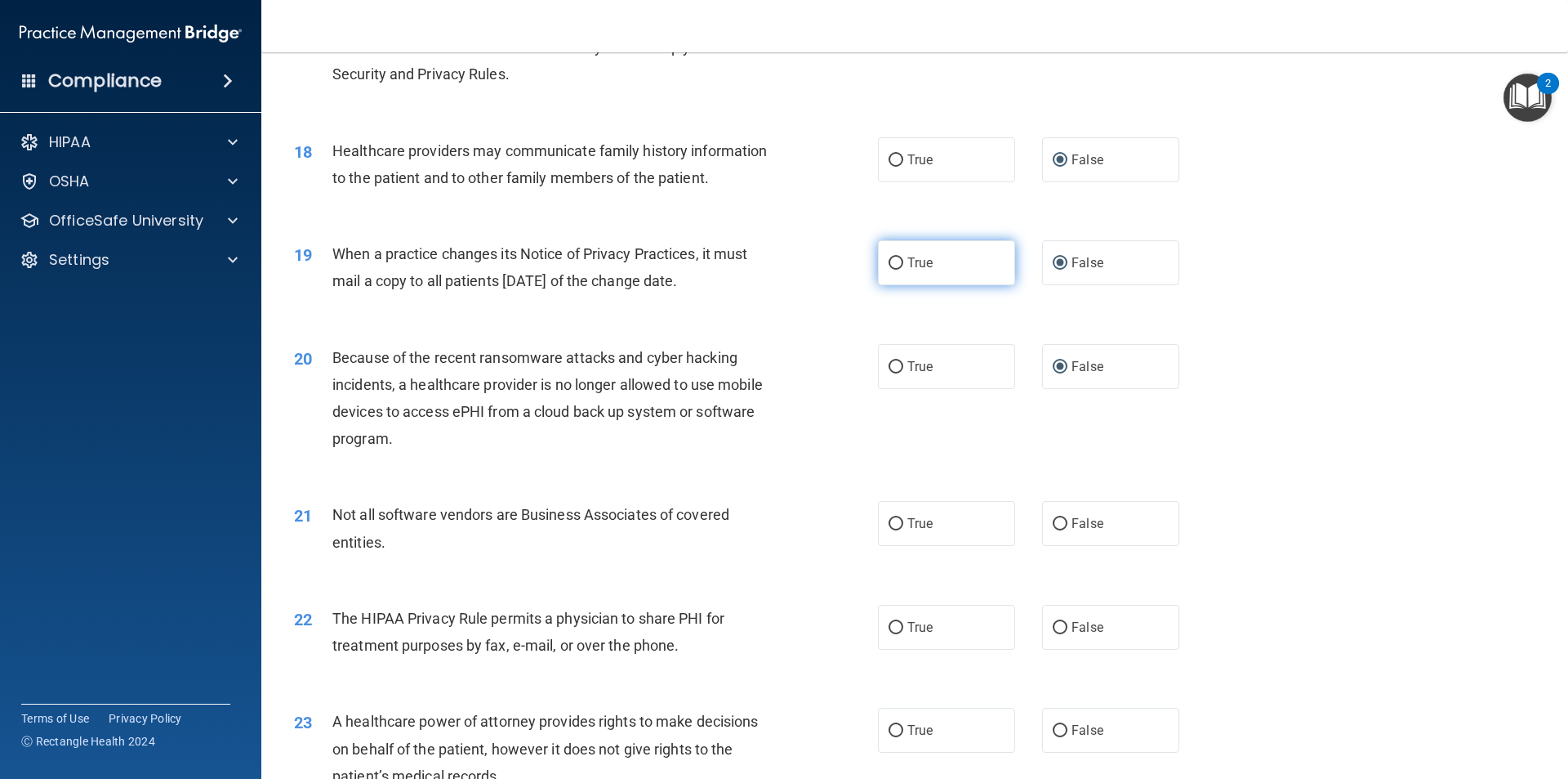
scroll to position [2124, 0]
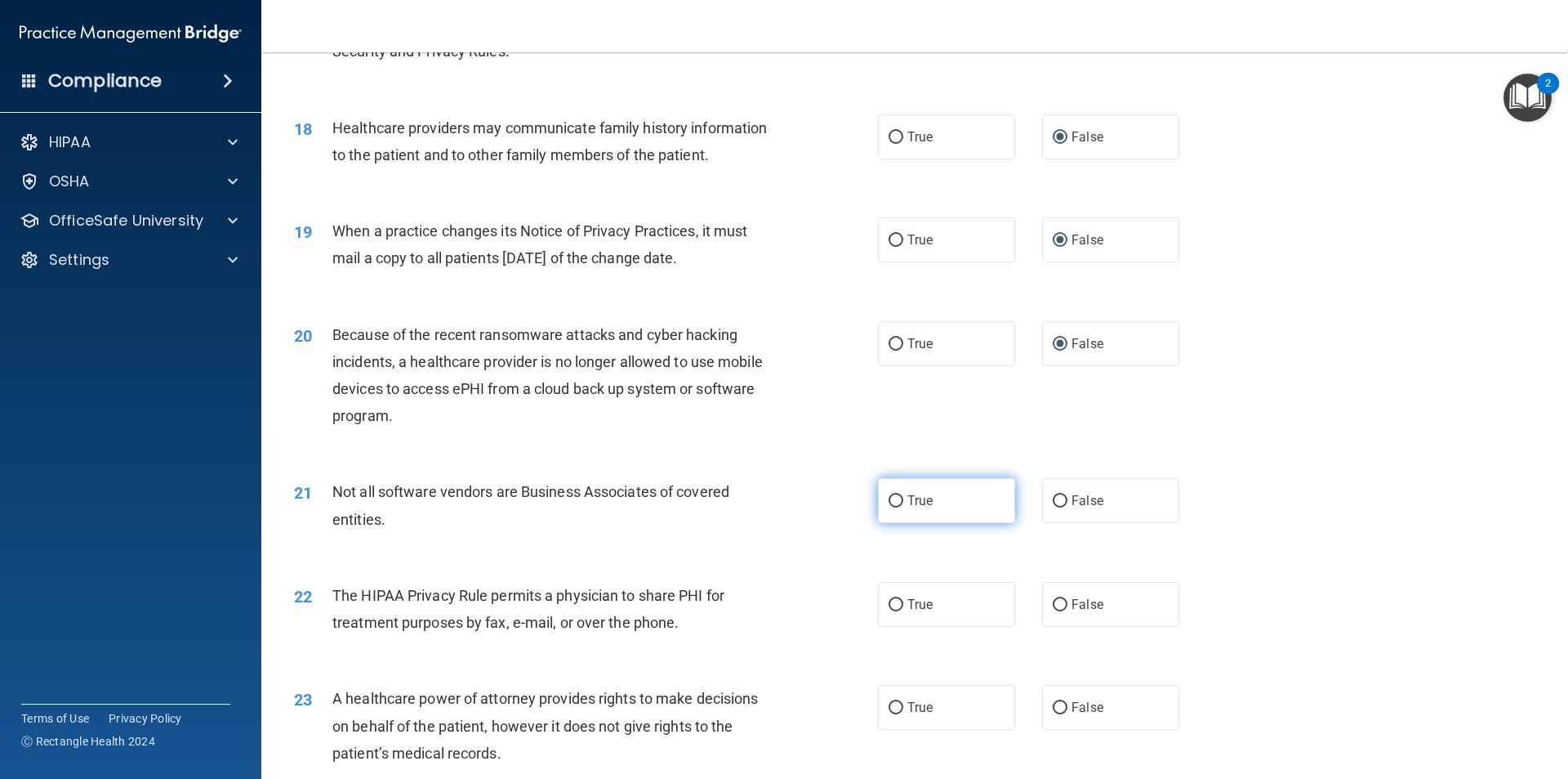
click at [890, 502] on input "True" at bounding box center [895, 502] width 14 height 13
radio input "true"
click at [888, 602] on input "True" at bounding box center [895, 605] width 14 height 13
radio input "true"
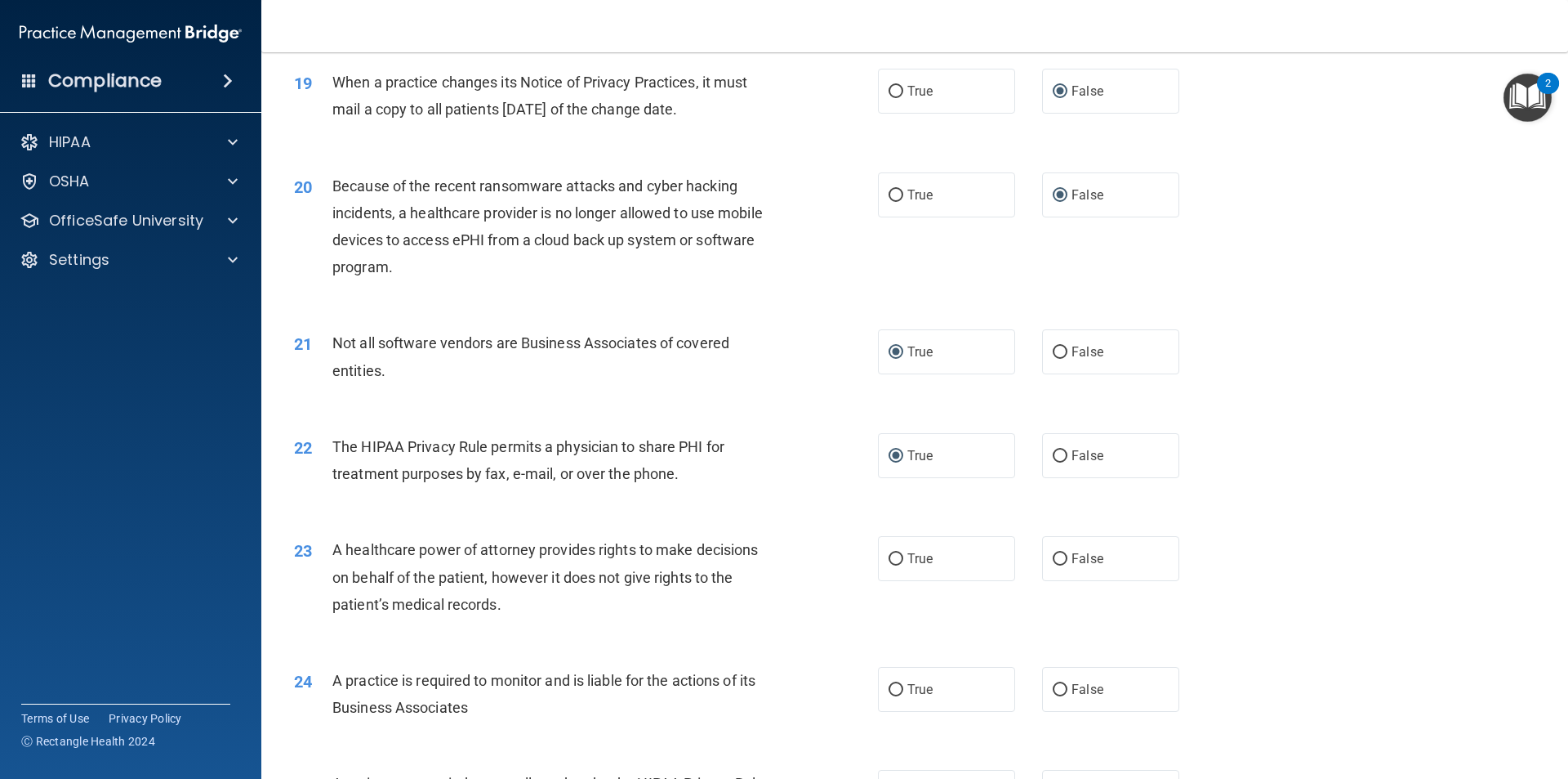
scroll to position [2288, 0]
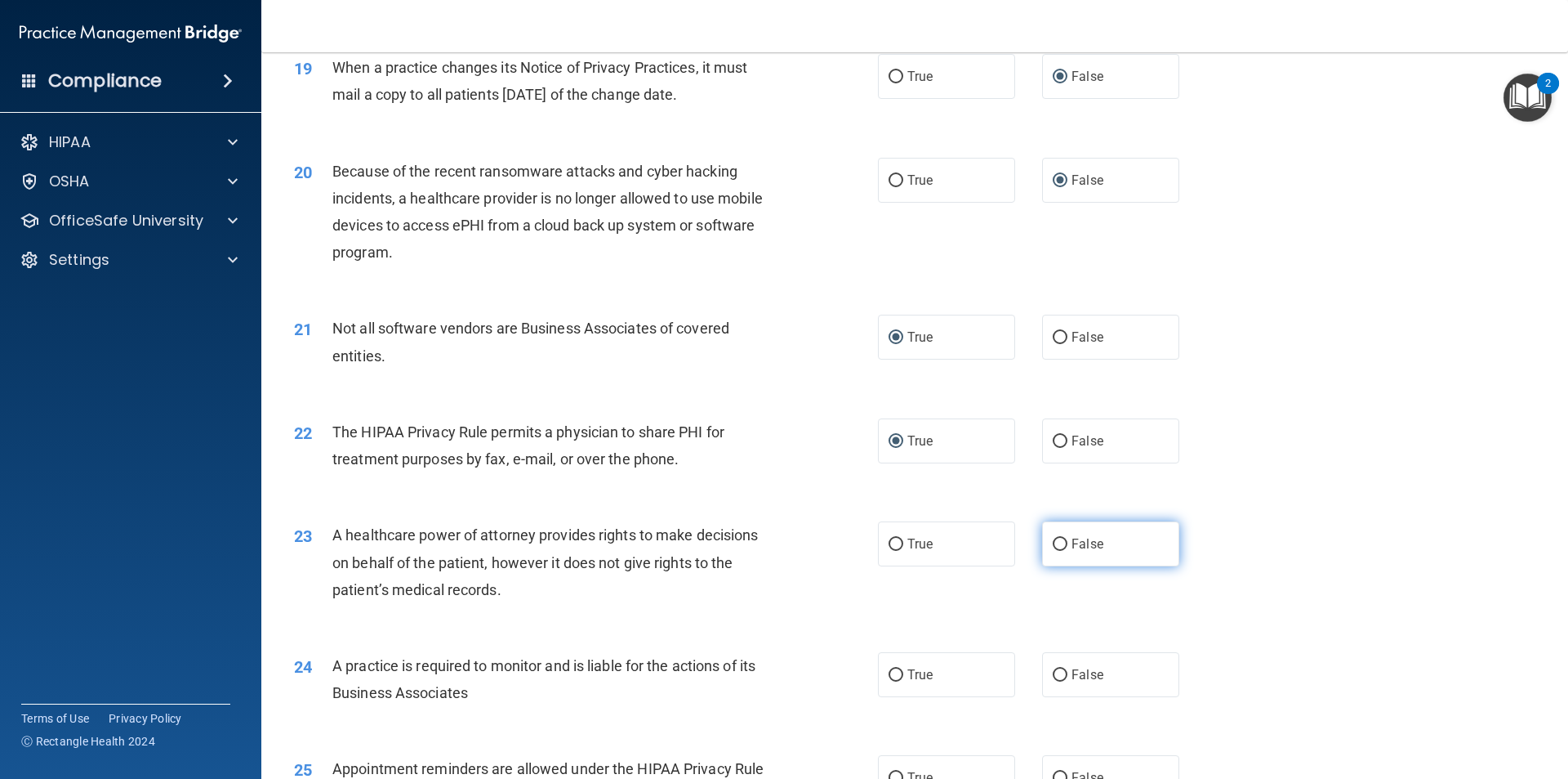
click at [1053, 538] on input "False" at bounding box center [1060, 544] width 14 height 13
radio input "true"
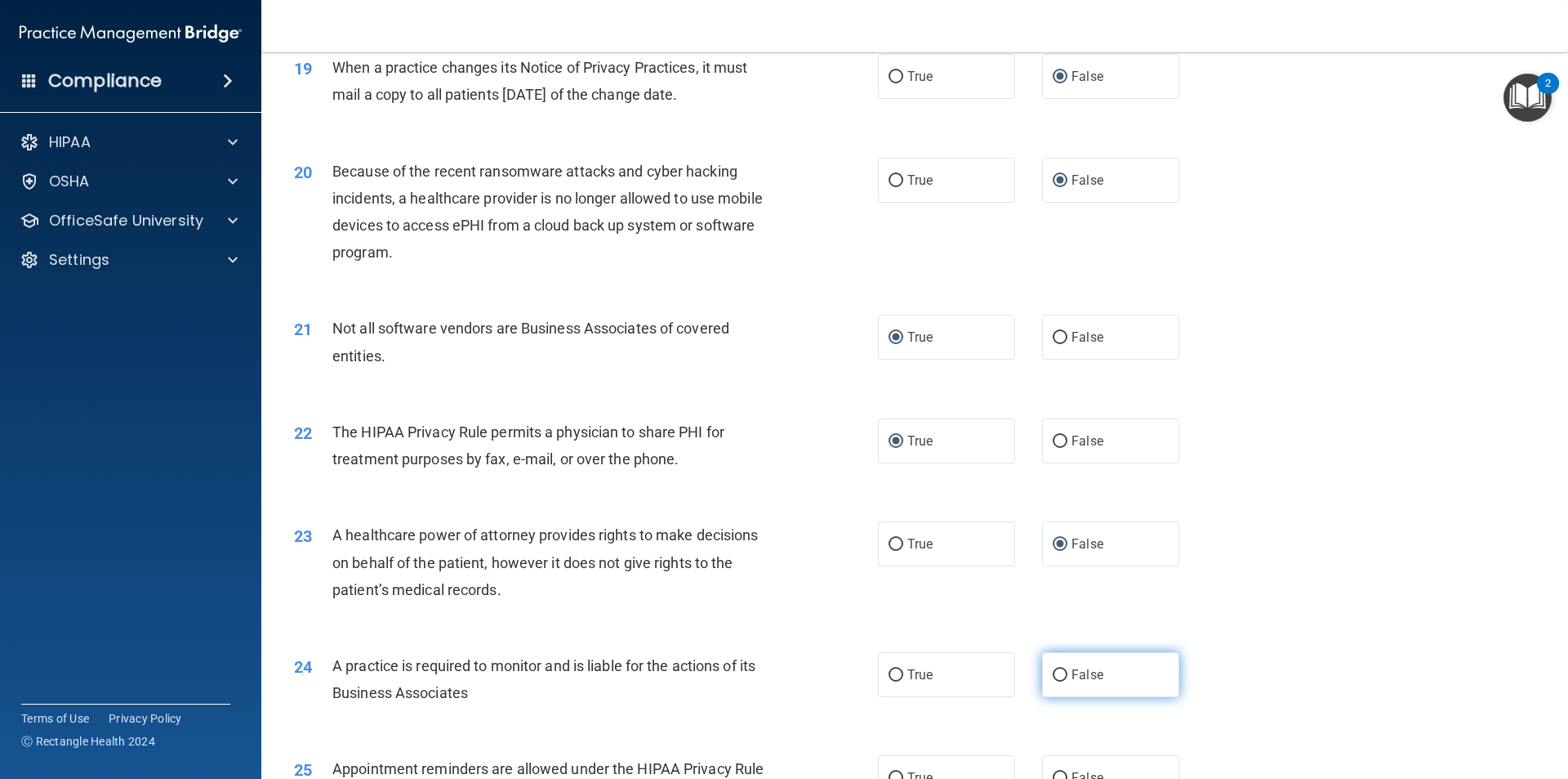
click at [1054, 677] on input "False" at bounding box center [1060, 676] width 14 height 13
radio input "true"
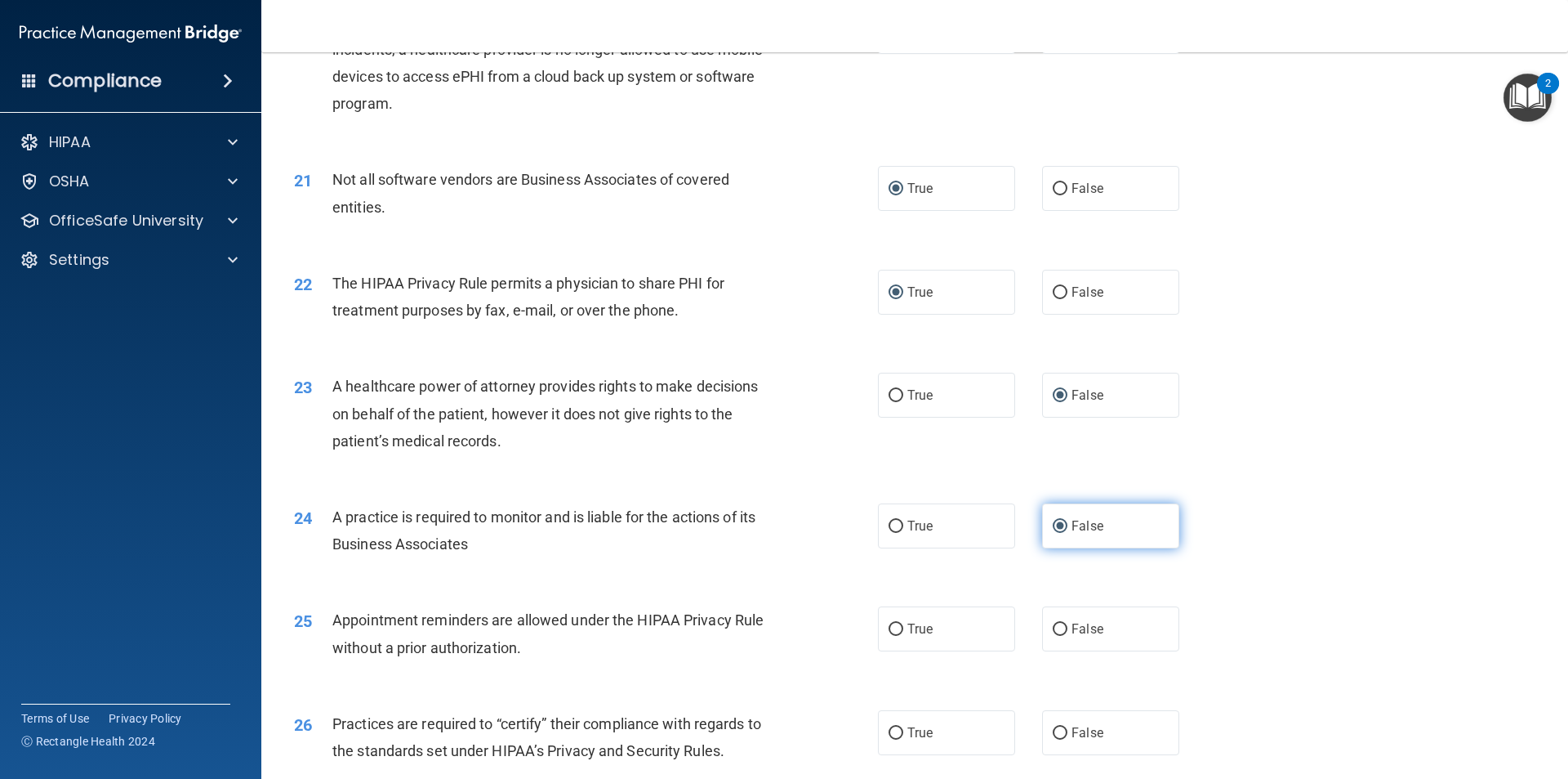
scroll to position [2451, 0]
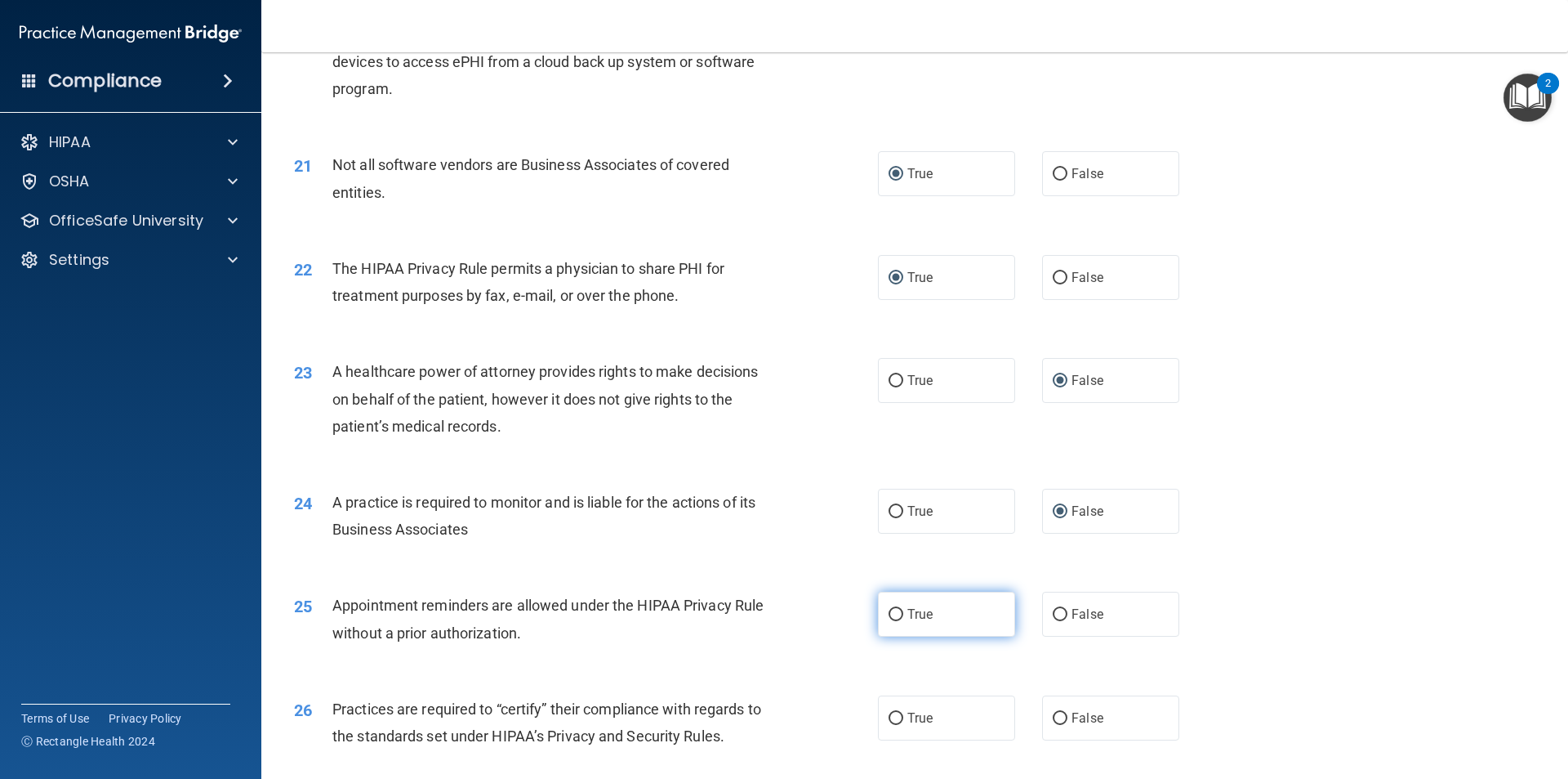
click at [889, 612] on input "True" at bounding box center [895, 615] width 14 height 13
radio input "true"
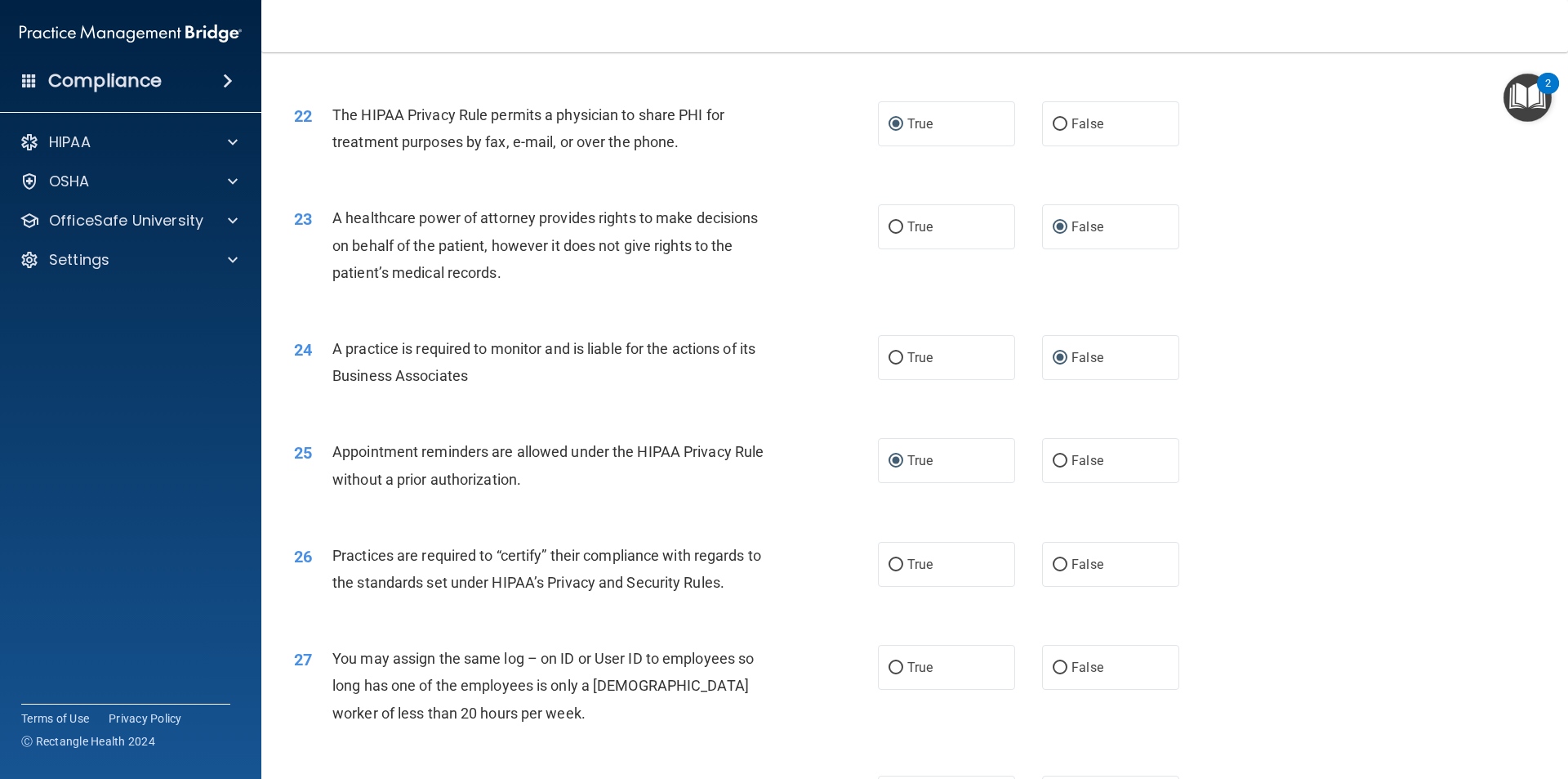
scroll to position [2614, 0]
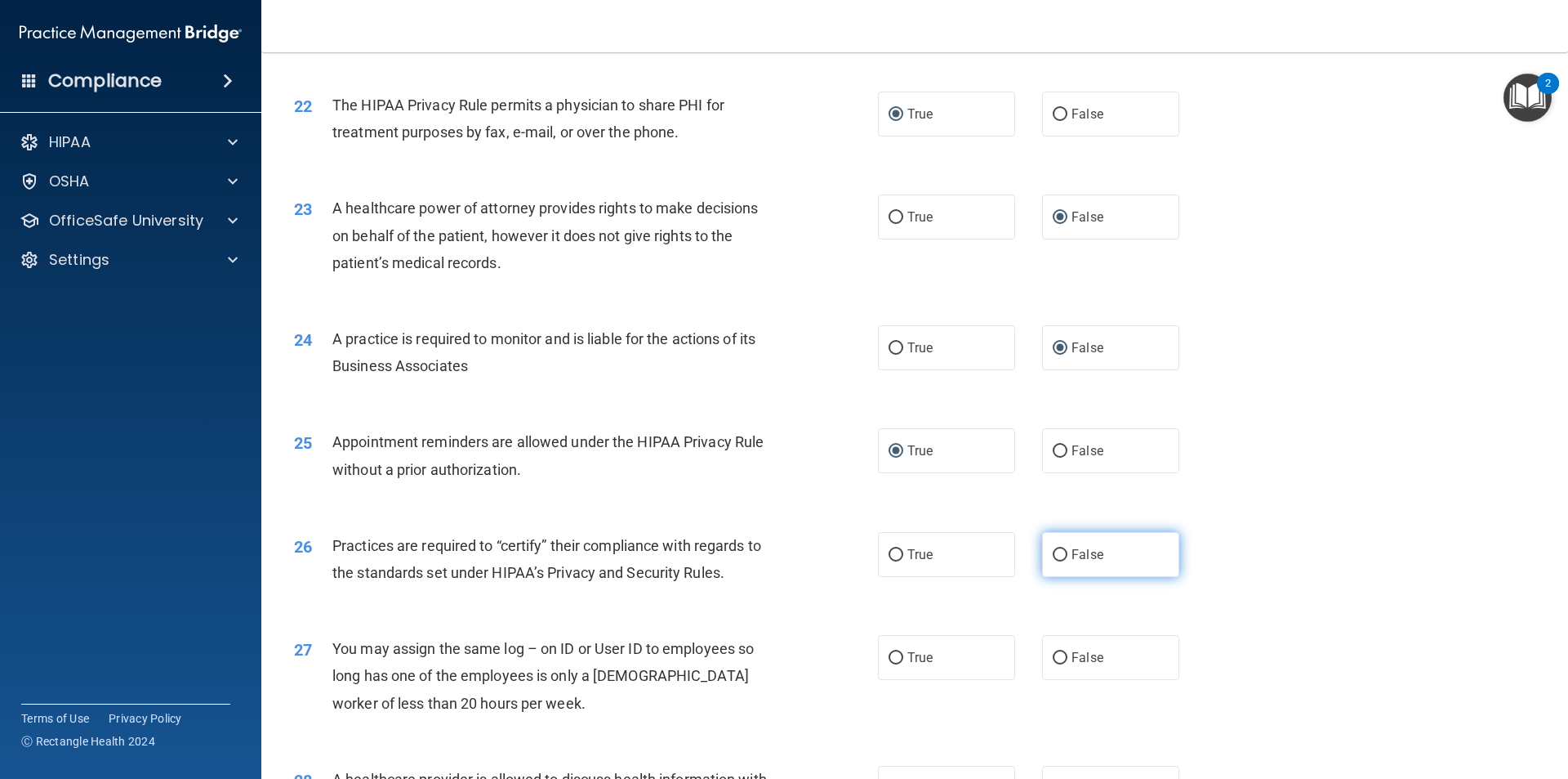
click at [1056, 553] on input "False" at bounding box center [1060, 555] width 14 height 13
radio input "true"
click at [1053, 657] on input "False" at bounding box center [1060, 659] width 14 height 13
radio input "true"
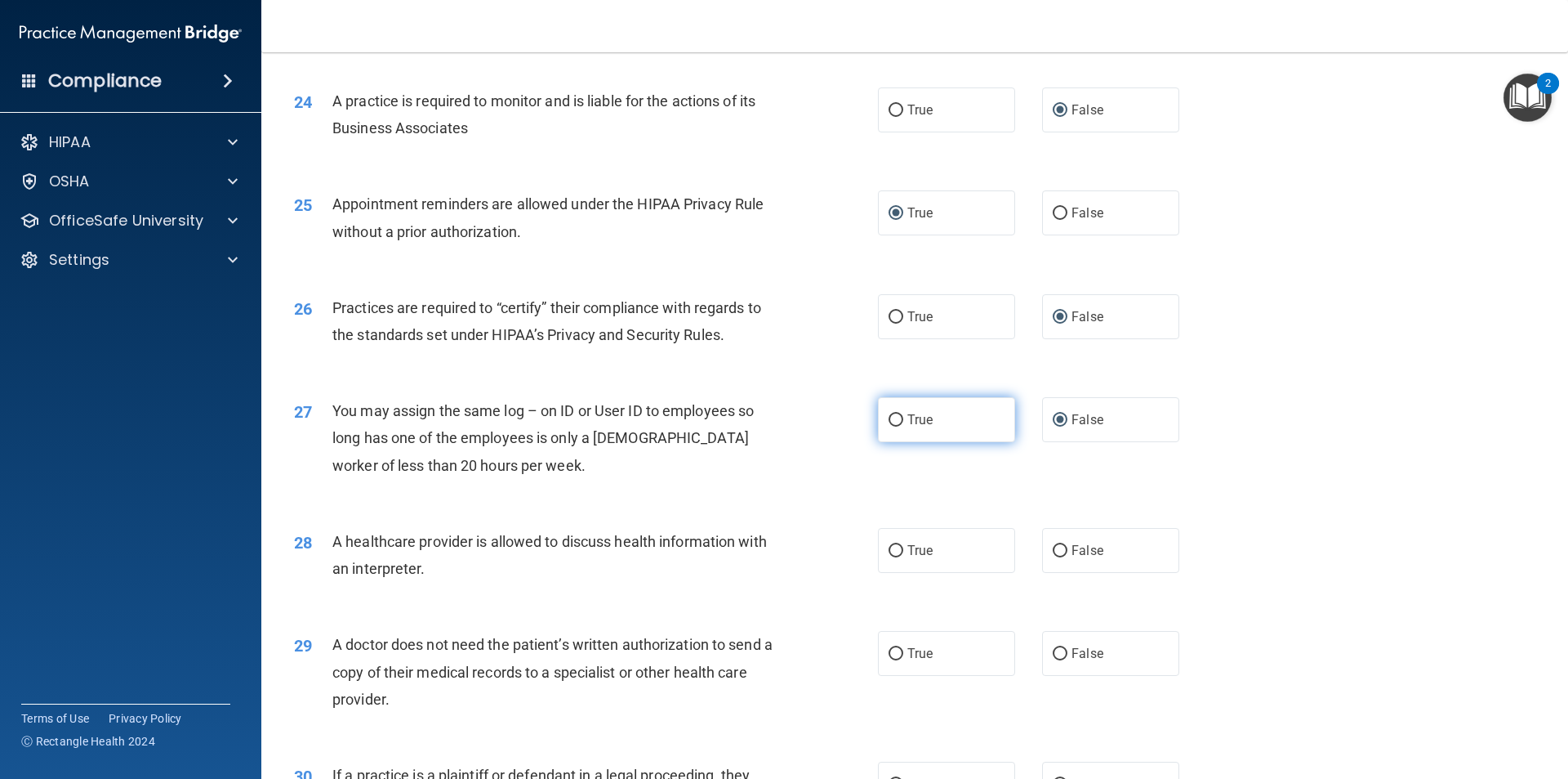
scroll to position [2860, 0]
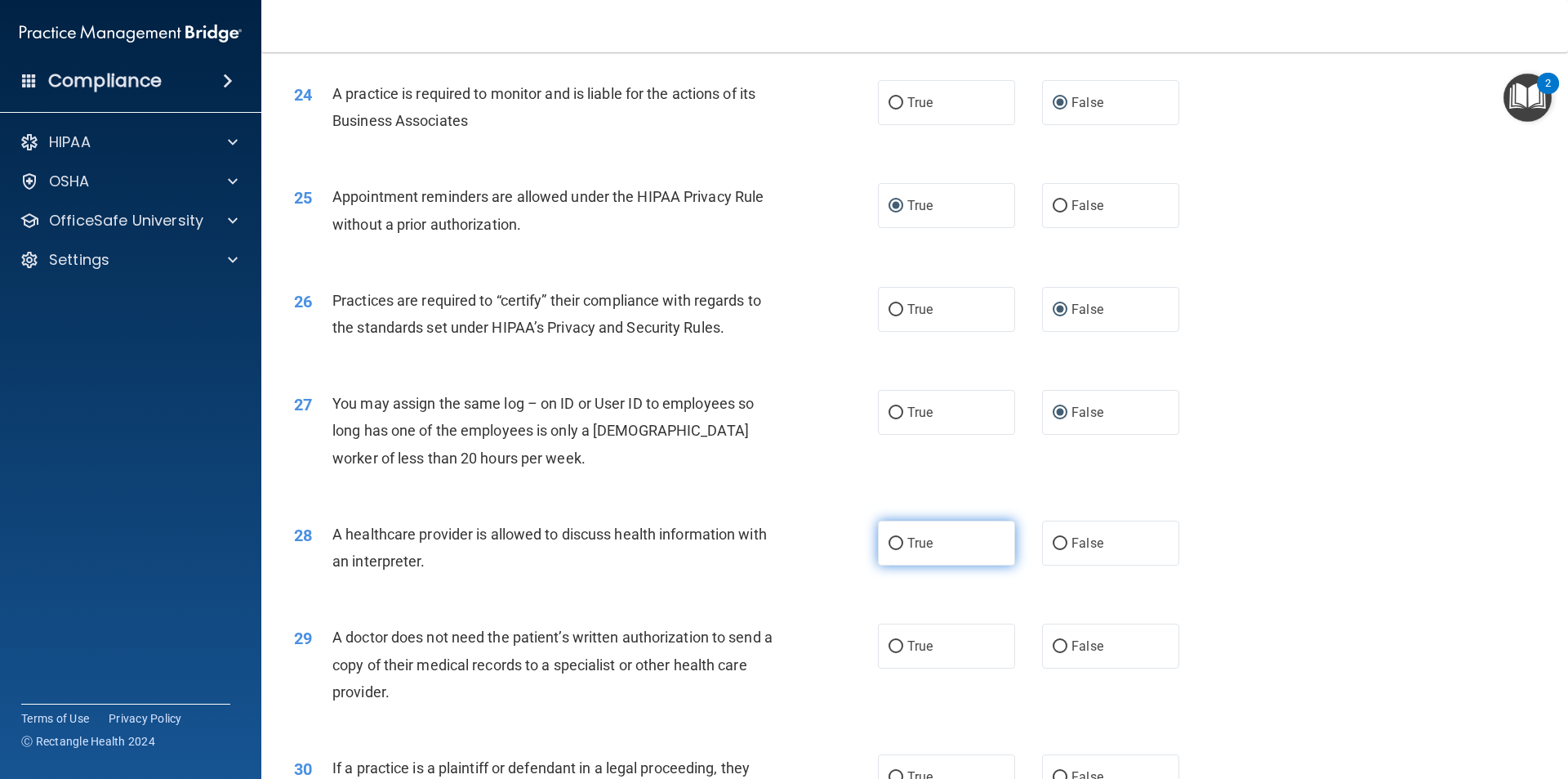
click at [893, 543] on input "True" at bounding box center [895, 543] width 14 height 13
radio input "true"
click at [888, 643] on input "True" at bounding box center [895, 647] width 14 height 13
radio input "true"
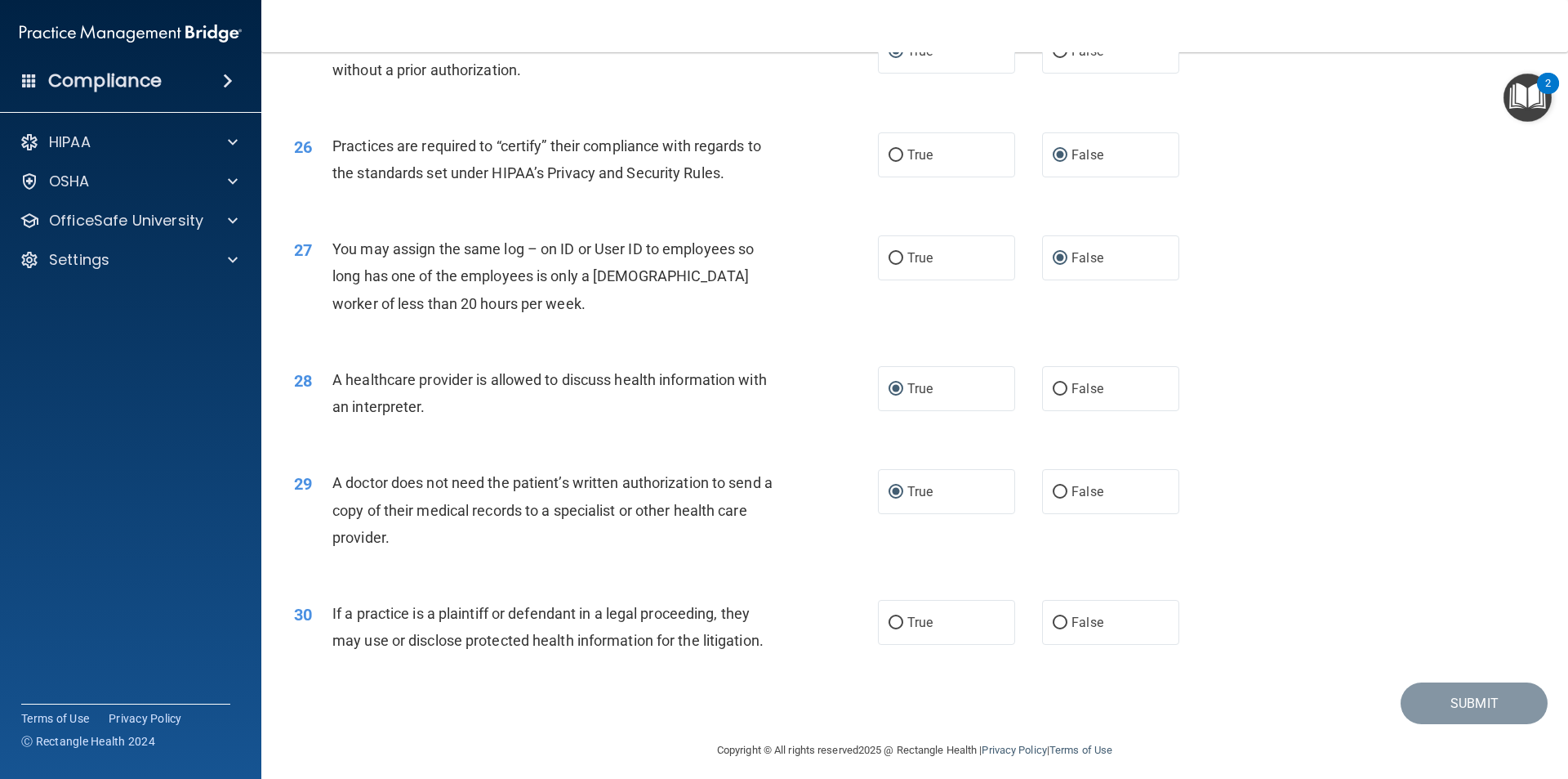
scroll to position [3025, 0]
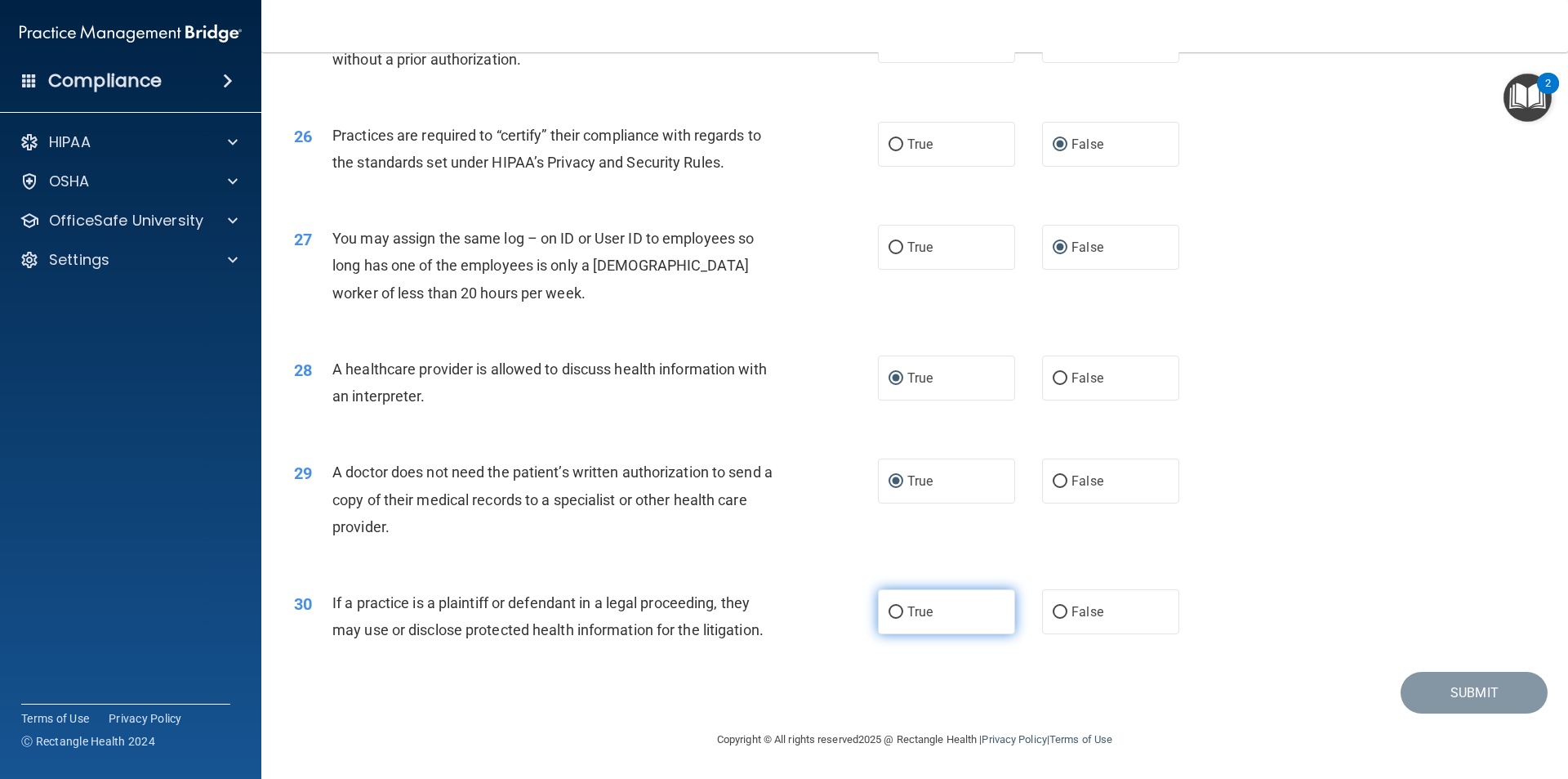
click at [888, 611] on input "True" at bounding box center [895, 612] width 14 height 13
radio input "true"
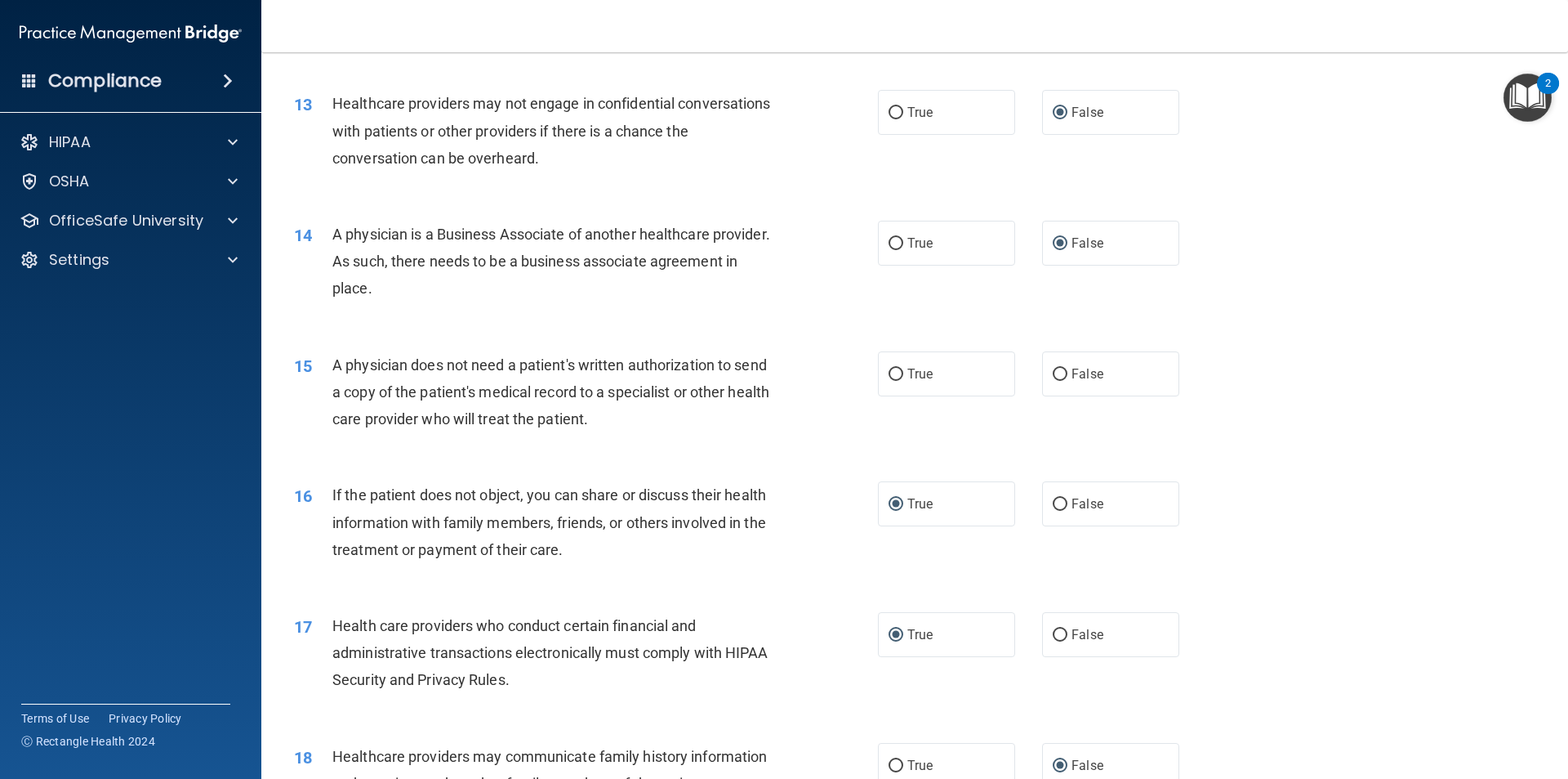
scroll to position [1472, 0]
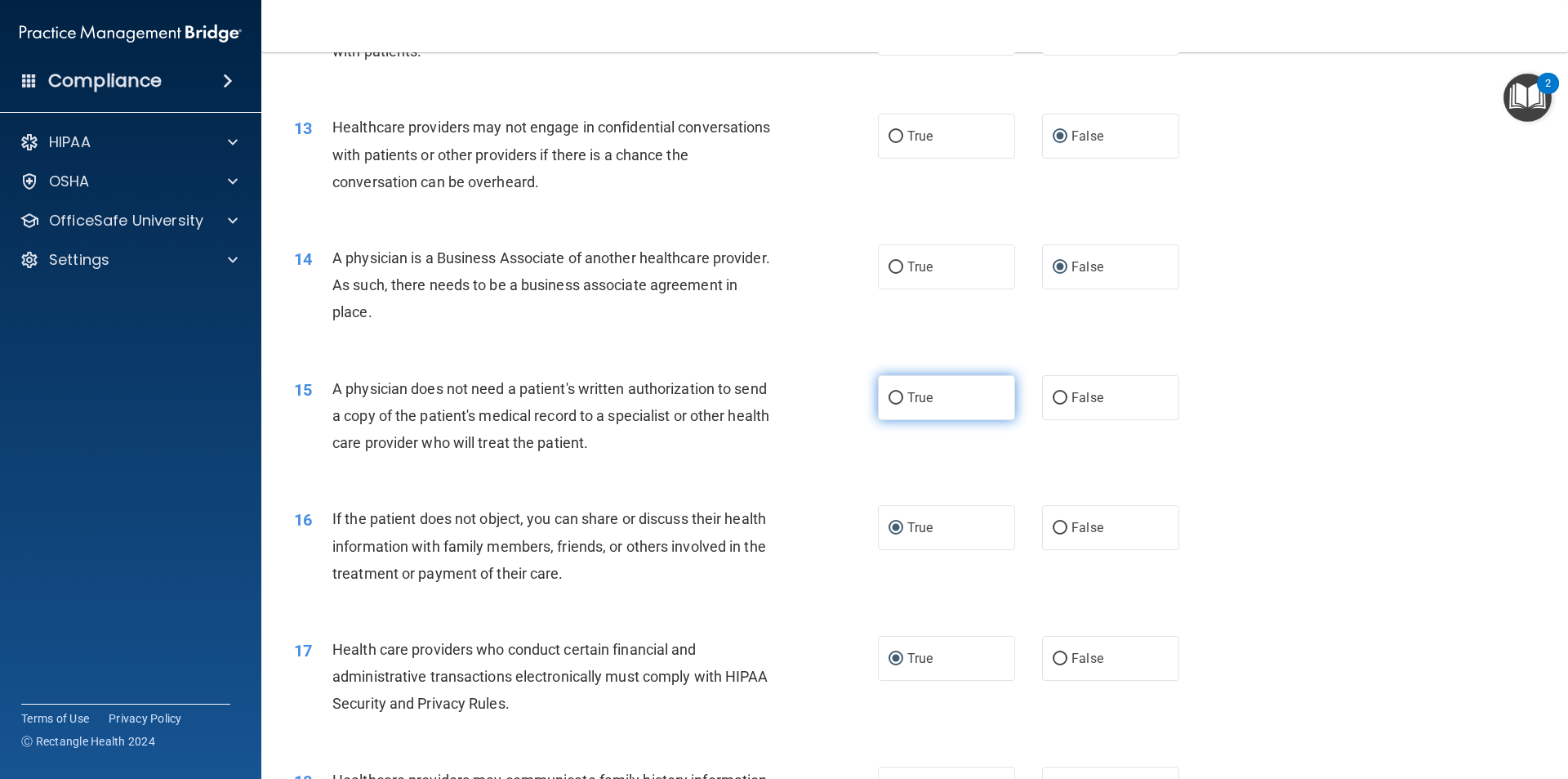
click at [891, 399] on input "True" at bounding box center [895, 399] width 14 height 13
radio input "true"
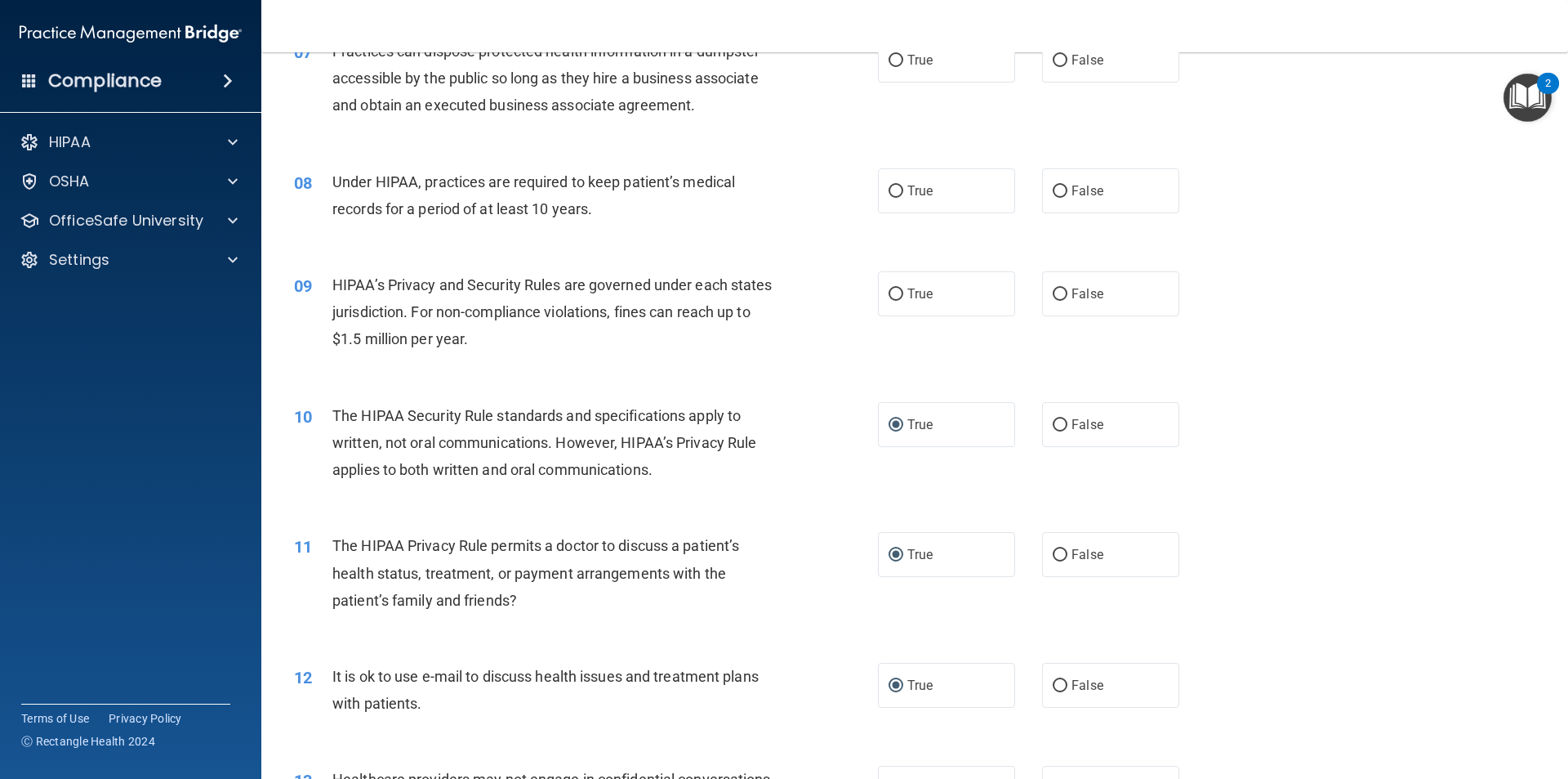
scroll to position [819, 0]
click at [891, 297] on input "True" at bounding box center [895, 296] width 14 height 13
radio input "true"
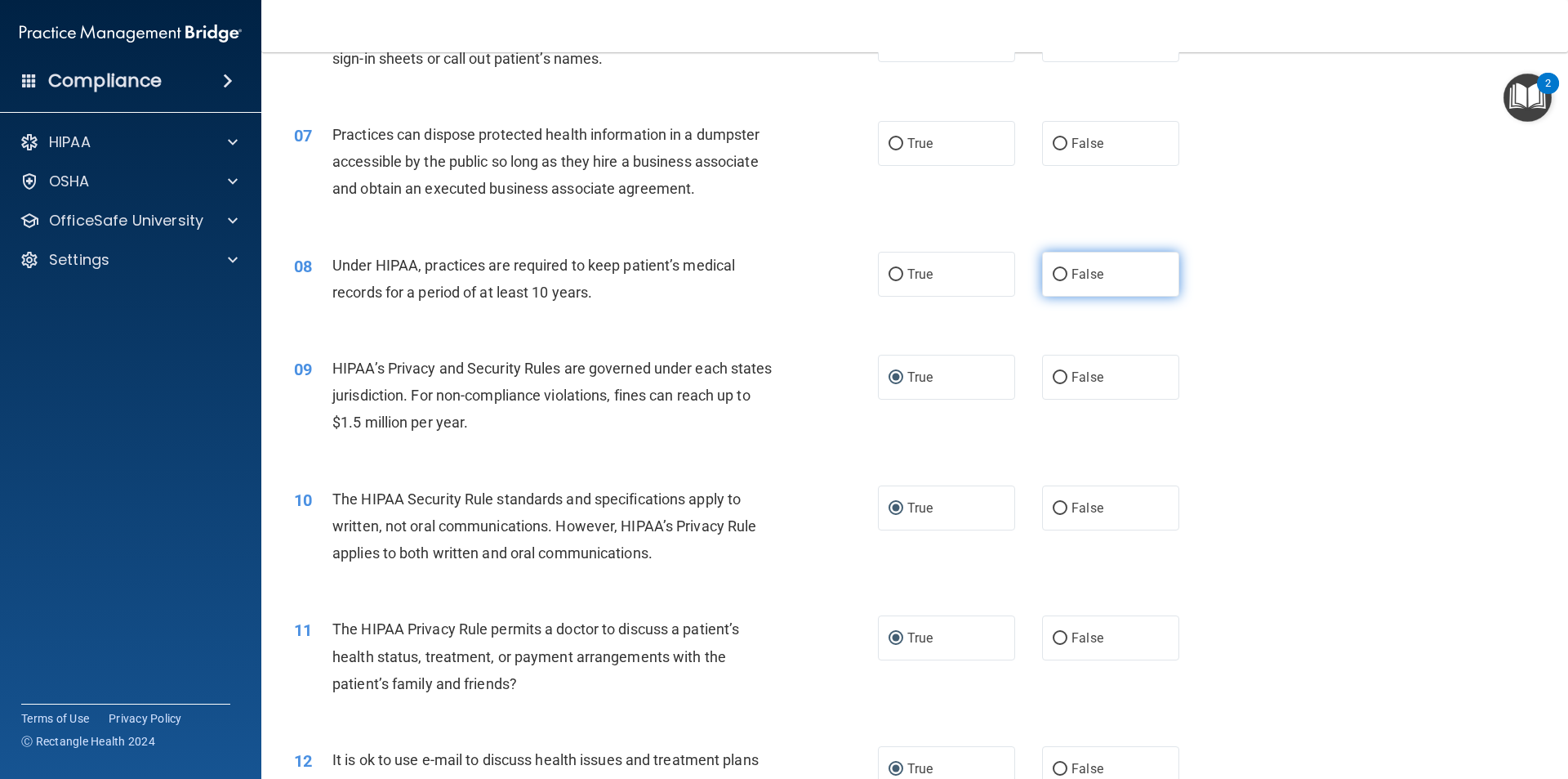
click at [1053, 272] on input "False" at bounding box center [1060, 275] width 14 height 13
radio input "true"
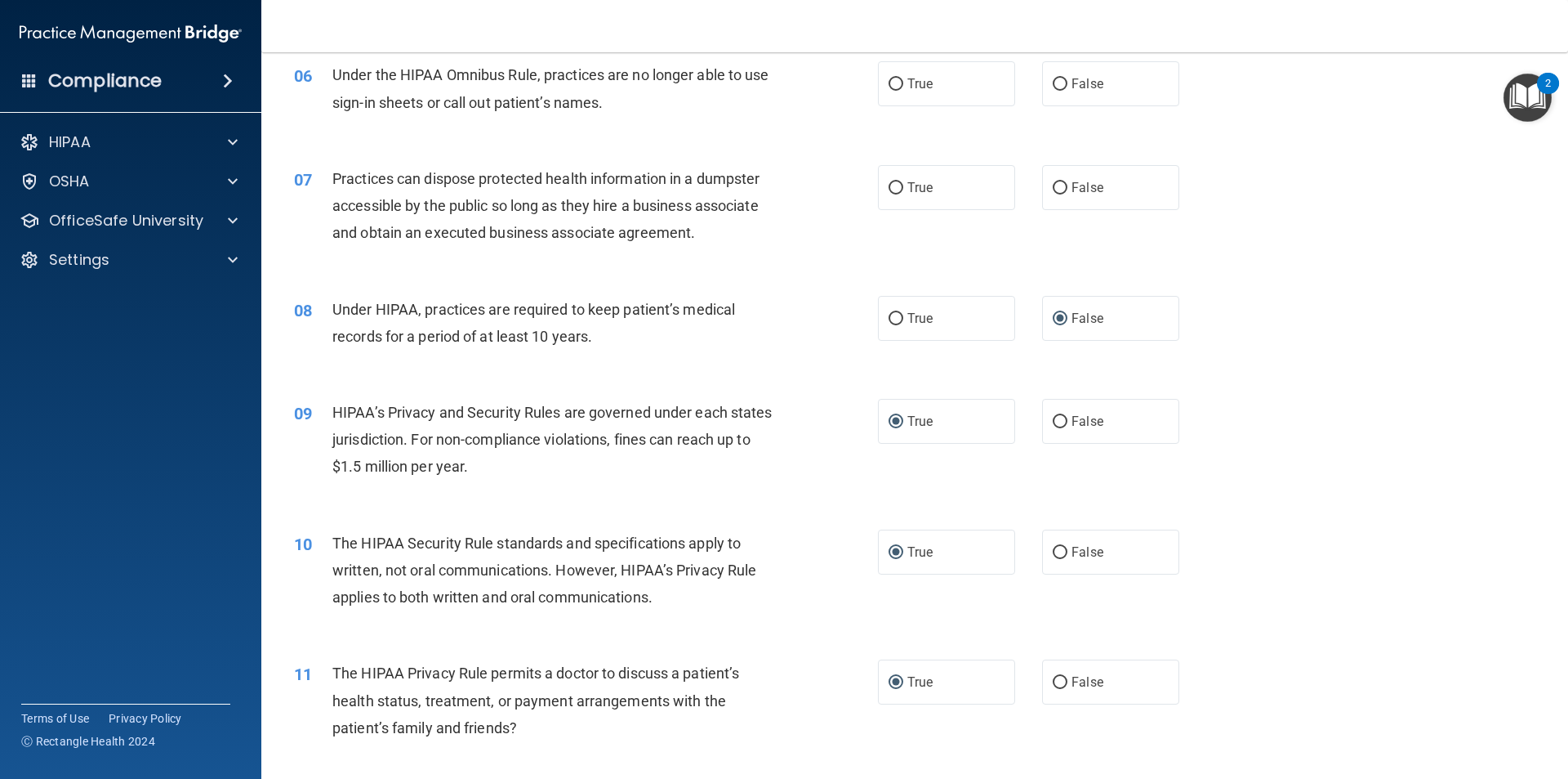
scroll to position [655, 0]
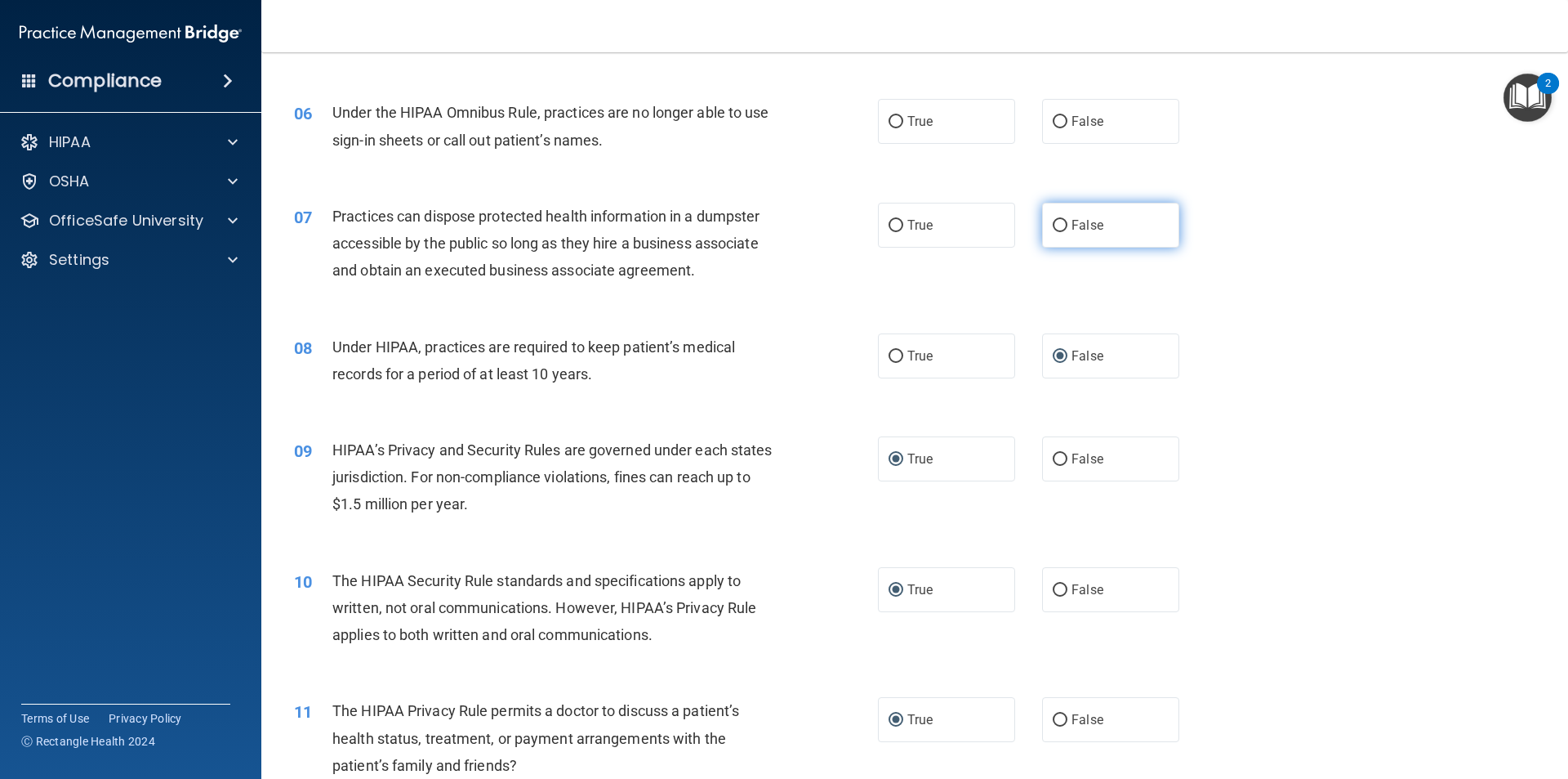
click at [1054, 225] on input "False" at bounding box center [1060, 226] width 14 height 13
radio input "true"
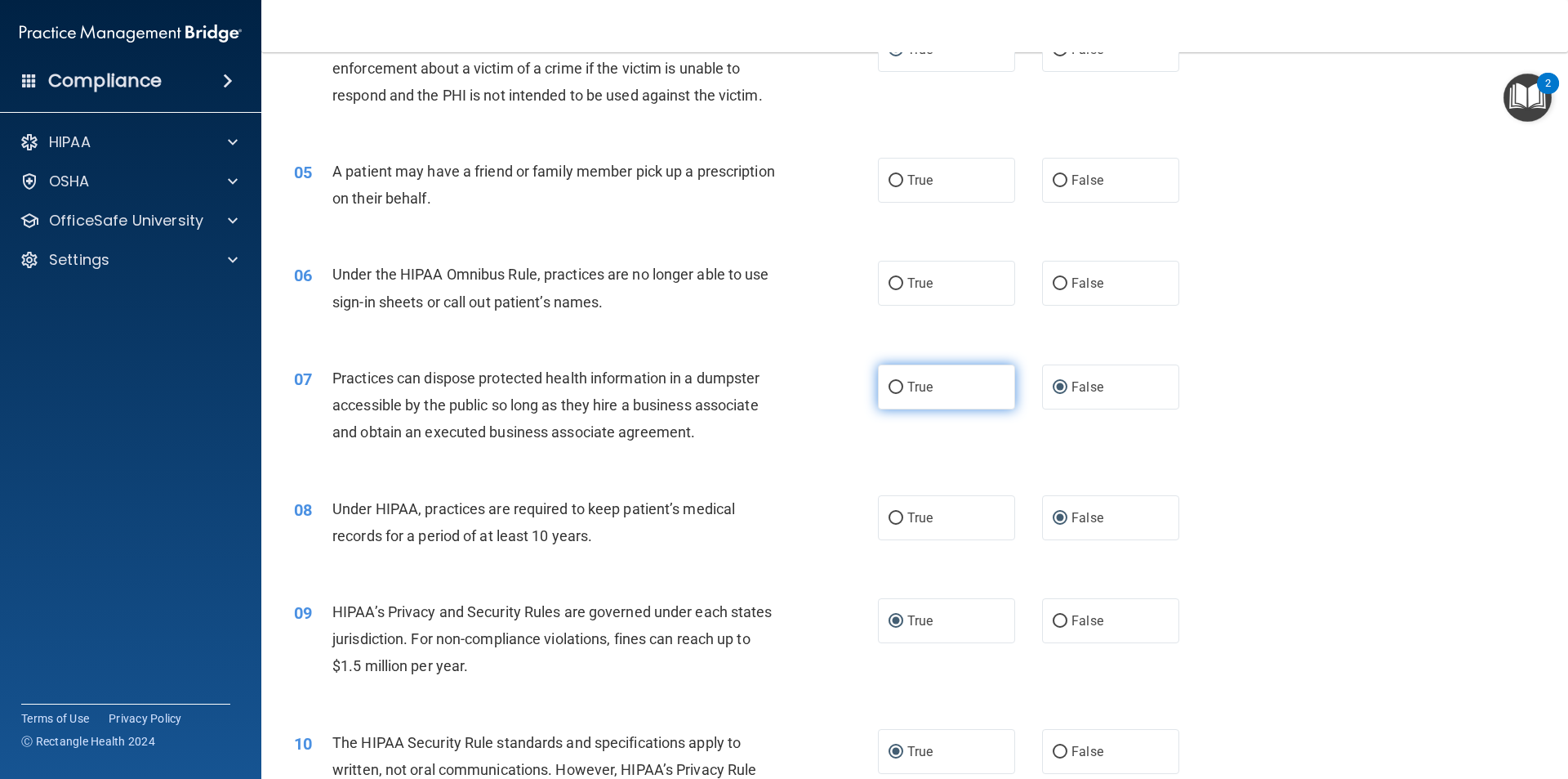
scroll to position [492, 0]
click at [1053, 281] on input "False" at bounding box center [1060, 285] width 14 height 13
radio input "true"
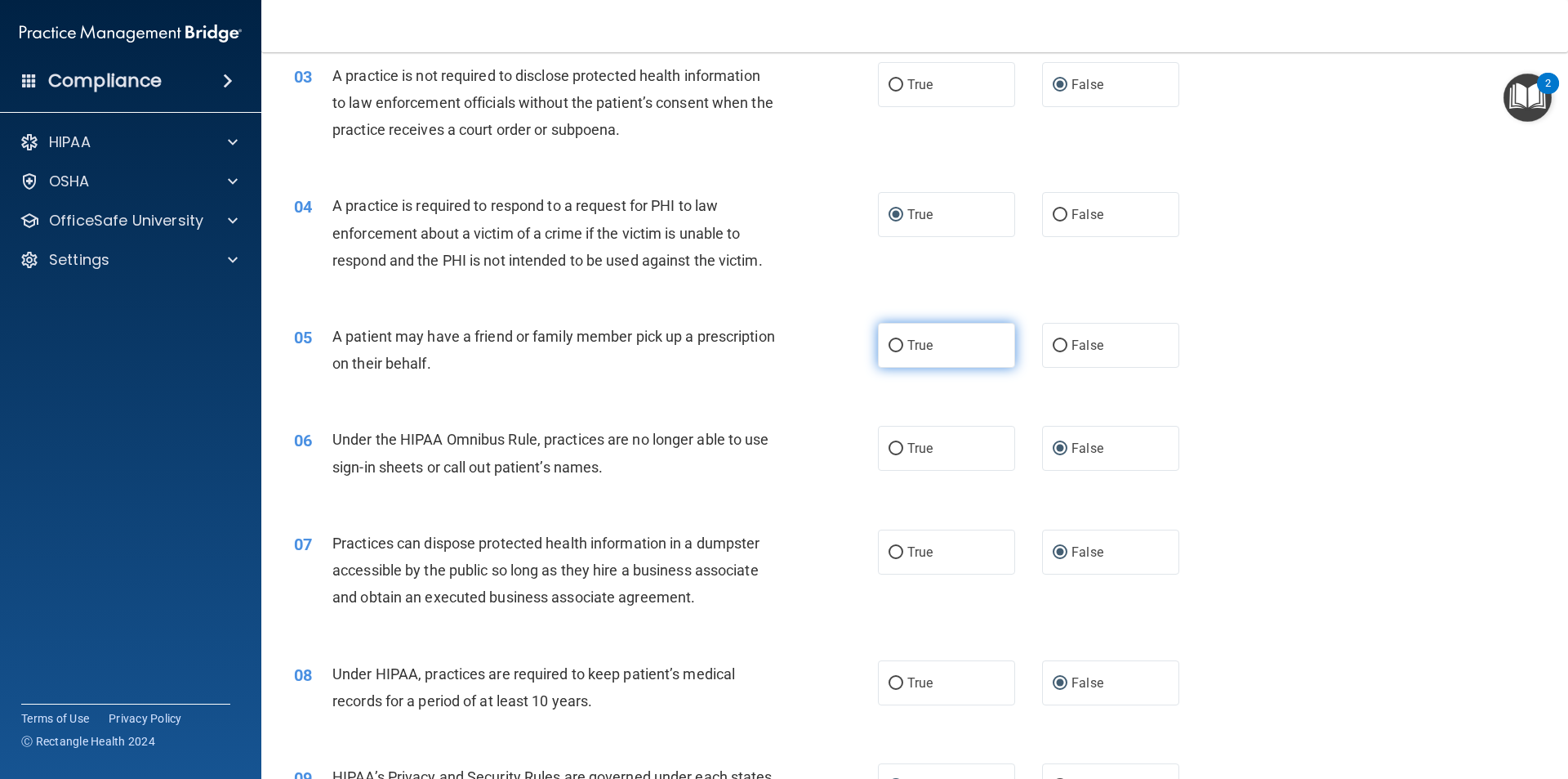
click at [890, 342] on input "True" at bounding box center [895, 346] width 14 height 13
radio input "true"
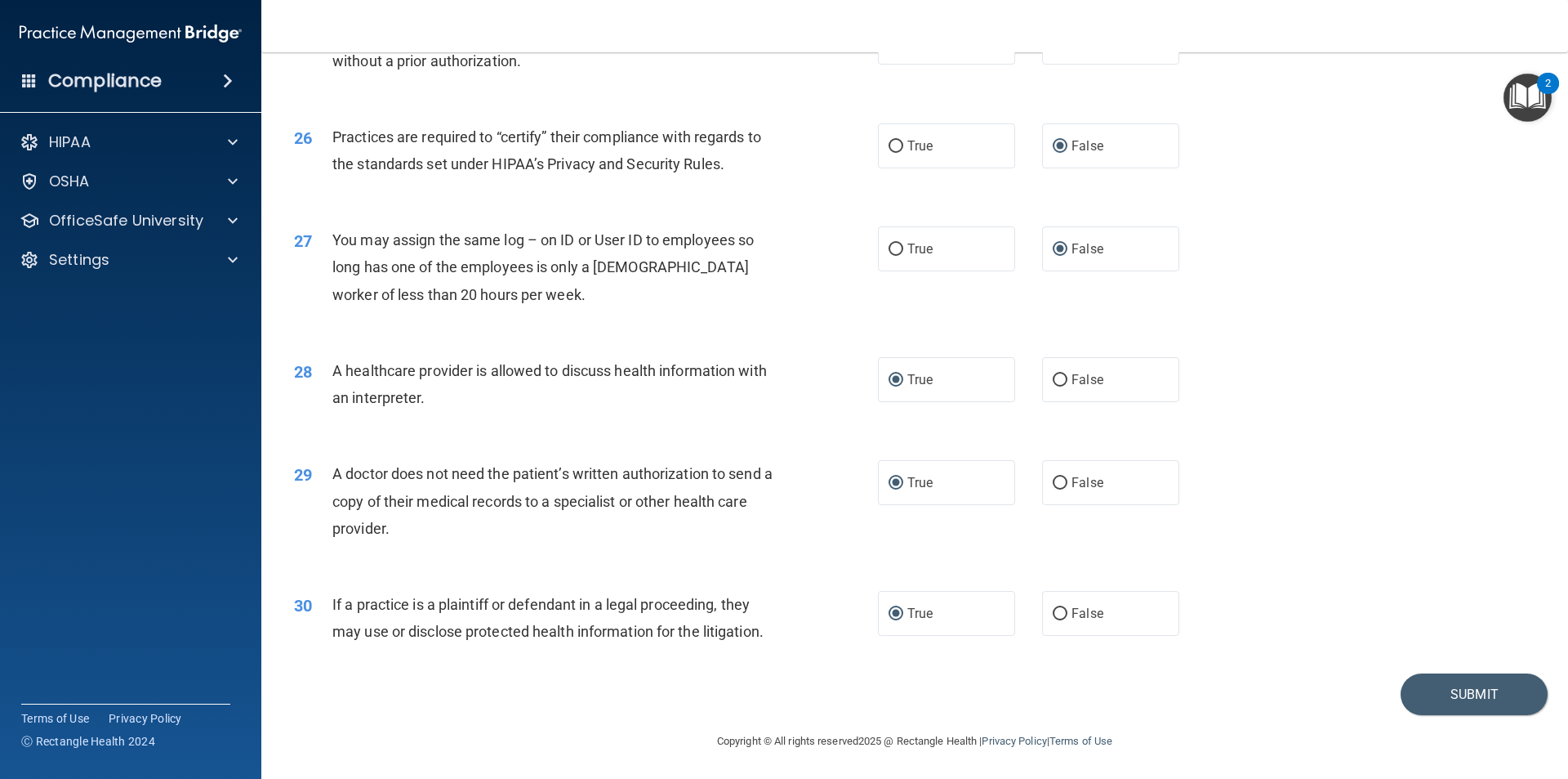
scroll to position [3025, 0]
click at [1418, 695] on button "Submit" at bounding box center [1474, 692] width 147 height 42
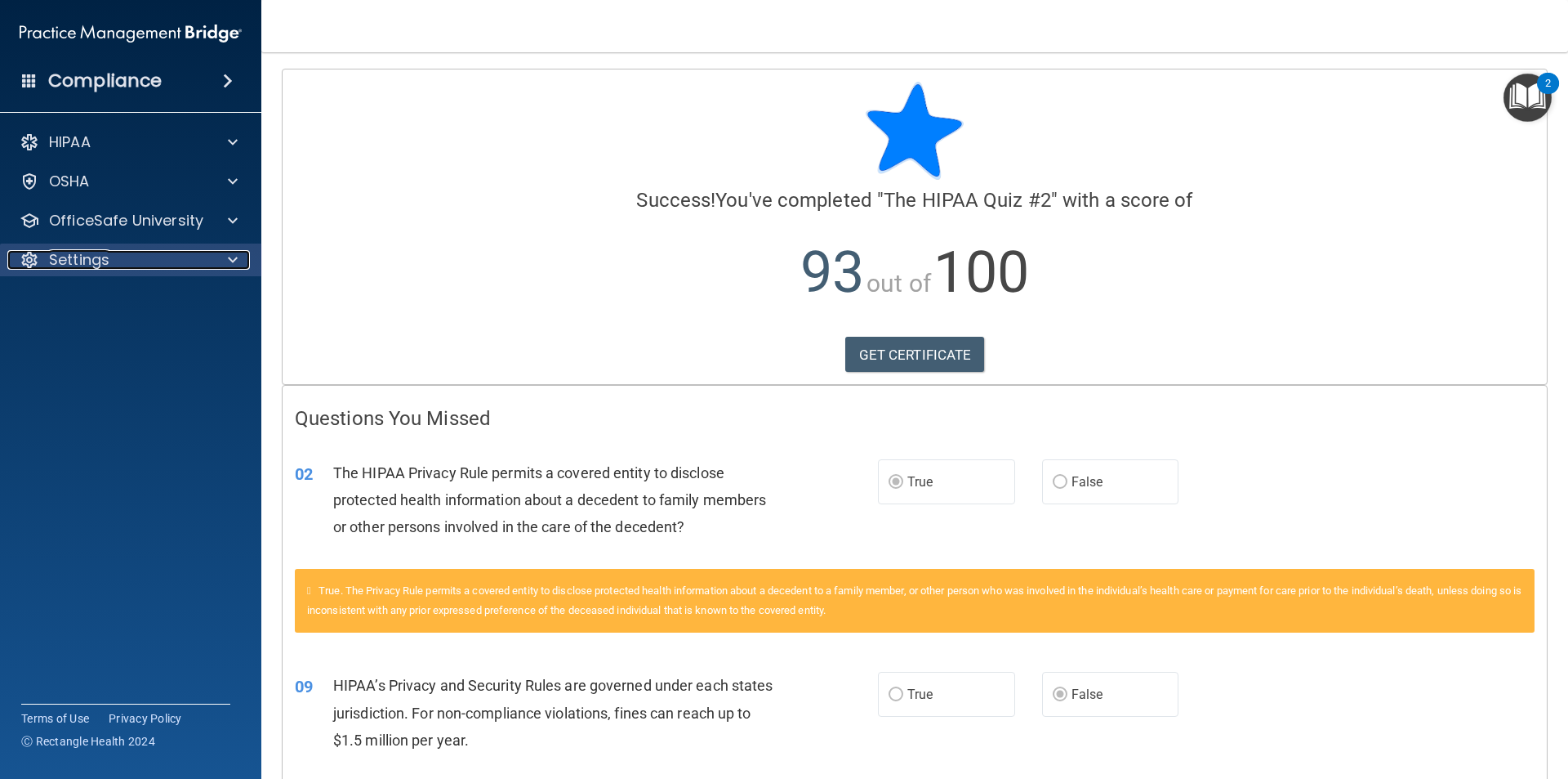
click at [233, 256] on span at bounding box center [233, 260] width 10 height 20
click at [95, 342] on p "Sign Out" at bounding box center [122, 338] width 223 height 16
